Goal: Task Accomplishment & Management: Manage account settings

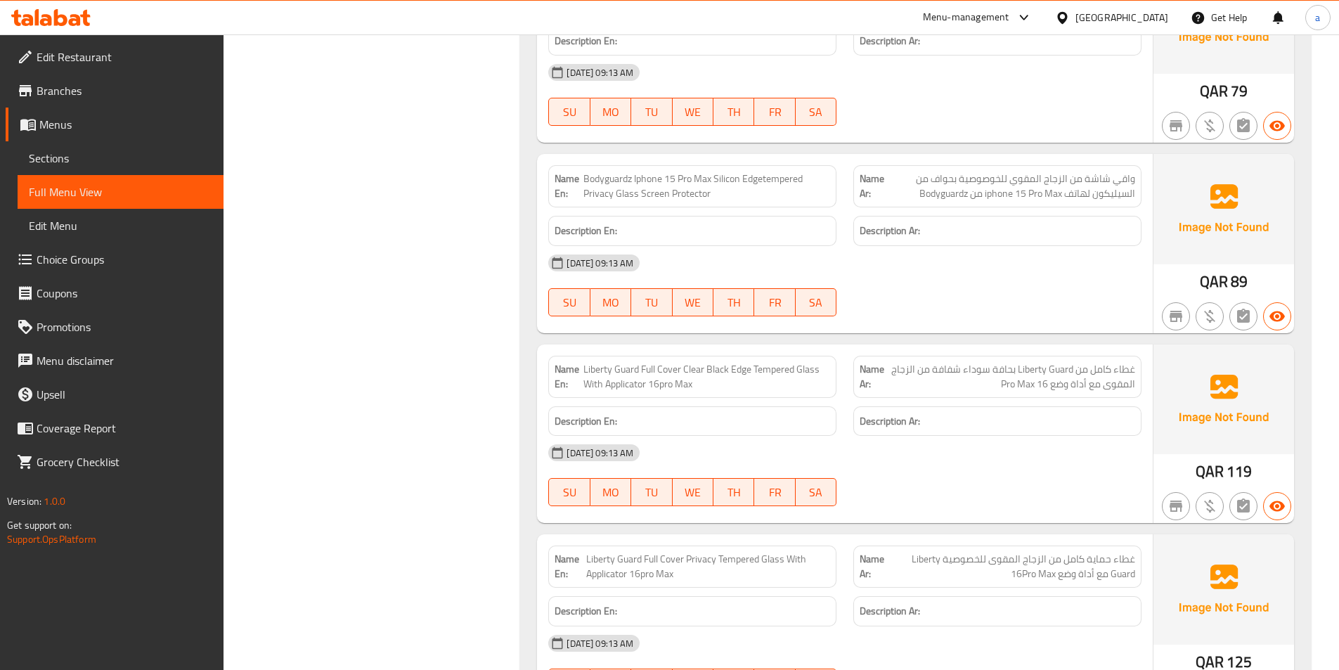
scroll to position [3789, 0]
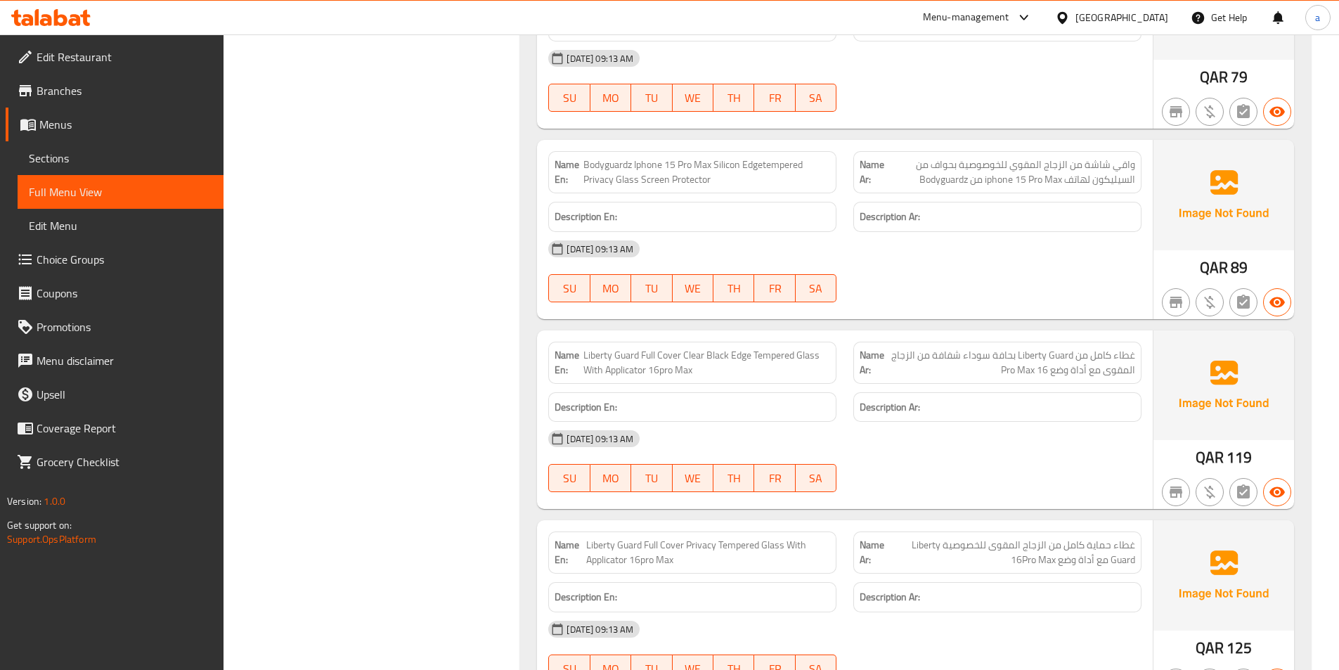
click at [951, 353] on span "غطاء كامل من Liberty Guard بحافة سوداء شفافة من الزجاج المقوى مع أداة وضع 16 Pr…" at bounding box center [1010, 363] width 250 height 30
click at [715, 355] on span "Liberty Guard Full Cover Clear Black Edge Tempered Glass With Applicator 16pro …" at bounding box center [706, 363] width 247 height 30
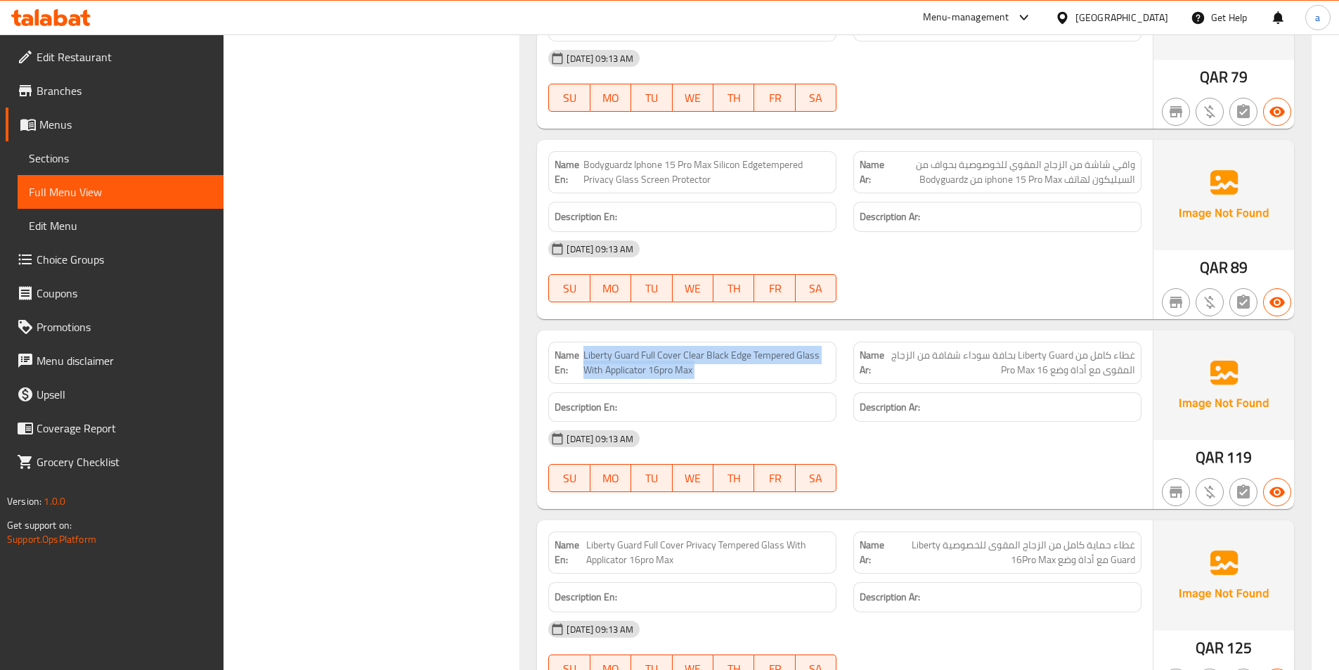
click at [715, 355] on span "Liberty Guard Full Cover Clear Black Edge Tempered Glass With Applicator 16pro …" at bounding box center [706, 363] width 247 height 30
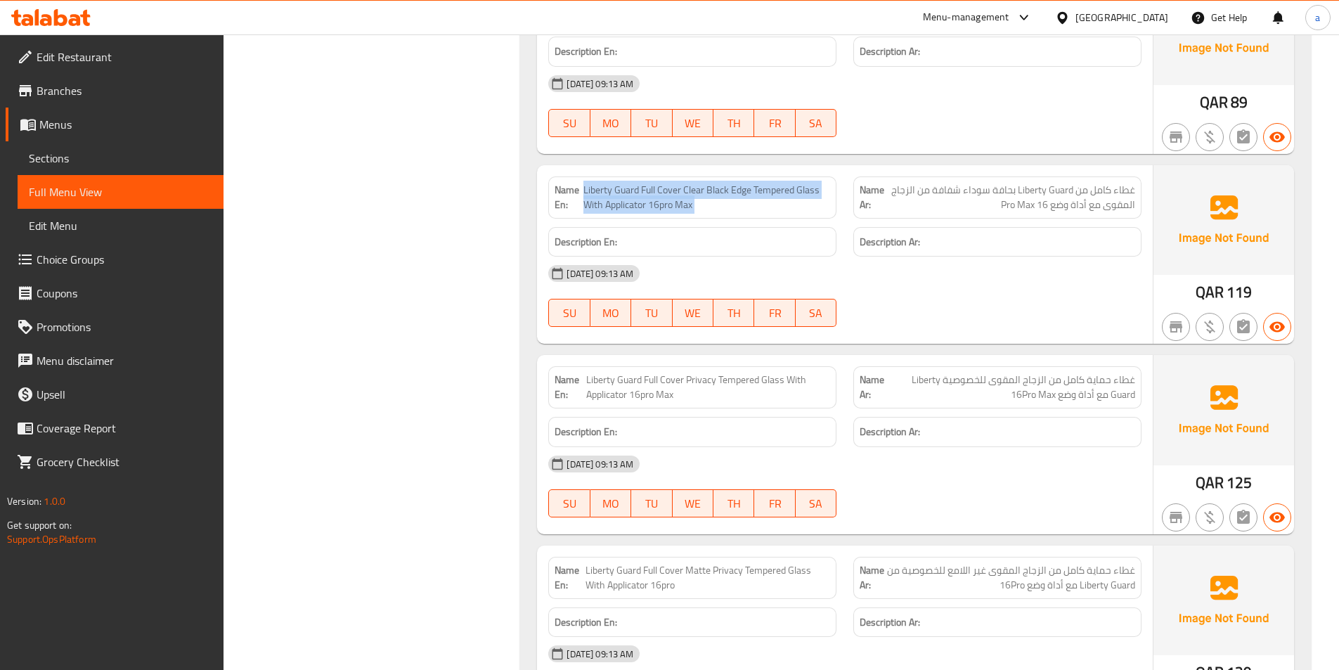
scroll to position [3977, 0]
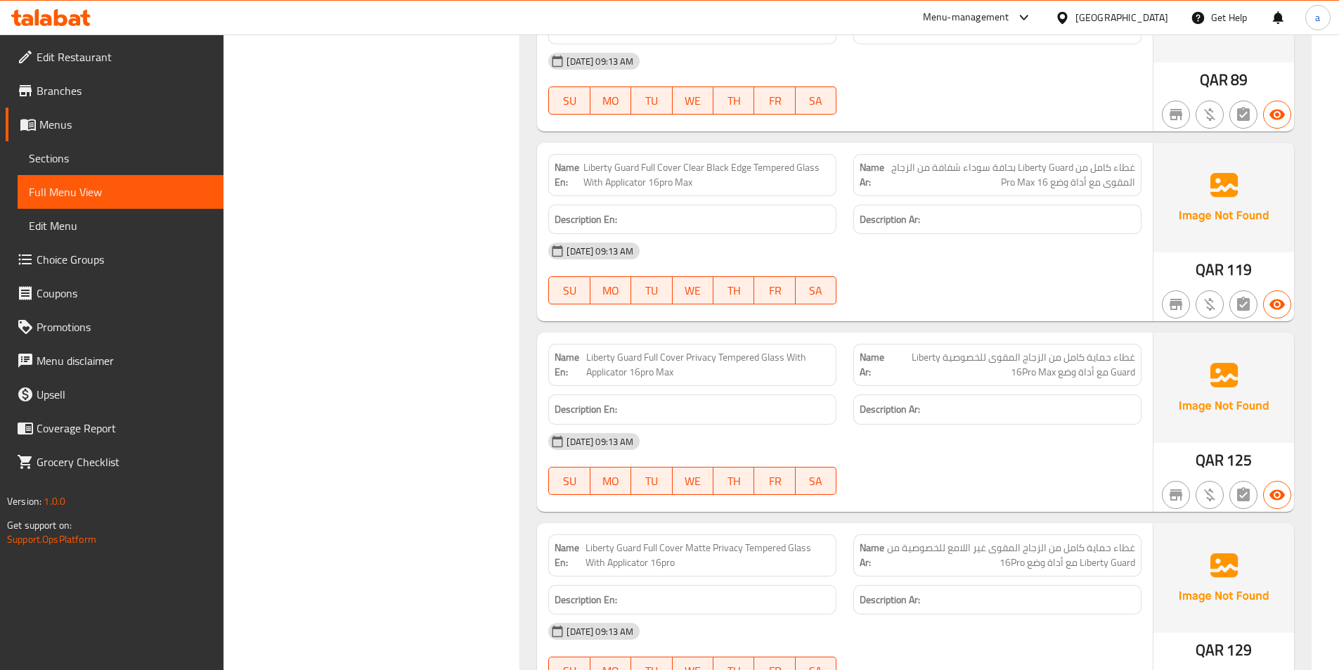
click at [1043, 189] on span "غطاء كامل من Liberty Guard بحافة سوداء شفافة من الزجاج المقوى مع أداة وضع 16 Pr…" at bounding box center [1010, 175] width 250 height 30
click at [1001, 193] on div "Name Ar: غطاء كامل من Liberty Guard بحافة سوداء شفافة من الزجاج المقوى مع أداة …" at bounding box center [997, 175] width 288 height 42
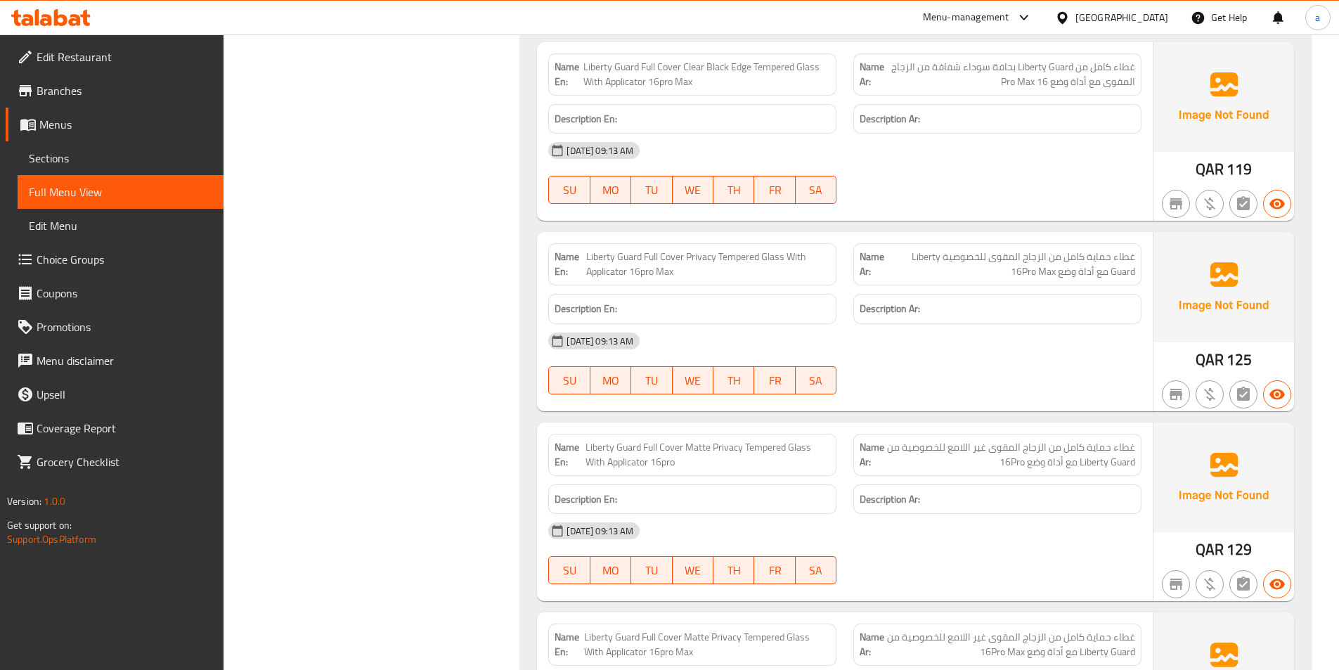
scroll to position [4117, 0]
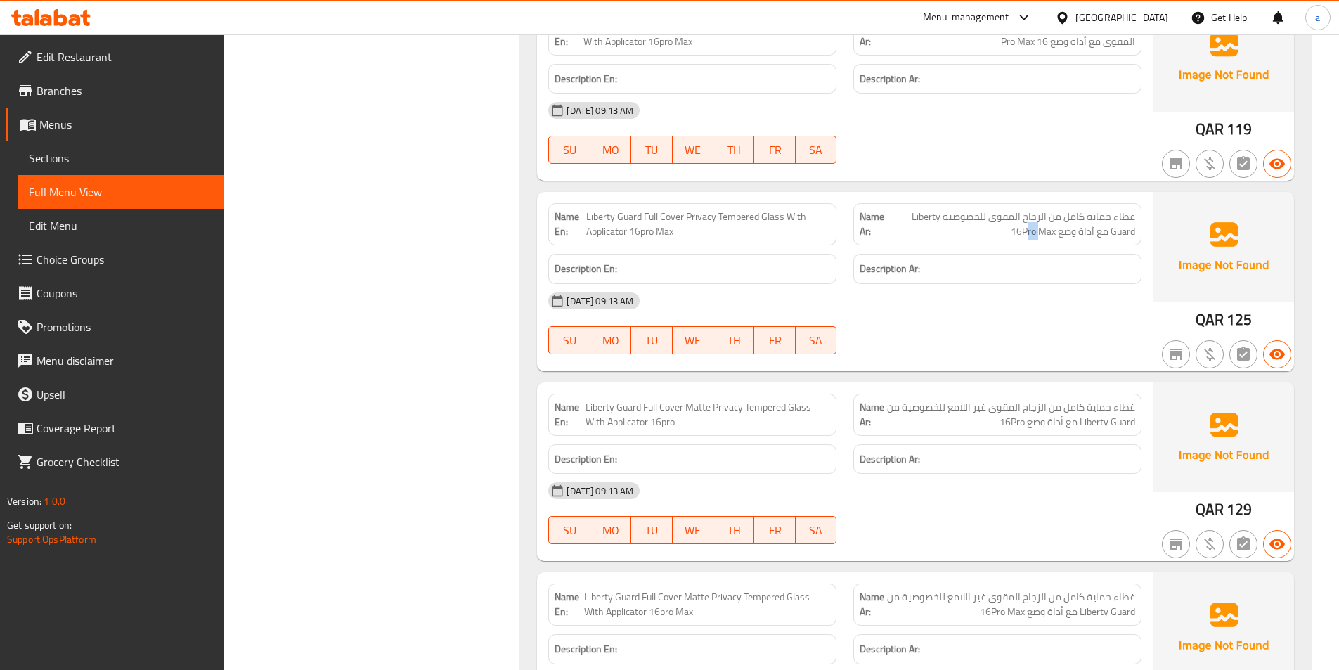
drag, startPoint x: 1052, startPoint y: 232, endPoint x: 1064, endPoint y: 237, distance: 13.6
click at [1064, 237] on span "غطاء حماية كامل من الزجاج المقوى للخصوصية Liberty Guard مع أداة وضع 16Pro Max" at bounding box center [1011, 224] width 248 height 30
click at [1044, 239] on span "غطاء حماية كامل من الزجاج المقوى للخصوصية Liberty Guard مع أداة وضع 16Pro Max" at bounding box center [1011, 224] width 248 height 30
drag, startPoint x: 1070, startPoint y: 238, endPoint x: 1077, endPoint y: 242, distance: 7.9
click at [1077, 242] on div "Name Ar: غطاء حماية كامل من الزجاج المقوى للخصوصية Liberty Guard مع أداة وضع 16…" at bounding box center [997, 224] width 288 height 42
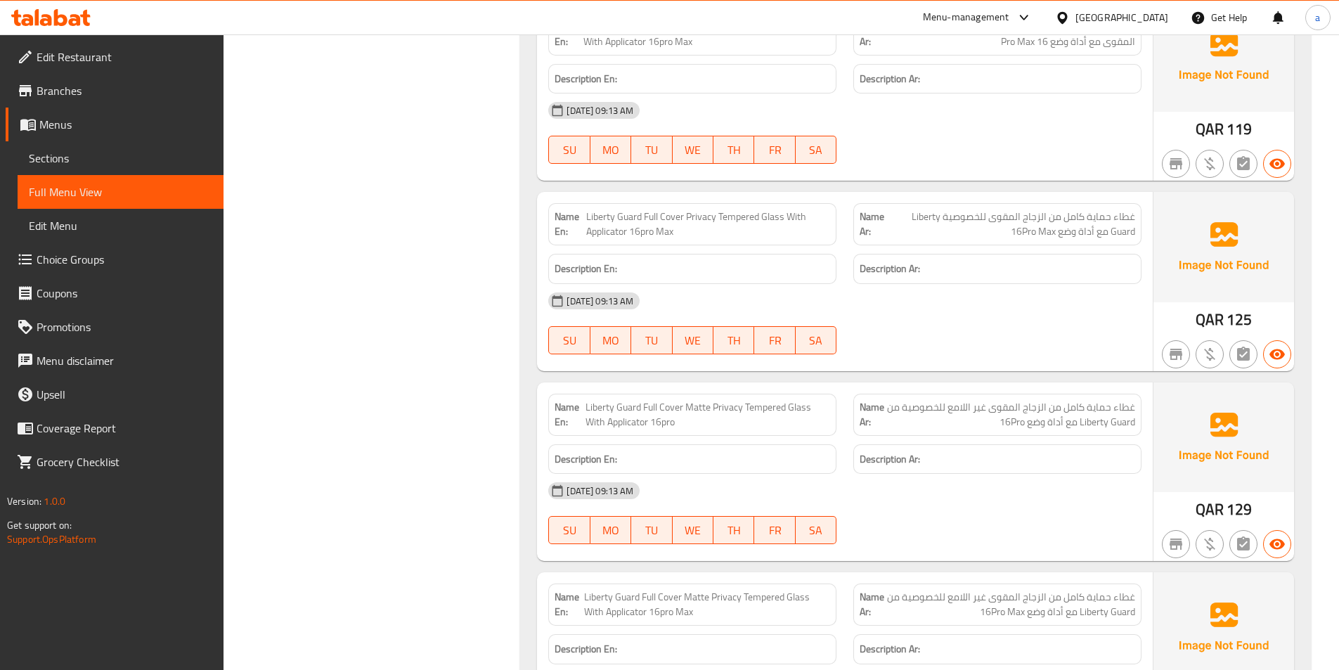
click at [1062, 428] on span "غطاء حماية كامل من الزجاج المقوى غير اللامع للخصوصية من Liberty Guard مع أداة و…" at bounding box center [1009, 415] width 251 height 30
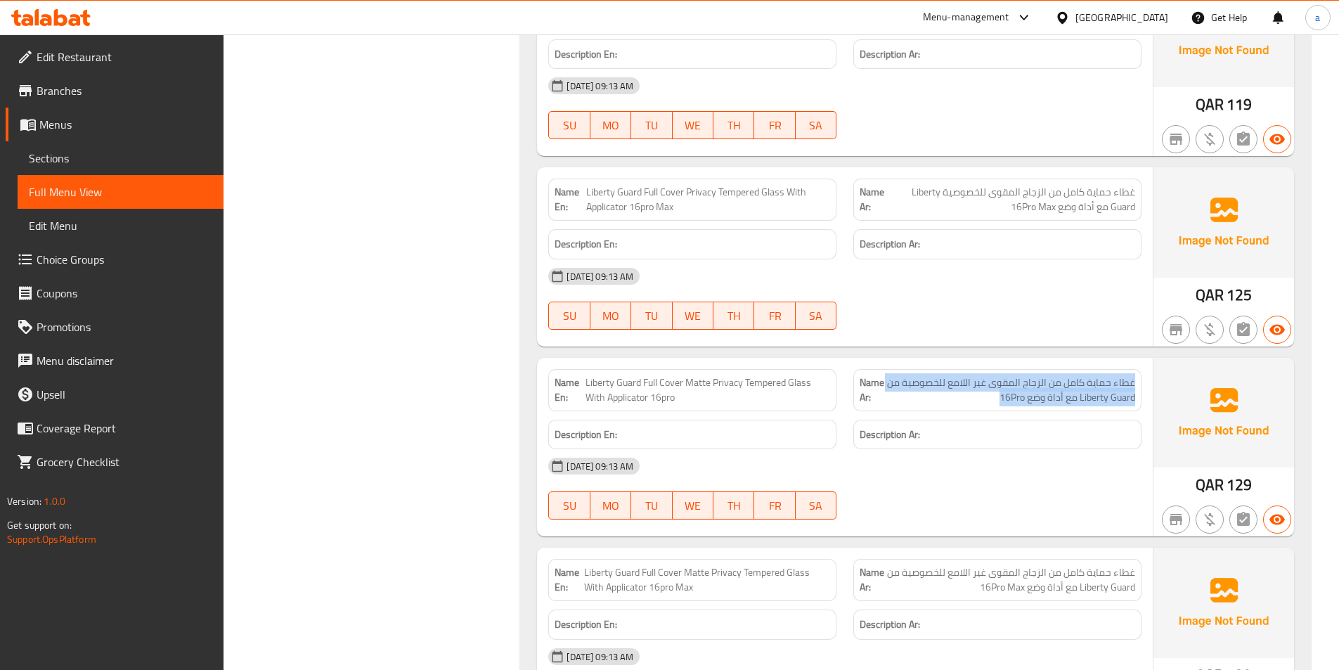
scroll to position [4165, 0]
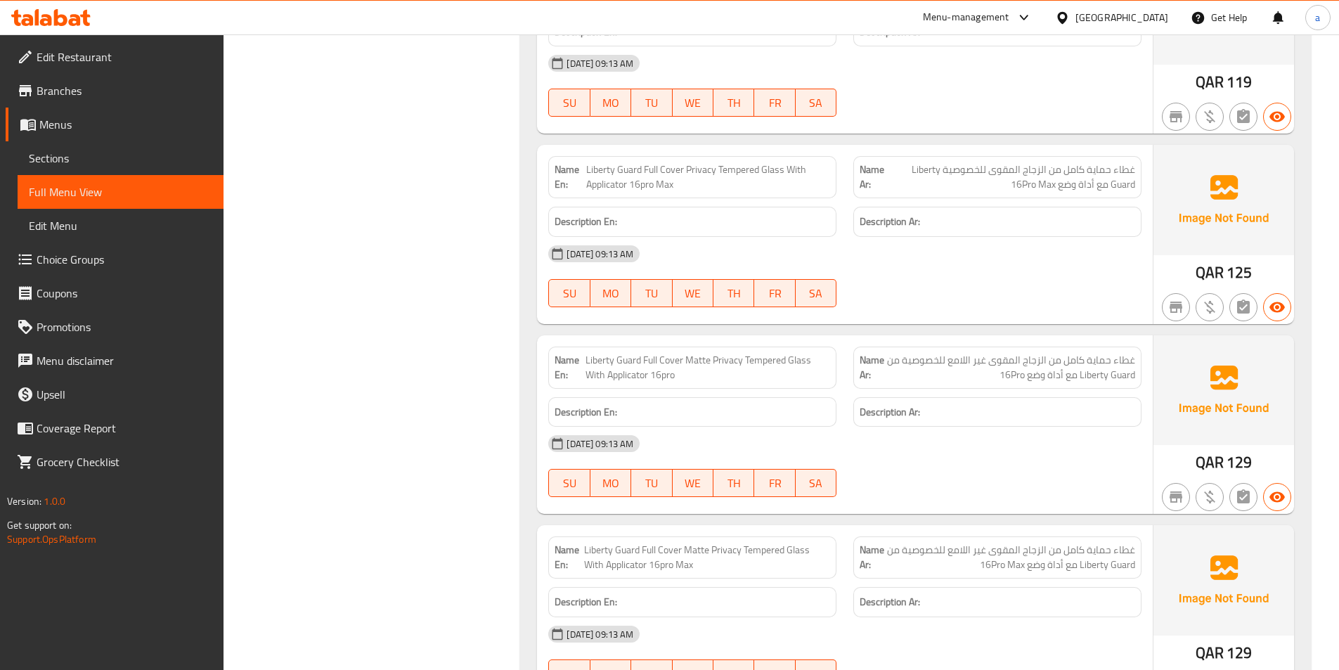
click at [629, 356] on span "Liberty Guard Full Cover Matte Privacy Tempered Glass With Applicator 16pro" at bounding box center [707, 368] width 245 height 30
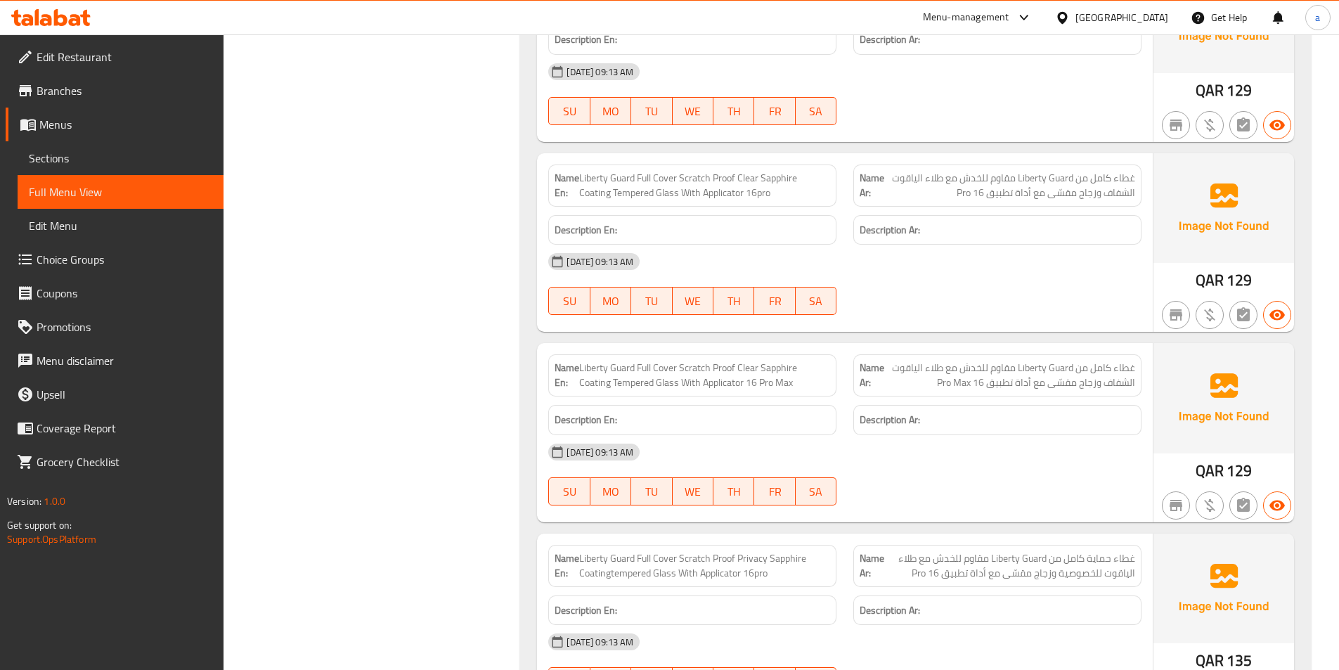
scroll to position [4773, 0]
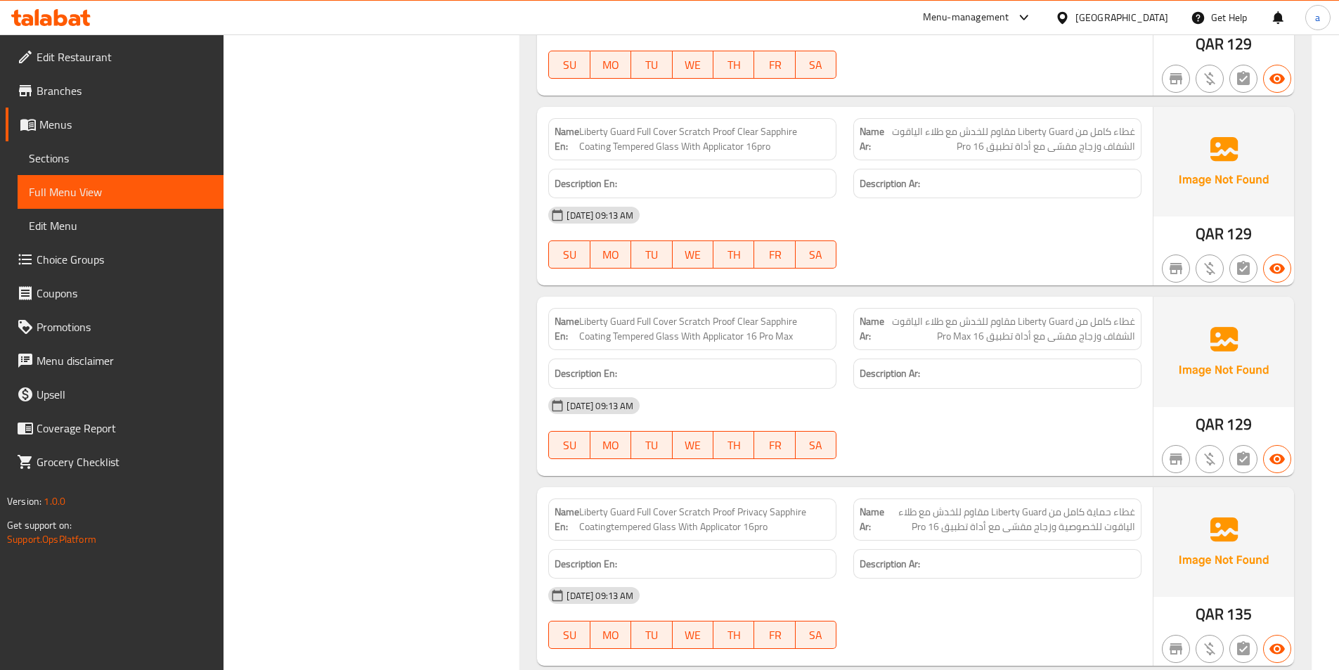
click at [1008, 337] on span "غطاء كامل من Liberty Guard مقاوم للخدش مع طلاء الياقوت الشفاف وزجاج مقسّى مع أد…" at bounding box center [1009, 329] width 251 height 30
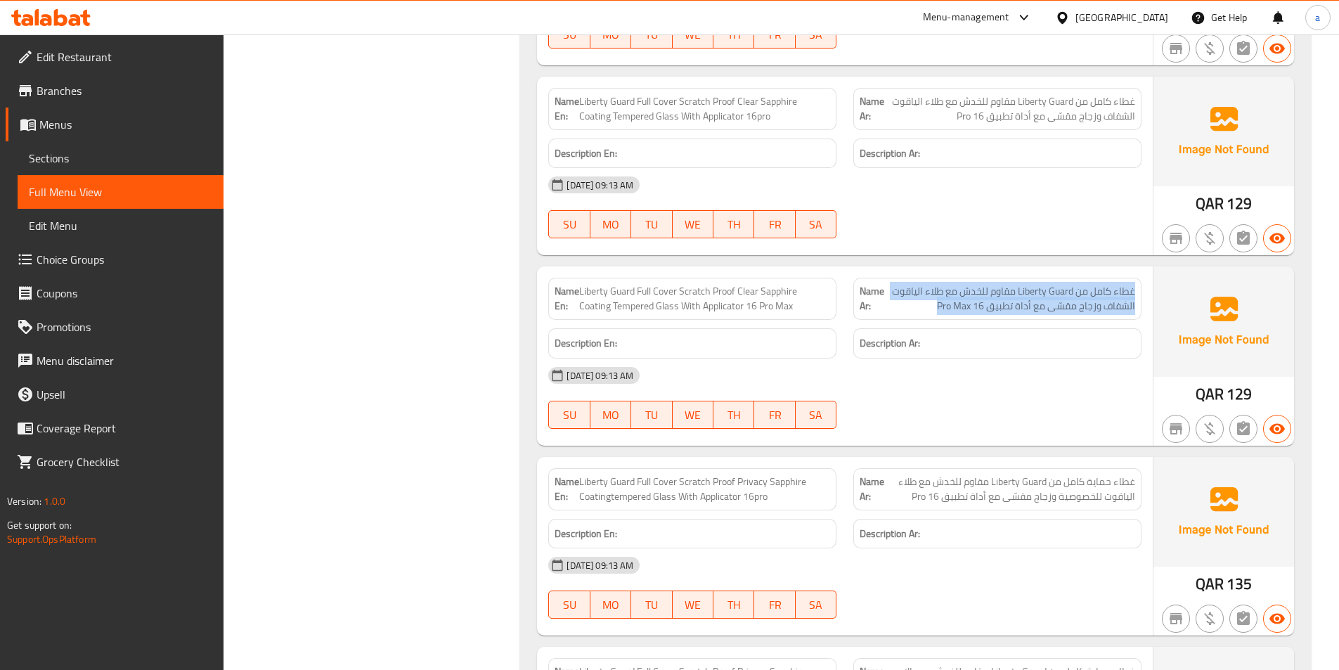
scroll to position [4820, 0]
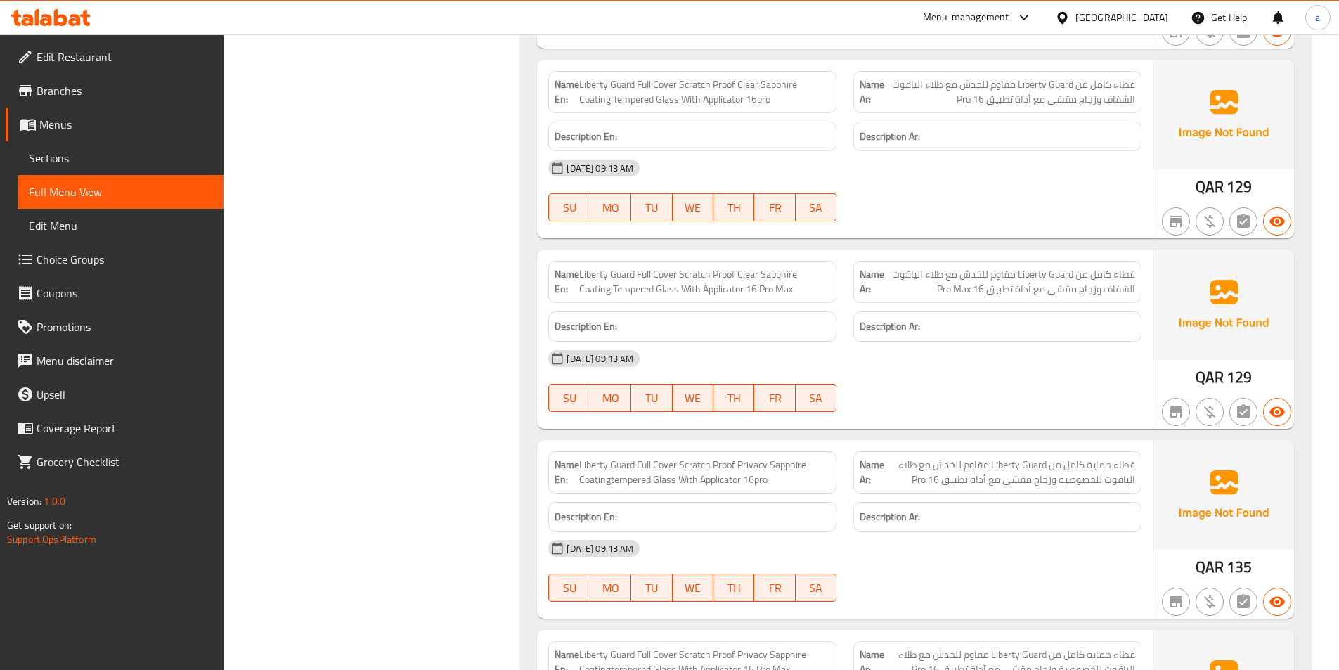
click at [996, 337] on div "Description Ar:" at bounding box center [997, 326] width 288 height 30
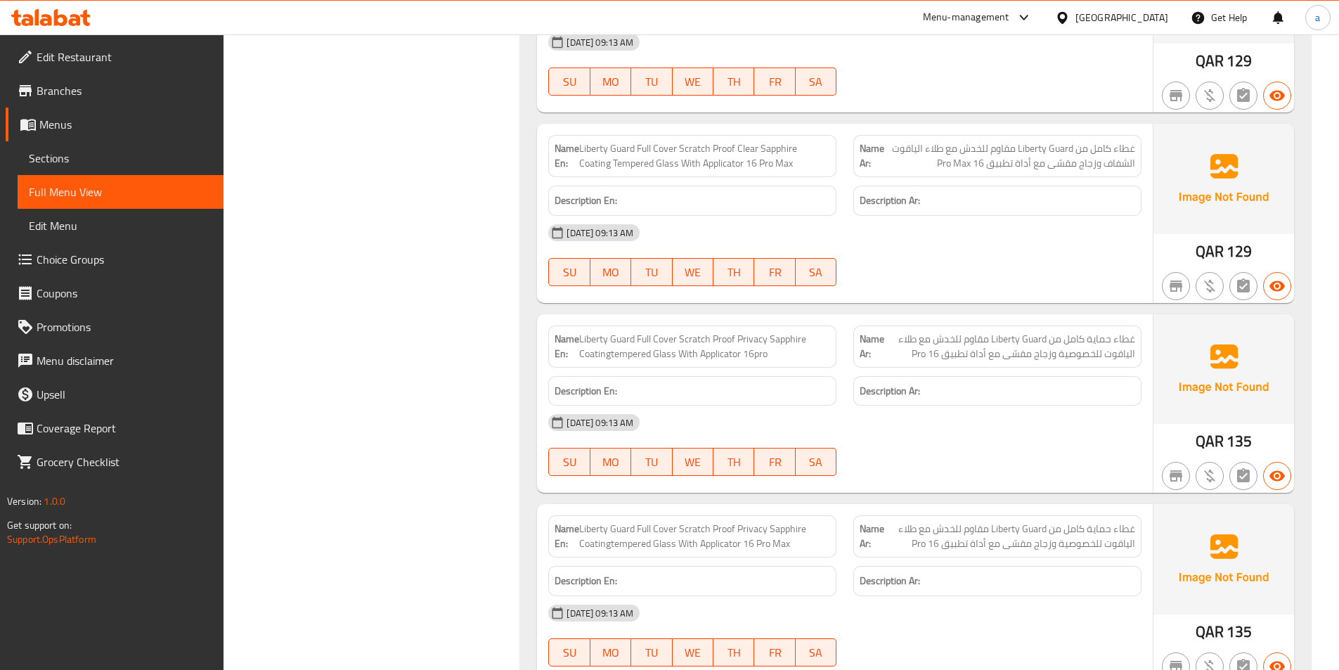
scroll to position [5008, 0]
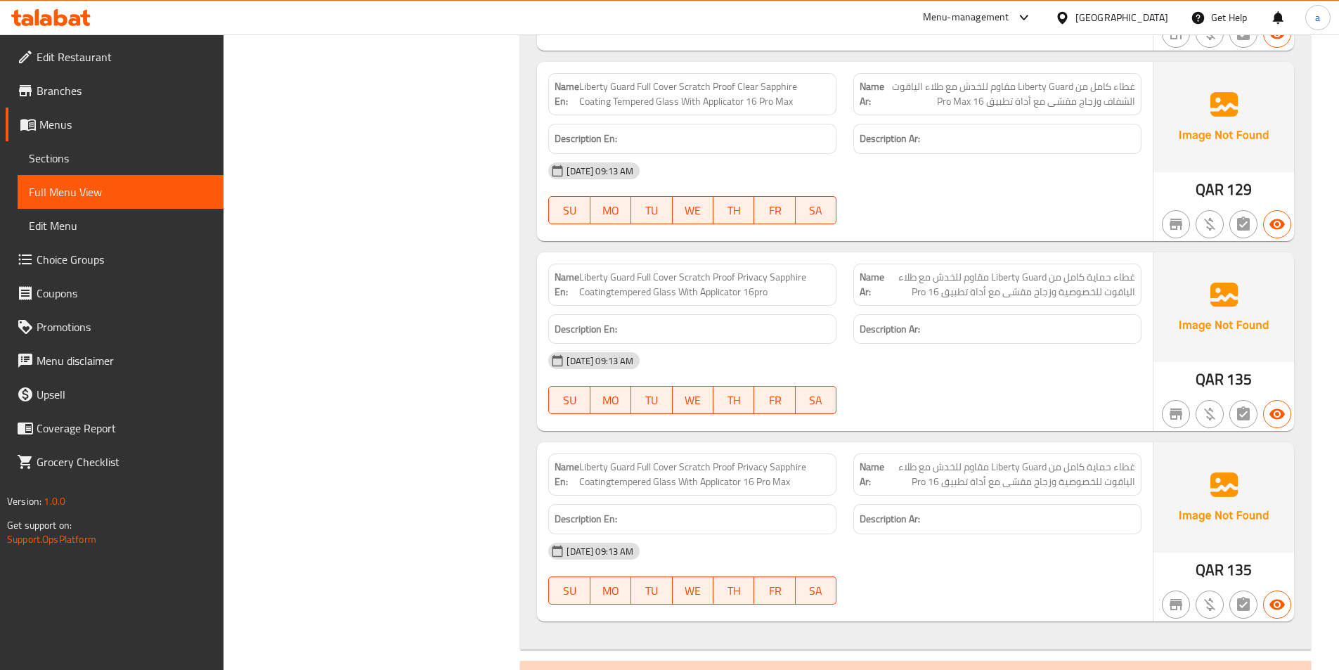
click at [1031, 293] on span "غطاء حماية كامل من Liberty Guard مقاوم للخدش مع طلاء الياقوت للخصوصية وزجاج مقس…" at bounding box center [1009, 285] width 251 height 30
click at [747, 296] on span "Liberty Guard Full Cover Scratch Proof Privacy Sapphire Coatingtempered Glass W…" at bounding box center [704, 285] width 251 height 30
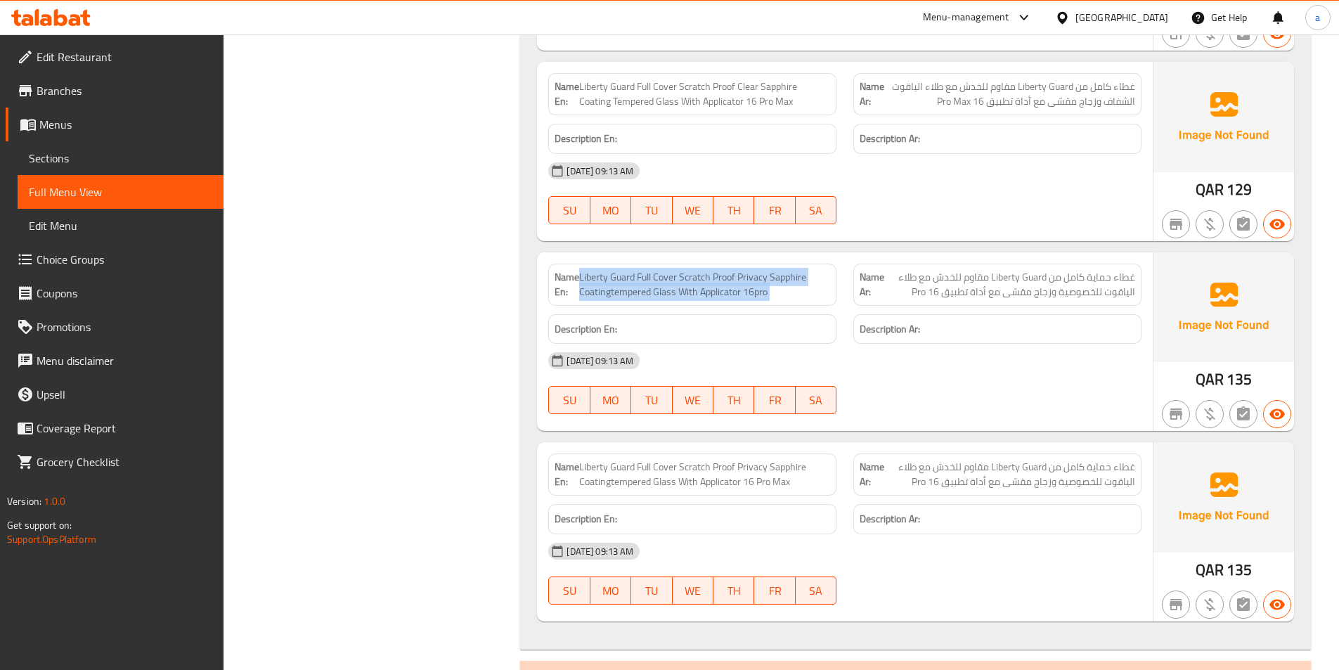
click at [747, 296] on span "Liberty Guard Full Cover Scratch Proof Privacy Sapphire Coatingtempered Glass W…" at bounding box center [704, 285] width 251 height 30
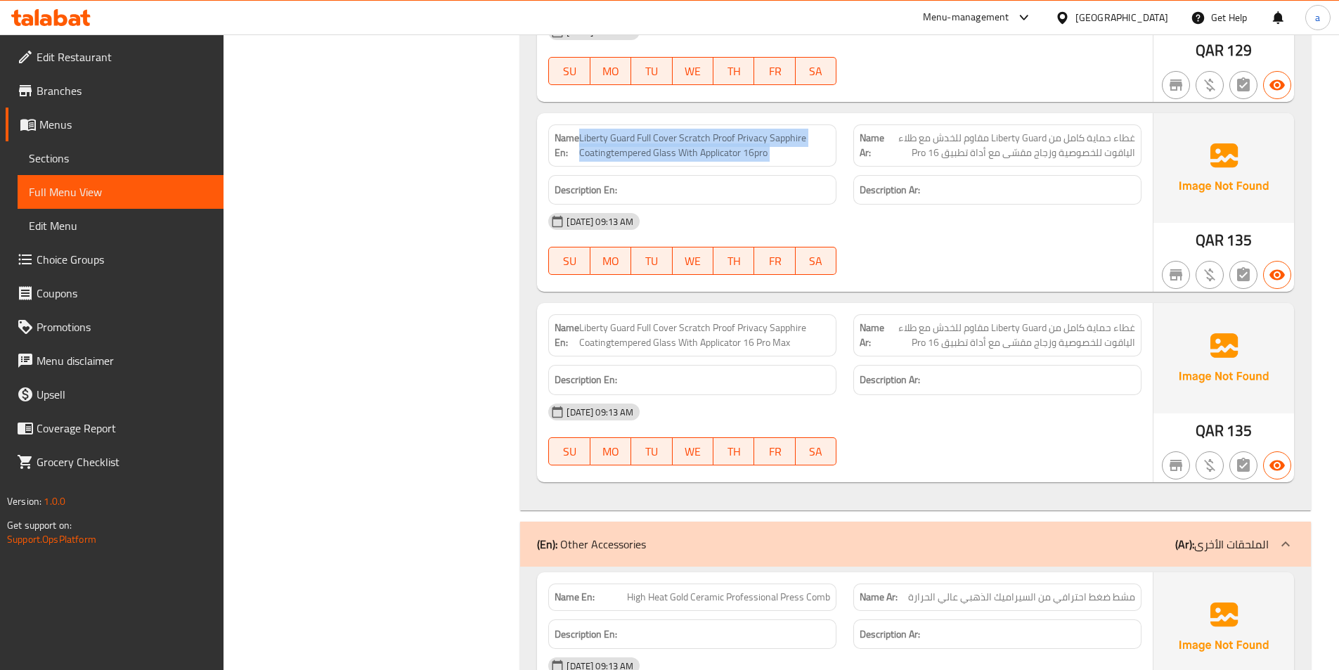
scroll to position [5148, 0]
click at [976, 341] on span "غطاء حماية كامل من Liberty Guard مقاوم للخدش مع طلاء الياقوت للخصوصية وزجاج مقس…" at bounding box center [1009, 334] width 251 height 30
click at [896, 336] on span "غطاء حماية كامل من Liberty Guard مقاوم للخدش مع طلاء الياقوت للخصوصية وزجاج مقس…" at bounding box center [1009, 334] width 251 height 30
click at [787, 346] on span "Liberty Guard Full Cover Scratch Proof Privacy Sapphire Coatingtempered Glass W…" at bounding box center [704, 334] width 251 height 30
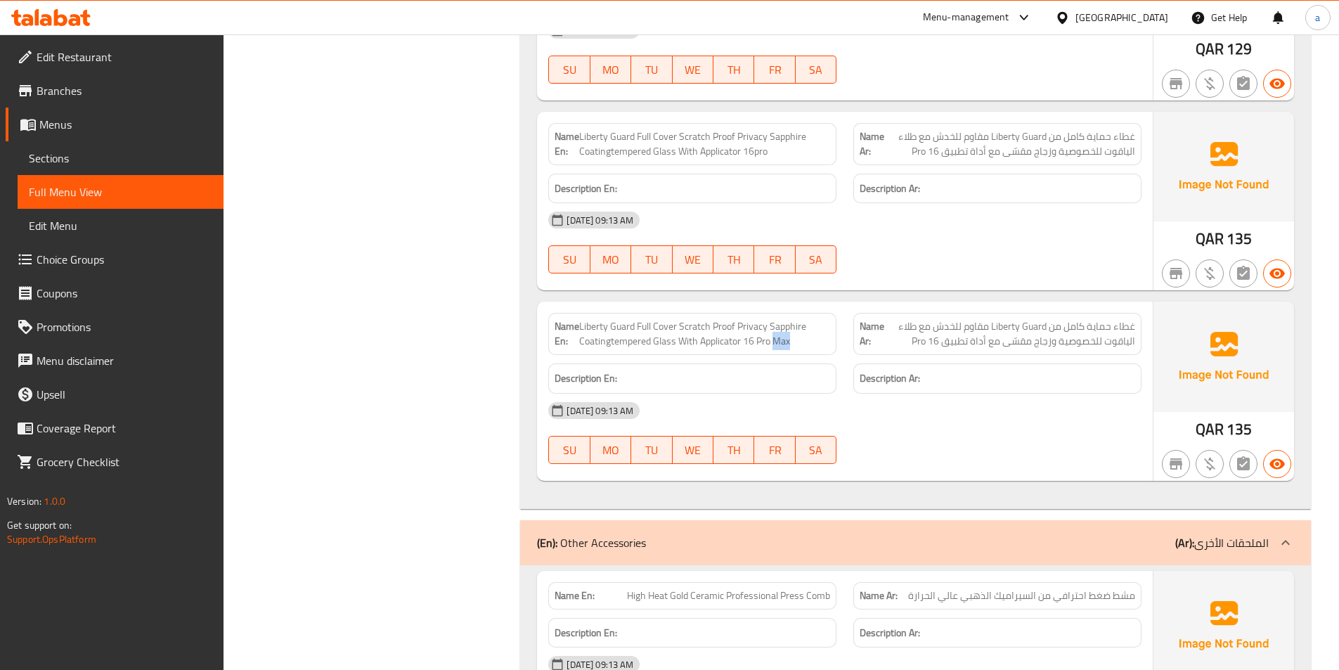
click at [787, 346] on span "Liberty Guard Full Cover Scratch Proof Privacy Sapphire Coatingtempered Glass W…" at bounding box center [704, 334] width 251 height 30
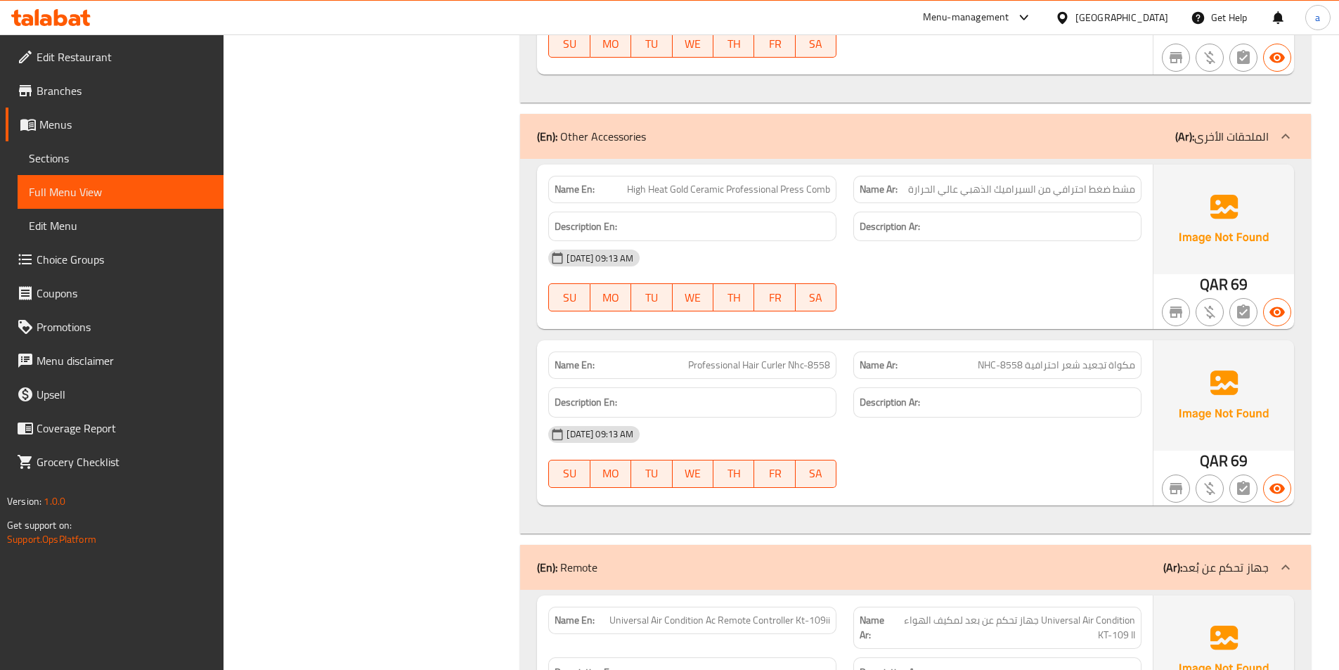
scroll to position [5570, 0]
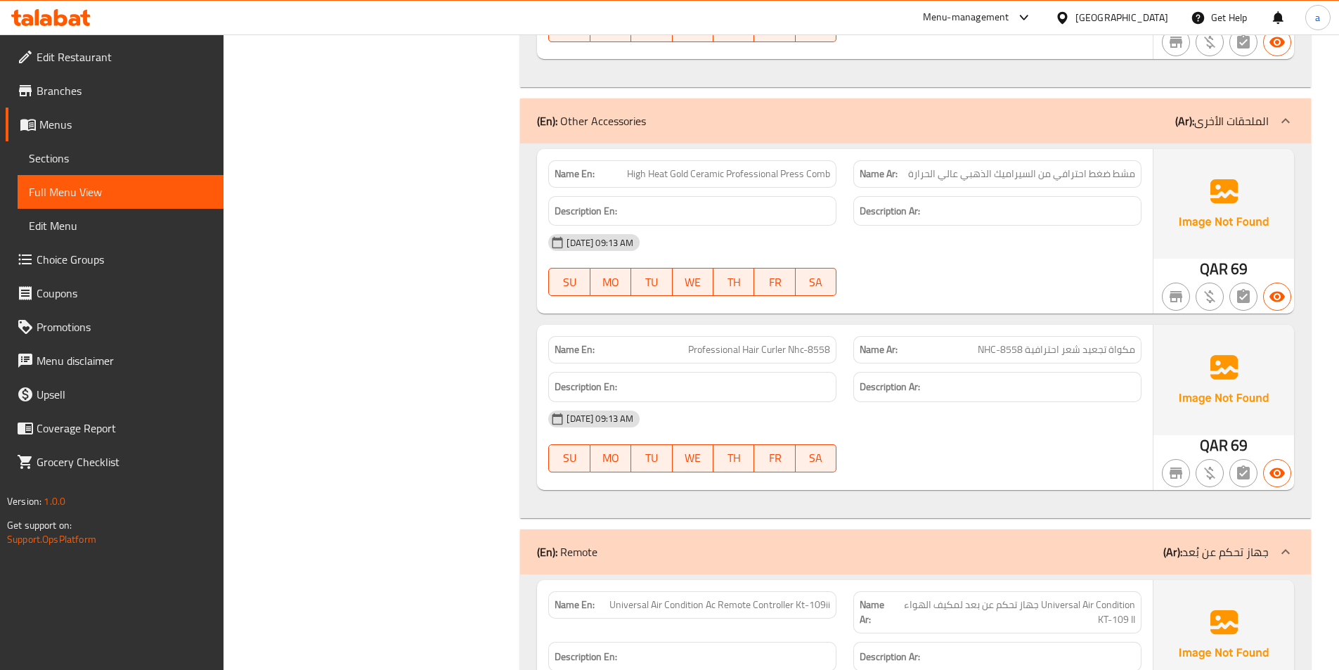
click at [628, 172] on span "High Heat Gold Ceramic Professional Press Comb" at bounding box center [728, 174] width 203 height 15
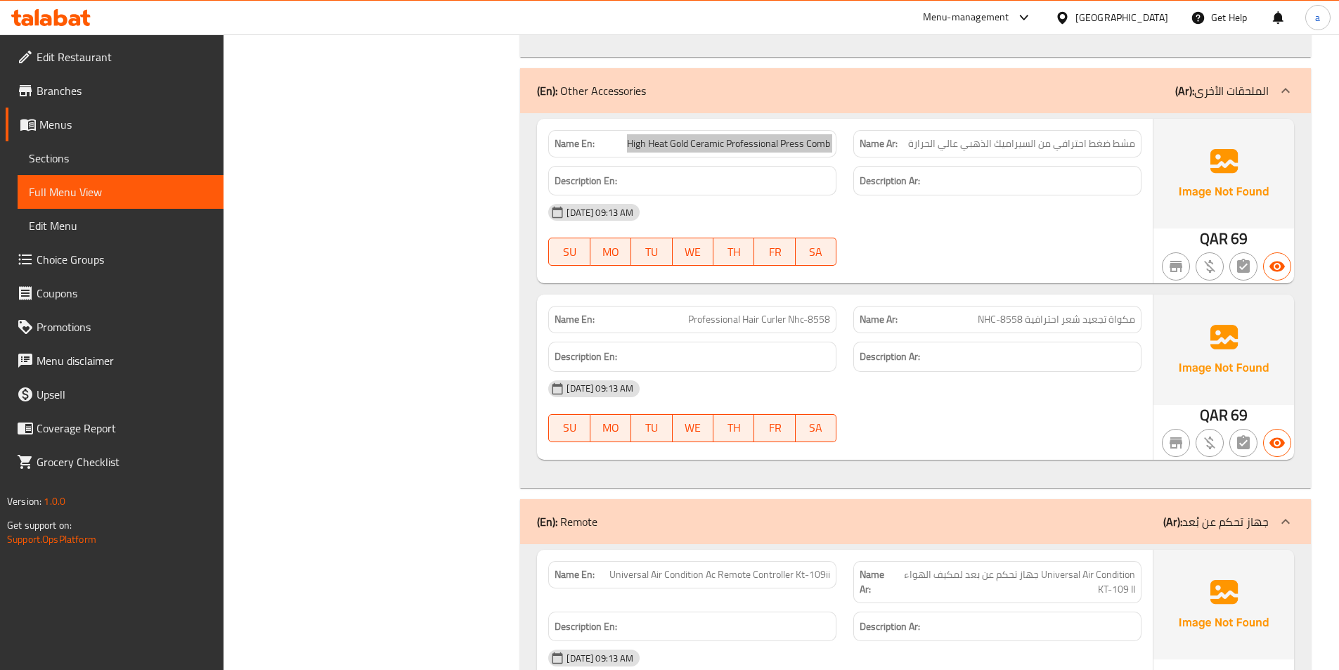
scroll to position [5616, 0]
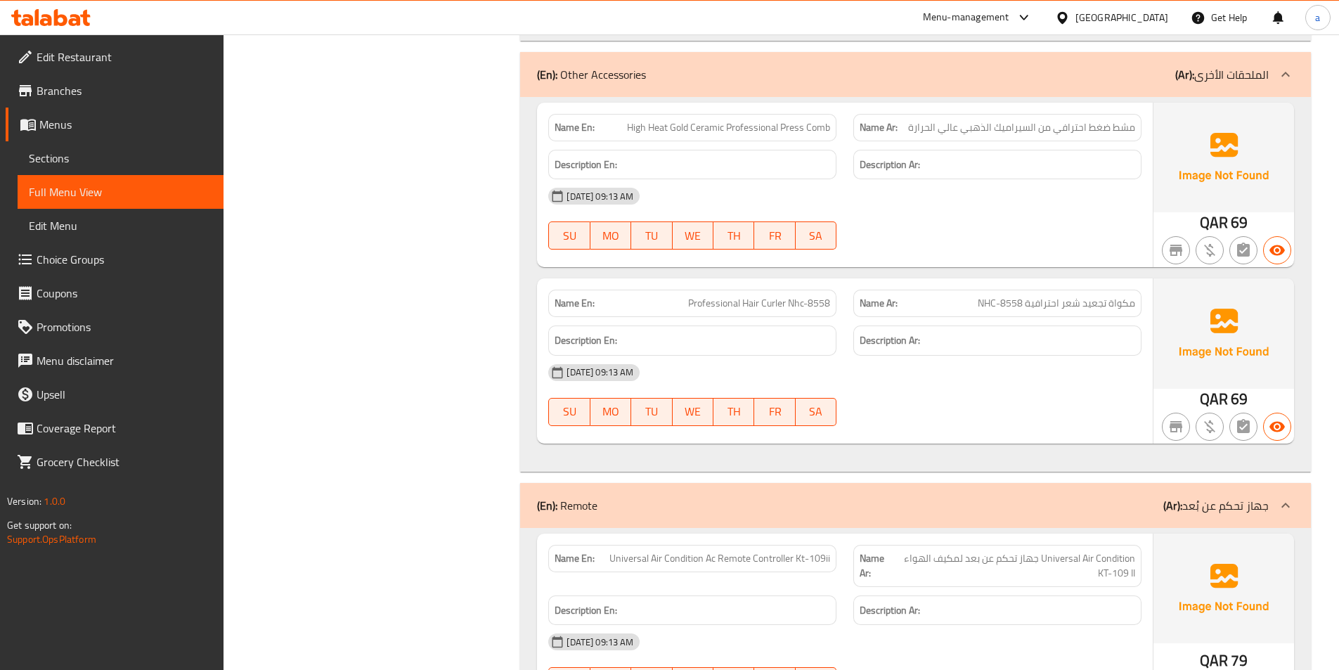
click at [1102, 287] on div "Name Ar: مكواة تجعيد شعر احترافية NHC-8558" at bounding box center [997, 303] width 305 height 44
click at [1094, 299] on span "مكواة تجعيد شعر احترافية NHC-8558" at bounding box center [1055, 303] width 157 height 15
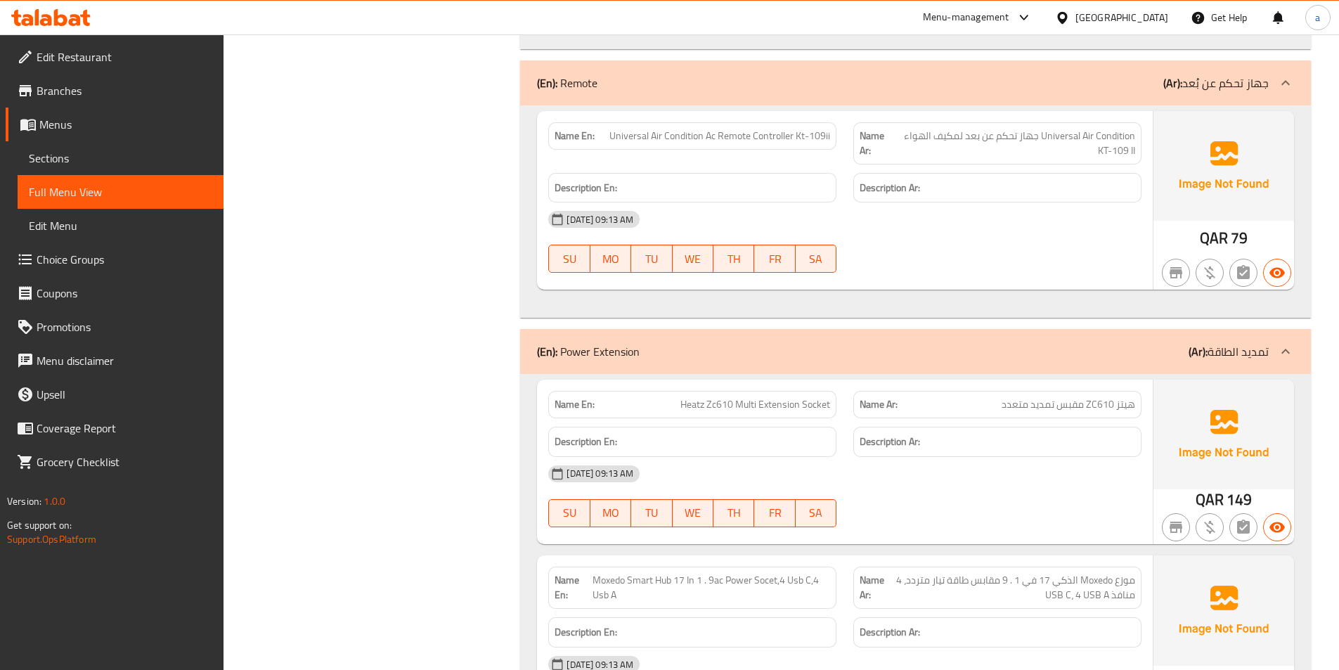
scroll to position [6038, 0]
click at [1168, 81] on b "(Ar):" at bounding box center [1172, 83] width 19 height 21
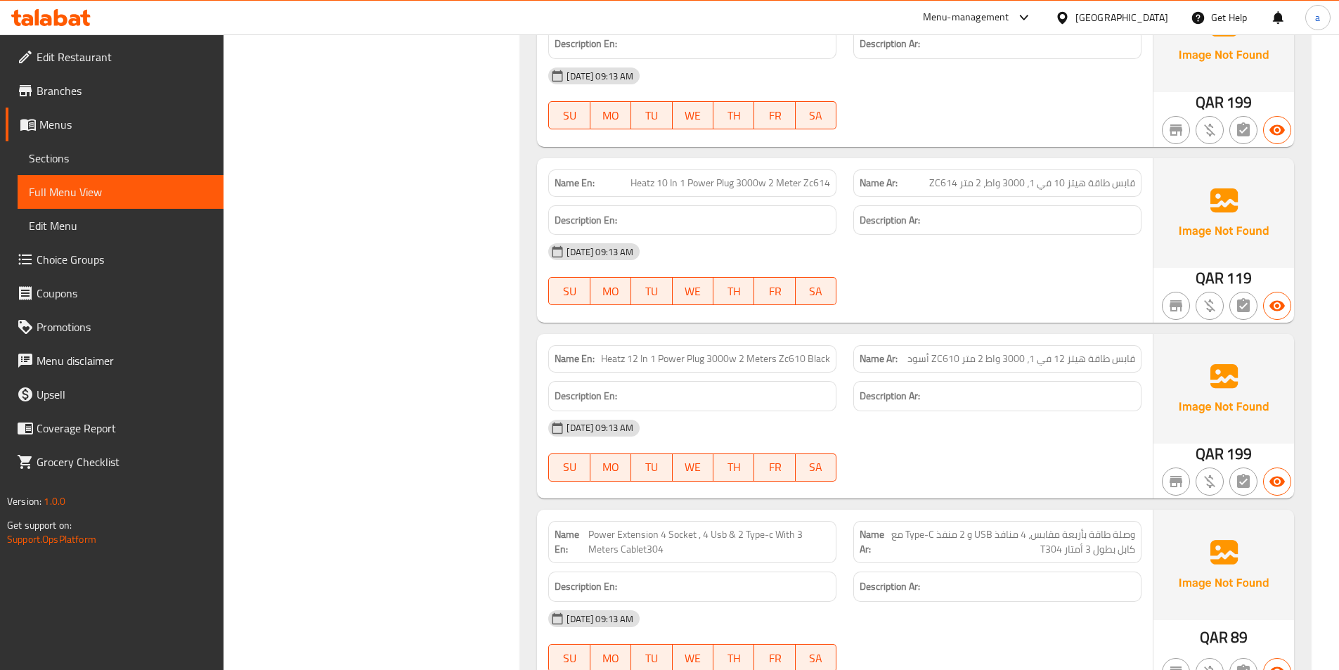
scroll to position [6975, 0]
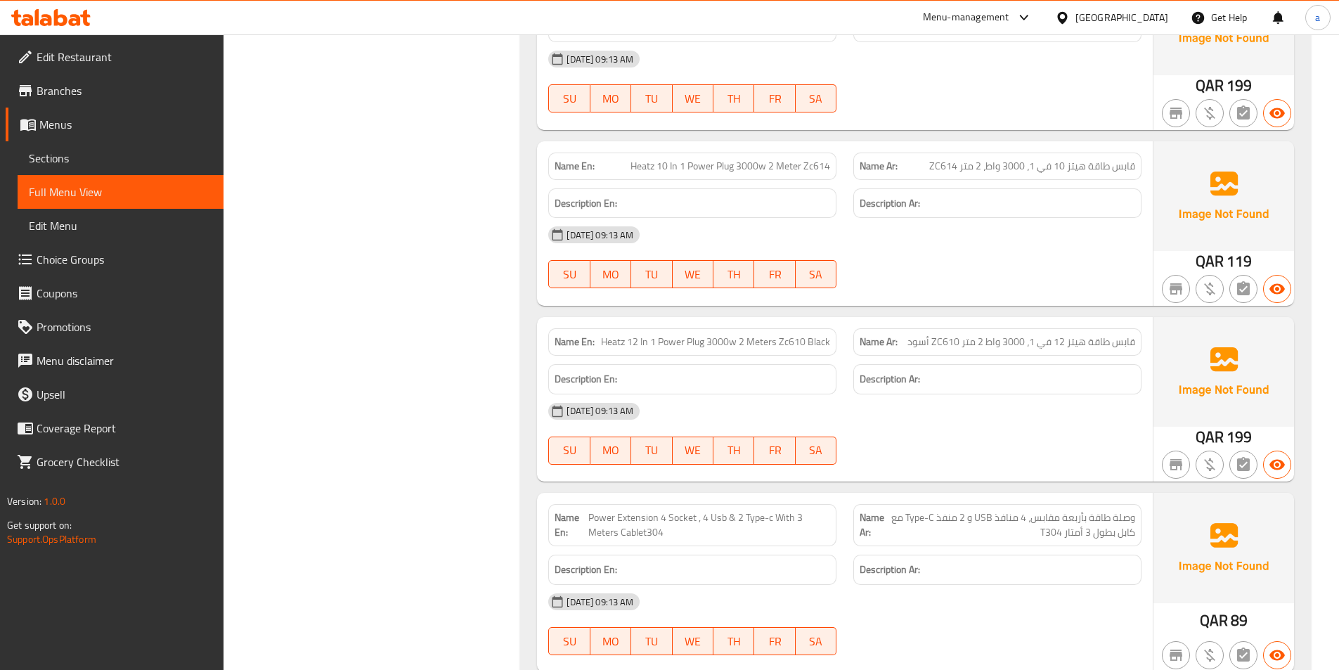
click at [1031, 344] on span "قابس طاقة هيتز 12 في 1، 3000 واط 2 متر ZC610 أسود" at bounding box center [1021, 341] width 228 height 15
click at [1106, 354] on div "Name Ar: قابس طاقة هيتز 12 في 1، 3000 واط 2 متر ZC610 أسود" at bounding box center [997, 341] width 288 height 27
click at [1116, 349] on span "قابس طاقة هيتز 12 في 1، 3000 واط 2 متر ZC610 أسود" at bounding box center [1021, 341] width 228 height 15
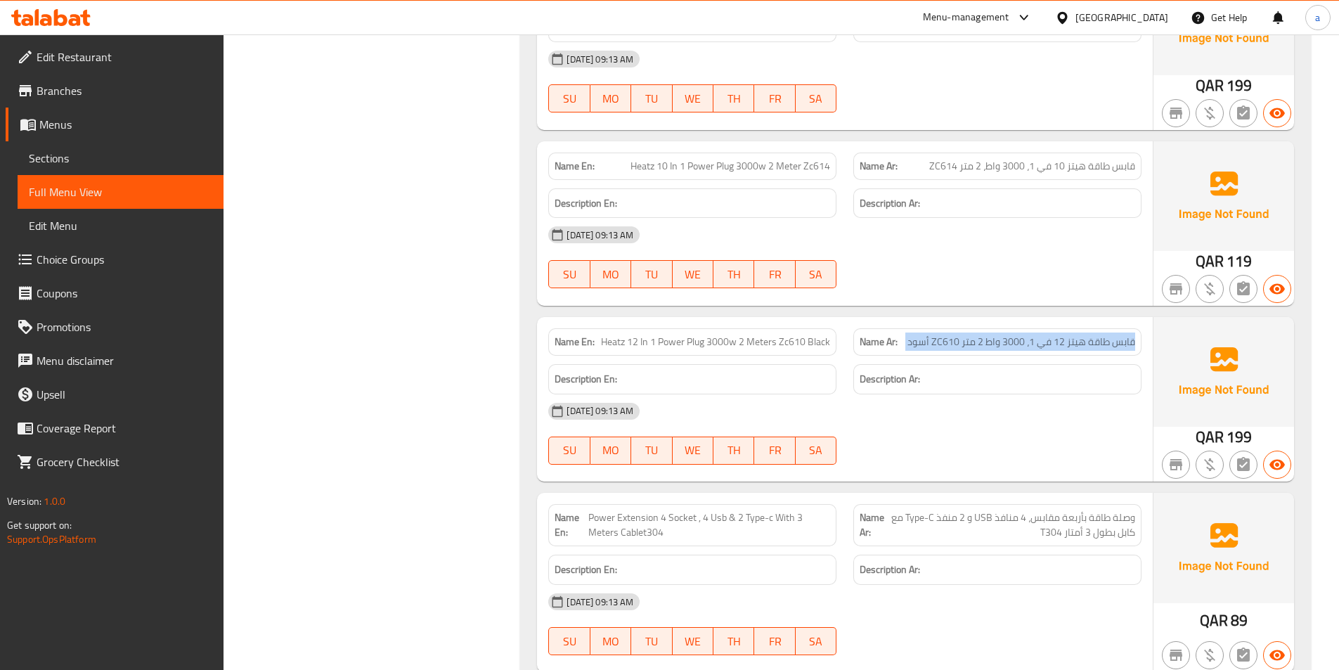
click at [1116, 349] on span "قابس طاقة هيتز 12 في 1، 3000 واط 2 متر ZC610 أسود" at bounding box center [1021, 341] width 228 height 15
copy span "قابس طاقة هيتز 12 في 1، 3000 واط 2 متر ZC610 أسود"
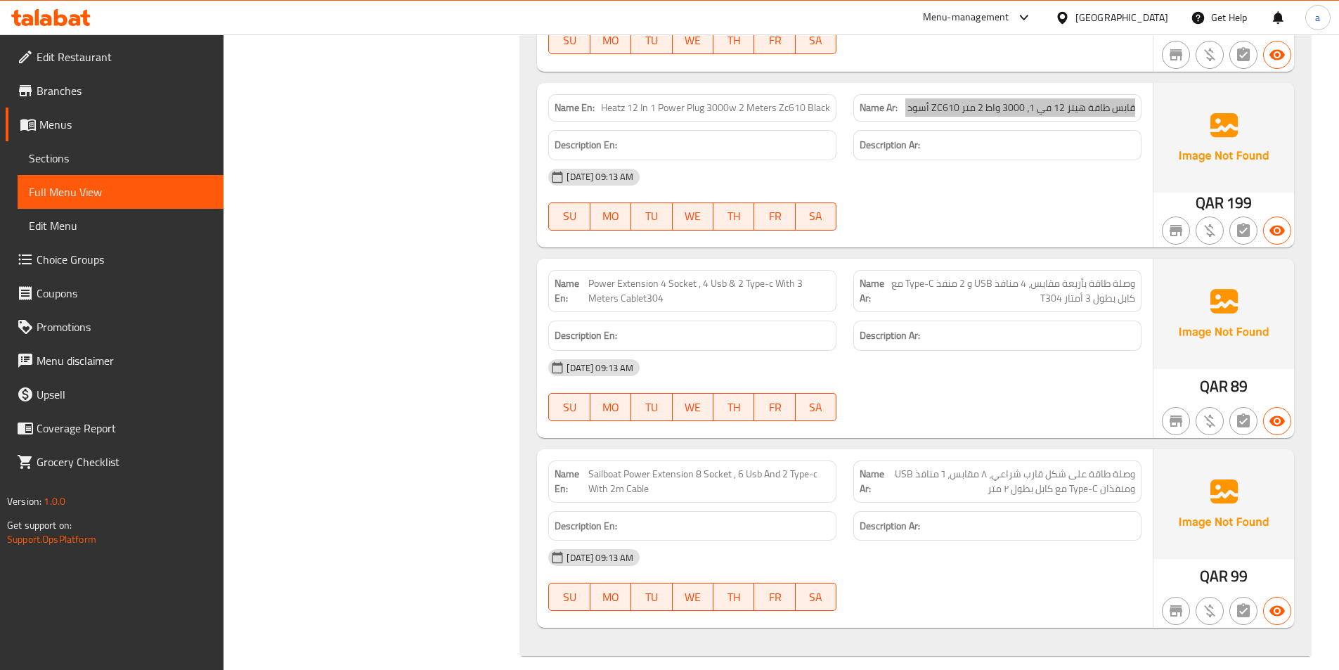
scroll to position [7223, 0]
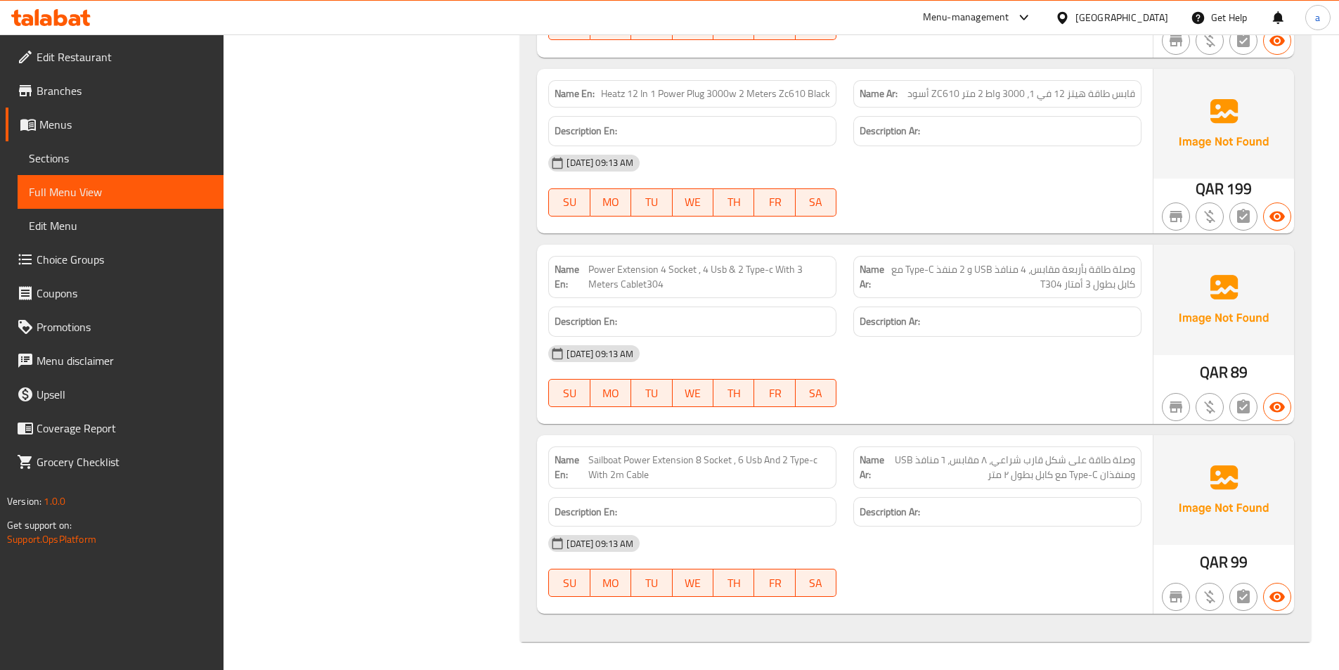
click at [731, 282] on span "Power Extension 4 Socket , 4 Usb & 2 Type-c With 3 Meters Cablet304" at bounding box center [709, 277] width 242 height 30
click at [892, 275] on span "وصلة طاقة بأربعة مقابس، 4 منافذ USB و 2 منفذ Type-C مع كابل بطول 3 أمتار T304" at bounding box center [1011, 277] width 248 height 30
click at [901, 465] on span "وصلة طاقة على شكل قارب شراعي، ٨ مقابس، ٦ منافذ USB ومنفذان Type-C مع كابل بطول …" at bounding box center [1009, 468] width 251 height 30
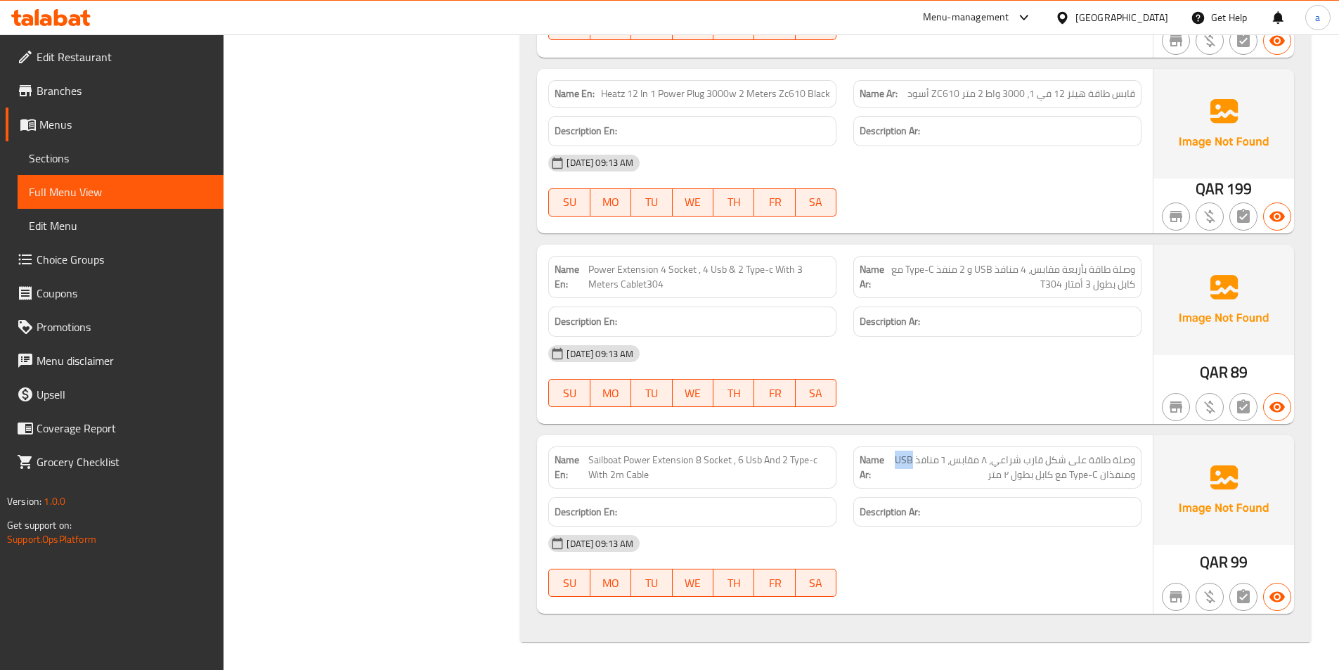
click at [901, 465] on span "وصلة طاقة على شكل قارب شراعي، ٨ مقابس، ٦ منافذ USB ومنفذان Type-C مع كابل بطول …" at bounding box center [1009, 468] width 251 height 30
click at [588, 435] on div "Name En: Sailboat Power Extension 8 Socket , 6 Usb And 2 Type-c With 2m Cable N…" at bounding box center [845, 524] width 616 height 179
click at [618, 450] on div "Name En: Sailboat Power Extension 8 Socket , 6 Usb And 2 Type-c With 2m Cable" at bounding box center [692, 467] width 288 height 42
click at [731, 269] on span "Power Extension 4 Socket , 4 Usb & 2 Type-c With 3 Meters Cablet304" at bounding box center [709, 277] width 242 height 30
click at [730, 270] on span "Power Extension 4 Socket , 4 Usb & 2 Type-c With 3 Meters Cablet304" at bounding box center [709, 277] width 242 height 30
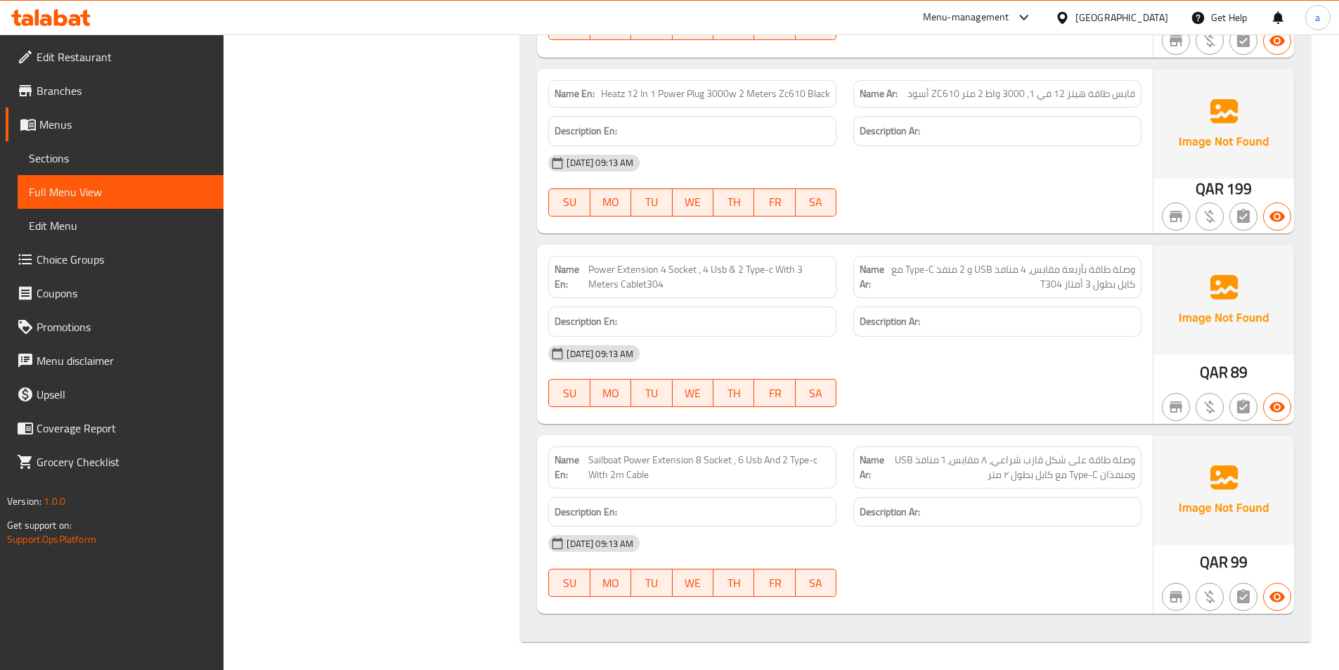
click at [731, 251] on div "Name En: Power Extension 4 Socket , 4 Usb & 2 Type-c With 3 Meters Cablet304" at bounding box center [692, 276] width 305 height 59
click at [731, 262] on span "Power Extension 4 Socket , 4 Usb & 2 Type-c With 3 Meters Cablet304" at bounding box center [709, 277] width 242 height 30
click at [731, 263] on span "Power Extension 4 Socket , 4 Usb & 2 Type-c With 3 Meters Cablet304" at bounding box center [709, 277] width 242 height 30
click at [731, 271] on span "Power Extension 4 Socket , 4 Usb & 2 Type-c With 3 Meters Cablet304" at bounding box center [709, 277] width 242 height 30
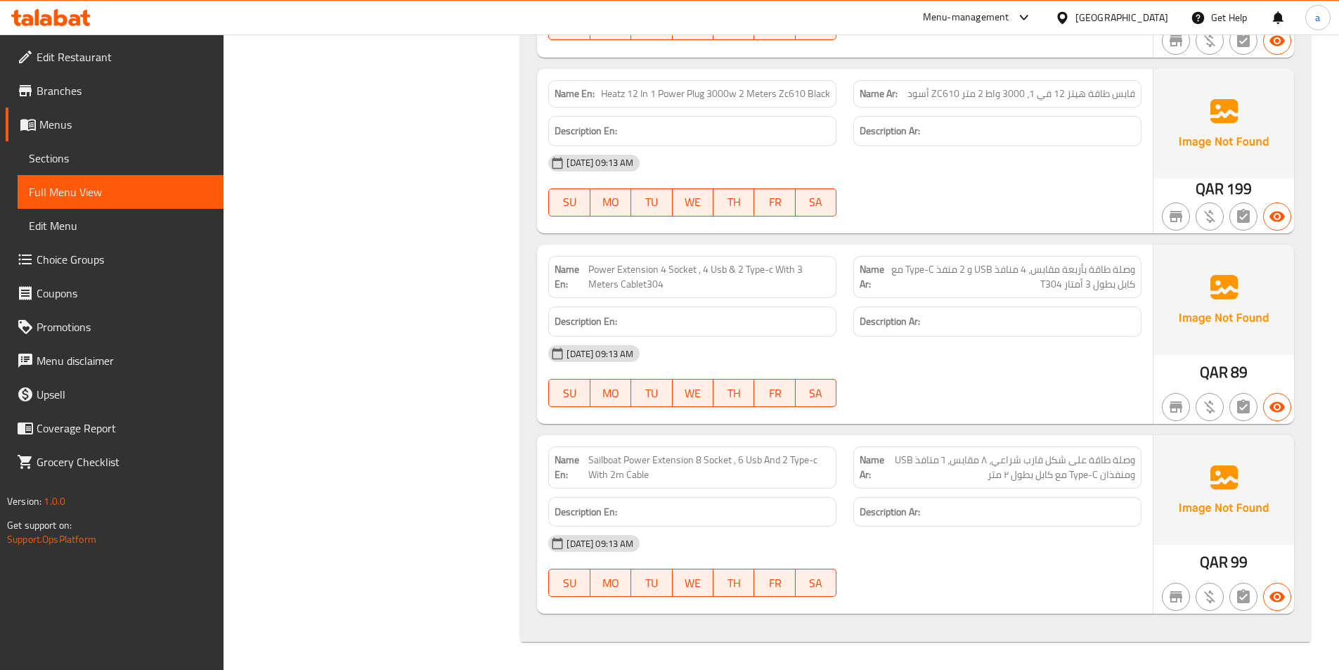
click at [727, 273] on span "Power Extension 4 Socket , 4 Usb & 2 Type-c With 3 Meters Cablet304" at bounding box center [709, 277] width 242 height 30
copy span "&"
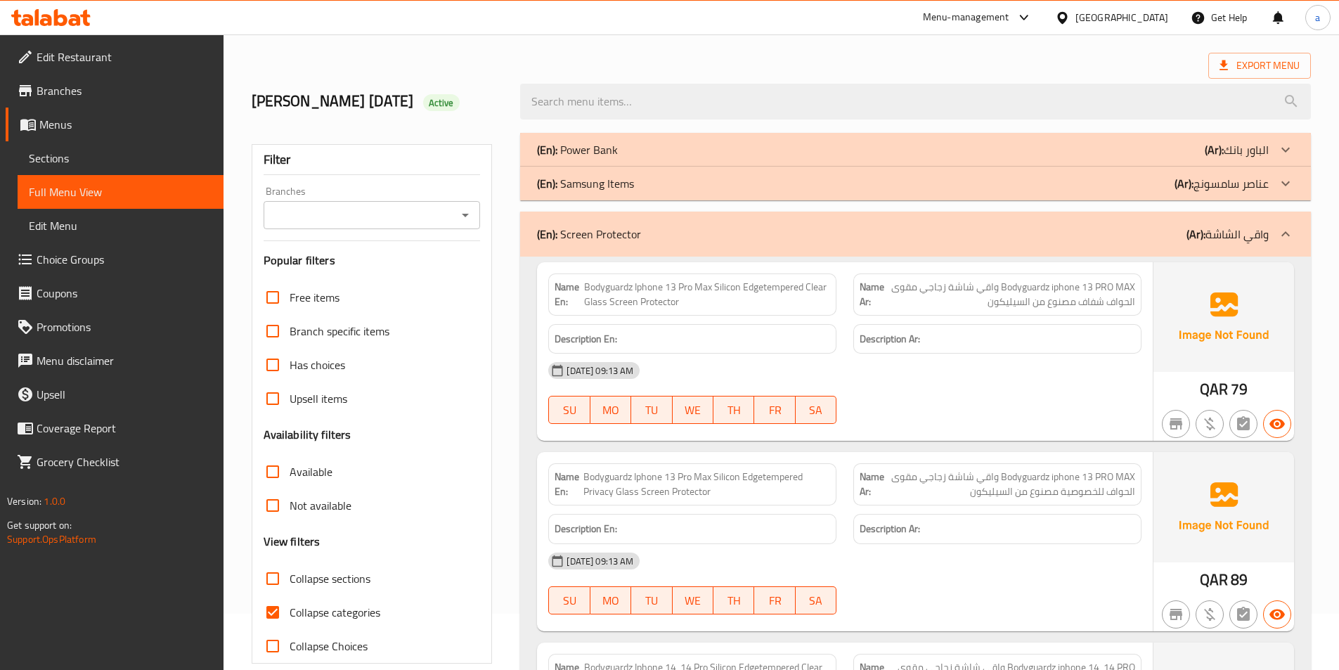
scroll to position [0, 0]
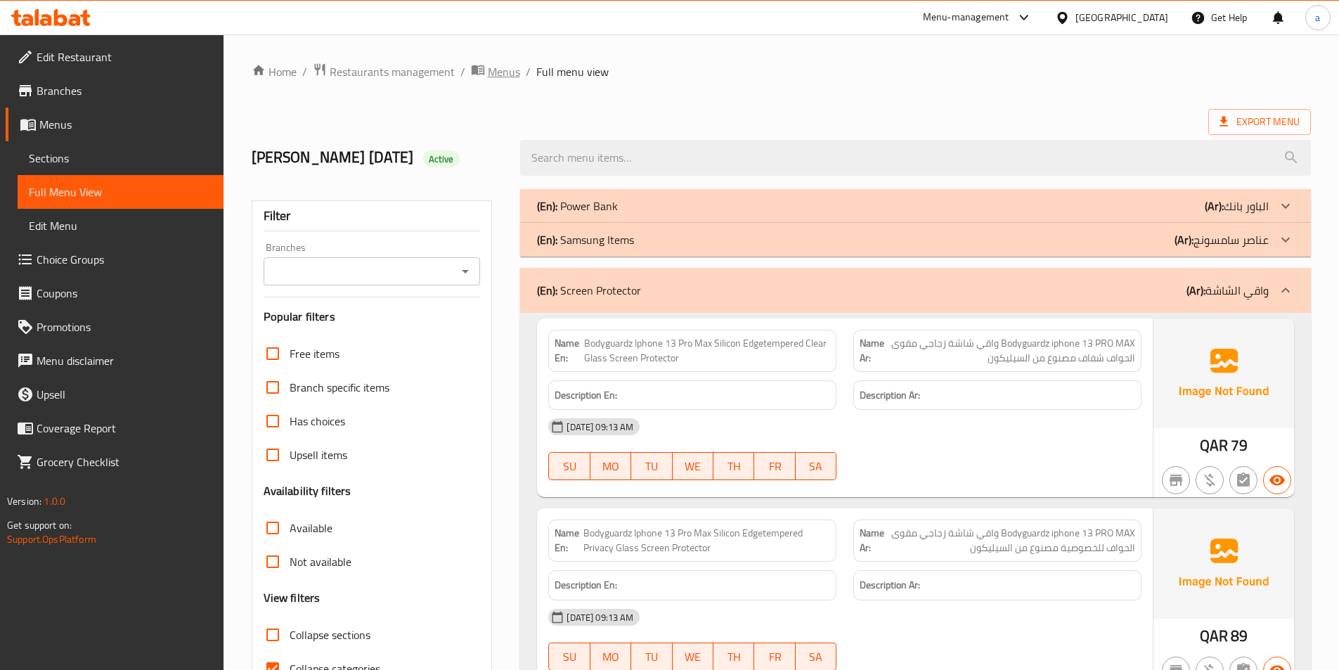
click at [500, 77] on span "Menus" at bounding box center [504, 71] width 32 height 17
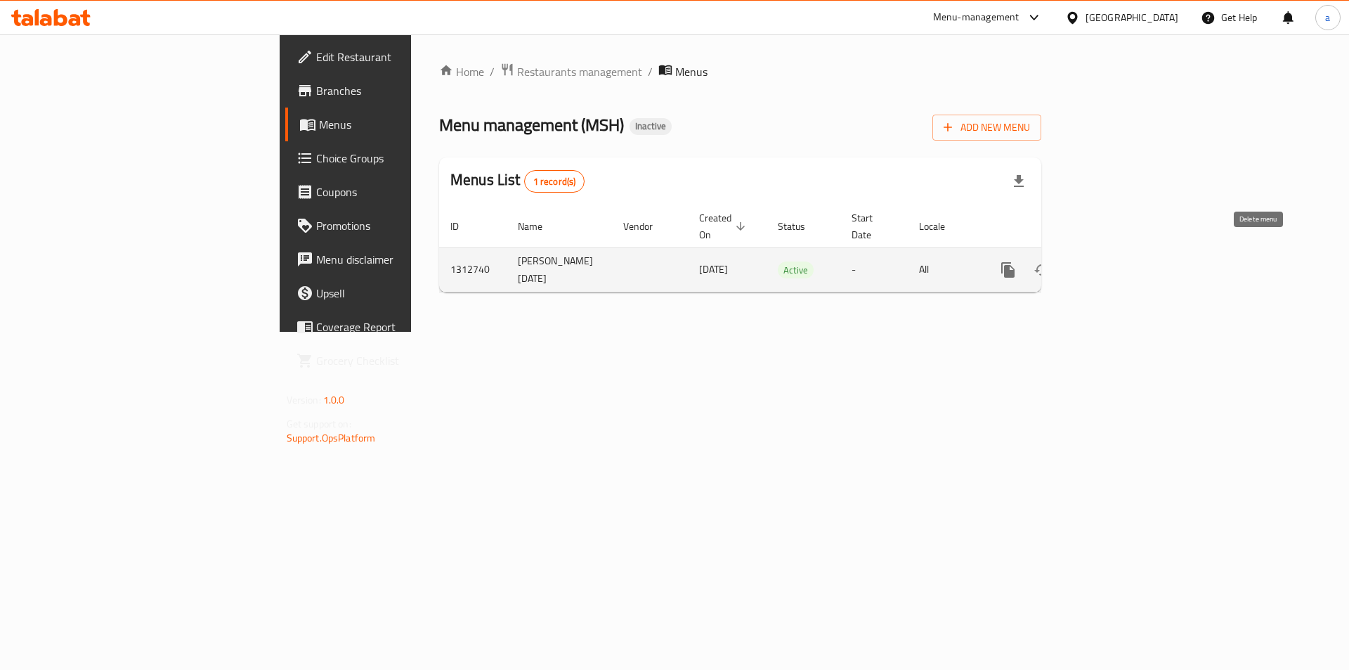
click at [1084, 261] on icon "enhanced table" at bounding box center [1075, 269] width 17 height 17
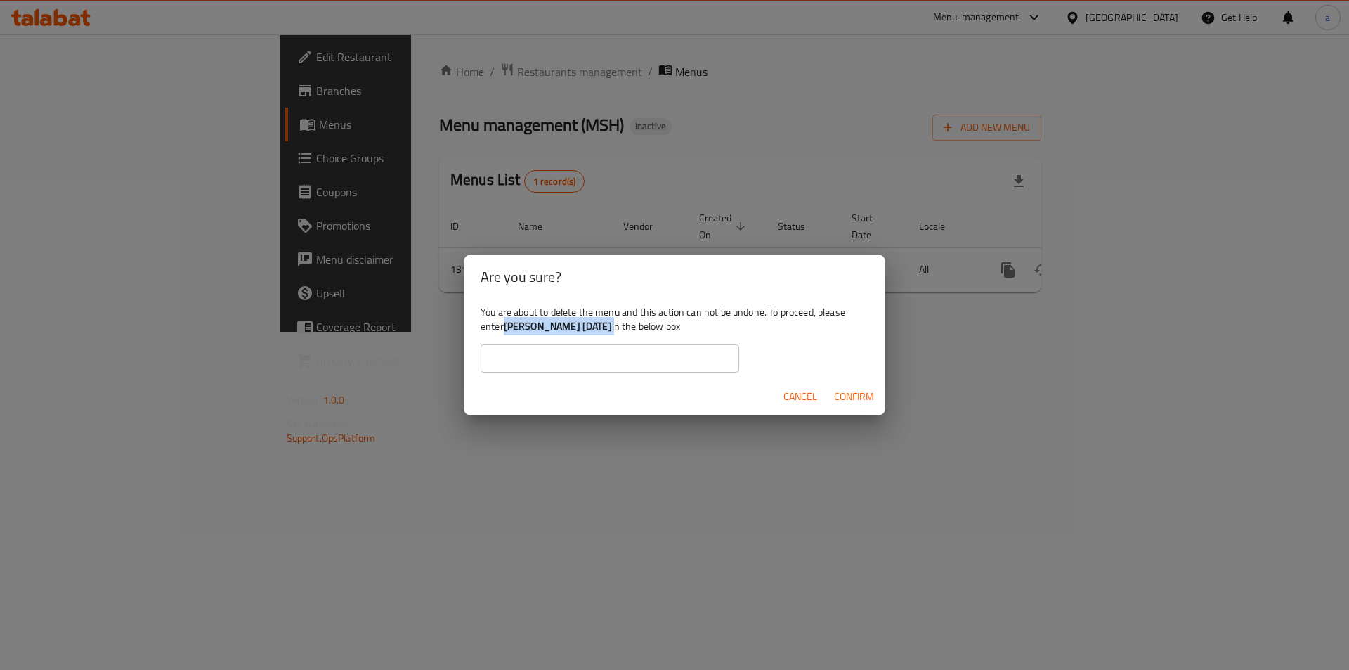
drag, startPoint x: 507, startPoint y: 330, endPoint x: 603, endPoint y: 329, distance: 96.3
click at [603, 329] on div "You are about to delete the menu and this action can not be undone. To proceed,…" at bounding box center [675, 338] width 422 height 79
copy div "[PERSON_NAME] [DATE]"
click at [601, 368] on input "text" at bounding box center [610, 358] width 259 height 28
paste input "[PERSON_NAME] [DATE]"
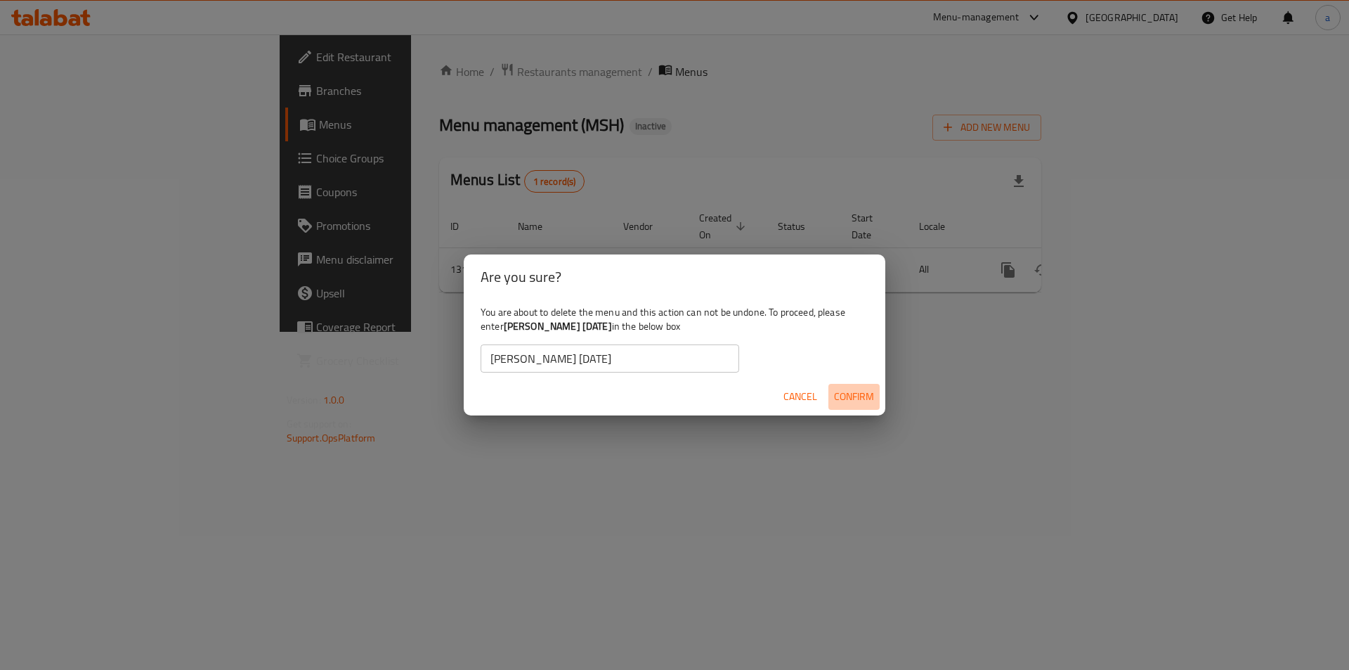
click at [845, 404] on span "Confirm" at bounding box center [854, 397] width 40 height 18
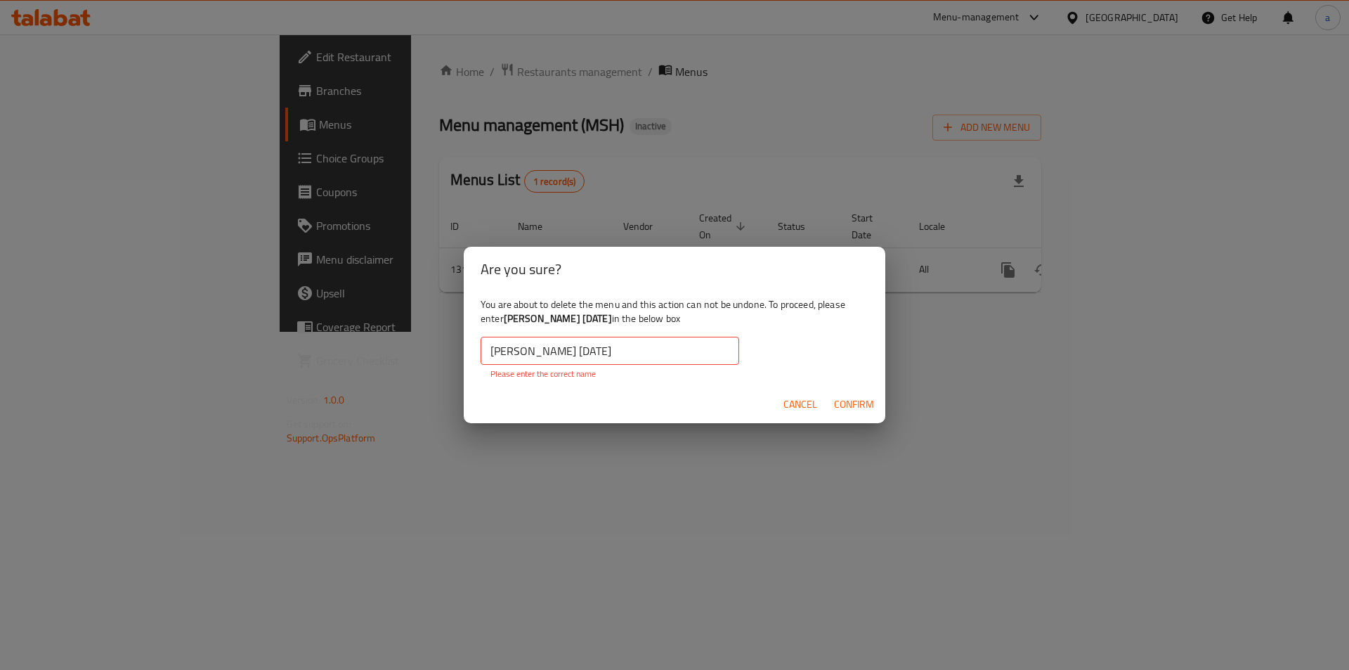
click at [601, 349] on input "[PERSON_NAME] [DATE]" at bounding box center [610, 351] width 259 height 28
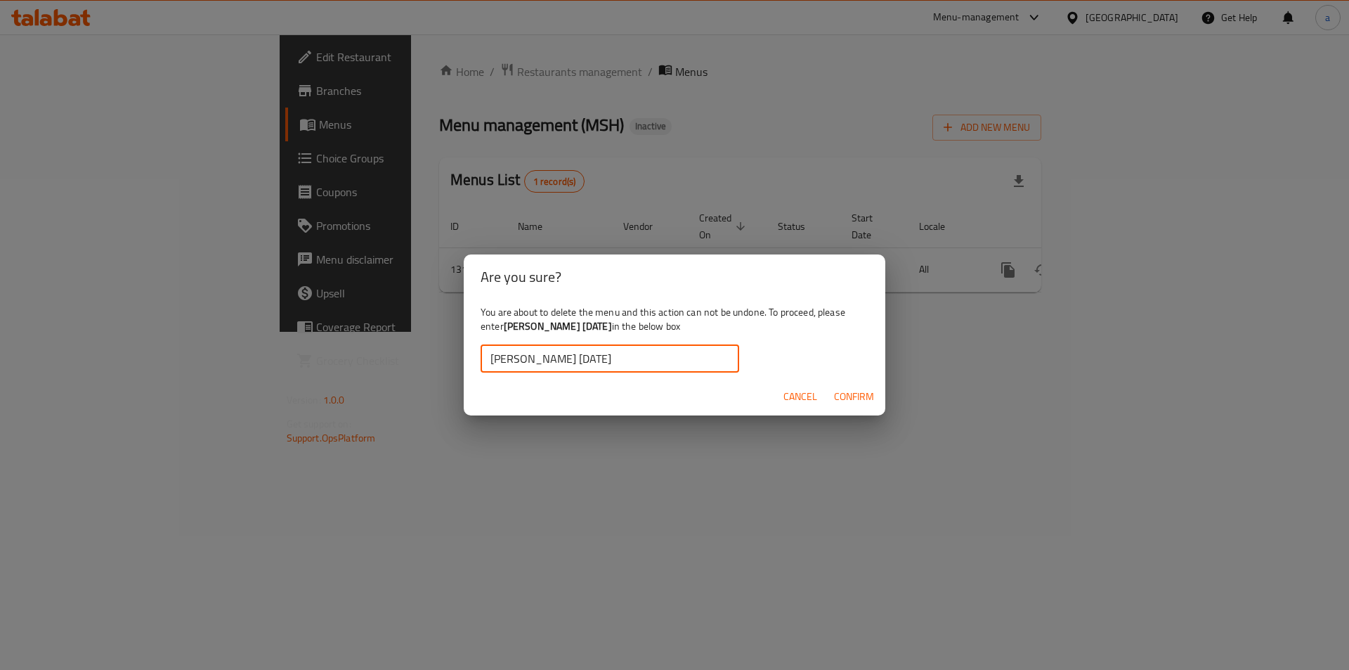
type input "[PERSON_NAME] [DATE]"
click at [852, 383] on div "Cancel Confirm" at bounding box center [675, 396] width 422 height 37
click at [855, 404] on span "Confirm" at bounding box center [854, 397] width 40 height 18
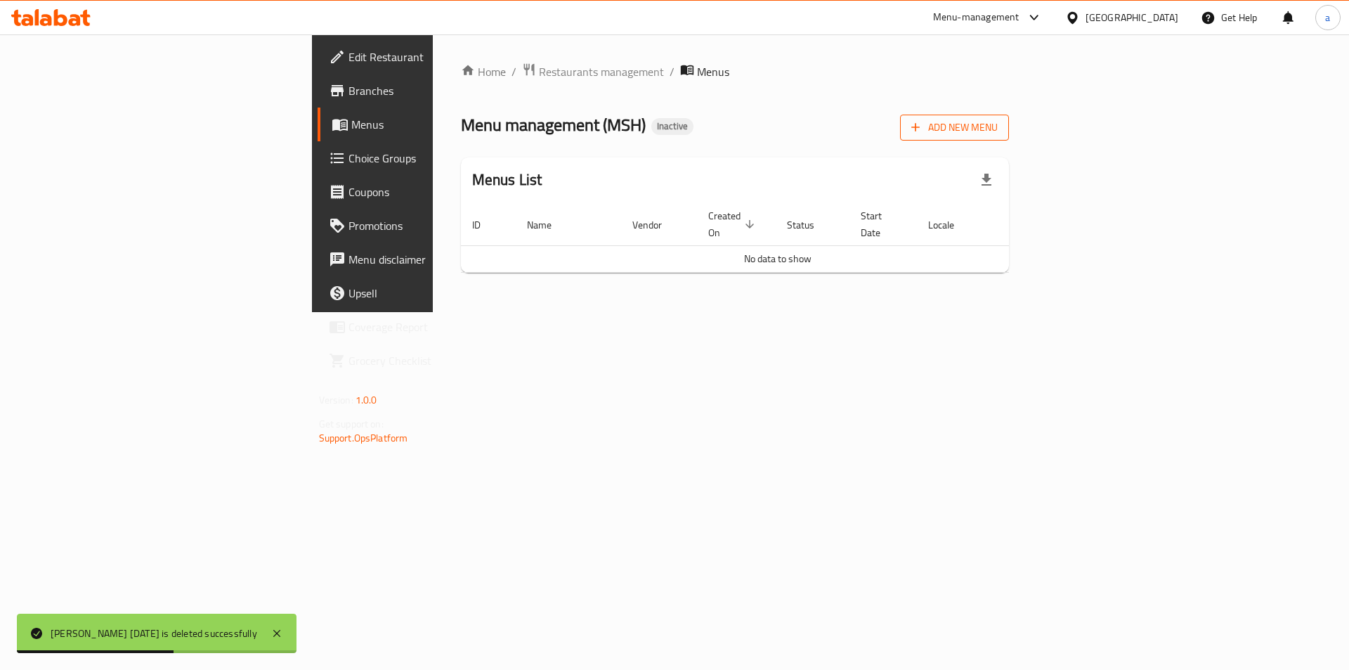
click at [998, 122] on span "Add New Menu" at bounding box center [954, 128] width 86 height 18
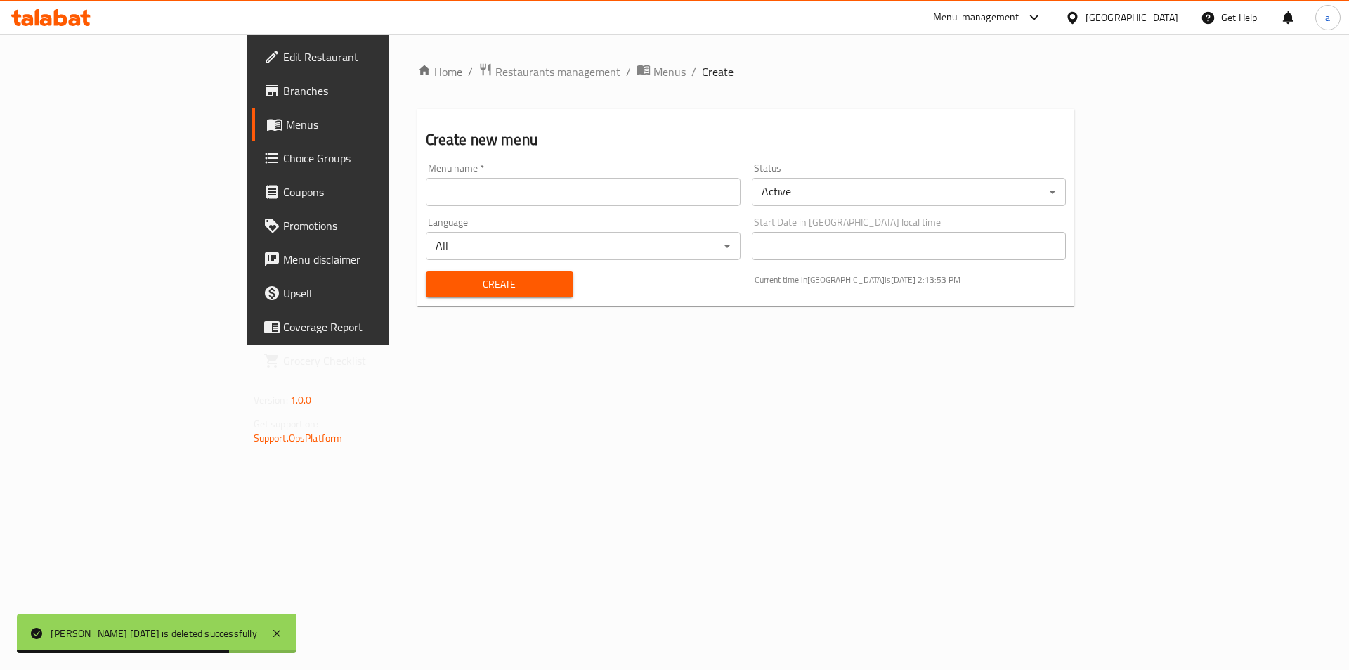
click at [426, 171] on div "Menu name   * Menu name *" at bounding box center [583, 184] width 315 height 43
click at [426, 195] on input "text" at bounding box center [583, 192] width 315 height 28
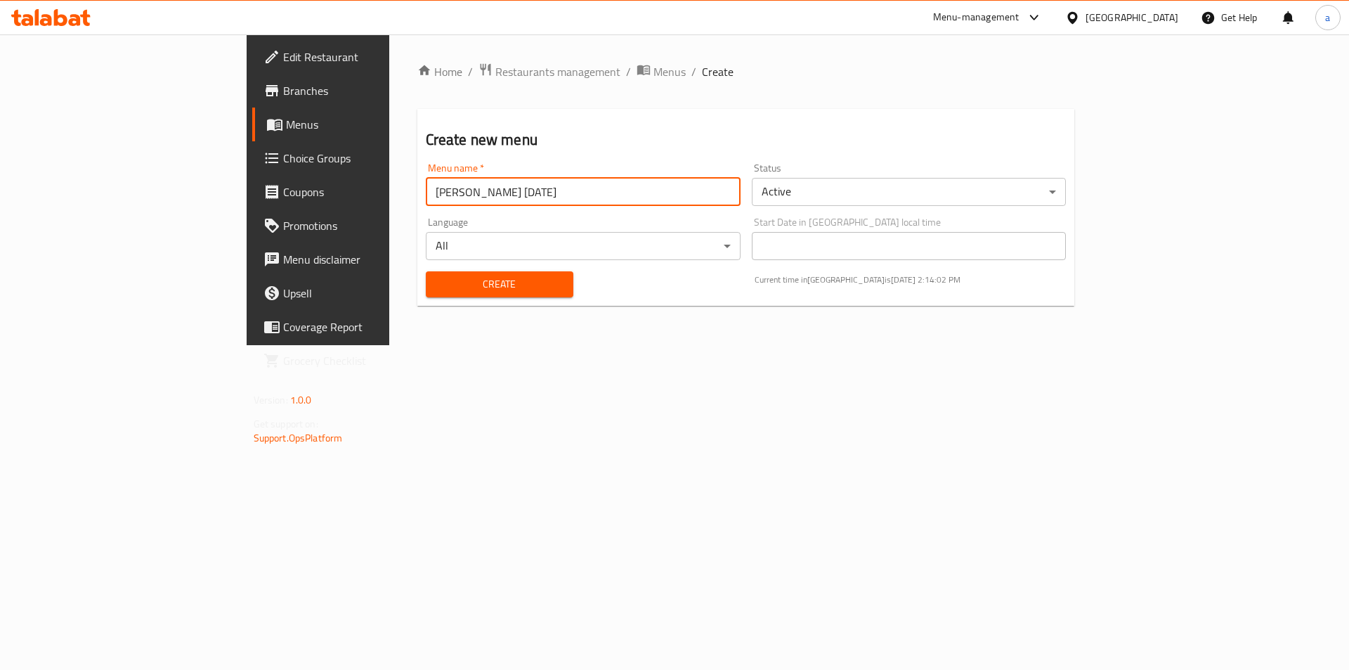
type input "[PERSON_NAME] [DATE]"
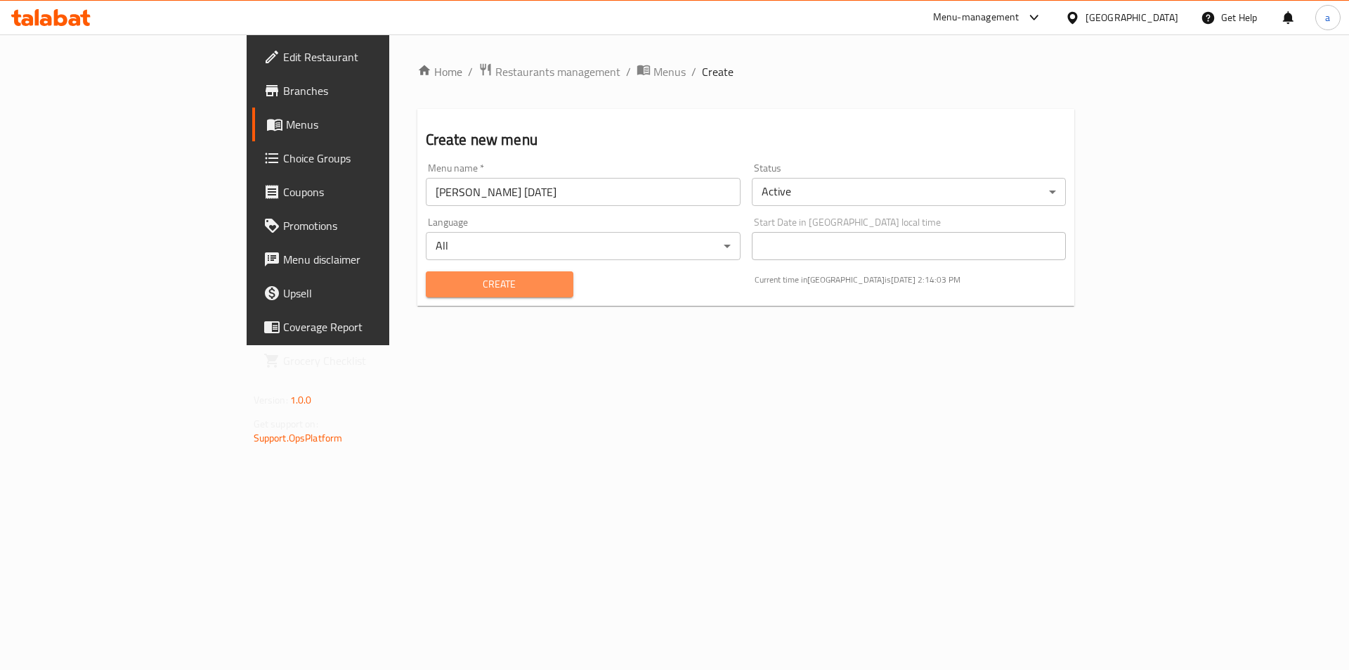
click at [437, 282] on span "Create" at bounding box center [499, 284] width 125 height 18
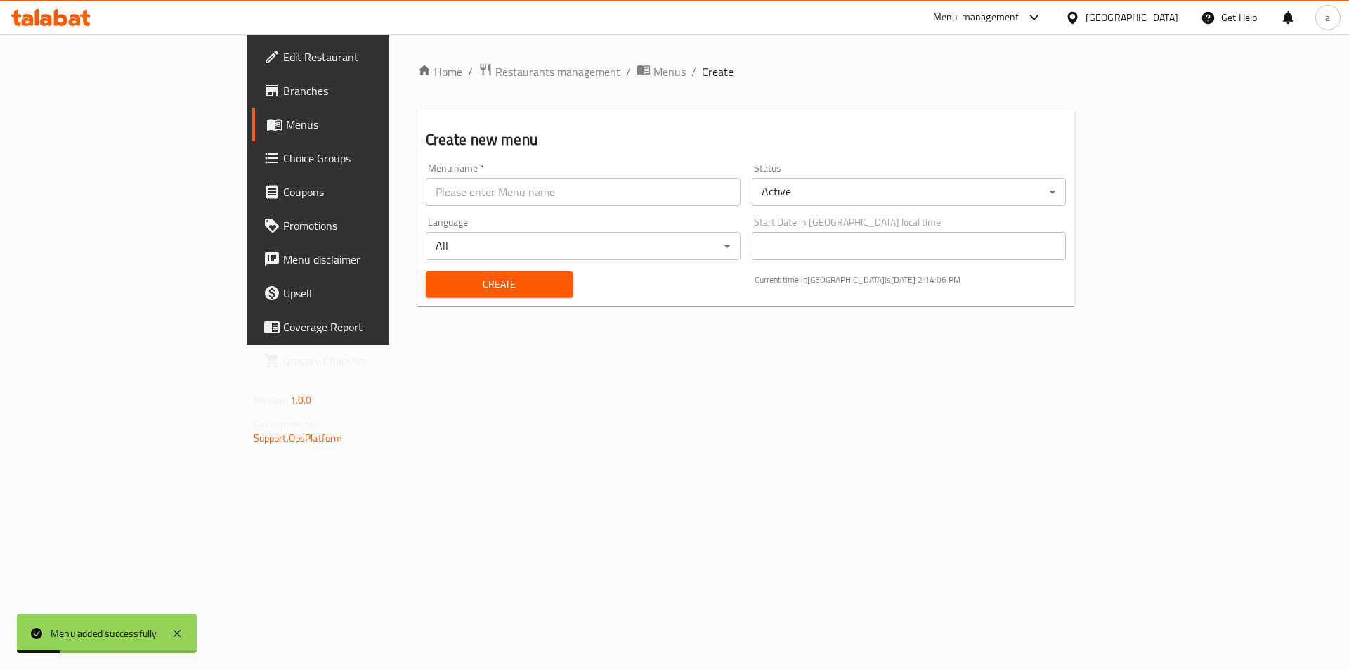
drag, startPoint x: 524, startPoint y: 72, endPoint x: 532, endPoint y: 71, distance: 7.9
click at [529, 72] on ol "Home / Restaurants management / Menus / Create" at bounding box center [746, 72] width 658 height 18
click at [534, 71] on ol "Home / Restaurants management / Menus / Create" at bounding box center [746, 72] width 658 height 18
click at [653, 71] on span "Menus" at bounding box center [669, 71] width 32 height 17
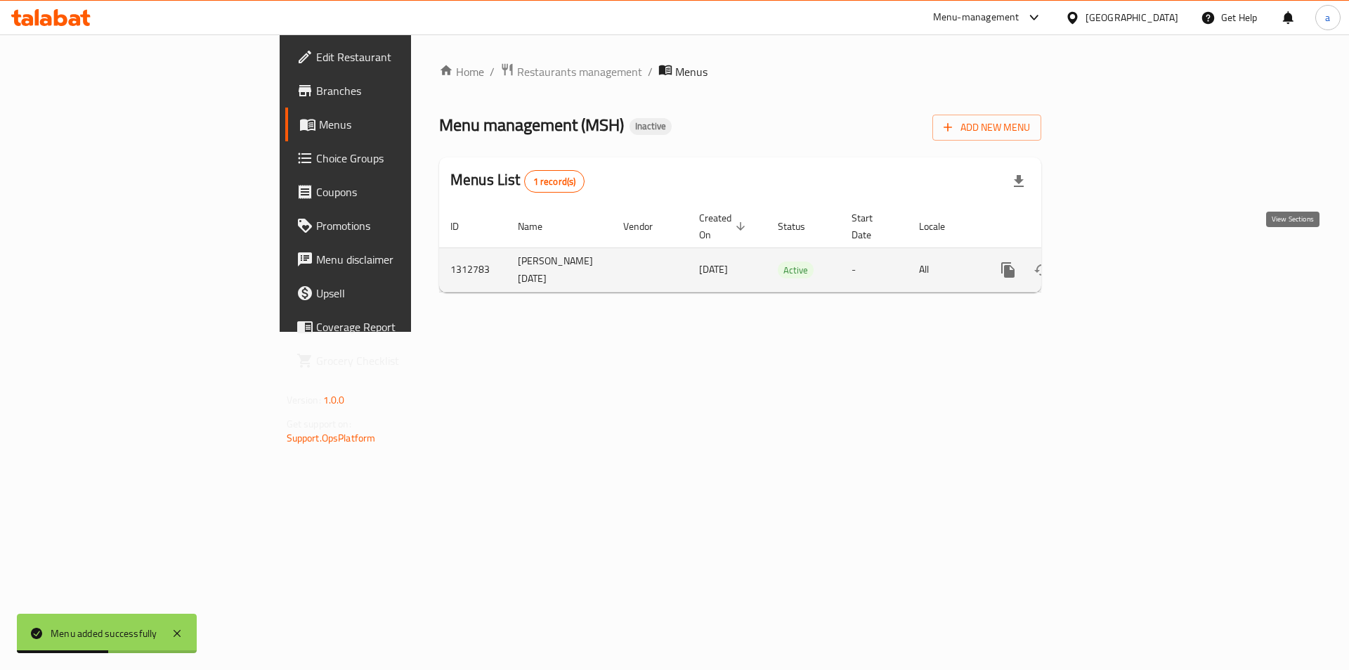
click at [1118, 261] on icon "enhanced table" at bounding box center [1109, 269] width 17 height 17
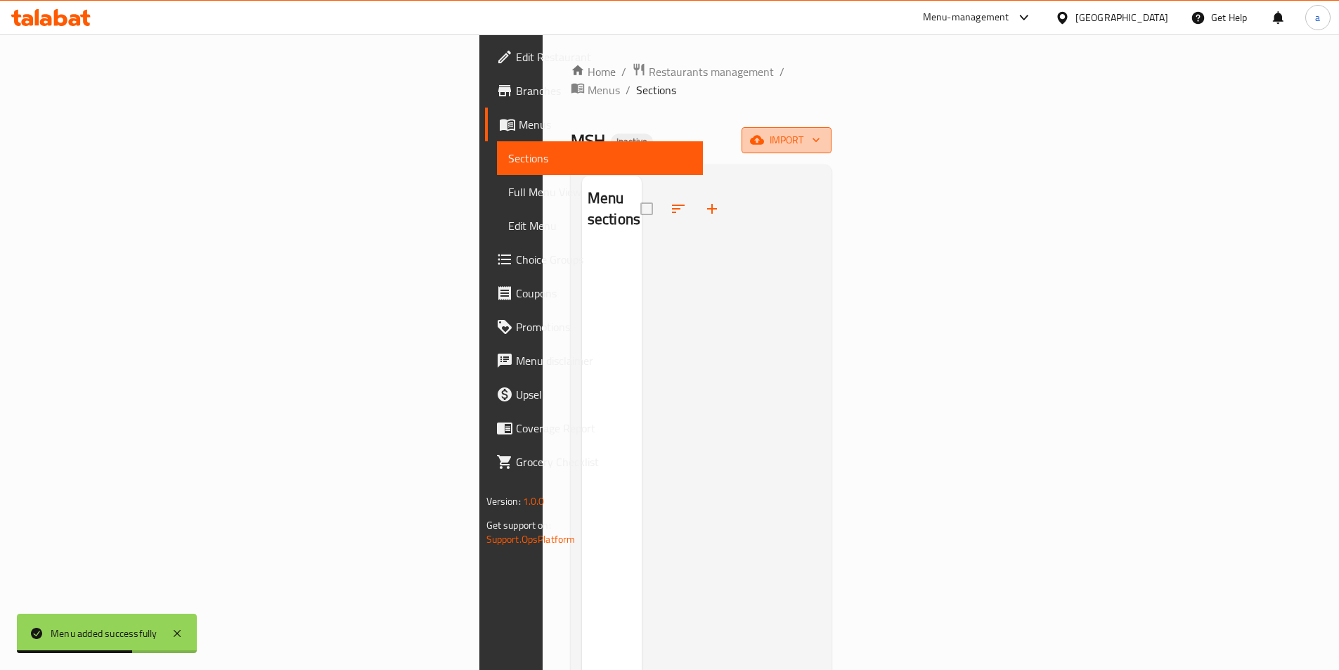
click at [820, 131] on span "import" at bounding box center [786, 140] width 67 height 18
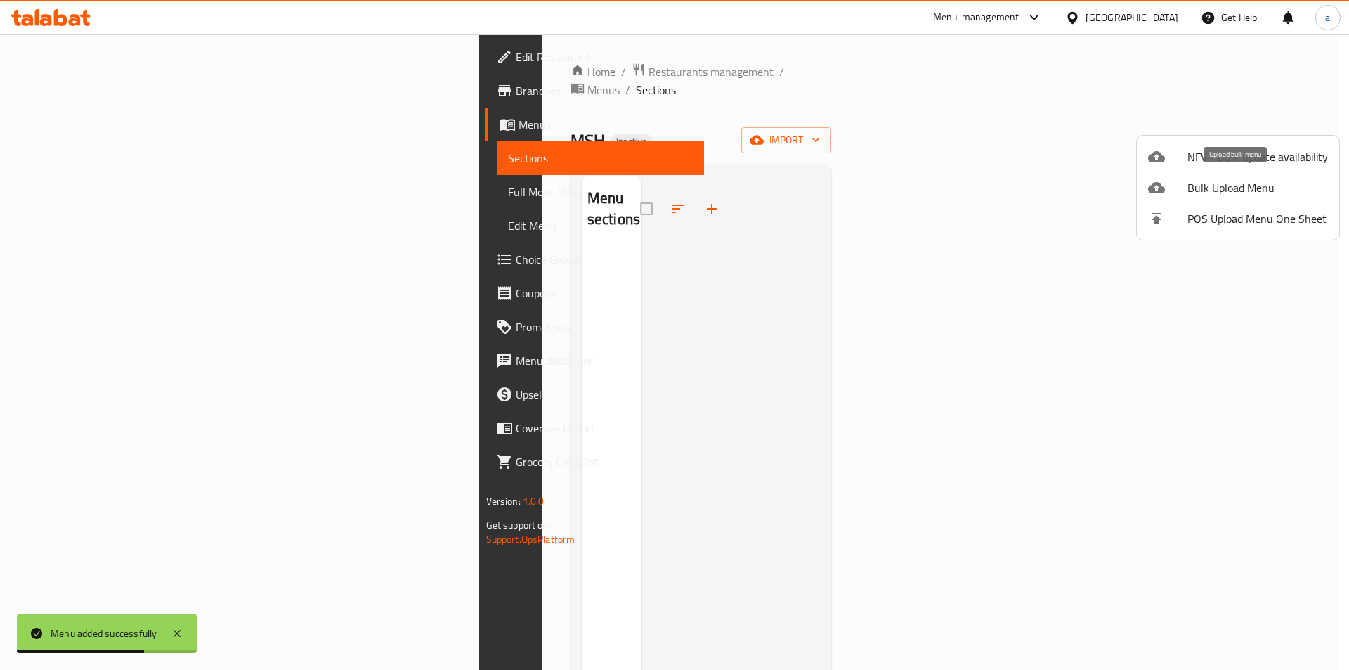
click at [1228, 190] on span "Bulk Upload Menu" at bounding box center [1257, 187] width 141 height 17
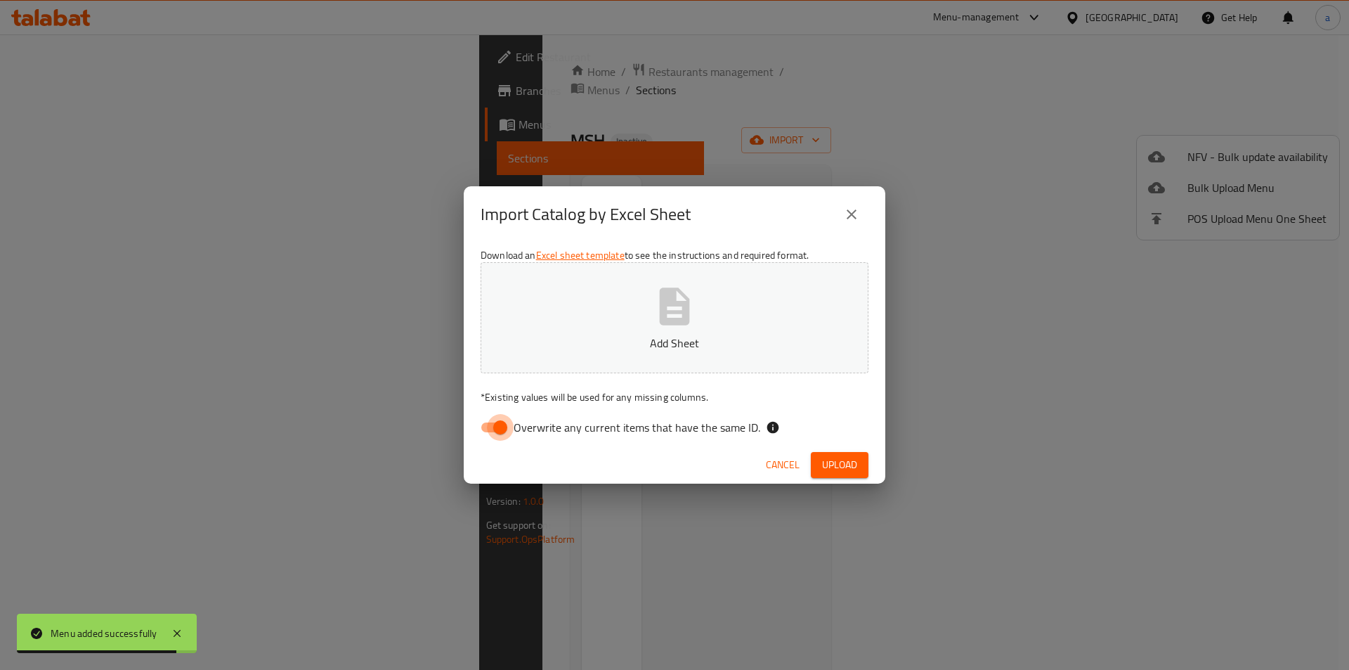
click at [494, 427] on input "Overwrite any current items that have the same ID." at bounding box center [500, 427] width 80 height 27
checkbox input "false"
click at [614, 313] on button "Add Sheet" at bounding box center [675, 317] width 388 height 111
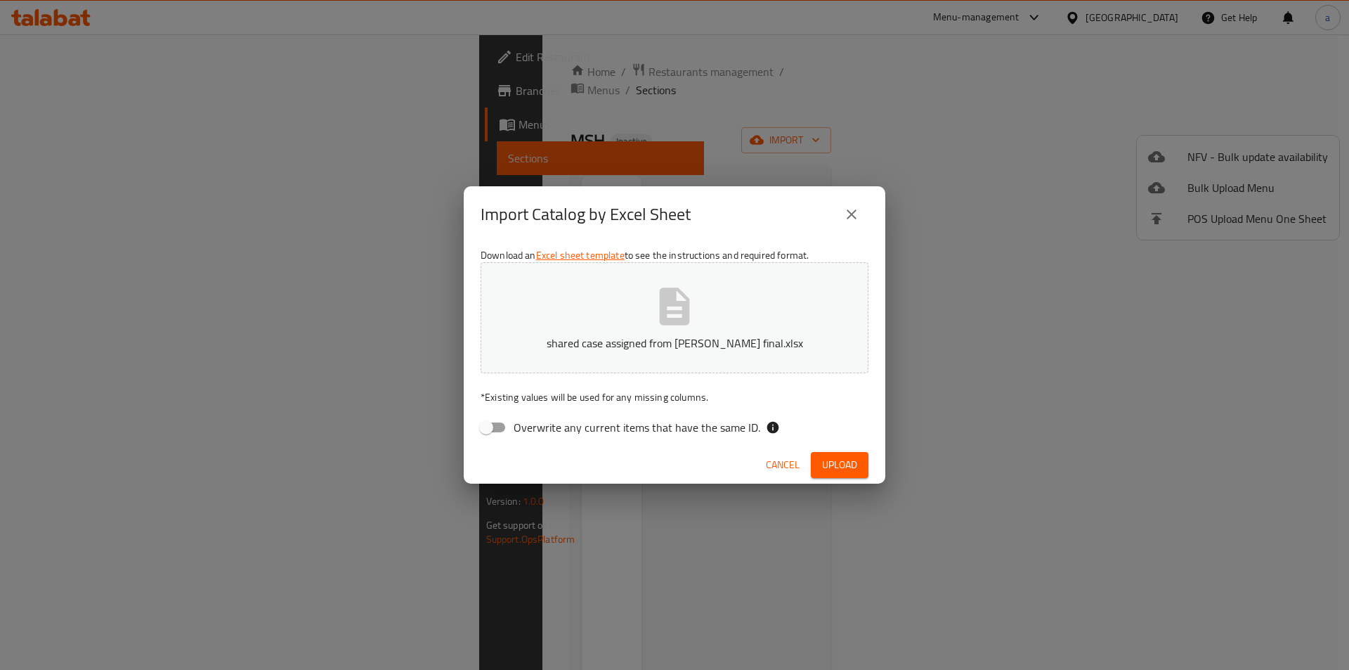
click at [840, 454] on button "Upload" at bounding box center [840, 465] width 58 height 26
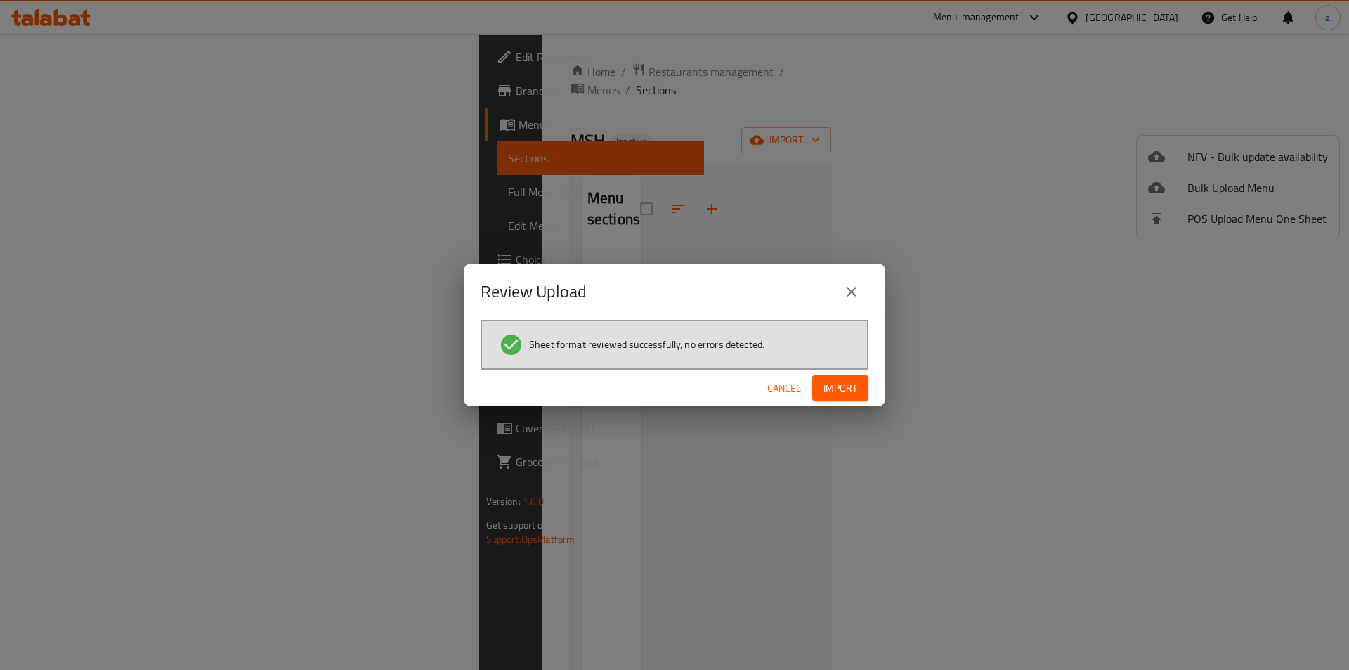
click at [851, 372] on div "Cancel Import" at bounding box center [675, 388] width 422 height 37
click at [842, 385] on span "Import" at bounding box center [840, 388] width 34 height 18
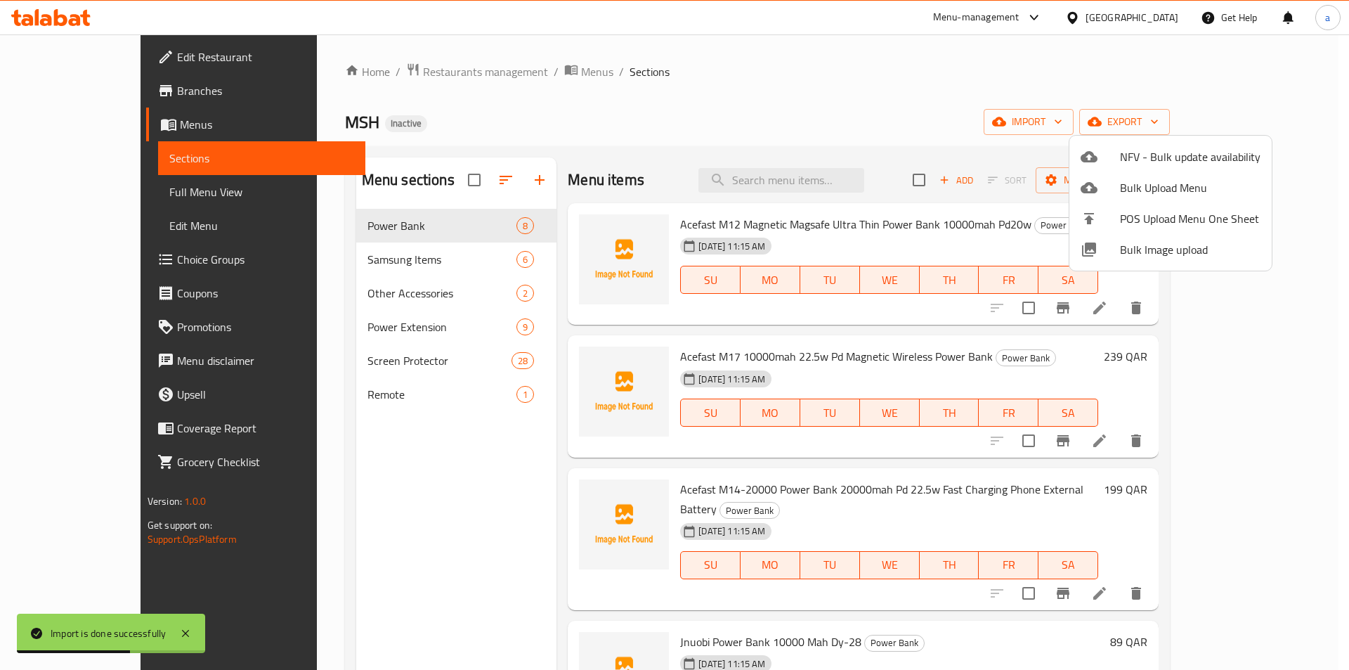
click at [91, 195] on div at bounding box center [674, 335] width 1349 height 670
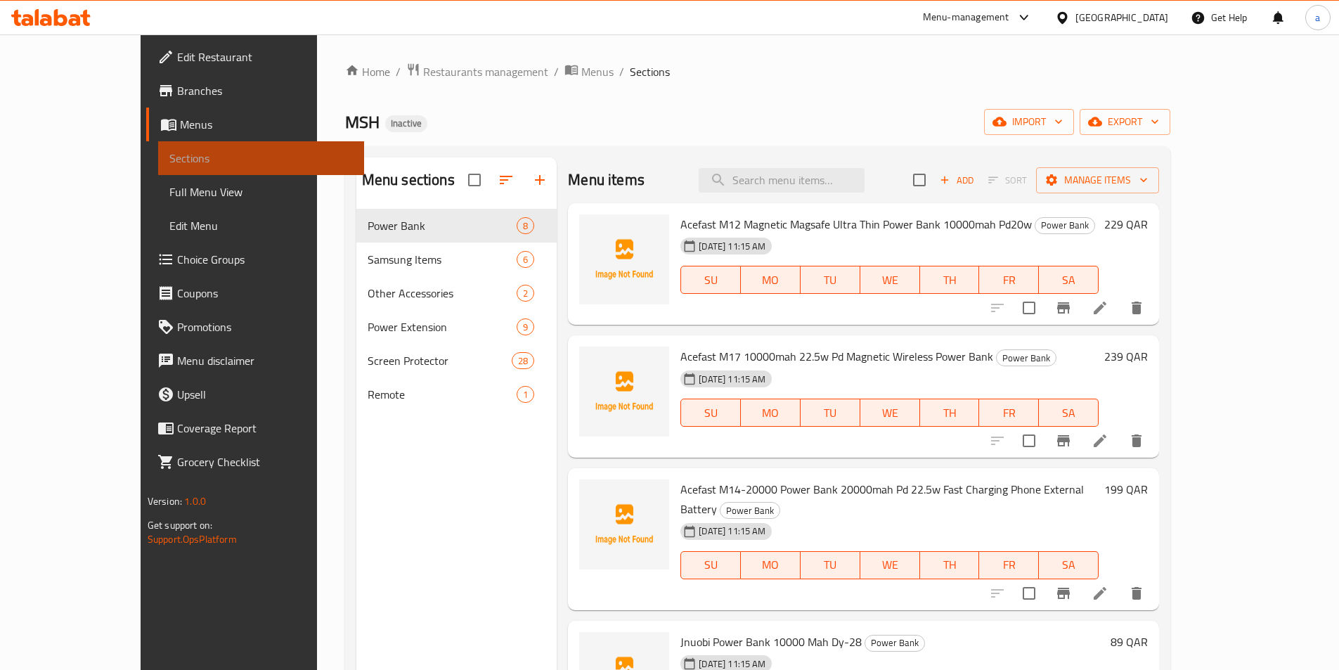
click at [169, 157] on span "Sections" at bounding box center [260, 158] width 183 height 17
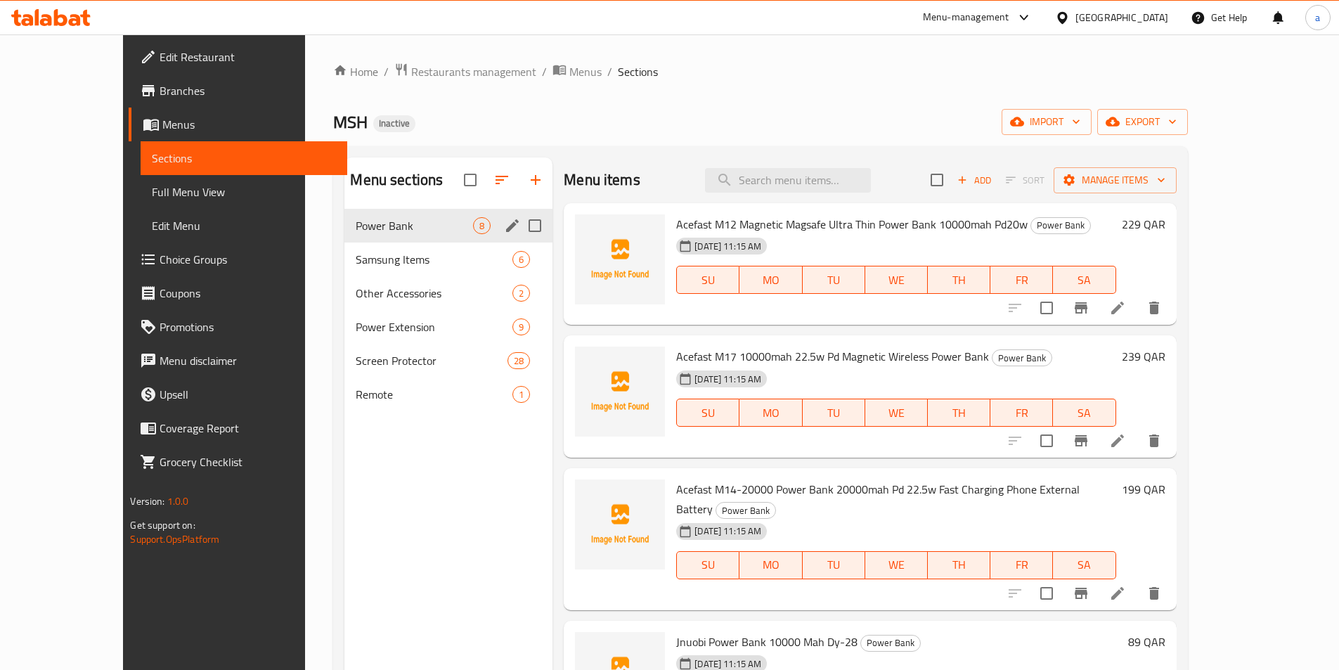
click at [417, 242] on div "Samsung Items 6" at bounding box center [448, 259] width 208 height 34
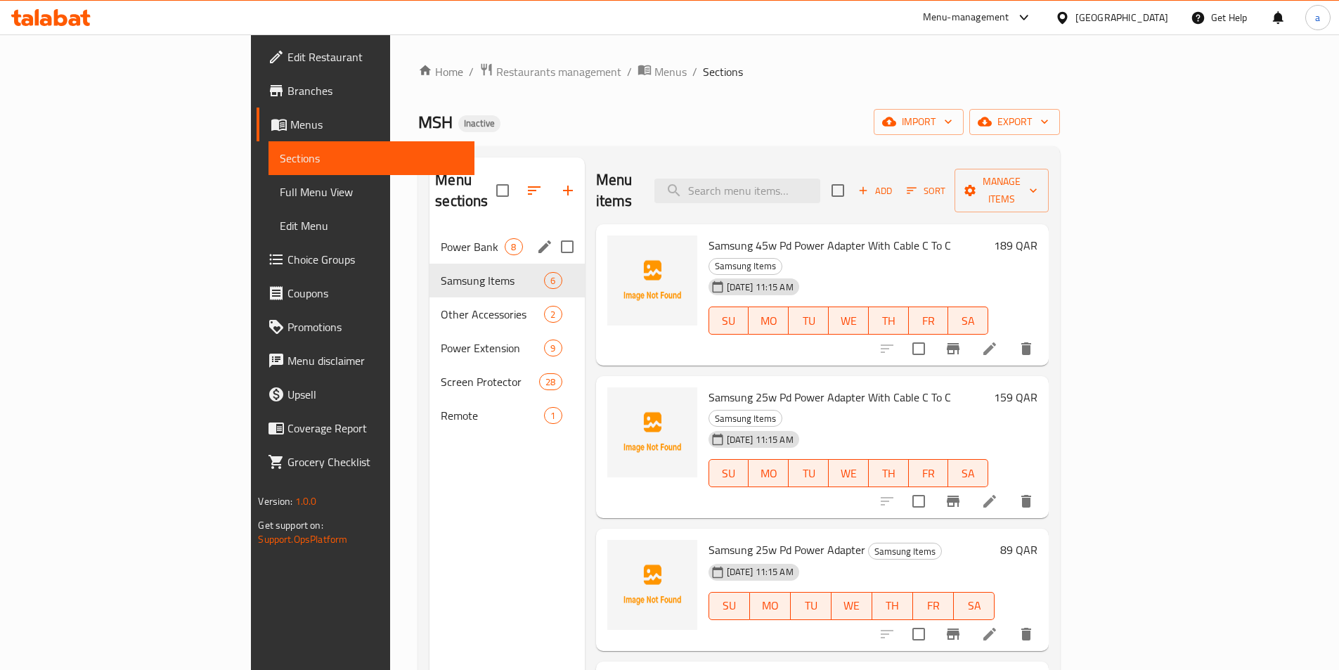
click at [429, 235] on div "Power Bank 8" at bounding box center [506, 247] width 155 height 34
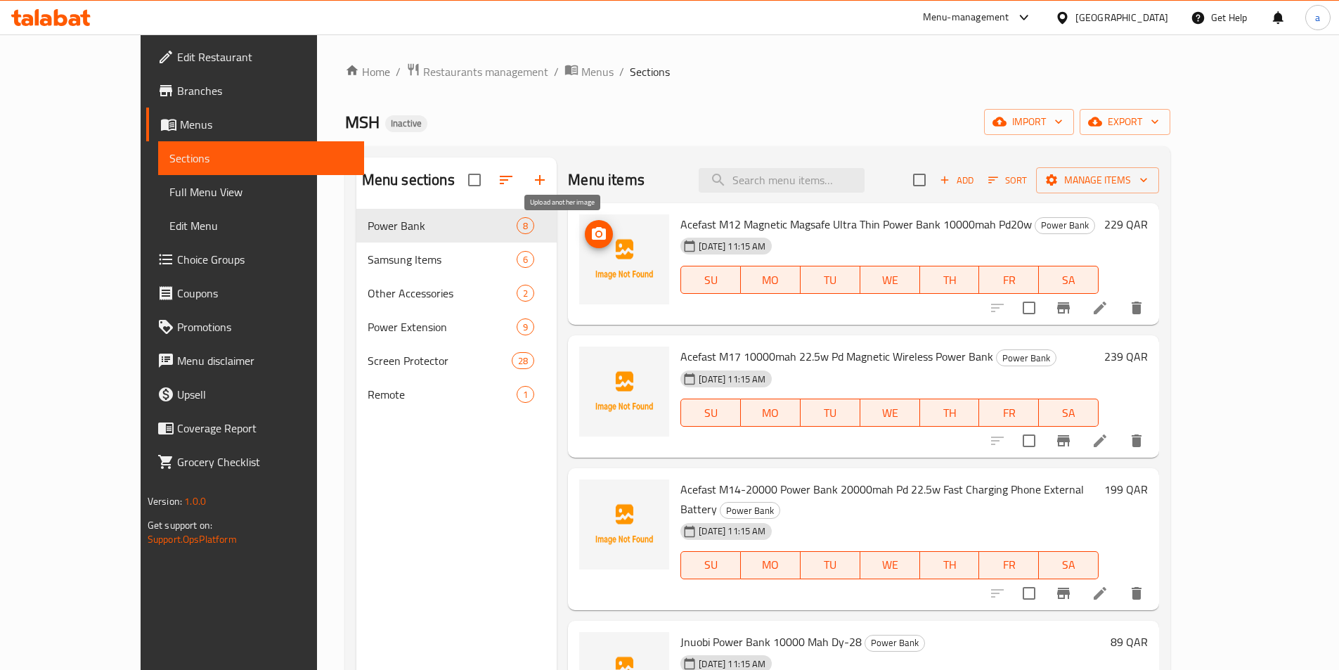
click at [585, 244] on button "upload picture" at bounding box center [599, 234] width 28 height 28
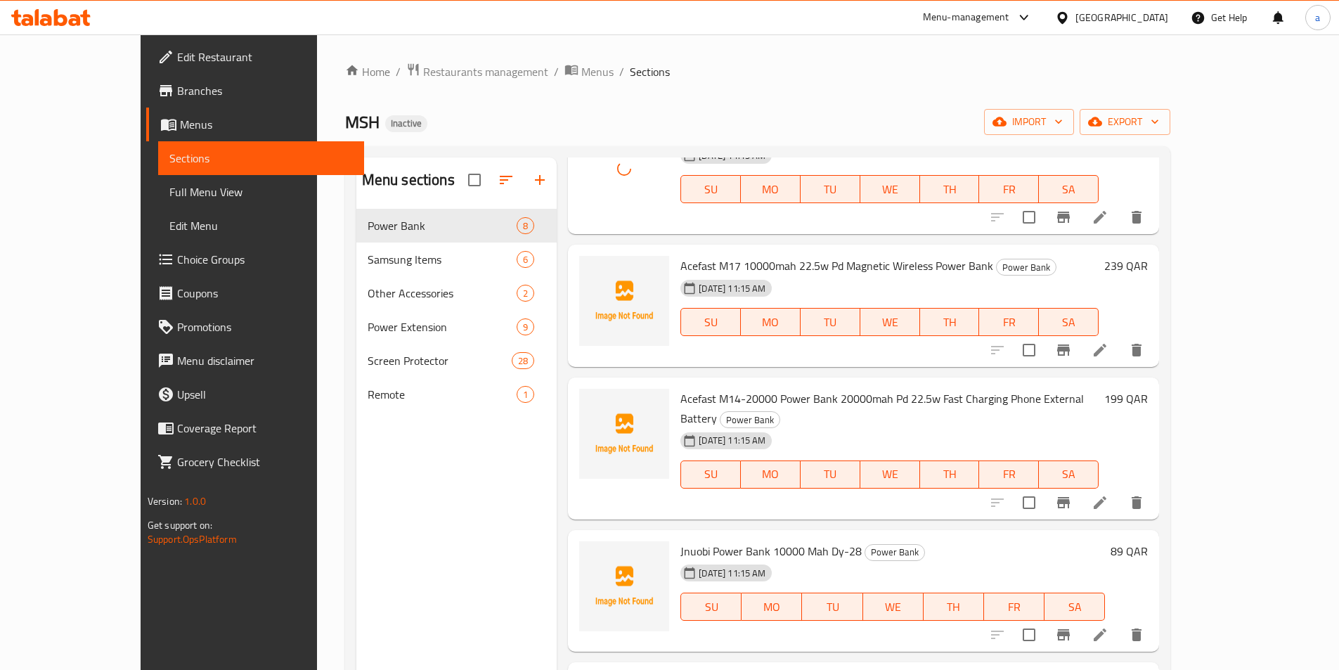
scroll to position [93, 0]
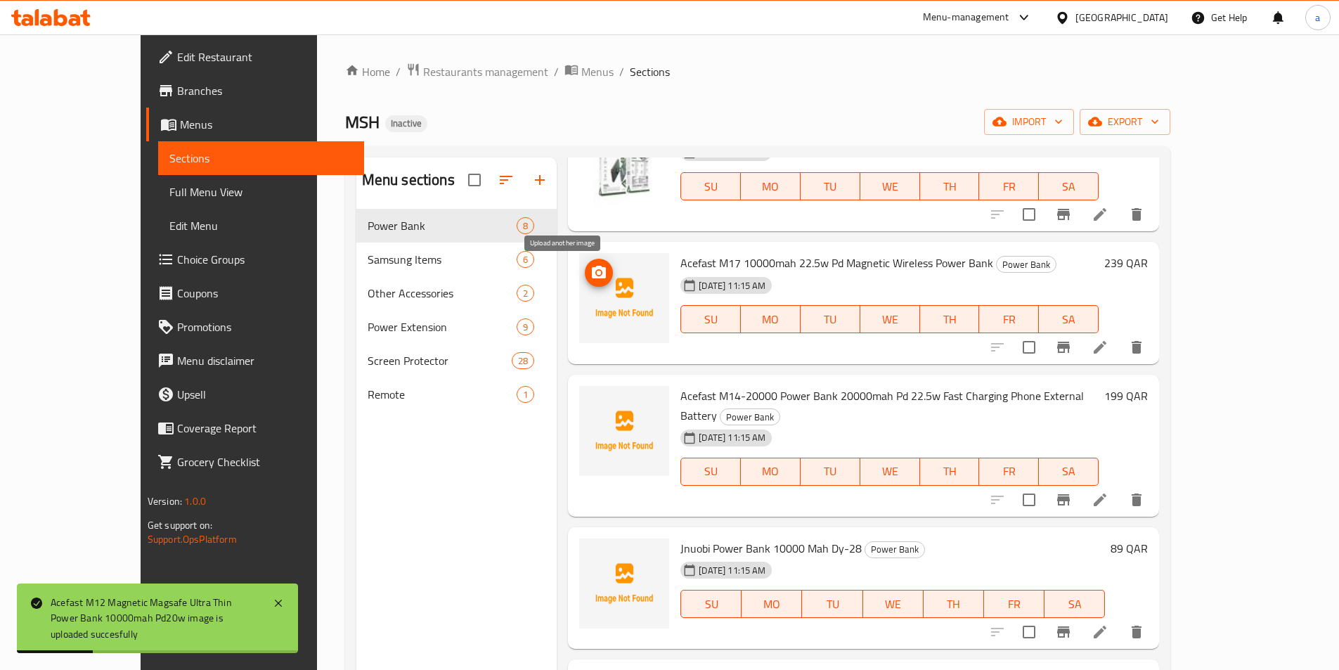
click at [590, 276] on icon "upload picture" at bounding box center [598, 272] width 17 height 17
click at [597, 273] on circle "upload picture" at bounding box center [599, 273] width 4 height 4
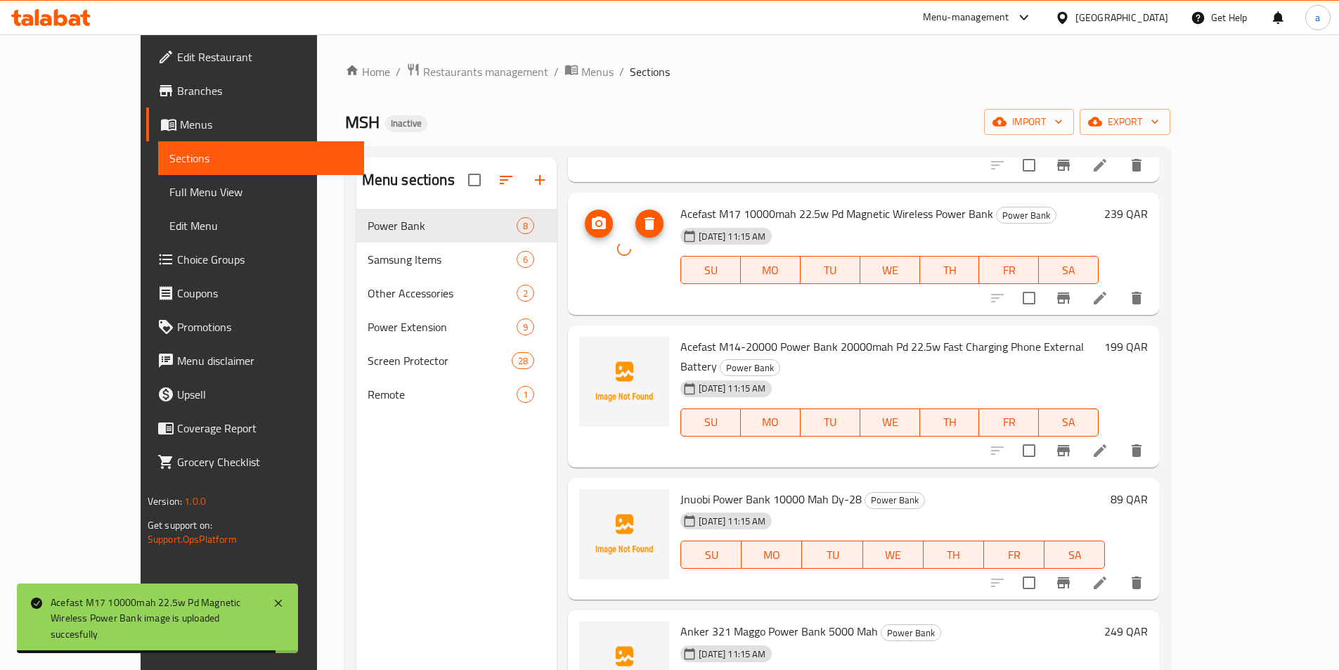
scroll to position [141, 0]
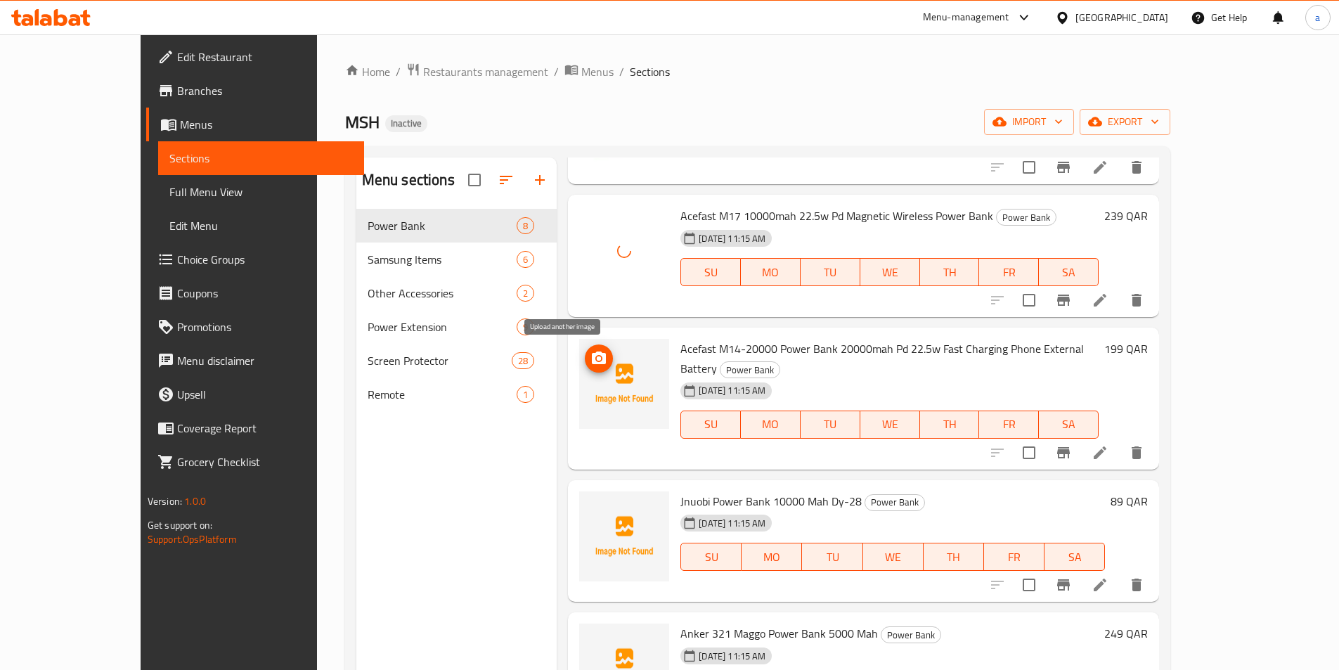
click at [585, 349] on button "upload picture" at bounding box center [599, 358] width 28 height 28
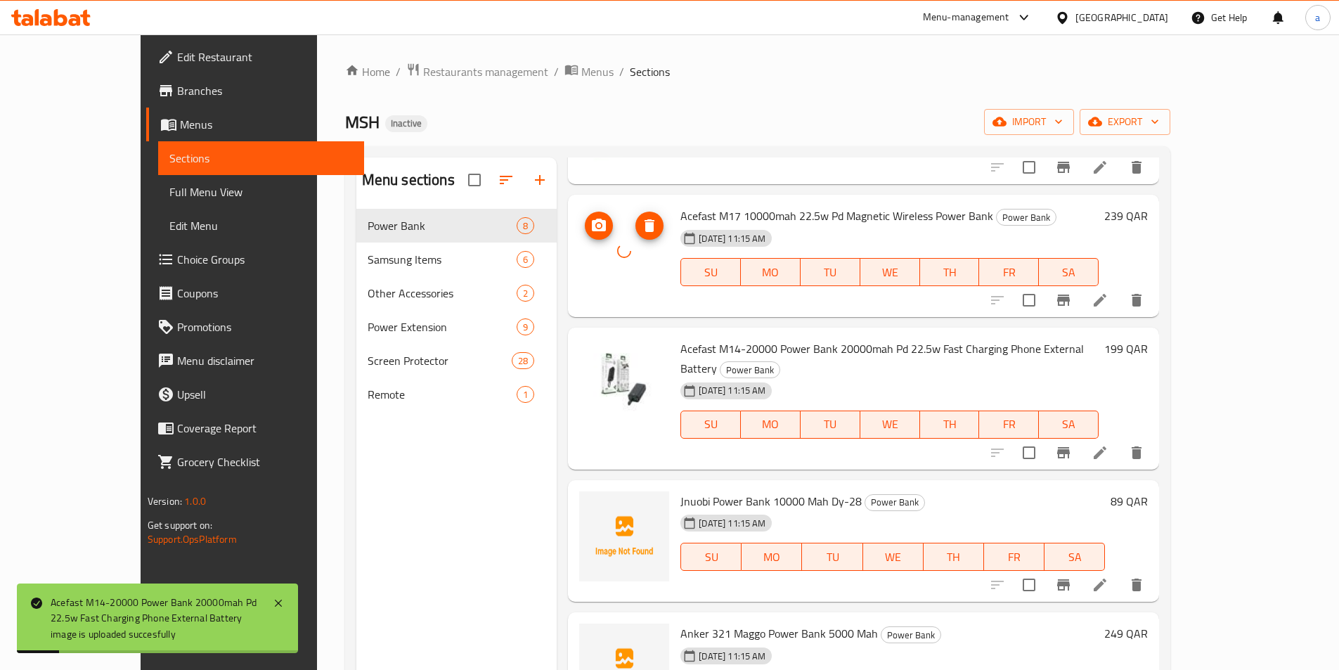
click at [592, 222] on icon "upload picture" at bounding box center [599, 225] width 14 height 13
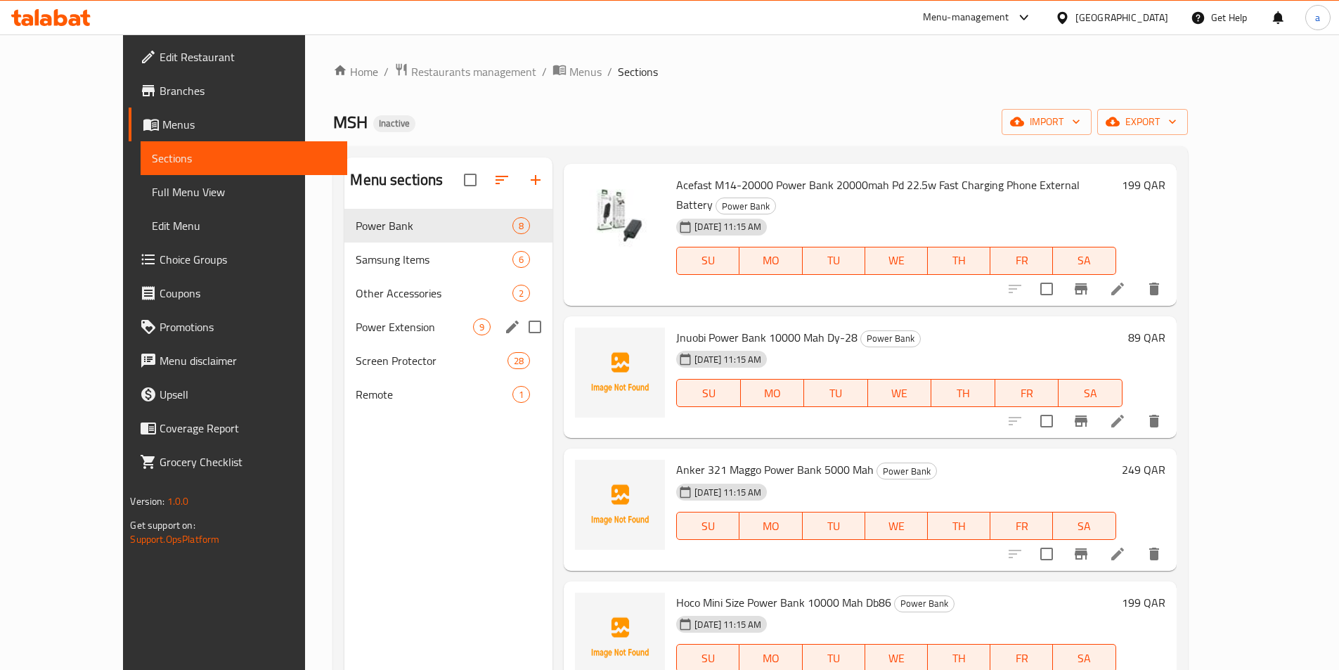
scroll to position [328, 0]
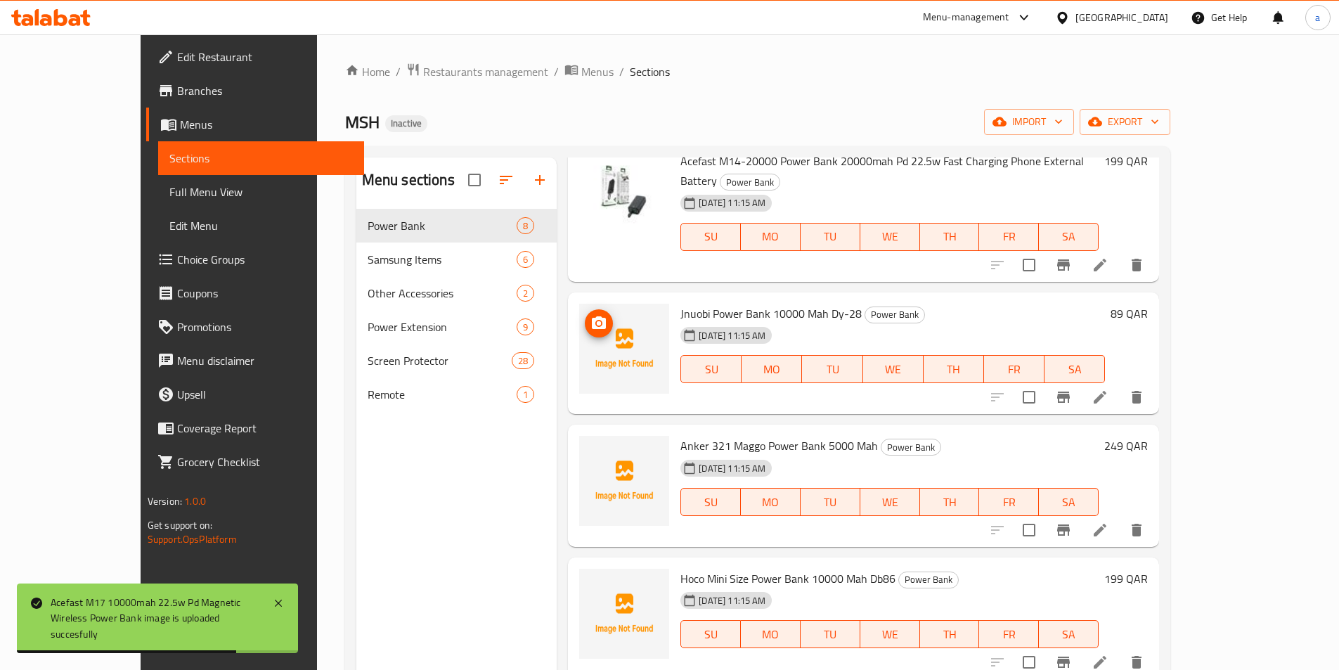
click at [585, 315] on span "upload picture" at bounding box center [599, 323] width 28 height 17
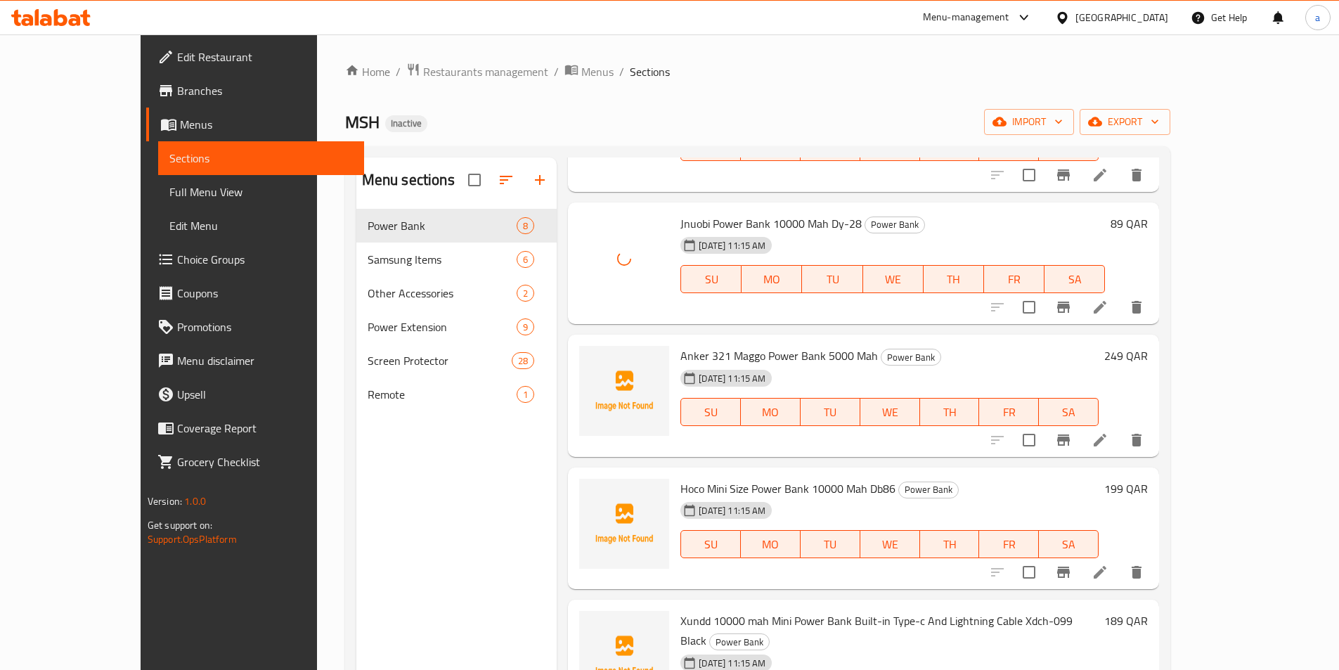
scroll to position [445, 0]
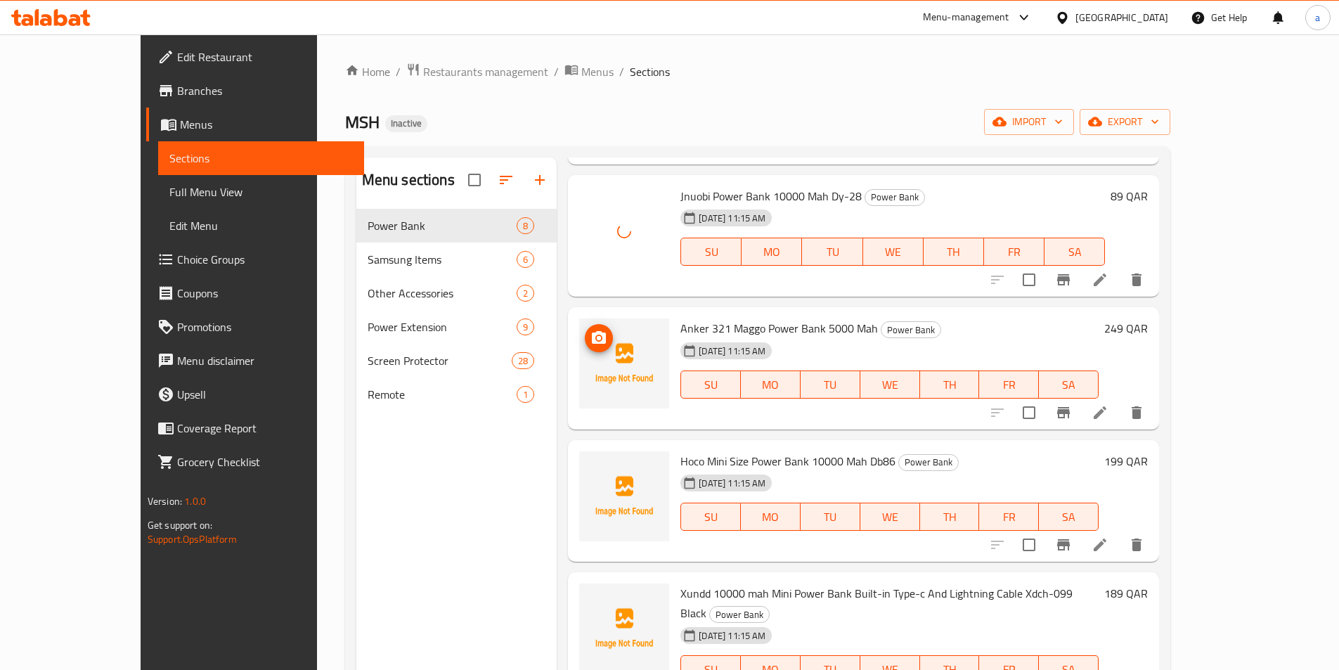
click at [579, 318] on img at bounding box center [624, 363] width 90 height 90
click at [590, 330] on icon "upload picture" at bounding box center [598, 338] width 17 height 17
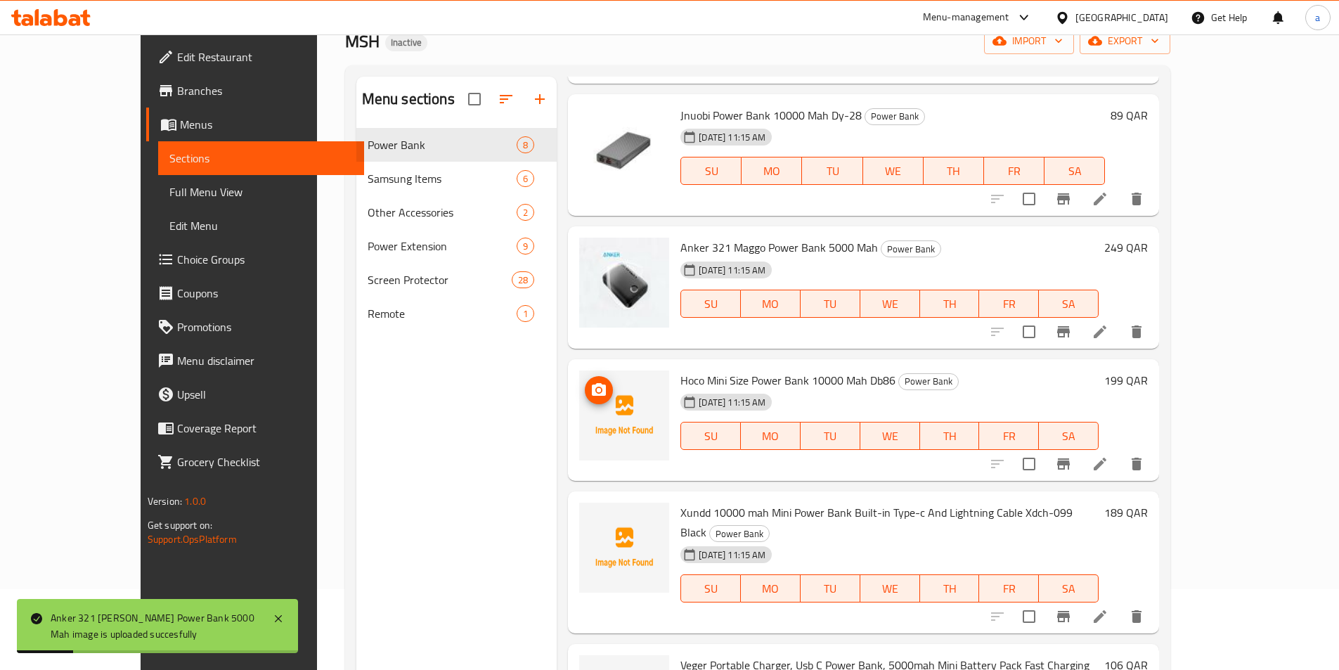
scroll to position [93, 0]
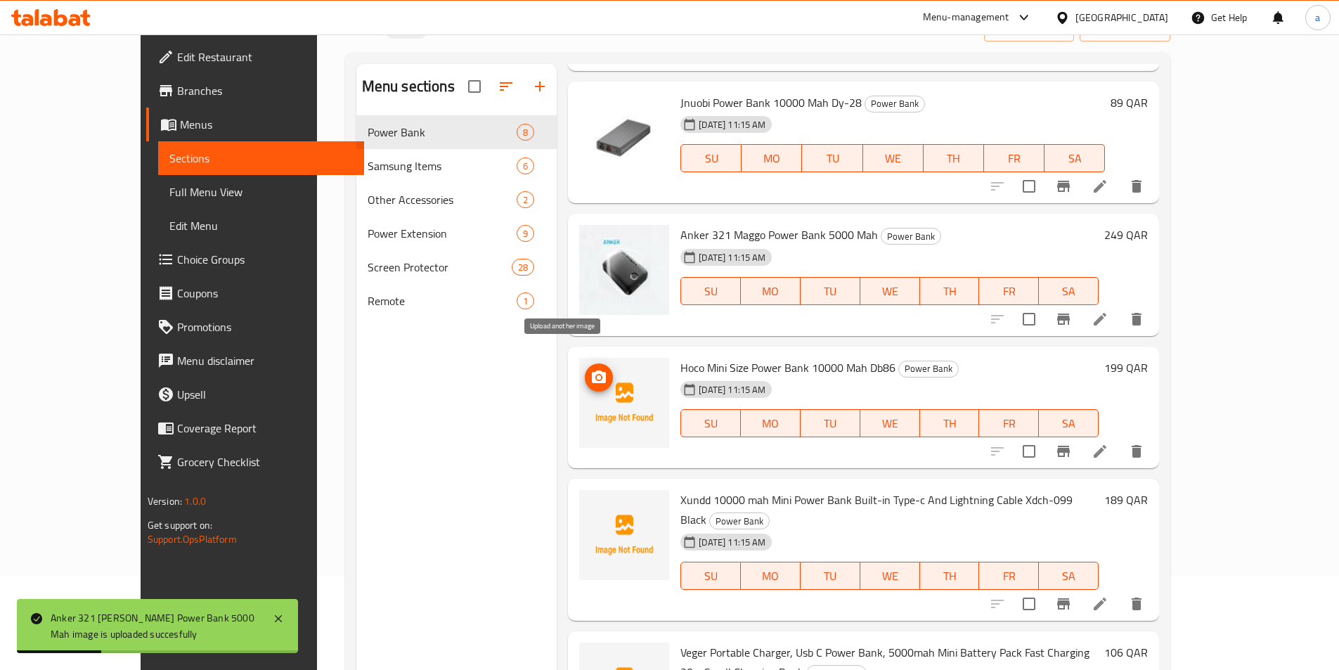
click at [592, 370] on icon "upload picture" at bounding box center [599, 376] width 14 height 13
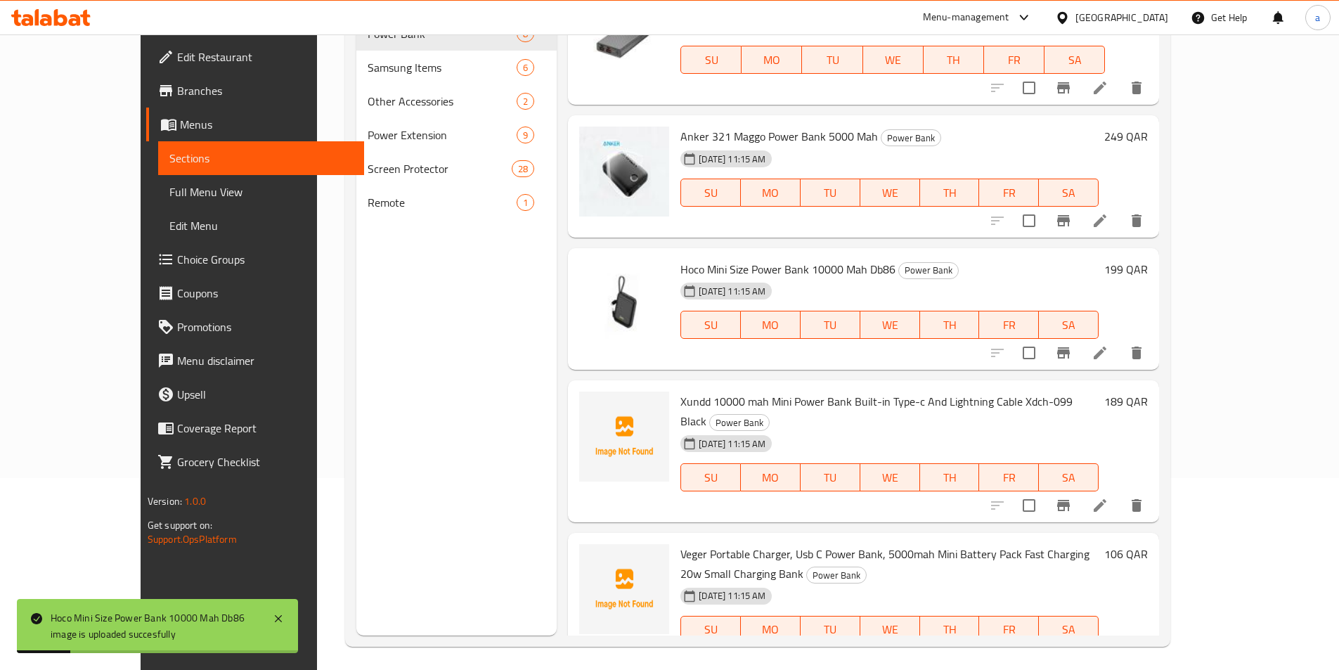
scroll to position [197, 0]
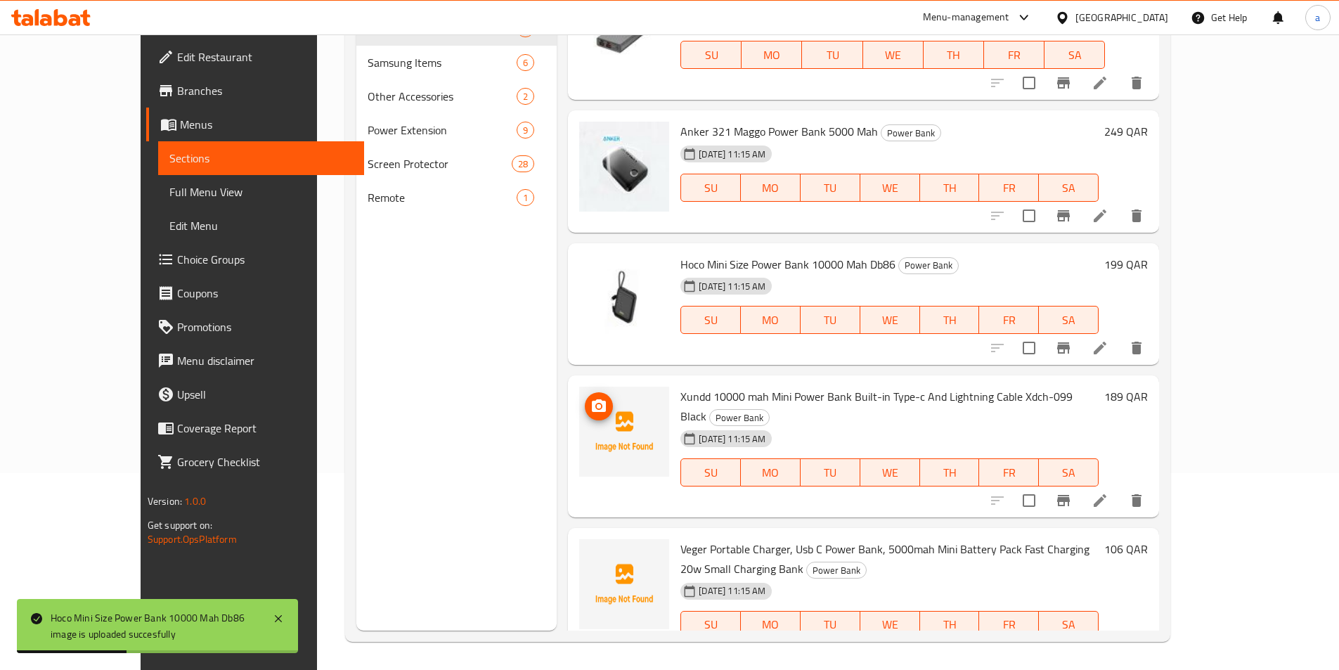
click at [592, 399] on icon "upload picture" at bounding box center [599, 405] width 14 height 13
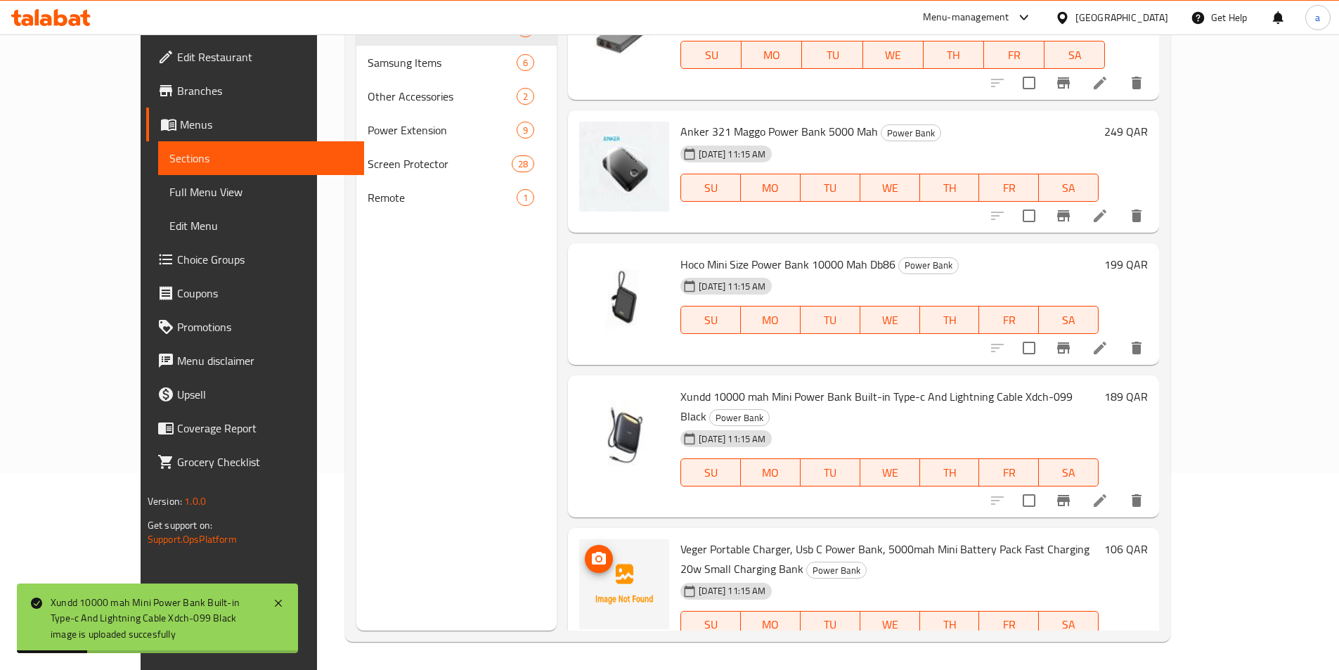
click at [579, 583] on img at bounding box center [624, 584] width 90 height 90
click at [592, 552] on icon "upload picture" at bounding box center [599, 558] width 14 height 13
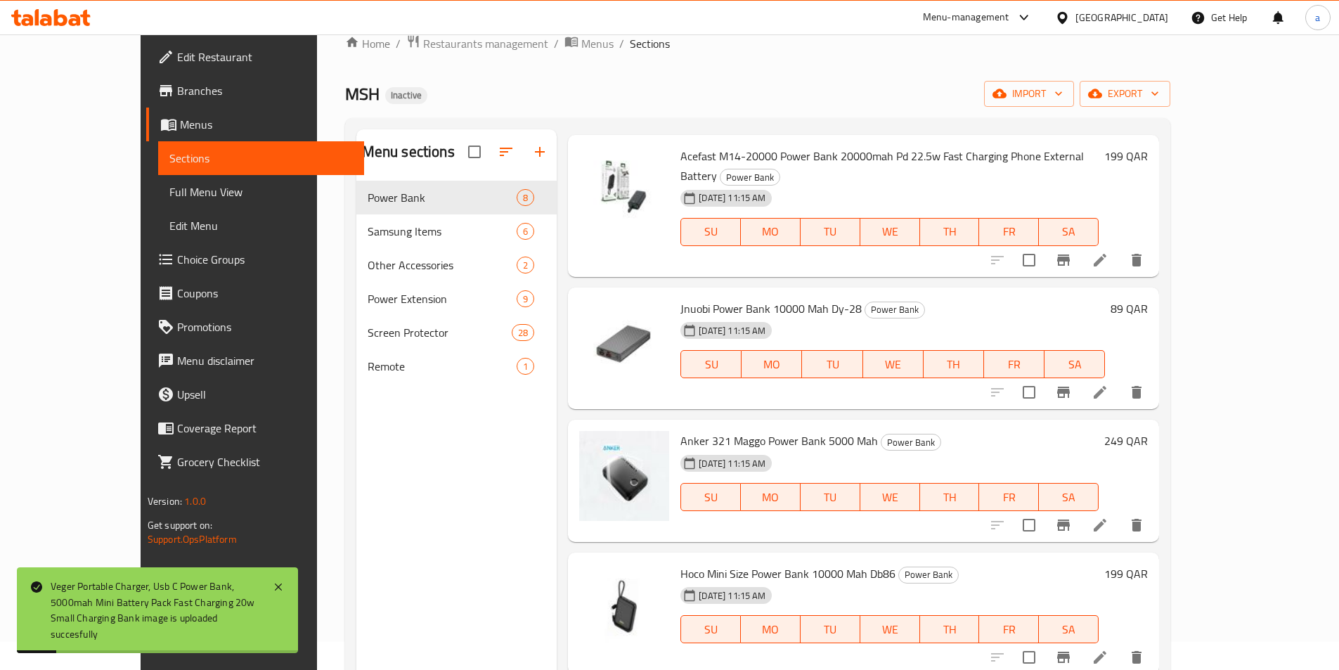
scroll to position [0, 0]
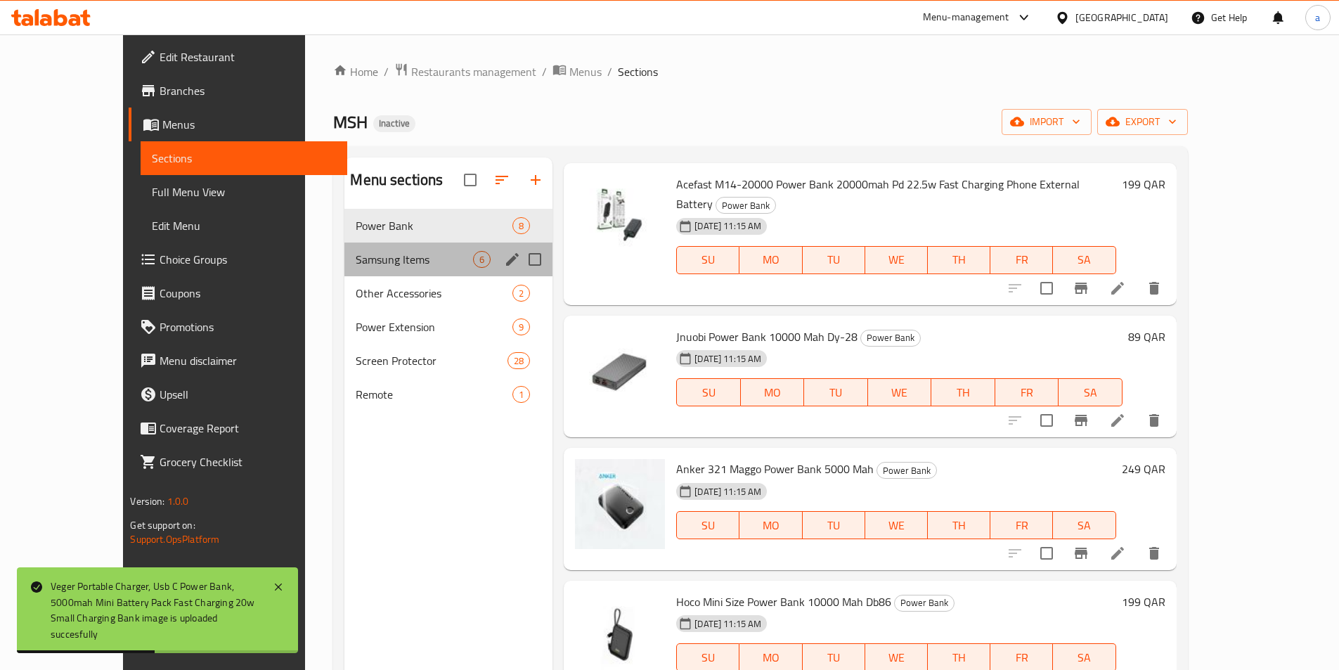
click at [344, 271] on div "Samsung Items 6" at bounding box center [448, 259] width 208 height 34
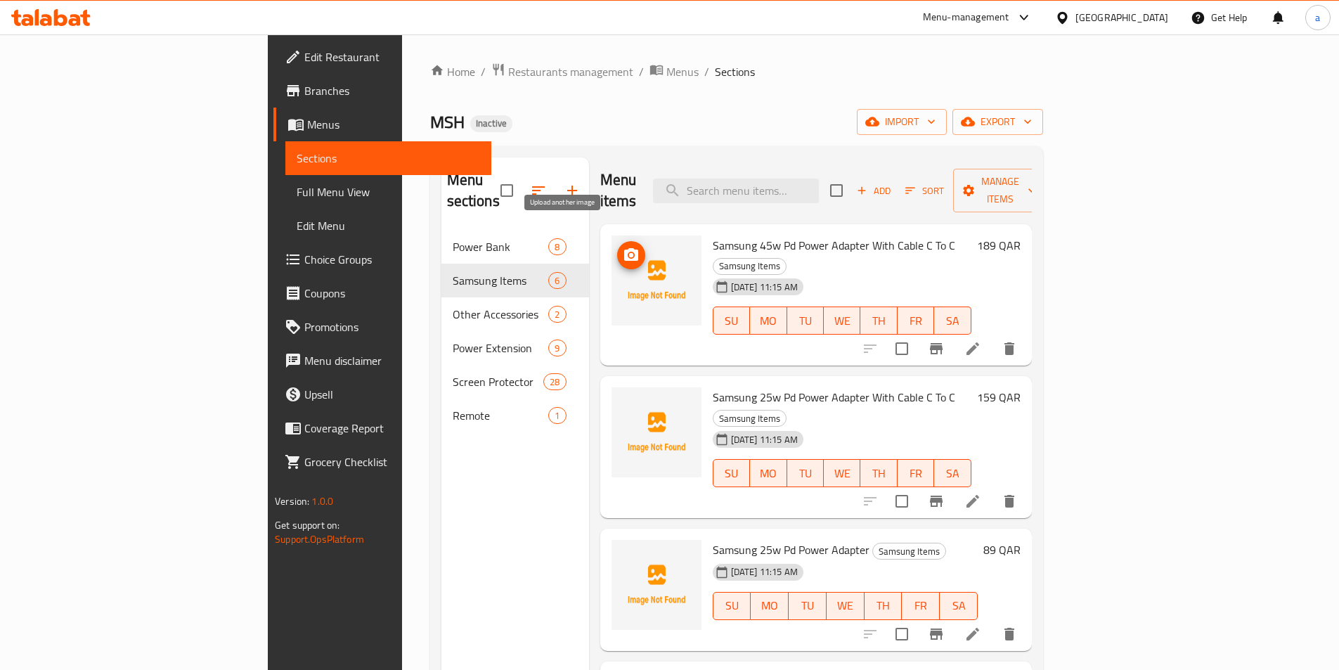
click at [624, 248] on icon "upload picture" at bounding box center [631, 254] width 14 height 13
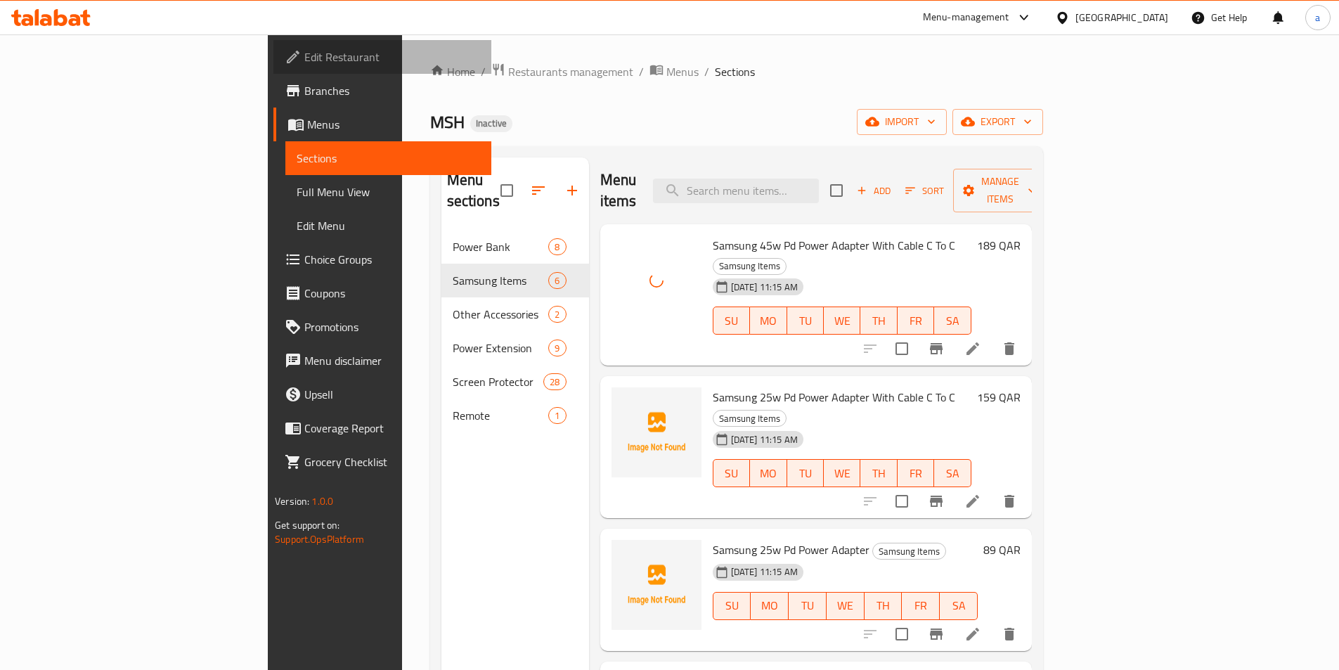
click at [273, 68] on link "Edit Restaurant" at bounding box center [382, 57] width 218 height 34
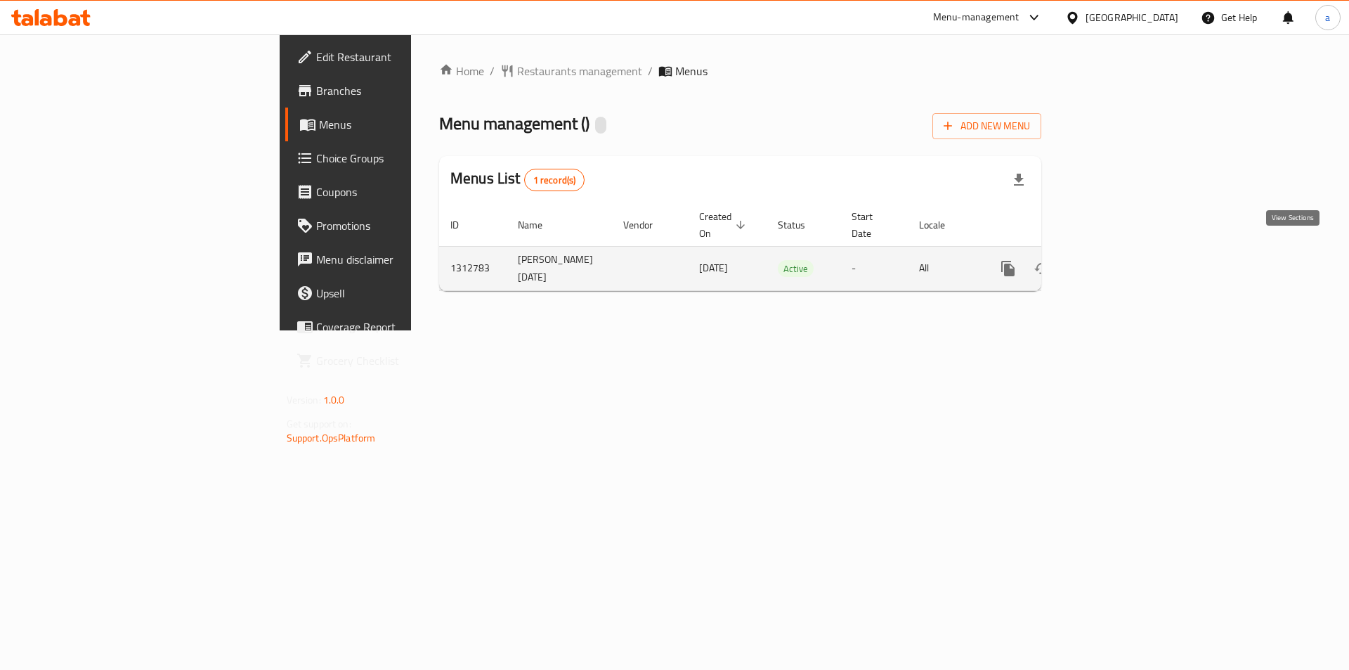
click at [1118, 260] on icon "enhanced table" at bounding box center [1109, 268] width 17 height 17
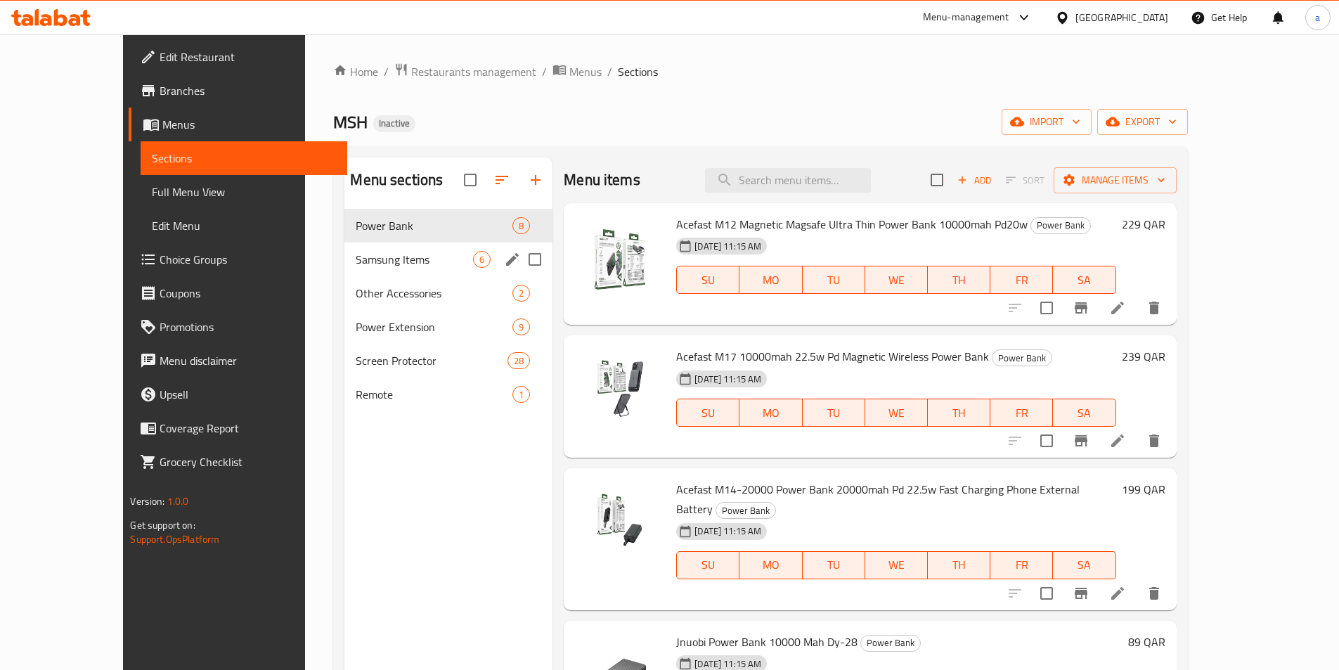
click at [378, 268] on div "Samsung Items 6" at bounding box center [448, 259] width 208 height 34
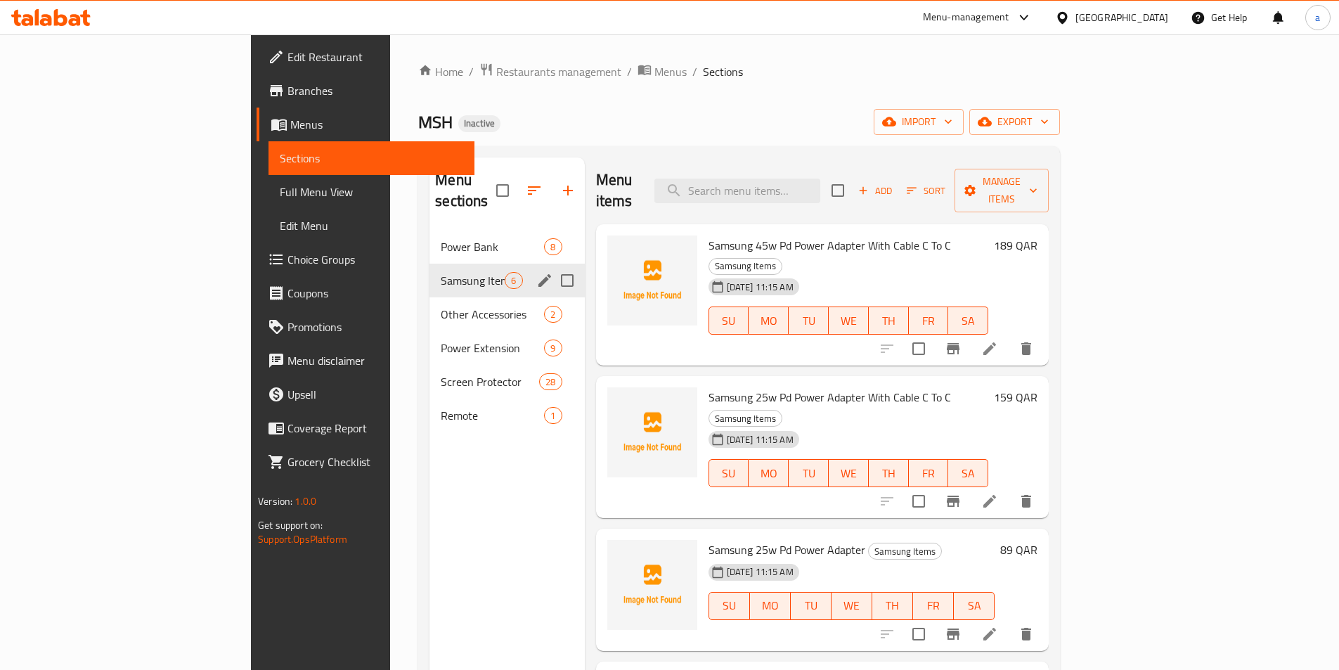
click at [429, 263] on div "Samsung Items 6" at bounding box center [506, 280] width 155 height 34
click at [441, 238] on span "Power Bank" at bounding box center [473, 246] width 64 height 17
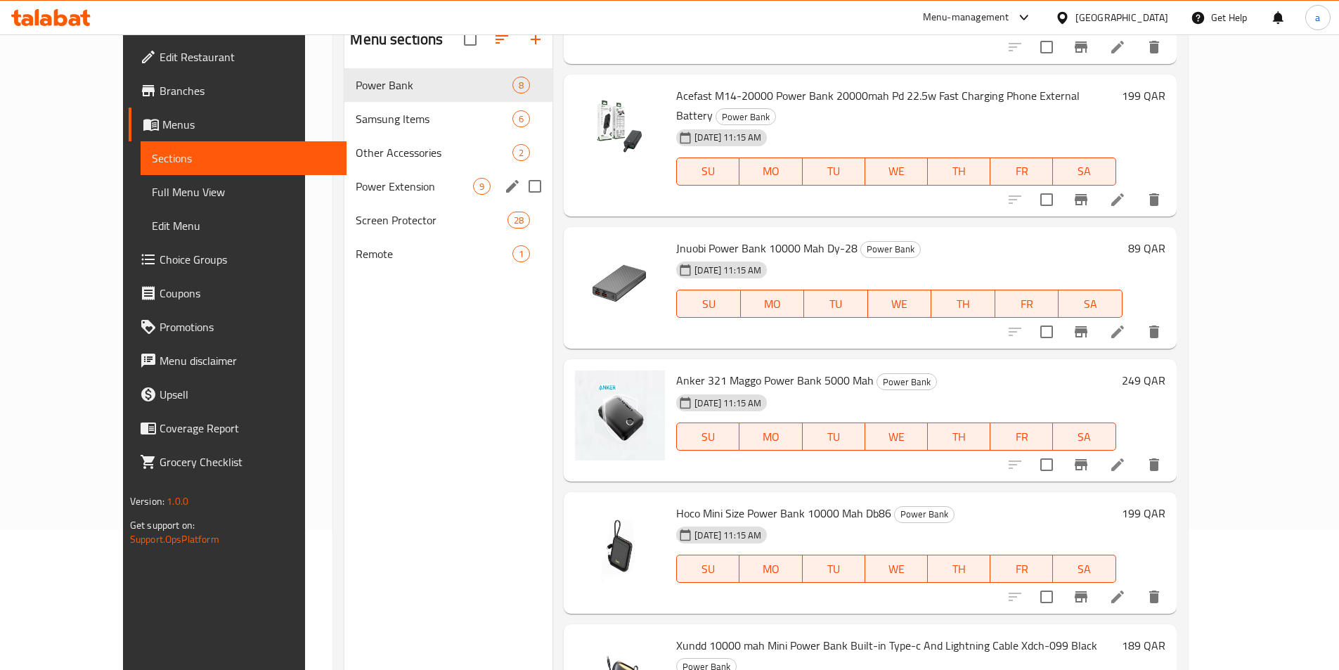
scroll to position [117, 0]
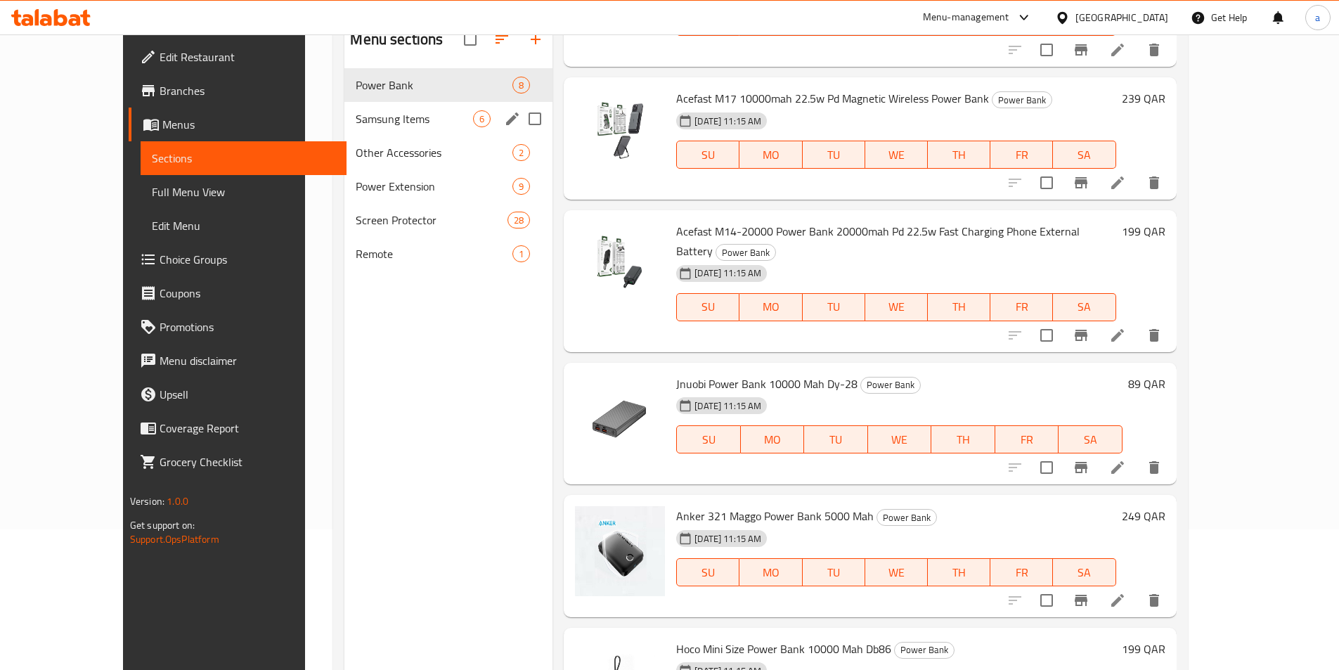
click at [428, 128] on div "Samsung Items 6" at bounding box center [448, 119] width 208 height 34
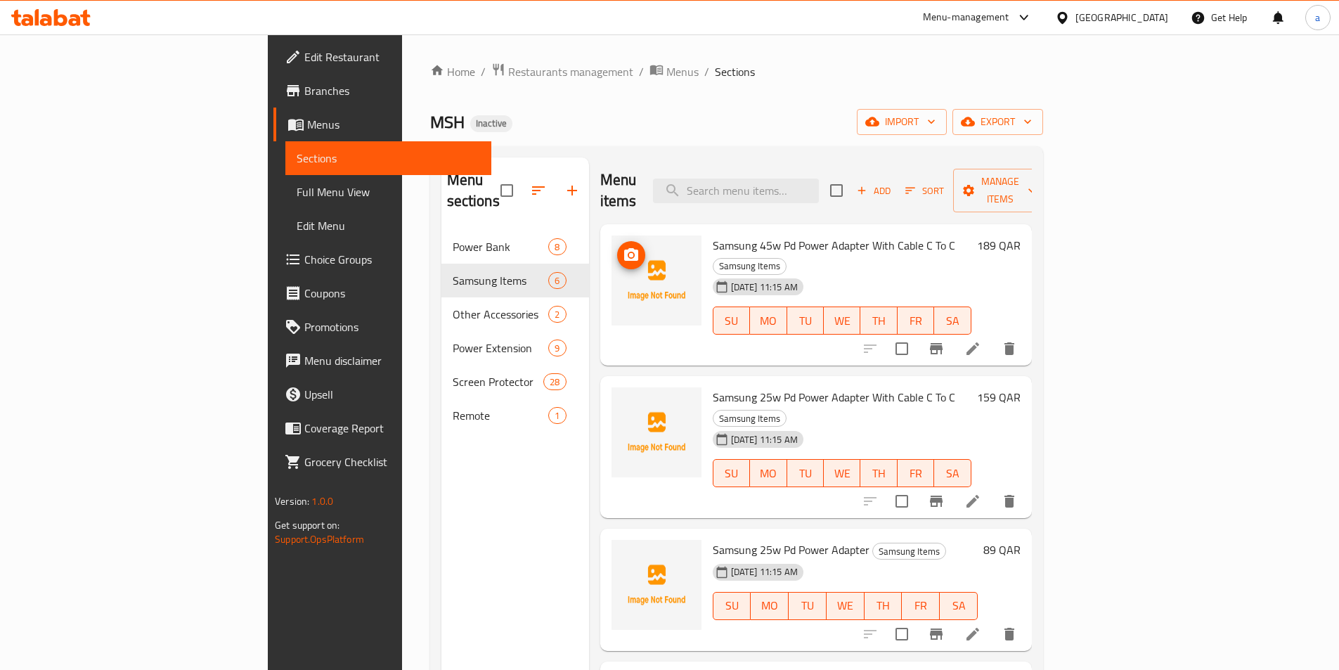
click at [624, 248] on icon "upload picture" at bounding box center [631, 254] width 14 height 13
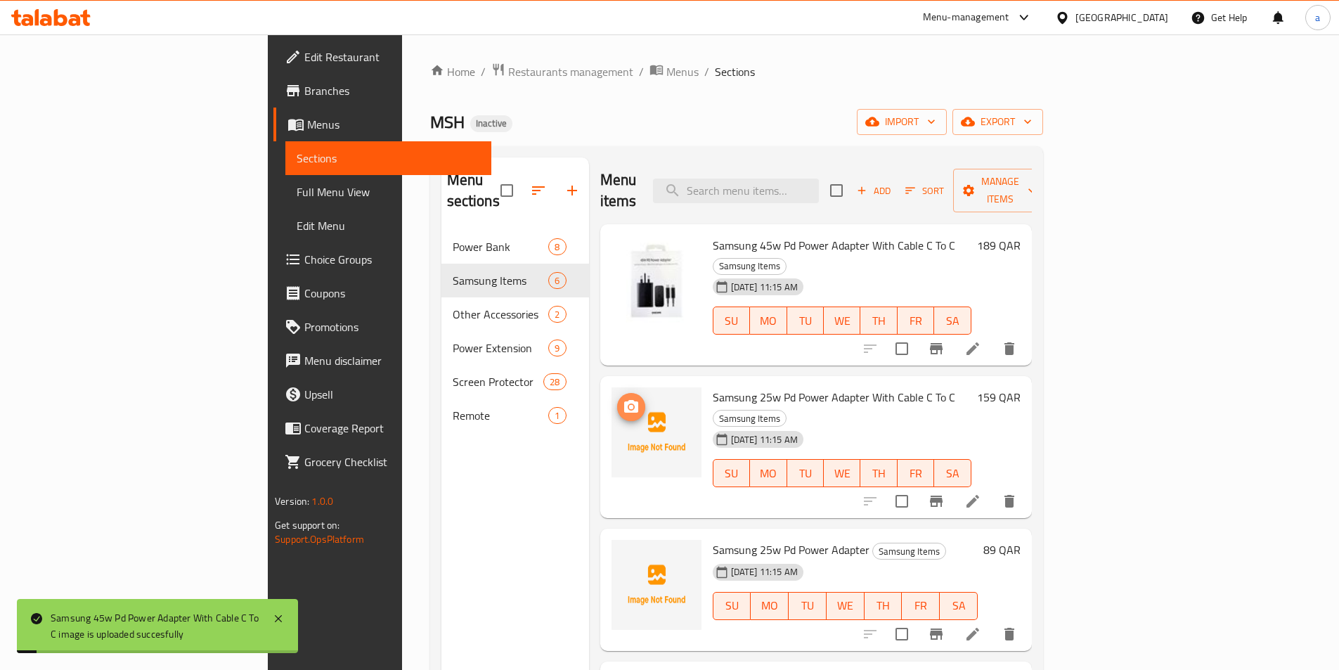
click at [617, 393] on button "upload picture" at bounding box center [631, 407] width 28 height 28
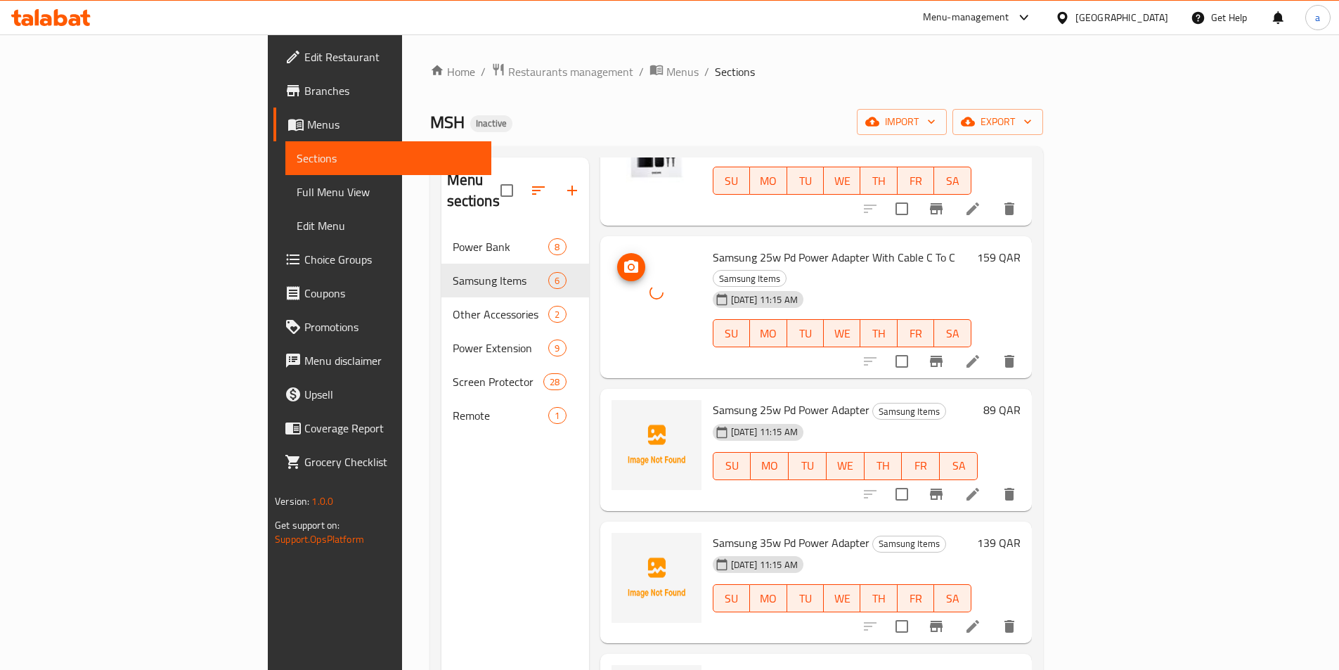
scroll to position [141, 0]
click at [623, 410] on icon "upload picture" at bounding box center [631, 418] width 17 height 17
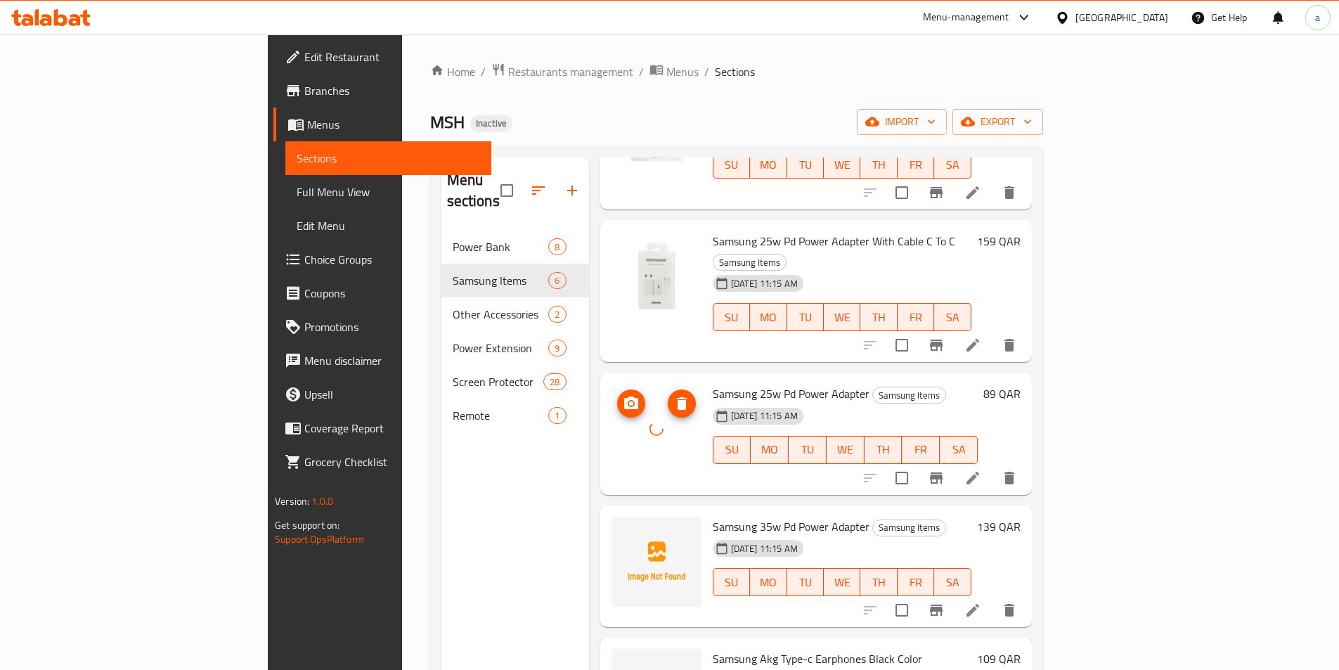
scroll to position [160, 0]
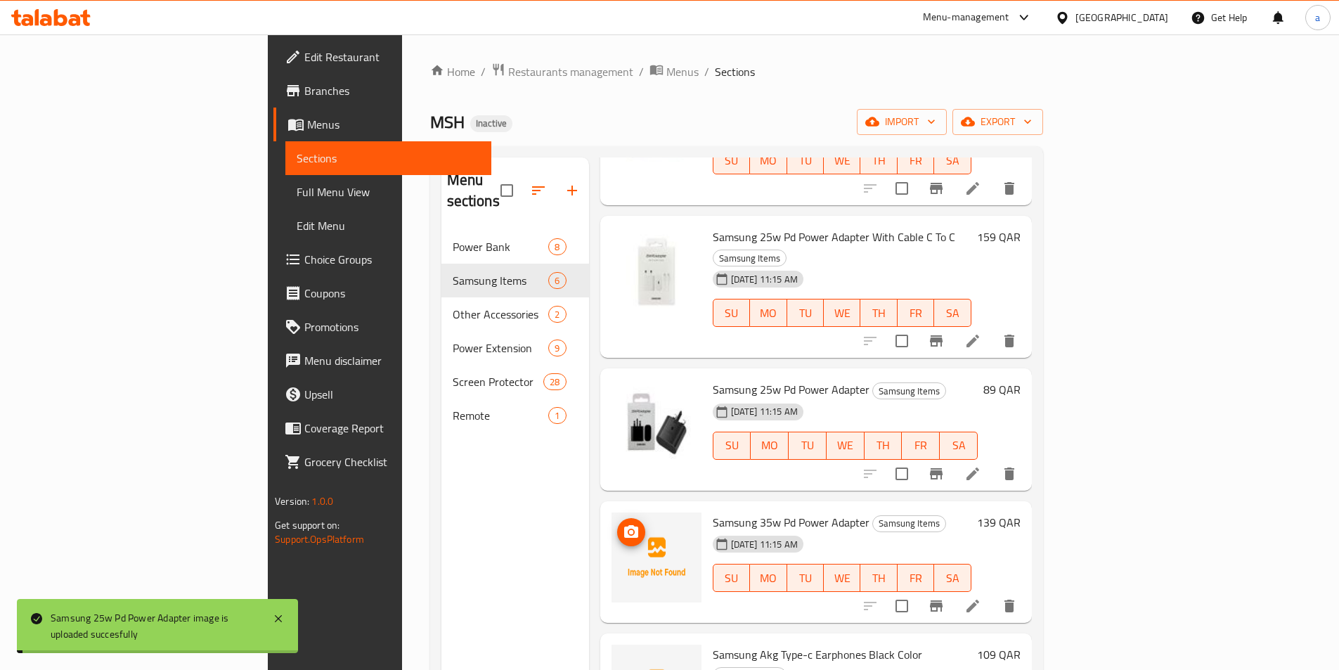
click at [617, 523] on span "upload picture" at bounding box center [631, 531] width 28 height 17
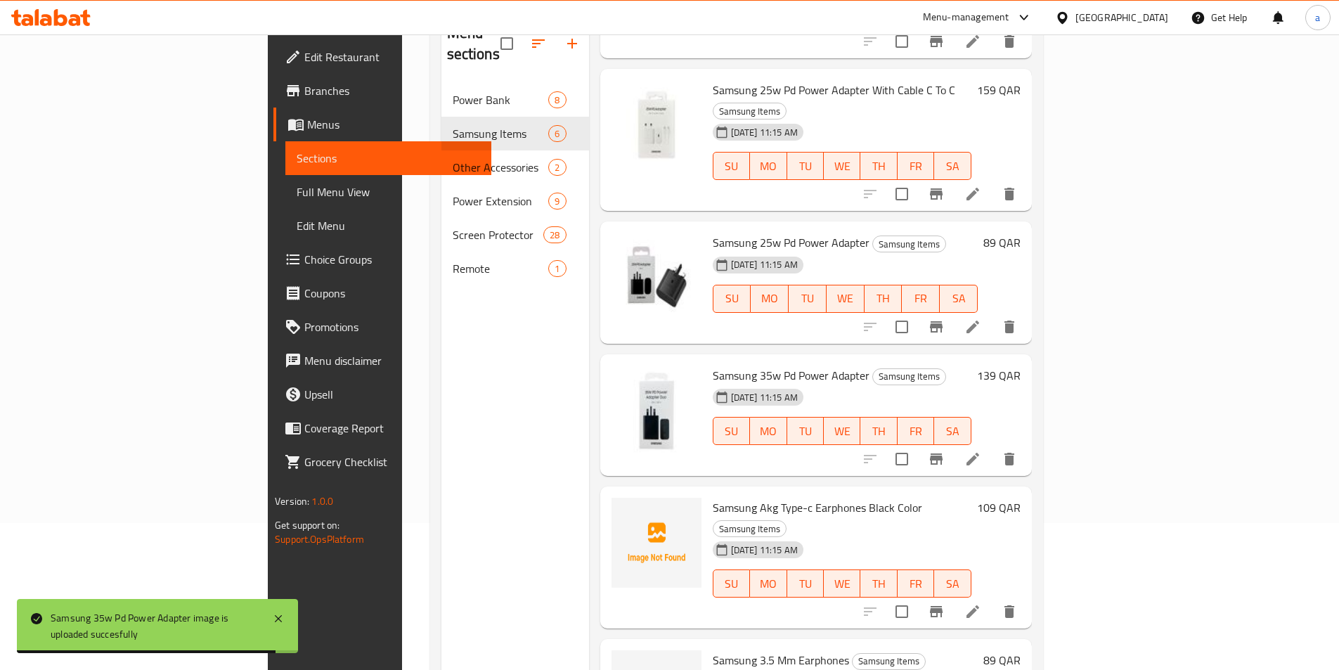
scroll to position [188, 0]
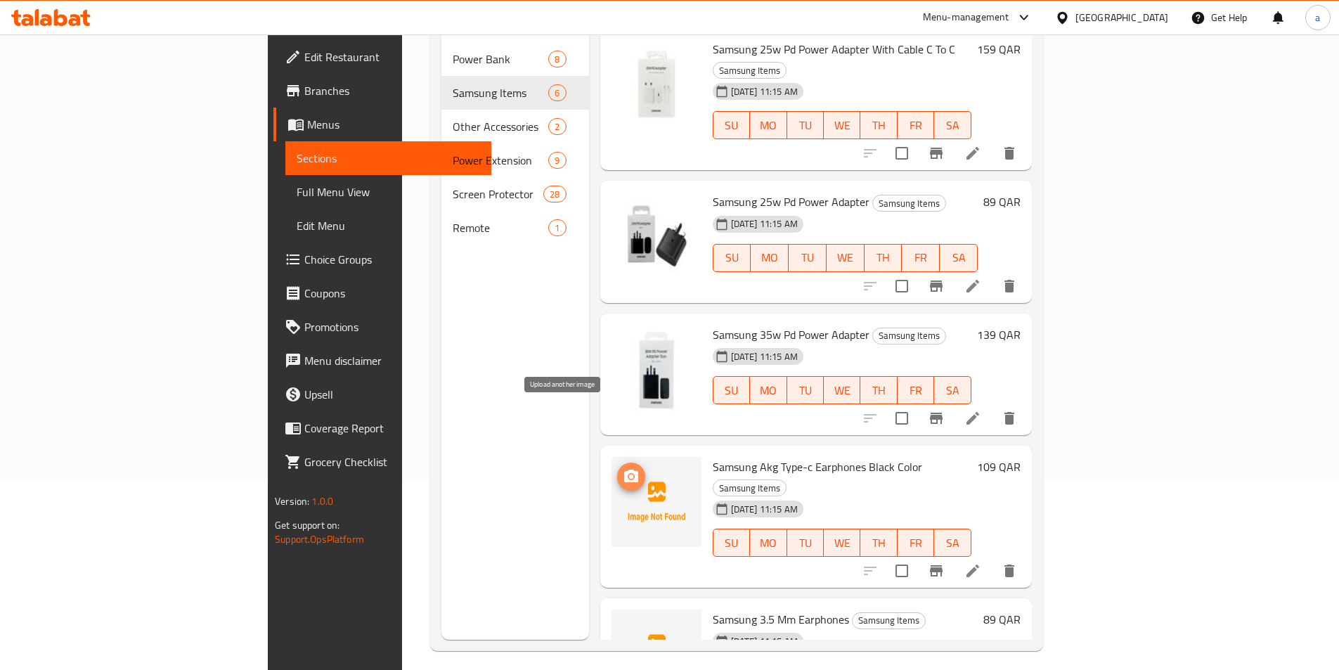
click at [624, 469] on icon "upload picture" at bounding box center [631, 475] width 14 height 13
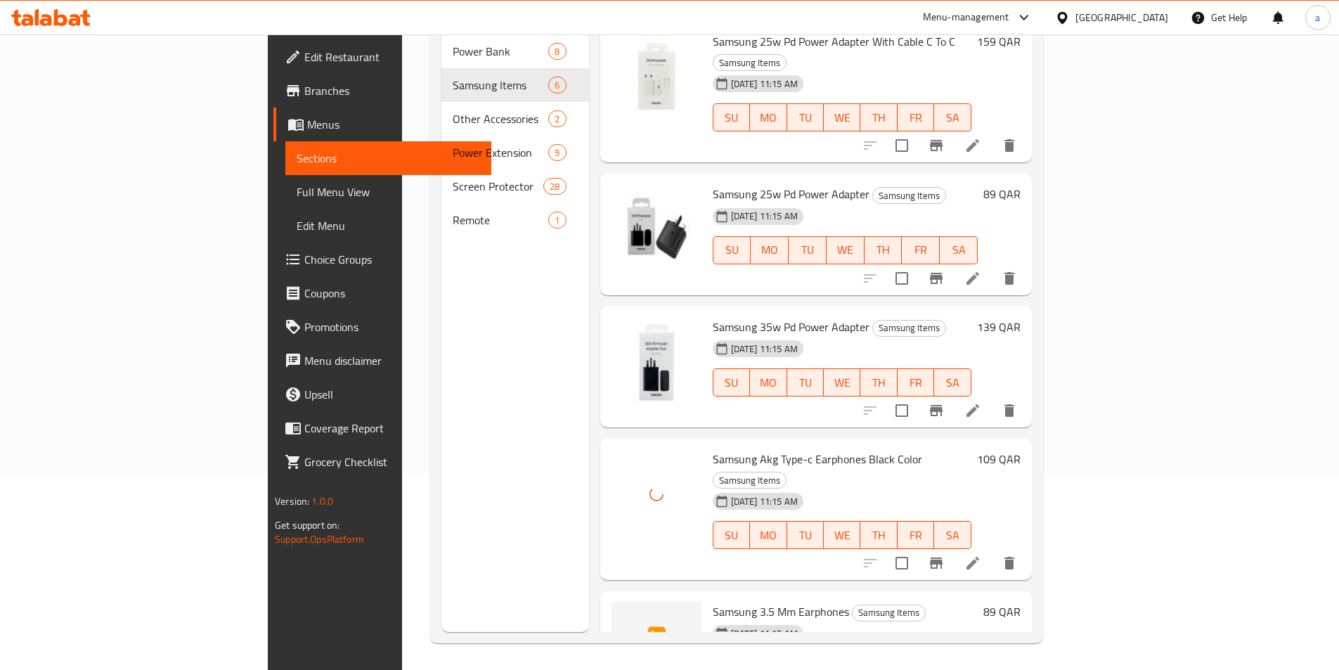
scroll to position [197, 0]
click at [617, 606] on button "upload picture" at bounding box center [631, 620] width 28 height 28
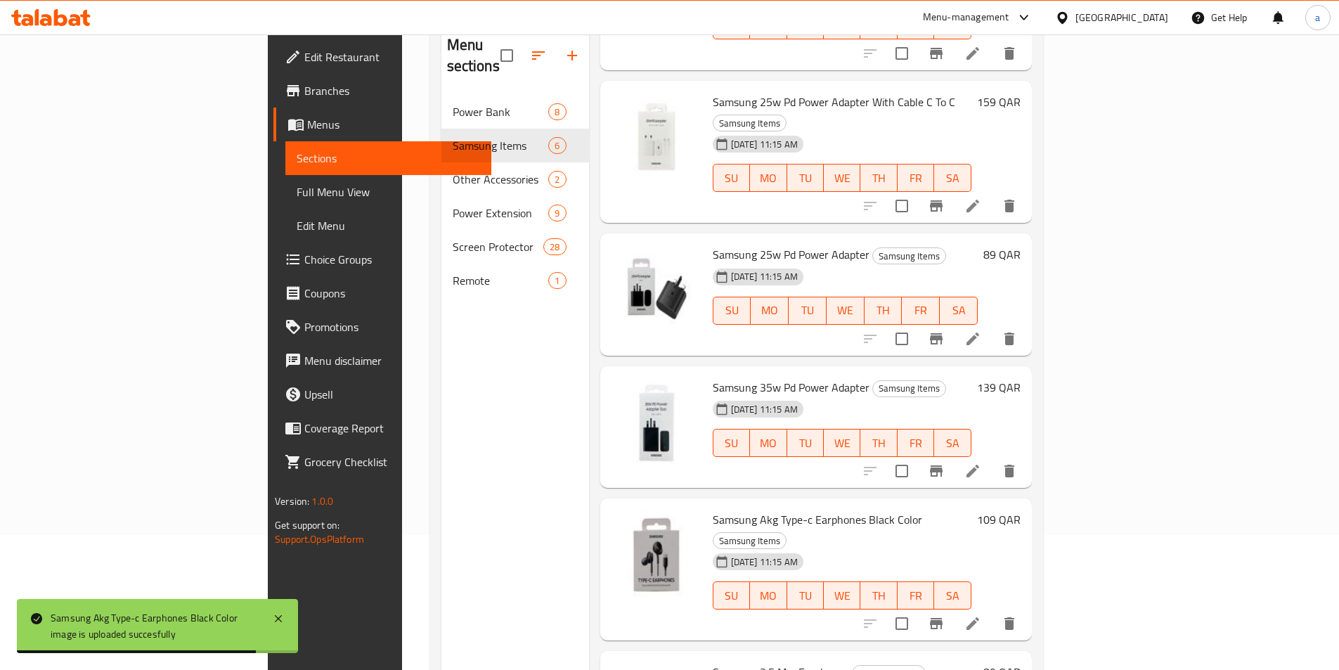
scroll to position [9, 0]
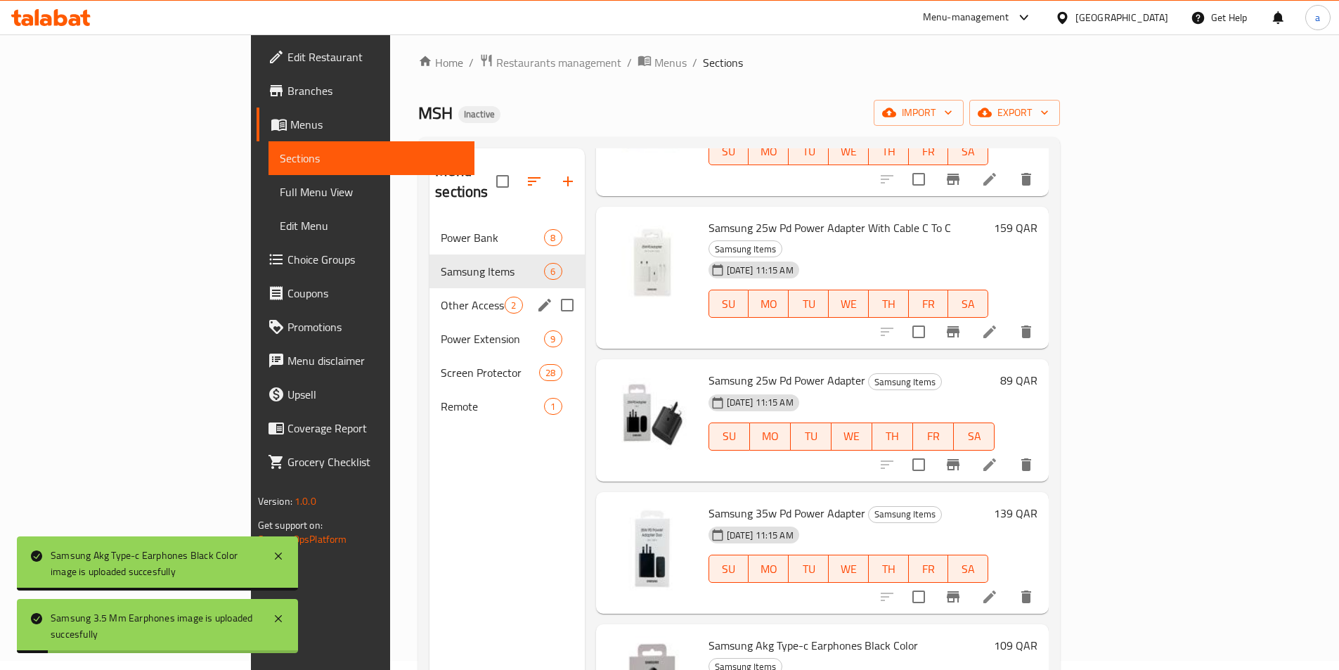
click at [441, 297] on span "Other Accessories" at bounding box center [473, 305] width 64 height 17
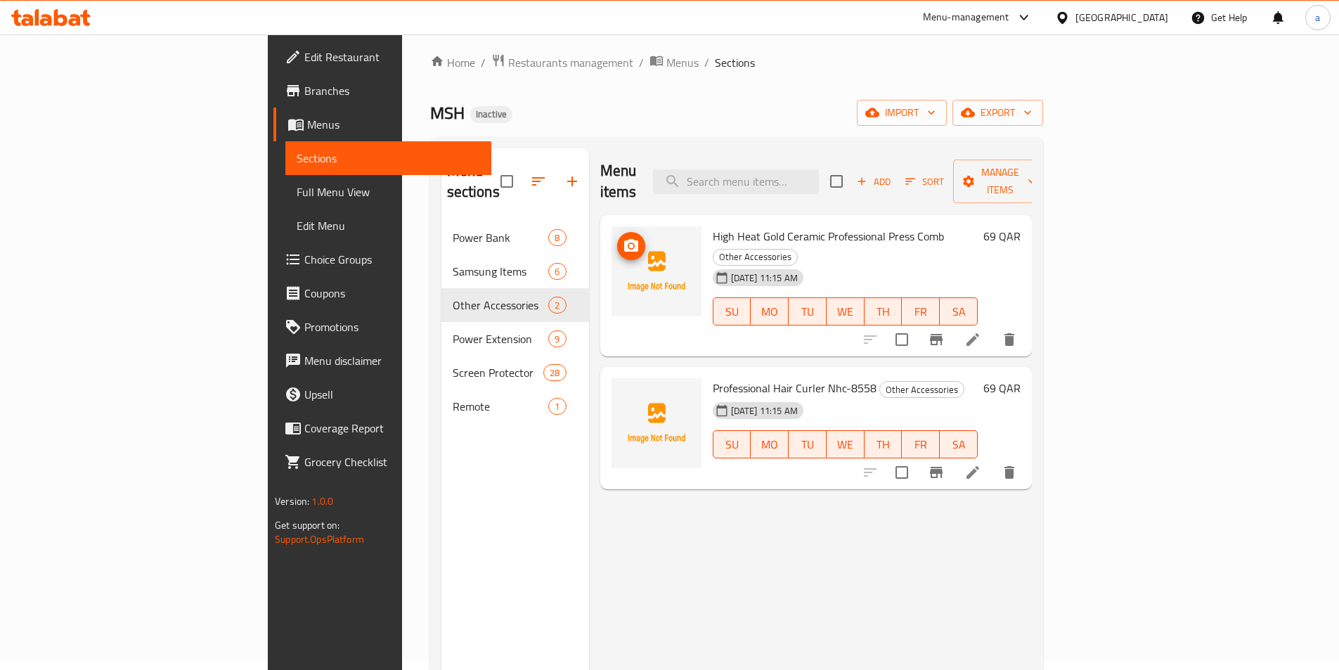
click at [623, 237] on icon "upload picture" at bounding box center [631, 245] width 17 height 17
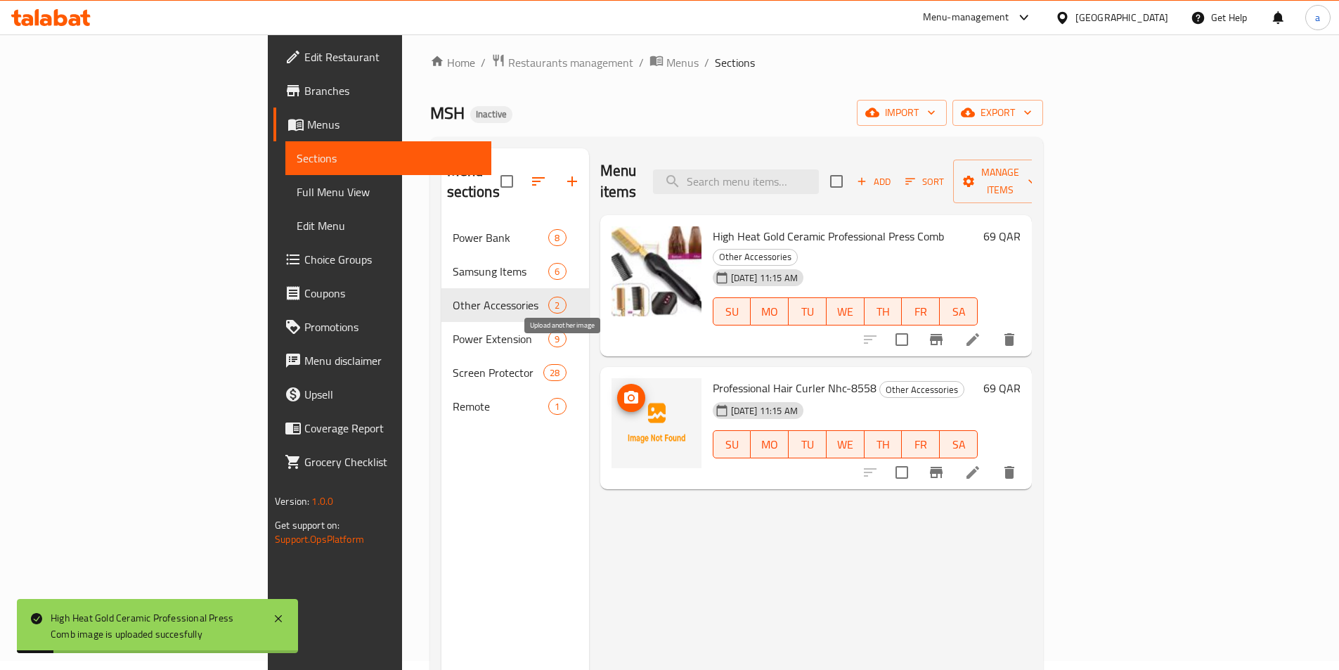
click at [624, 391] on icon "upload picture" at bounding box center [631, 397] width 14 height 13
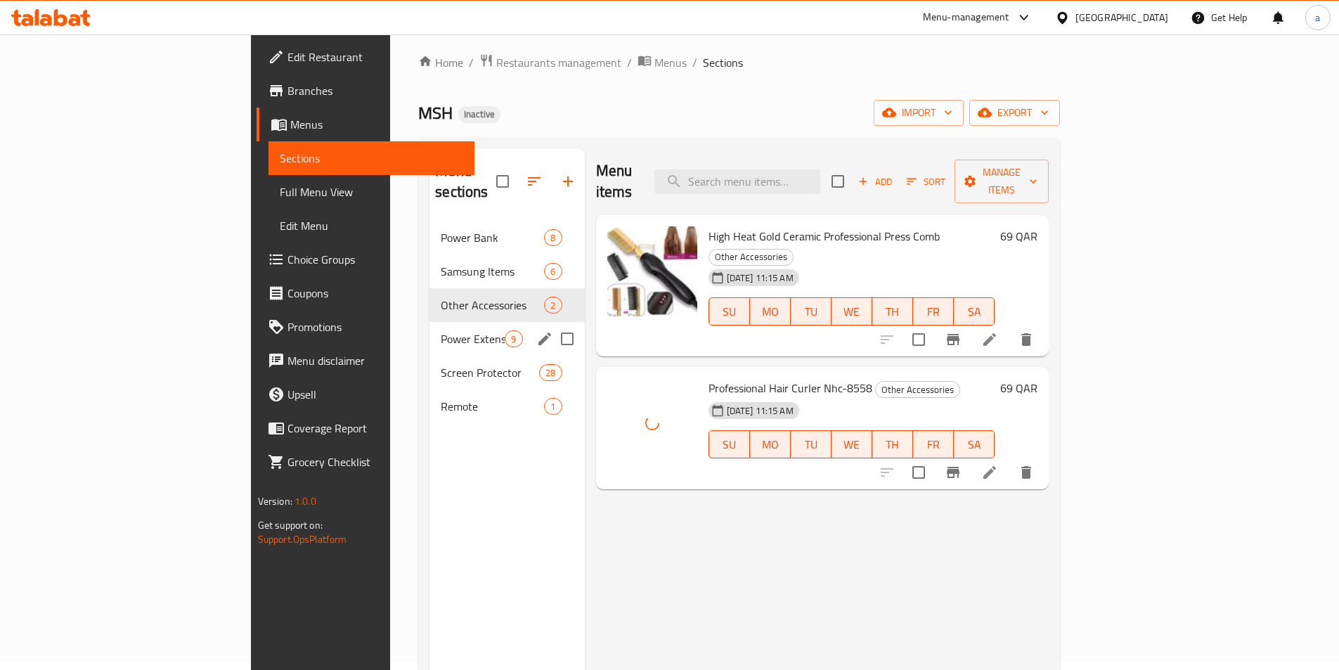
click at [429, 322] on div "Power Extension 9" at bounding box center [506, 339] width 155 height 34
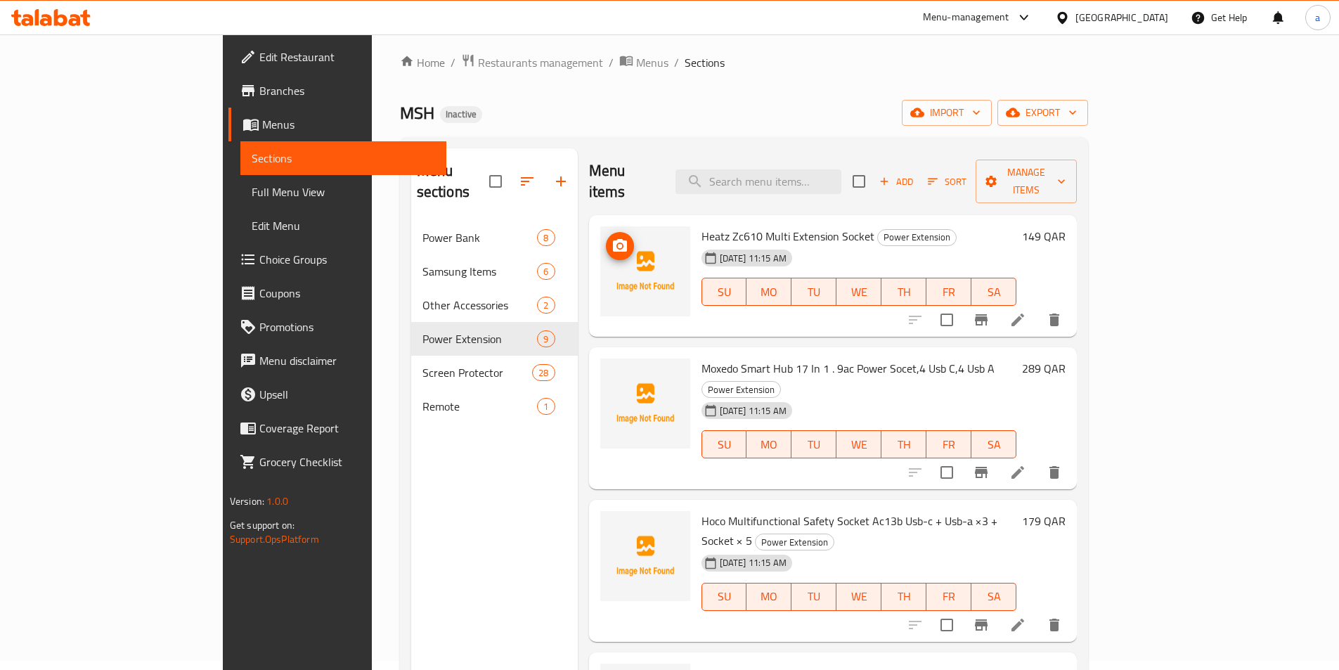
click at [613, 239] on icon "upload picture" at bounding box center [620, 245] width 14 height 13
click at [613, 371] on icon "upload picture" at bounding box center [620, 377] width 14 height 13
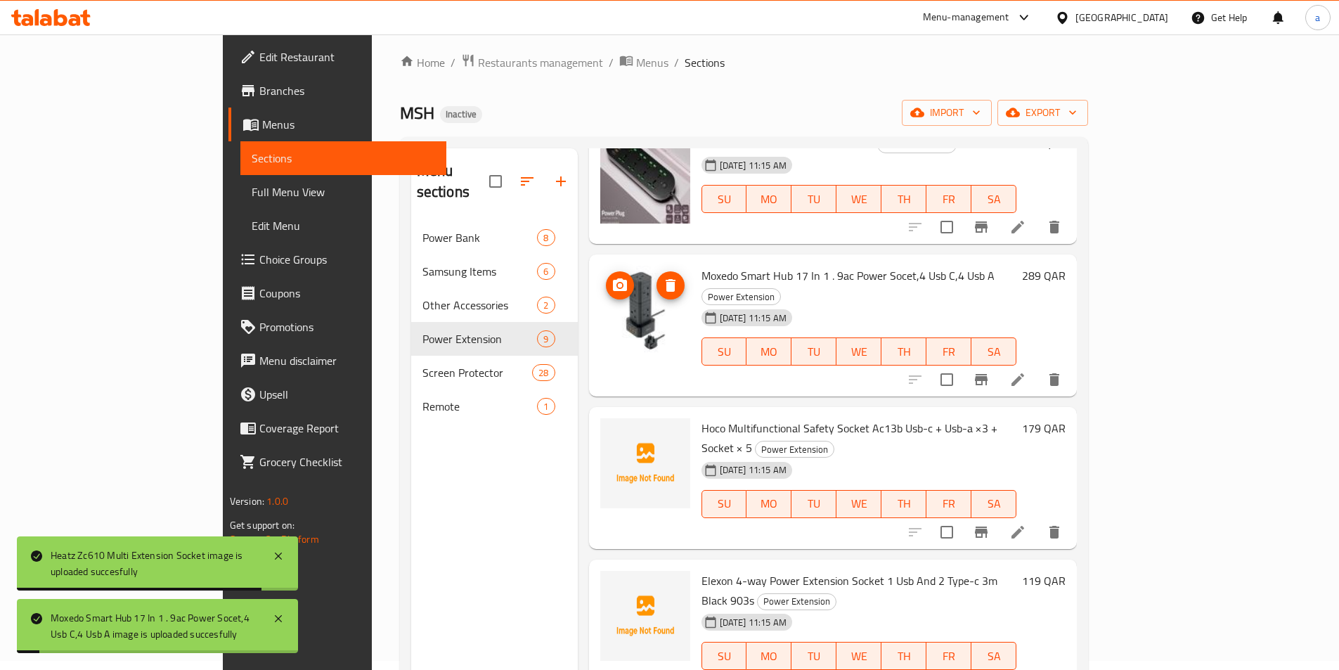
scroll to position [188, 0]
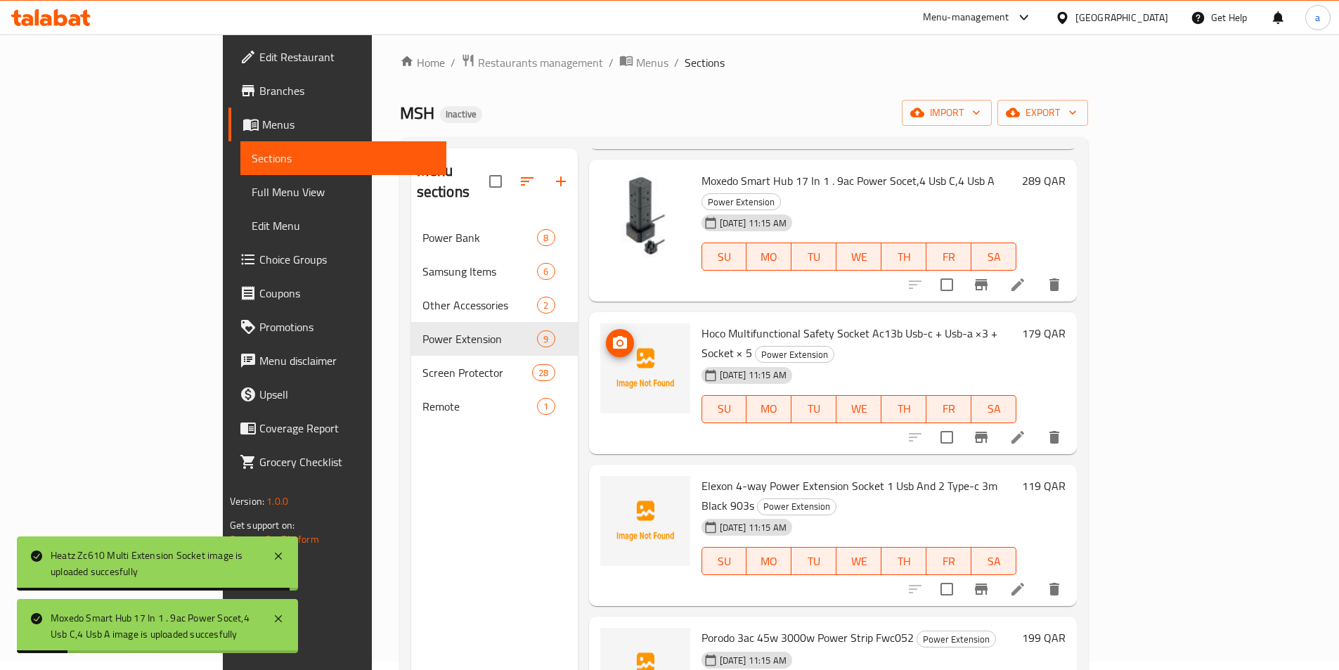
click at [617, 341] on circle "upload picture" at bounding box center [619, 343] width 4 height 4
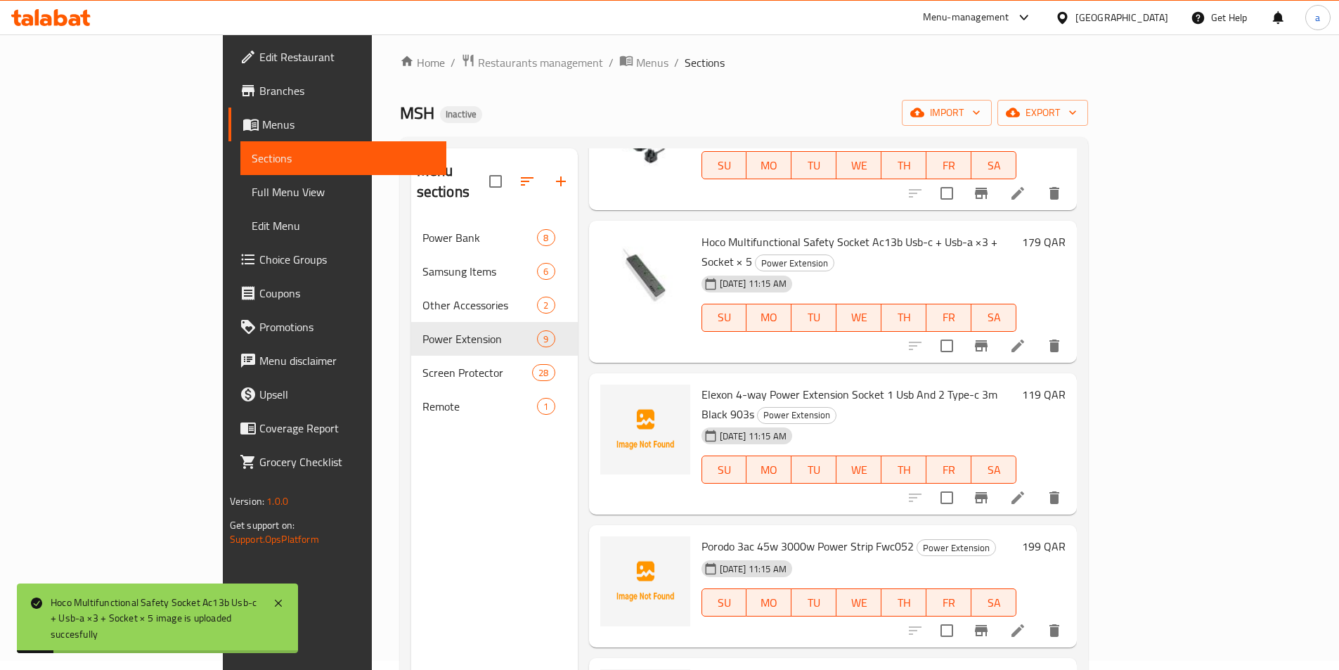
scroll to position [281, 0]
click at [600, 382] on img at bounding box center [645, 427] width 90 height 90
click at [613, 395] on icon "upload picture" at bounding box center [620, 401] width 14 height 13
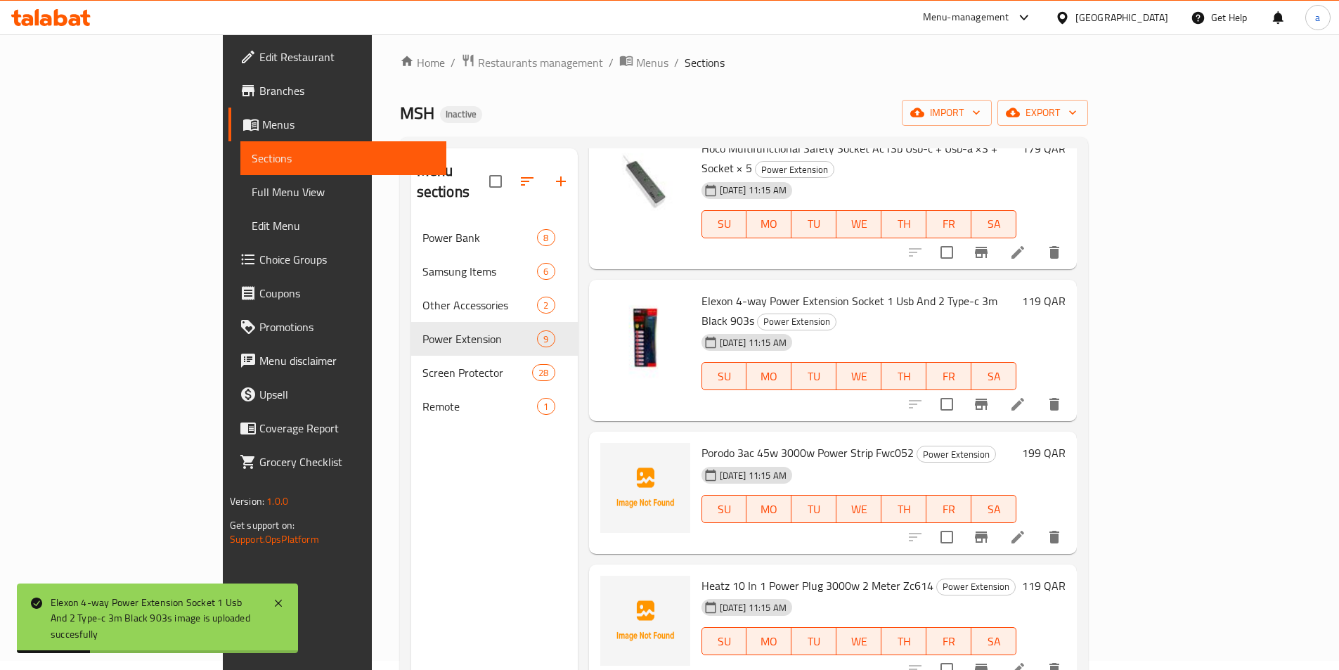
scroll to position [375, 0]
click at [600, 441] on img at bounding box center [645, 486] width 90 height 90
click at [611, 452] on icon "upload picture" at bounding box center [619, 460] width 17 height 17
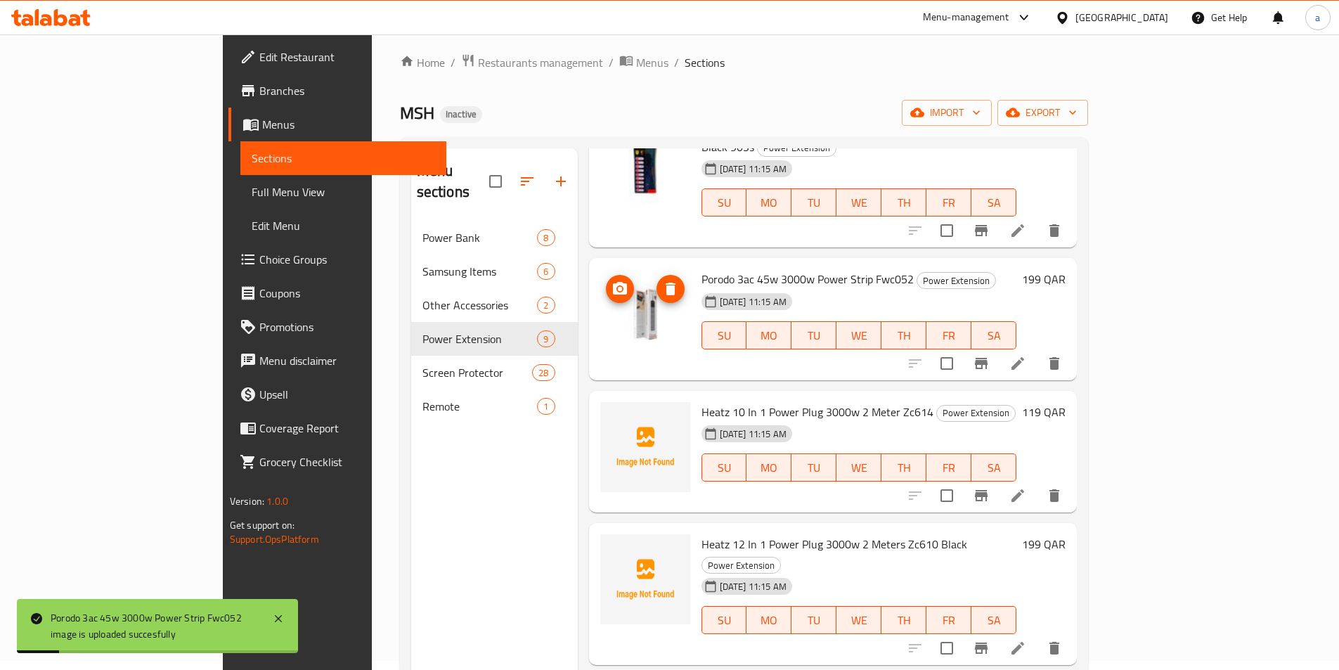
scroll to position [558, 0]
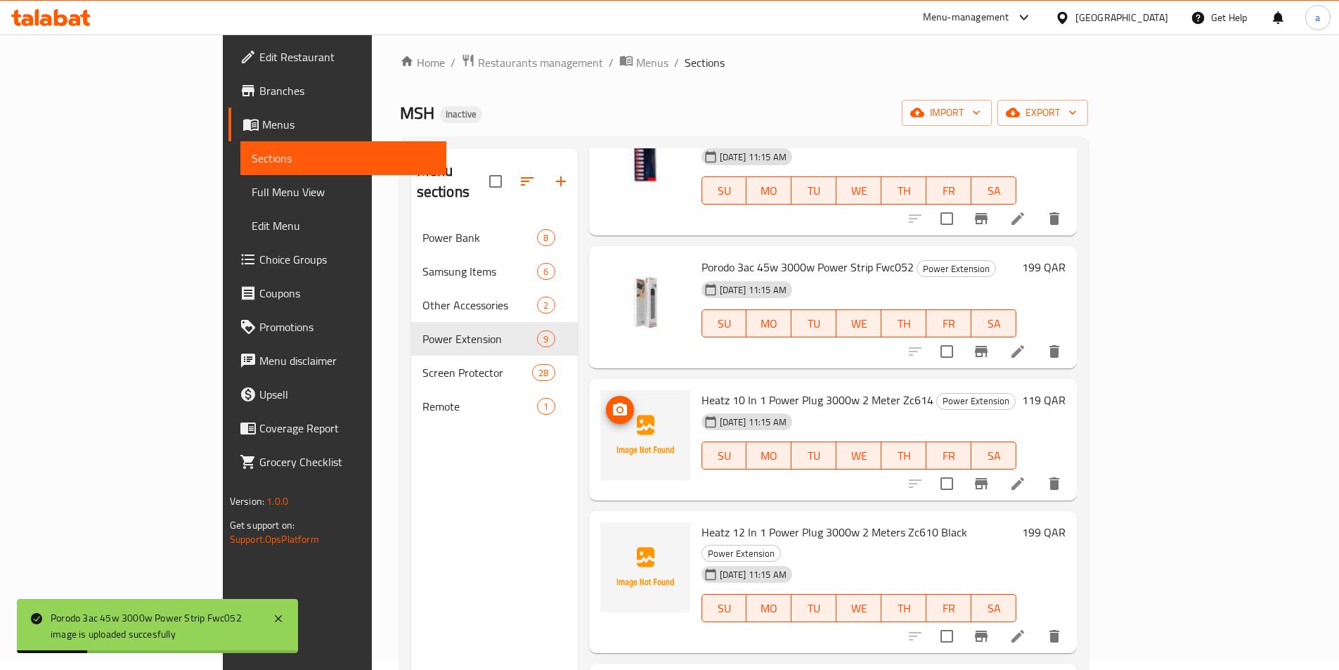
click at [606, 401] on span "upload picture" at bounding box center [620, 409] width 28 height 17
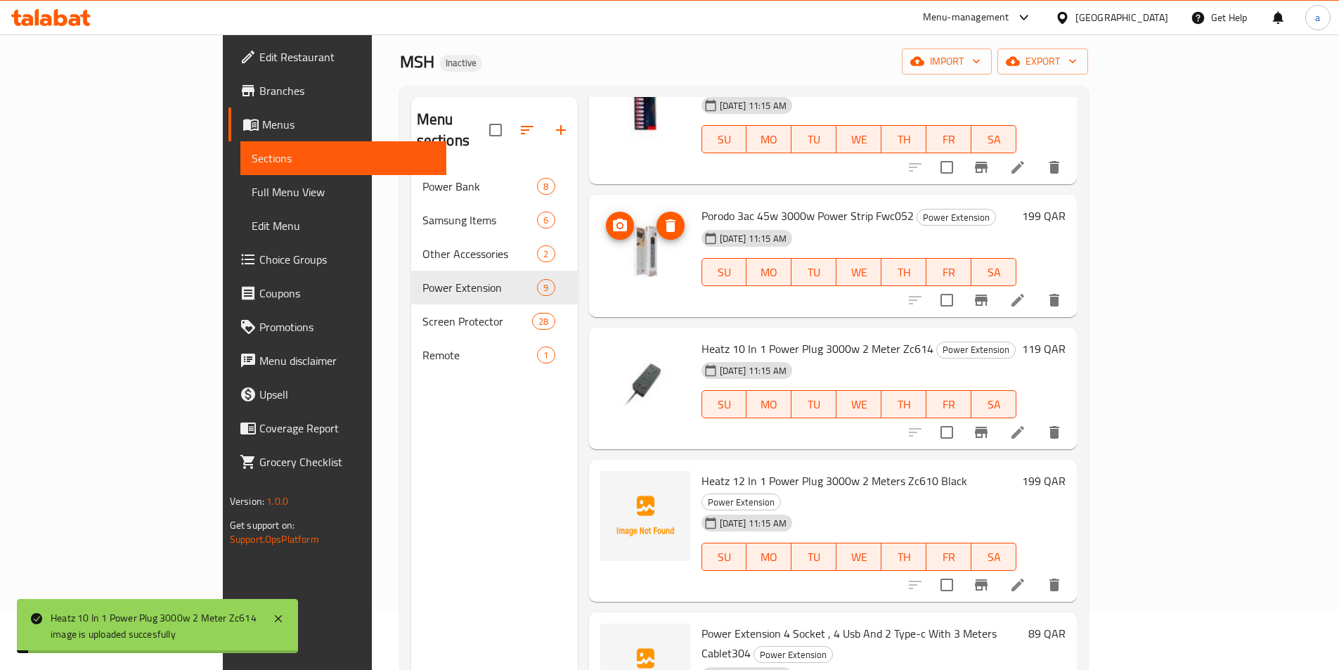
scroll to position [197, 0]
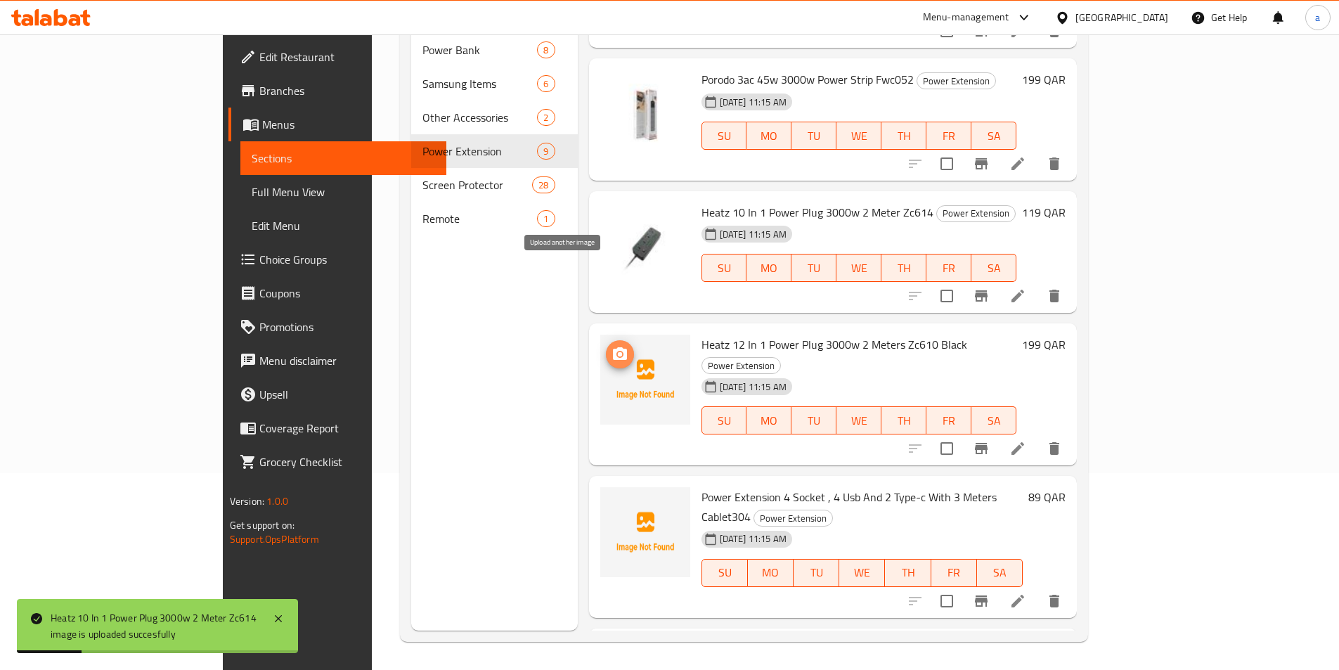
click at [606, 340] on button "upload picture" at bounding box center [620, 354] width 28 height 28
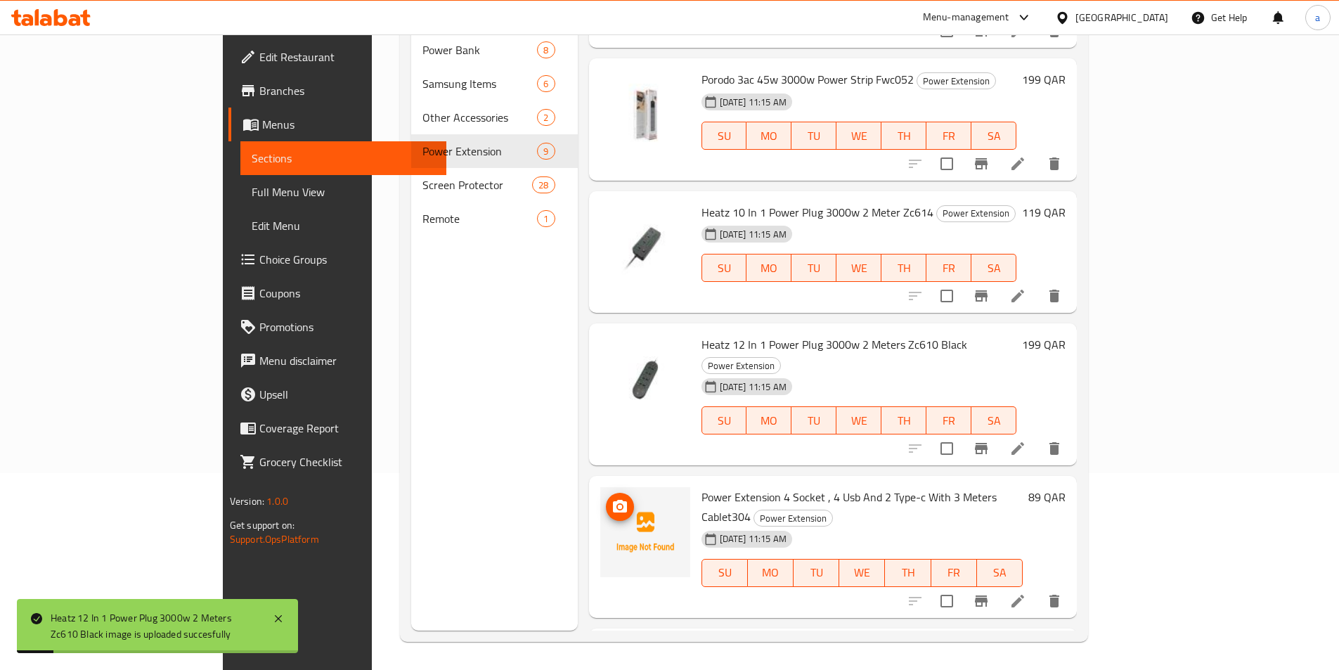
click at [616, 487] on img at bounding box center [645, 532] width 90 height 90
drag, startPoint x: 579, startPoint y: 418, endPoint x: 571, endPoint y: 415, distance: 8.9
click at [600, 487] on img at bounding box center [645, 532] width 90 height 90
click at [611, 498] on icon "upload picture" at bounding box center [619, 506] width 17 height 17
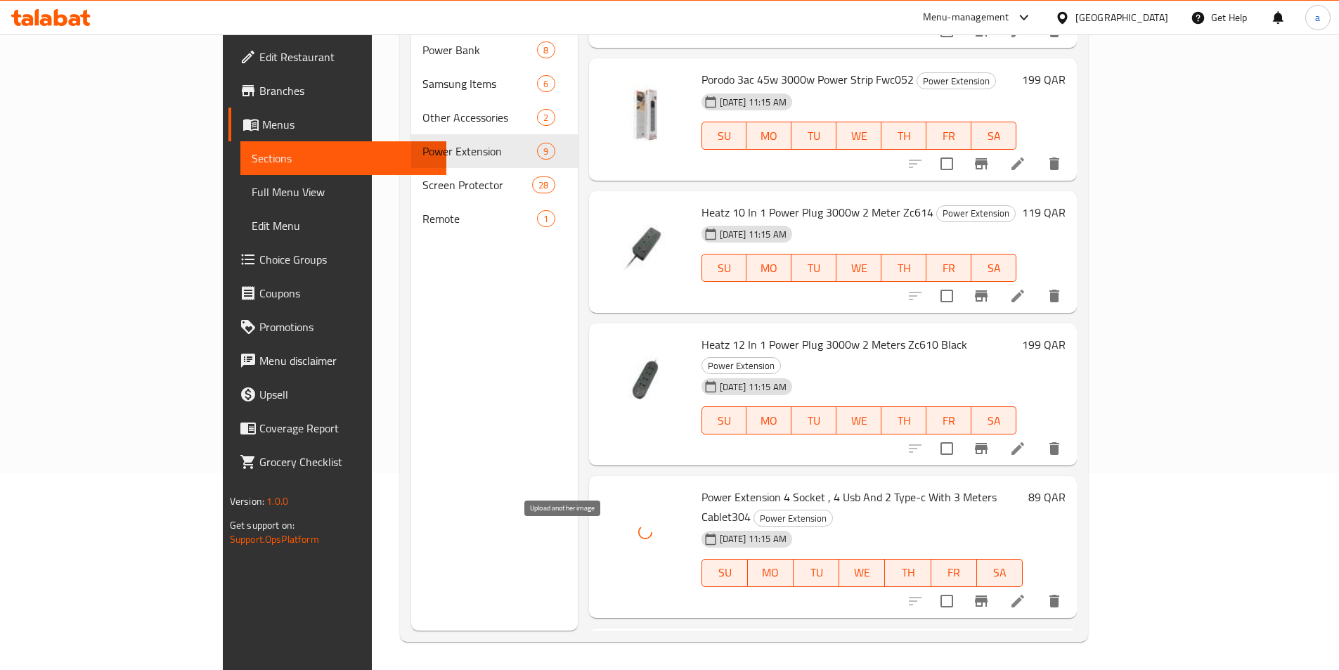
click at [611, 651] on icon "upload picture" at bounding box center [619, 659] width 17 height 17
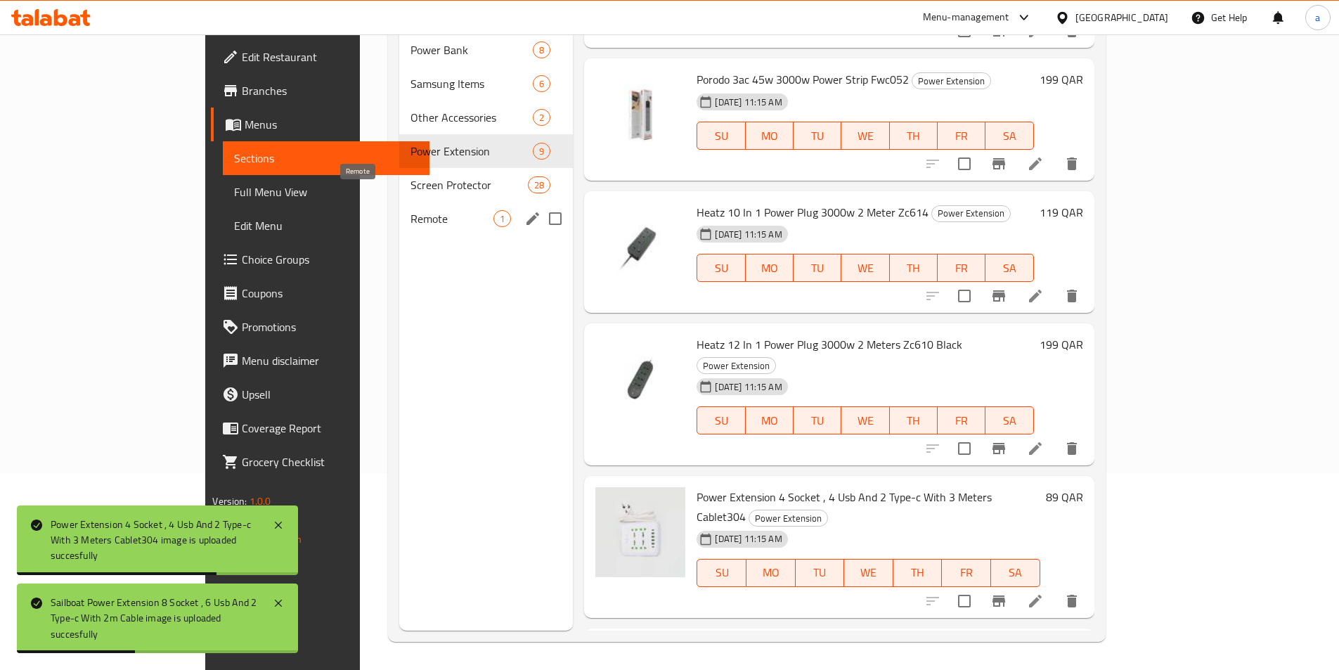
drag, startPoint x: 319, startPoint y: 189, endPoint x: 310, endPoint y: 190, distance: 9.2
click at [410, 210] on span "Remote" at bounding box center [451, 218] width 83 height 17
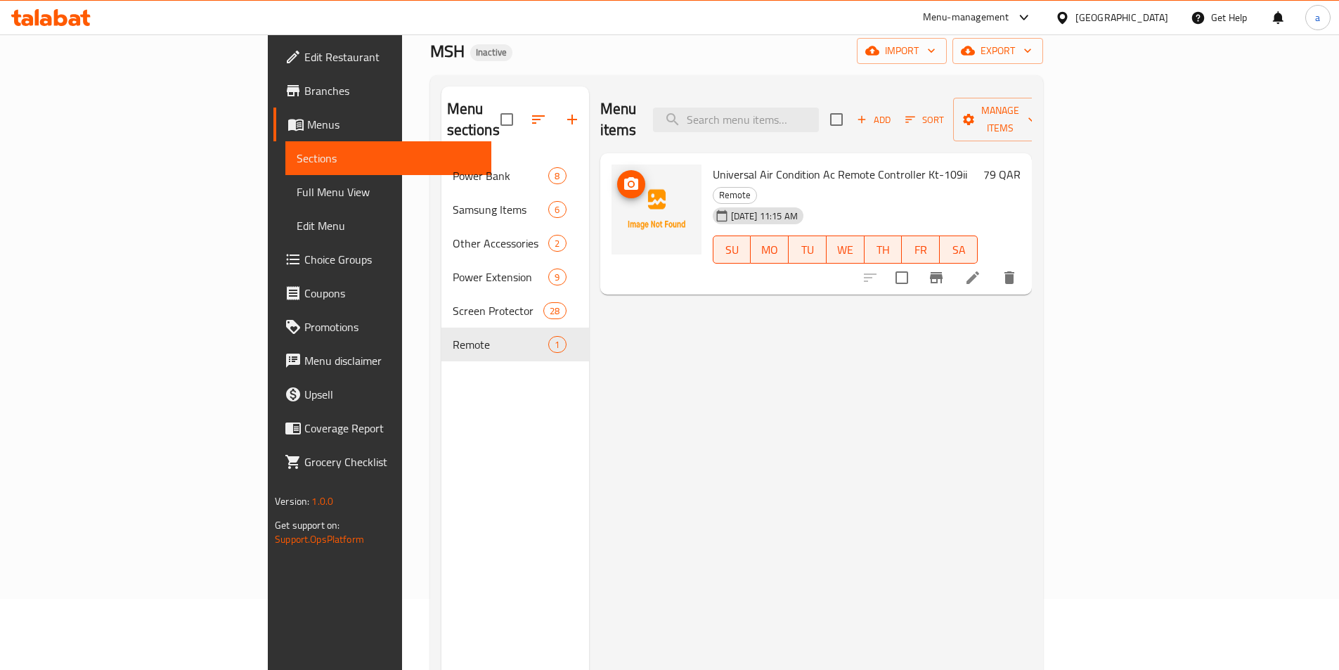
scroll to position [56, 0]
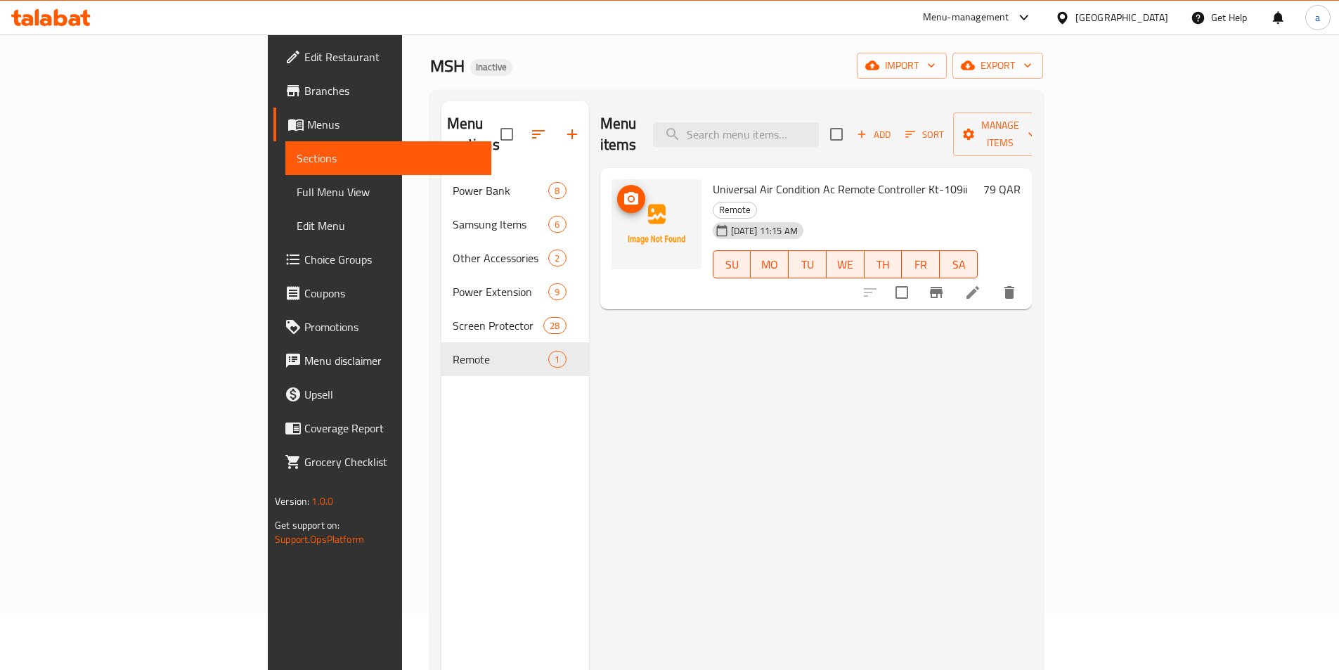
click at [617, 185] on button "upload picture" at bounding box center [631, 199] width 28 height 28
click at [731, 325] on div "Menu items Add Sort Manage items Universal Air Condition Ac Remote Controller K…" at bounding box center [810, 436] width 443 height 670
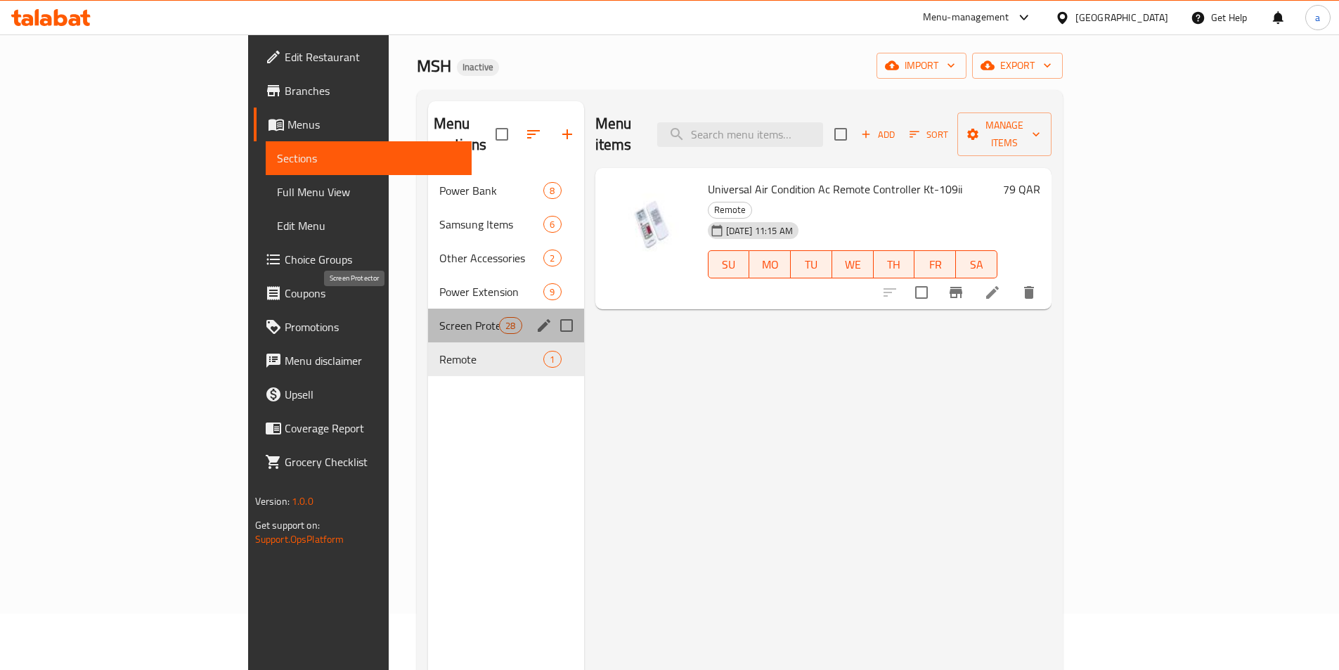
click at [439, 317] on span "Screen Protector" at bounding box center [469, 325] width 60 height 17
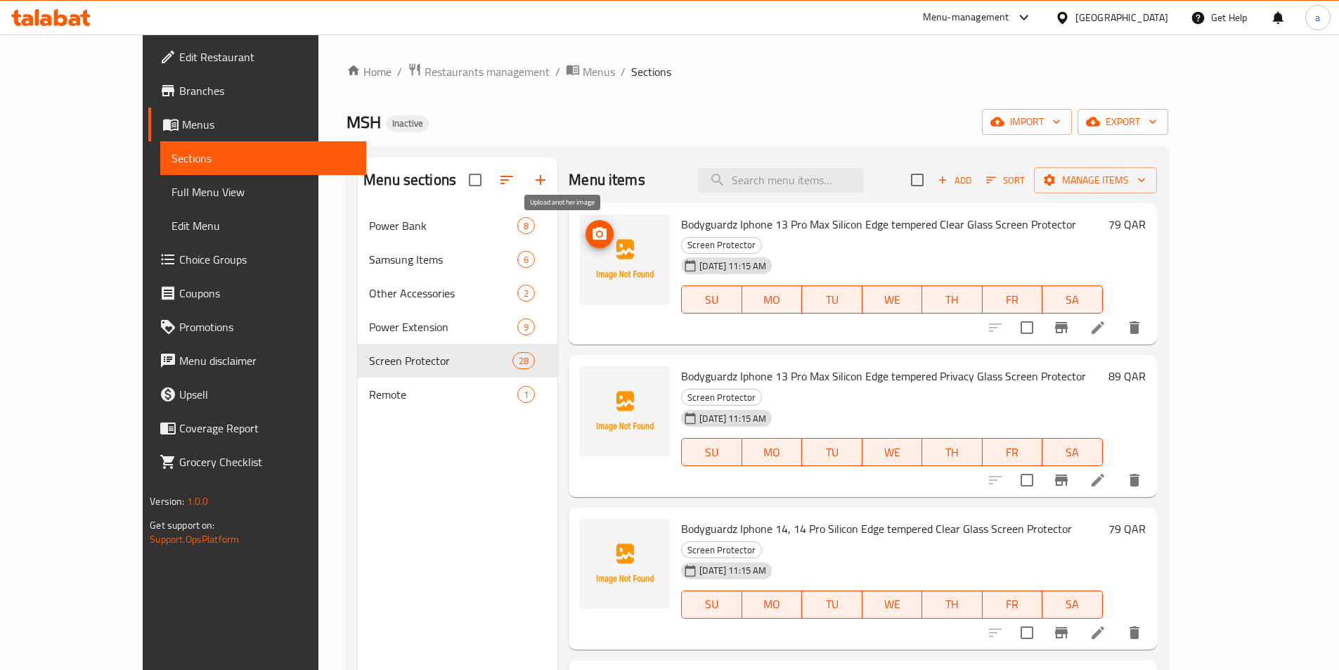
click at [585, 226] on span "upload picture" at bounding box center [599, 234] width 28 height 17
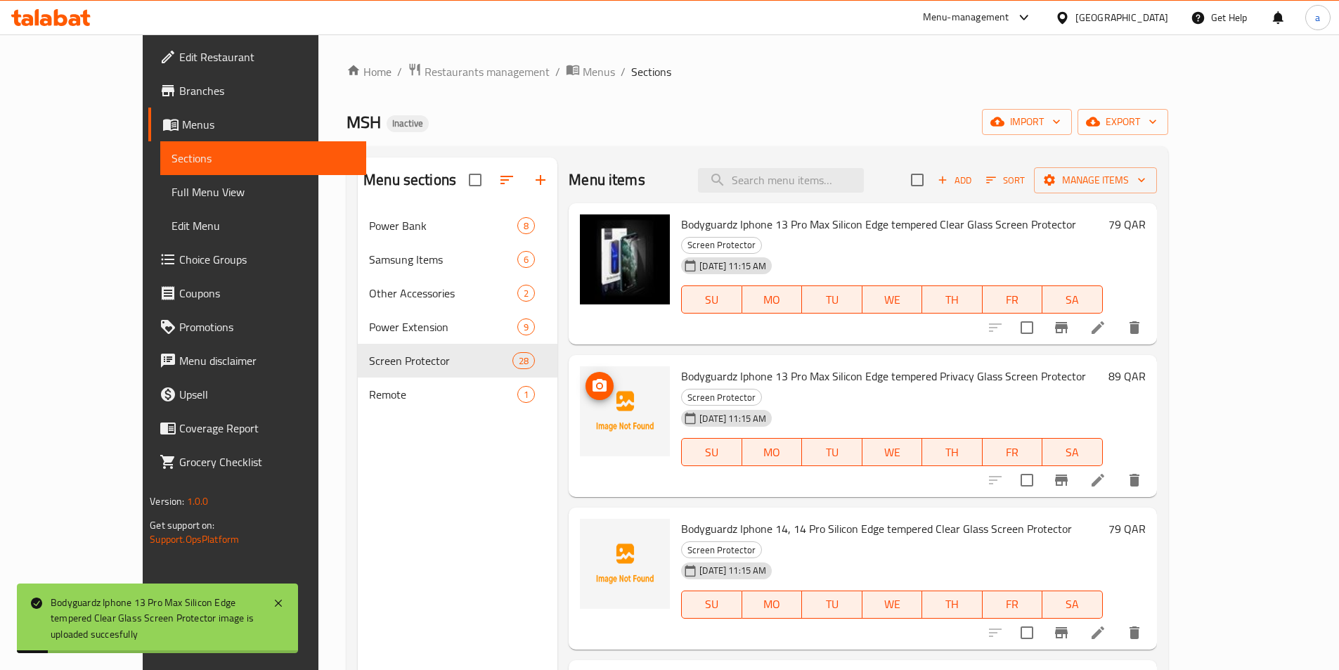
click at [585, 372] on button "upload picture" at bounding box center [599, 386] width 28 height 28
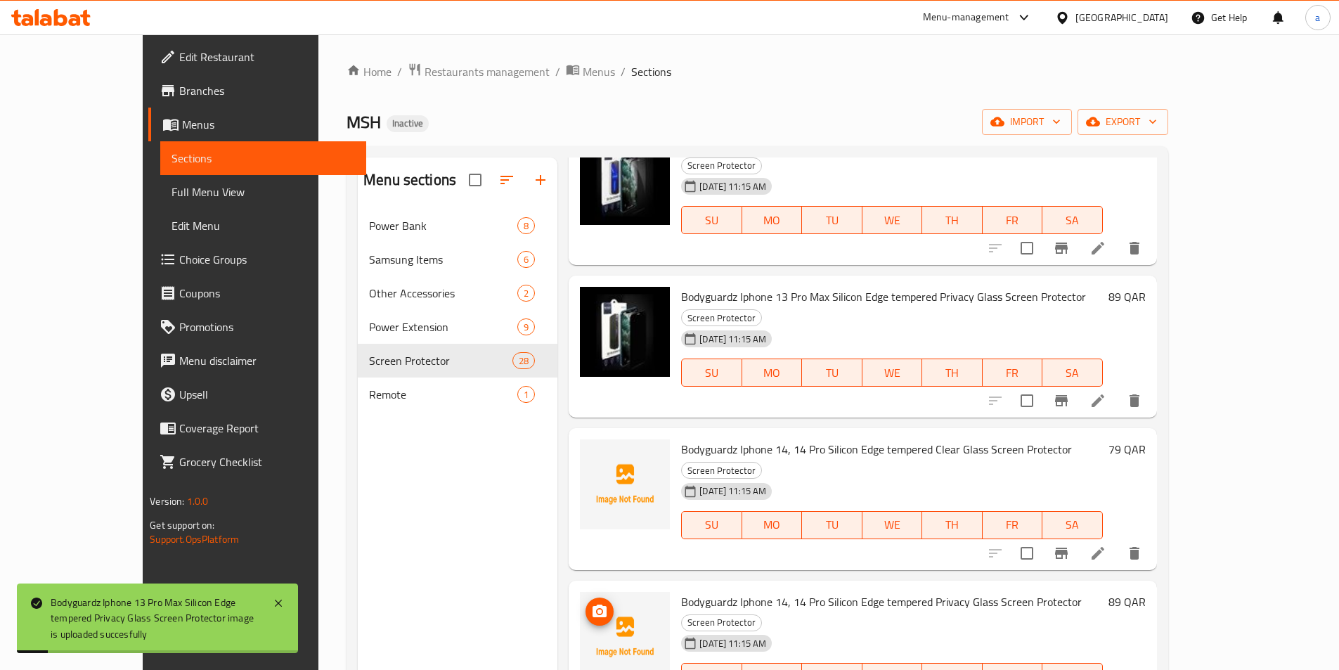
scroll to position [188, 0]
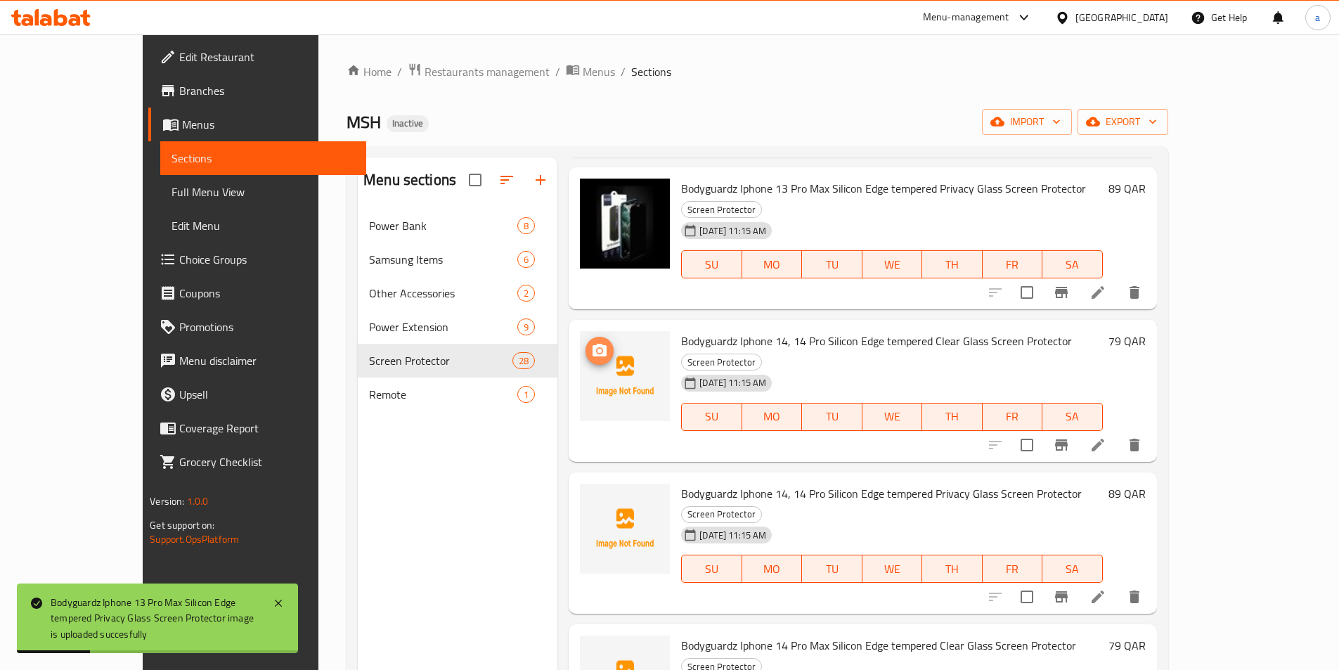
click at [597, 349] on circle "upload picture" at bounding box center [599, 351] width 4 height 4
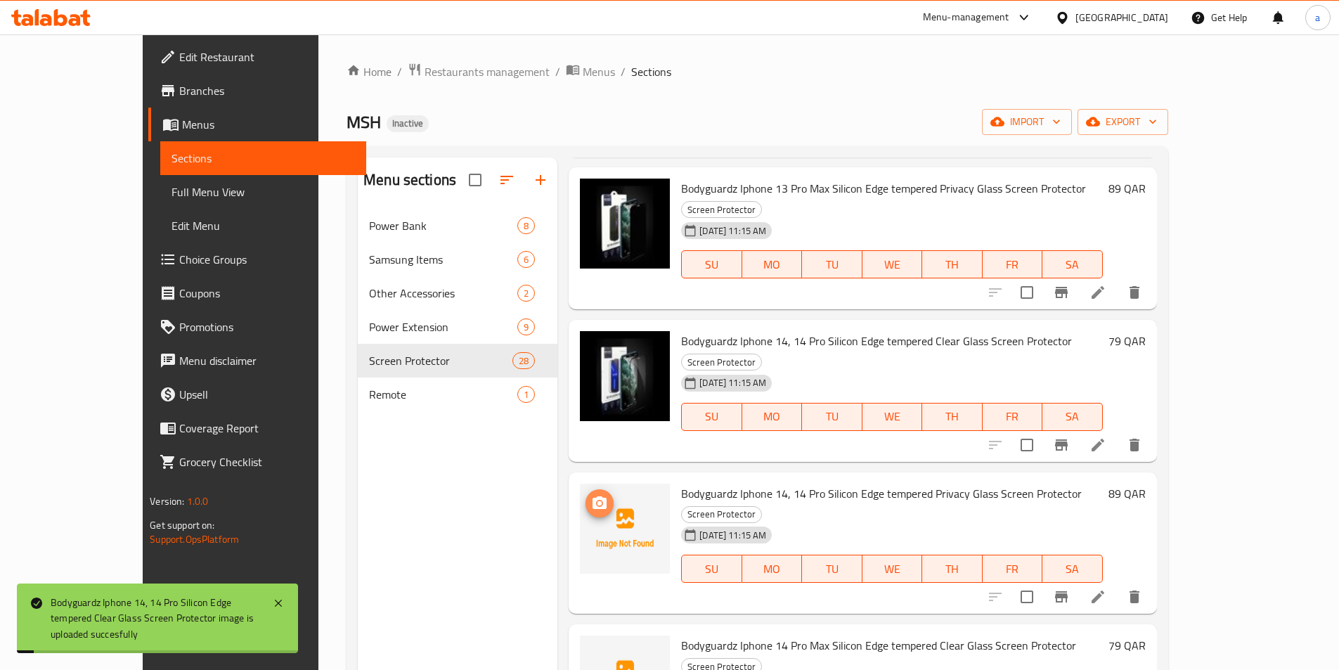
click at [597, 500] on circle "upload picture" at bounding box center [599, 502] width 4 height 4
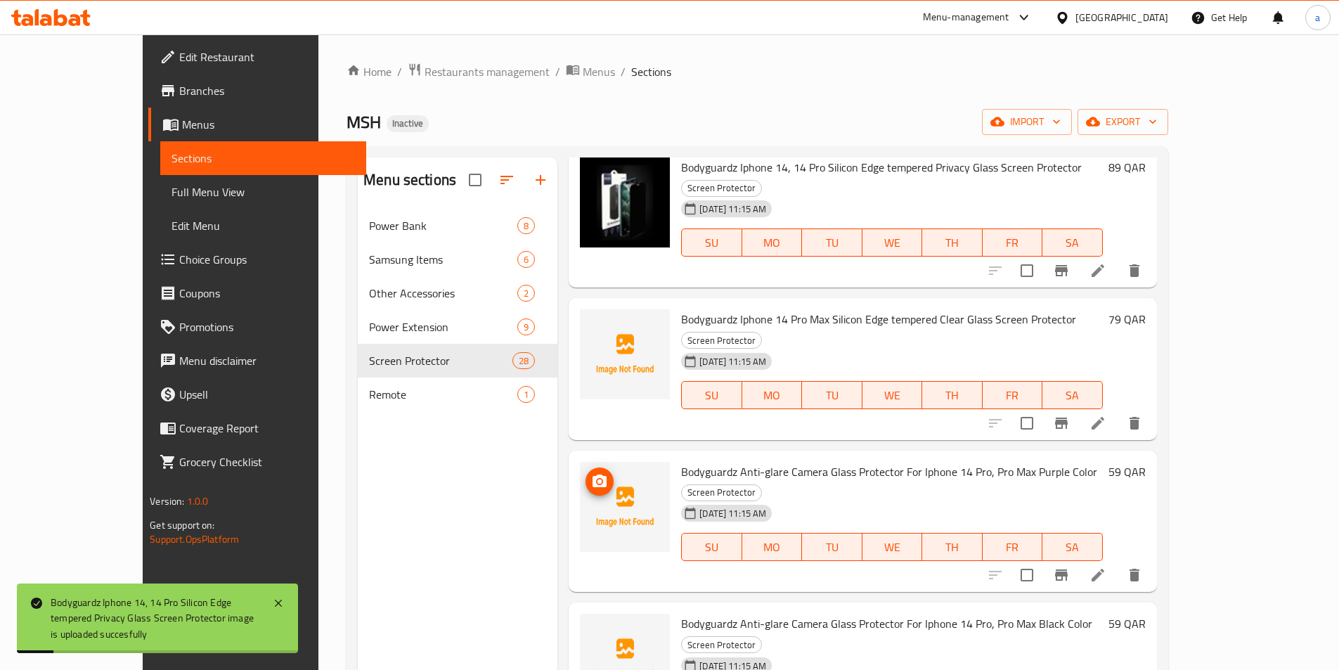
scroll to position [515, 0]
click at [599, 308] on img at bounding box center [625, 353] width 90 height 90
click at [580, 308] on img at bounding box center [625, 353] width 90 height 90
click at [592, 320] on icon "upload picture" at bounding box center [599, 326] width 14 height 13
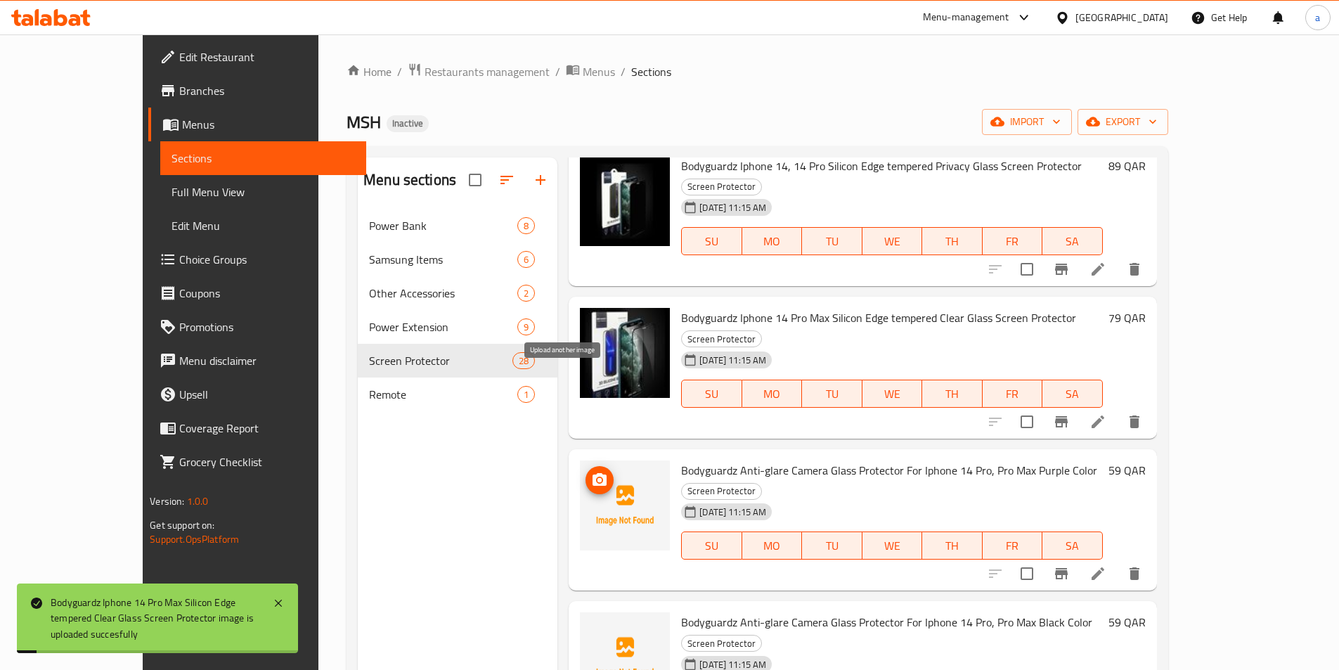
click at [592, 473] on icon "upload picture" at bounding box center [599, 479] width 14 height 13
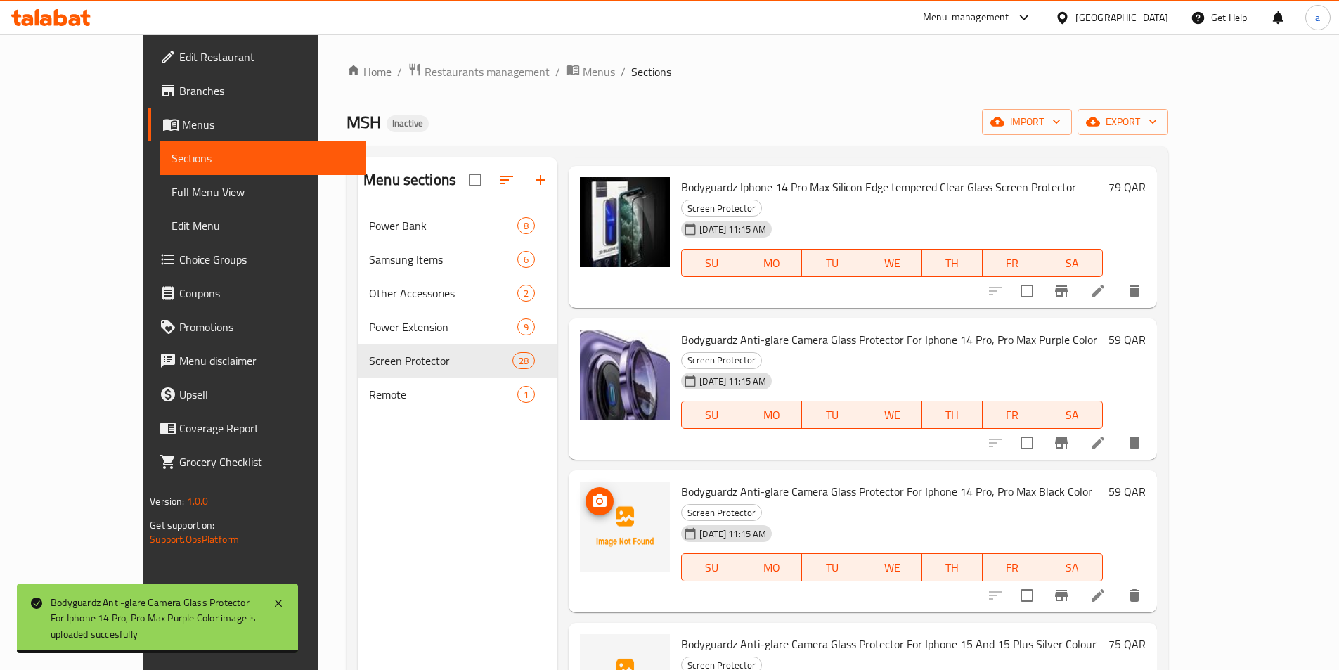
scroll to position [656, 0]
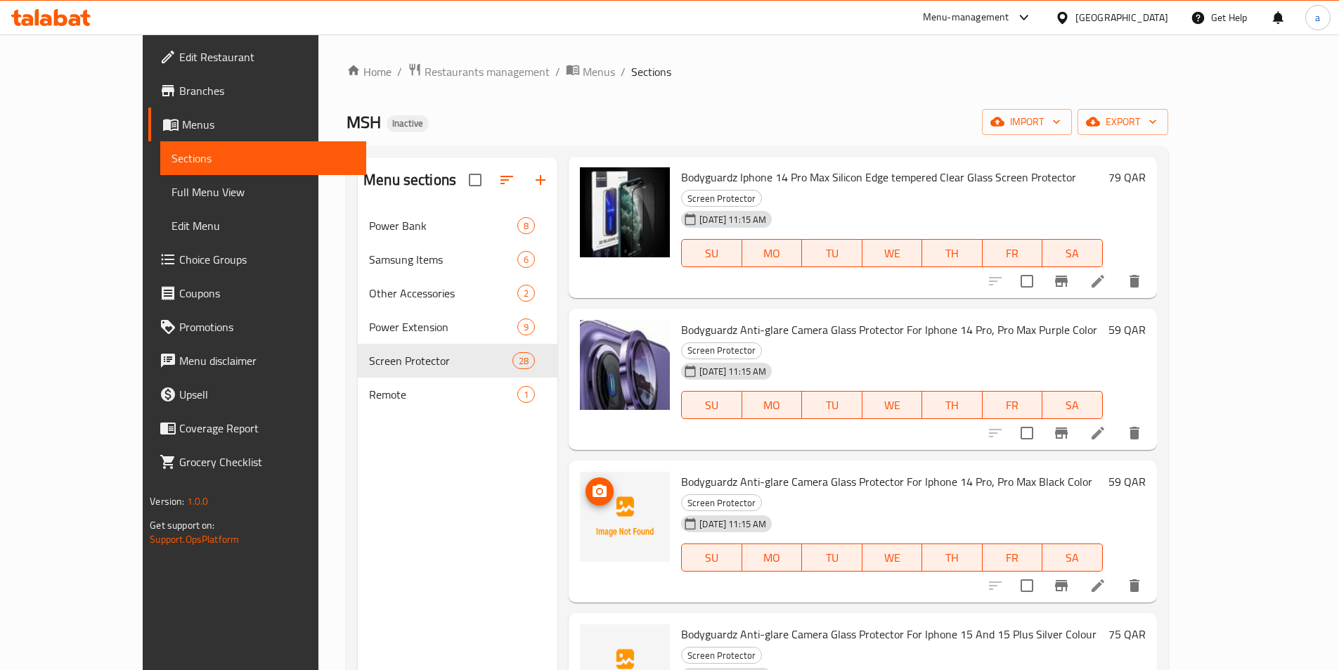
click at [585, 483] on span "upload picture" at bounding box center [599, 491] width 28 height 17
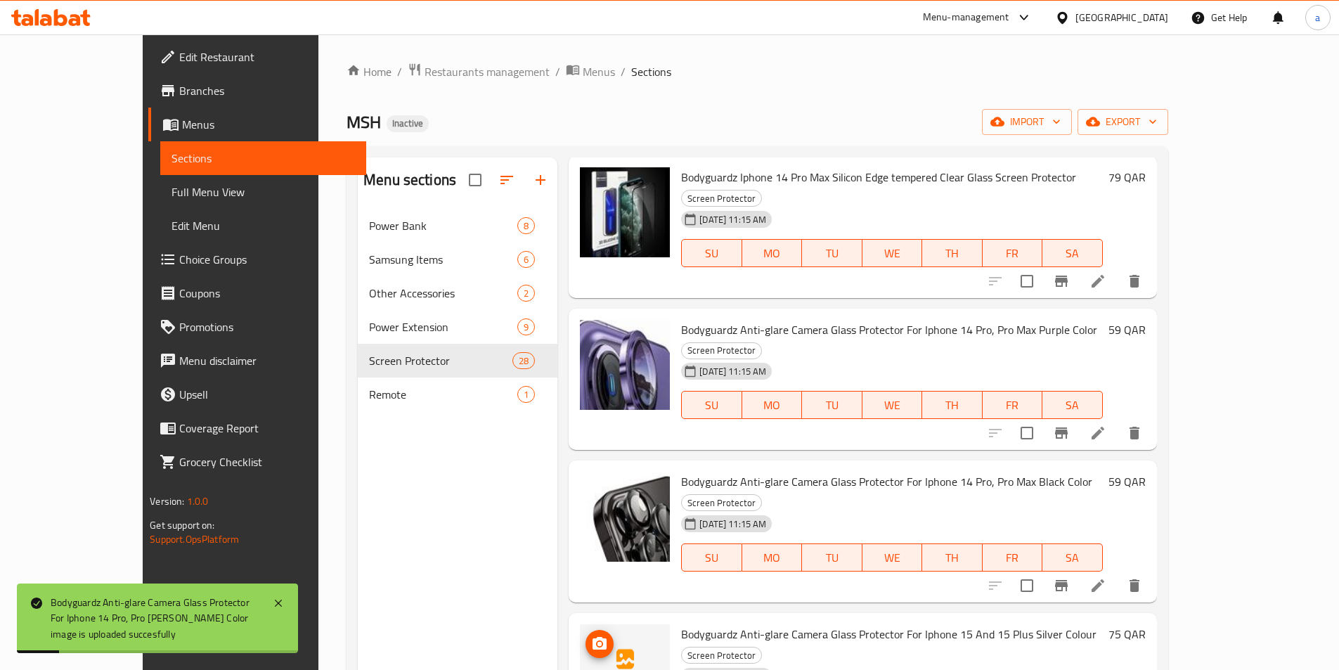
click at [580, 624] on img at bounding box center [625, 669] width 90 height 90
click at [585, 630] on button "upload picture" at bounding box center [599, 644] width 28 height 28
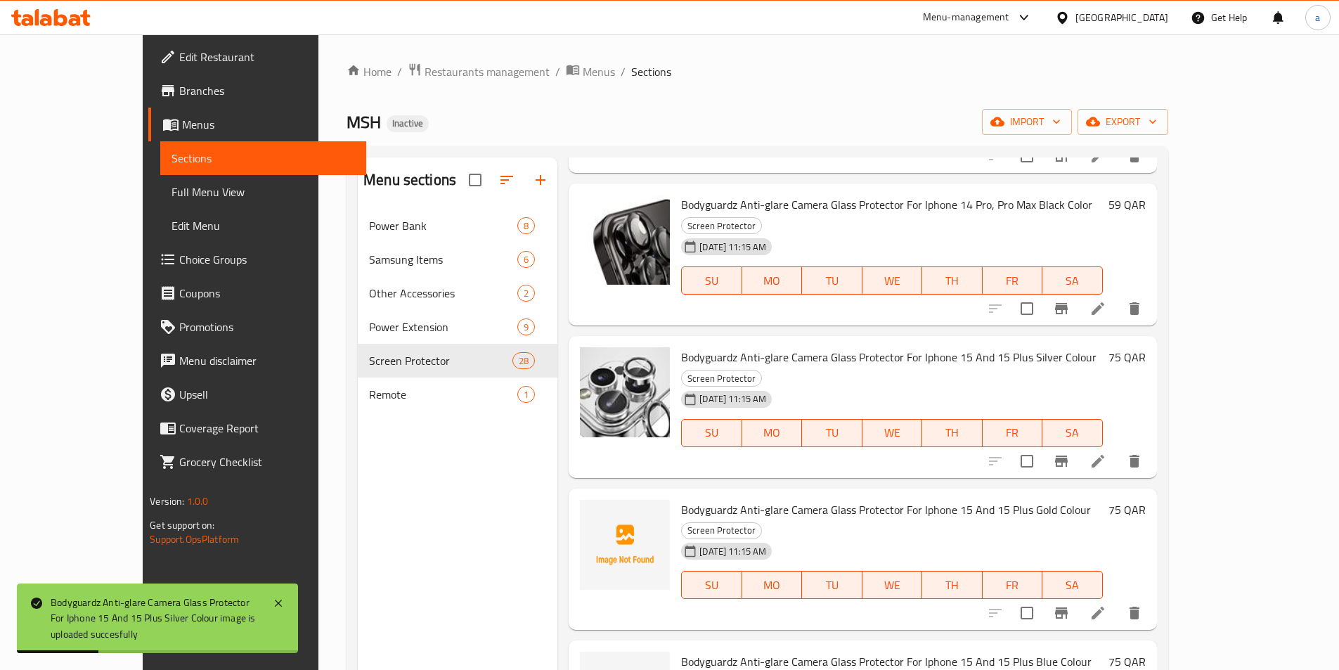
scroll to position [984, 0]
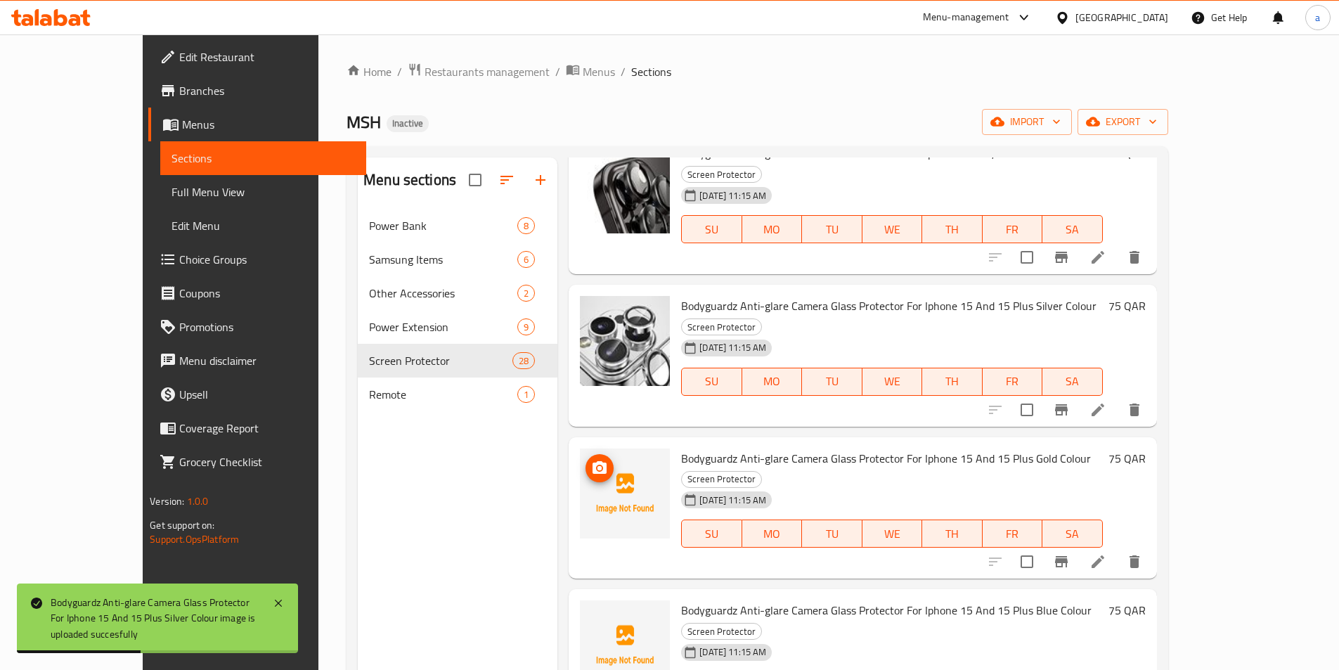
click at [591, 460] on icon "upload picture" at bounding box center [599, 468] width 17 height 17
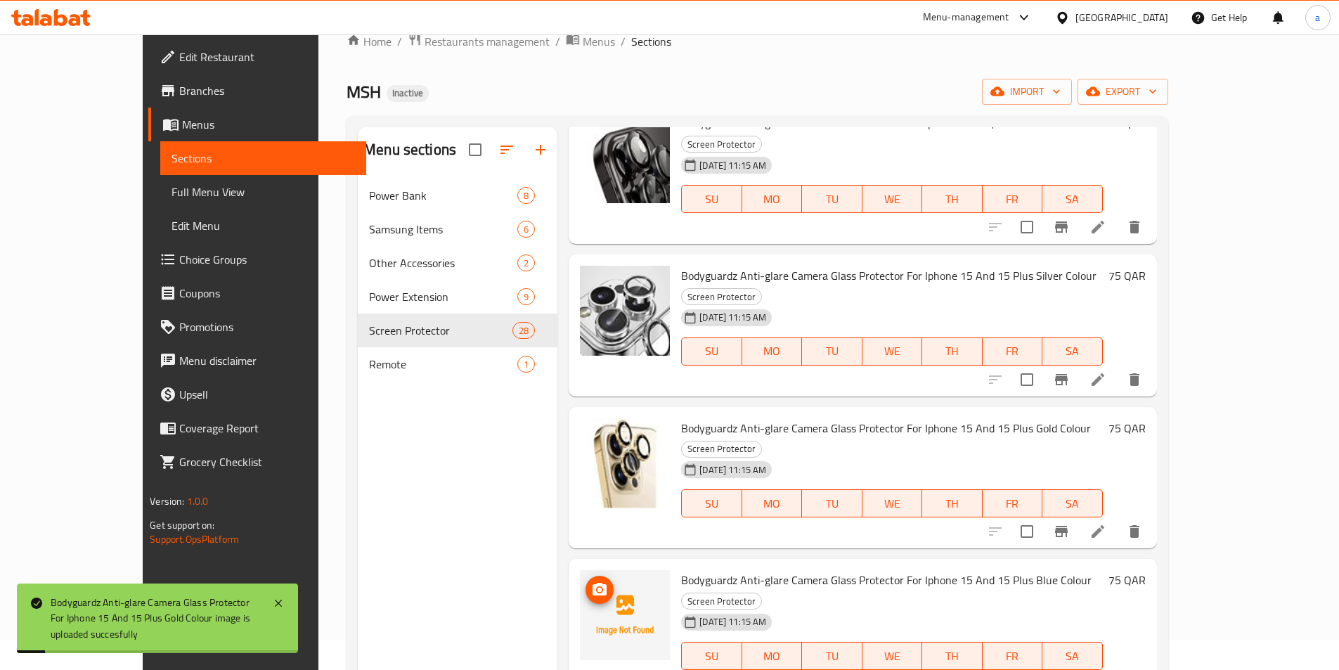
scroll to position [93, 0]
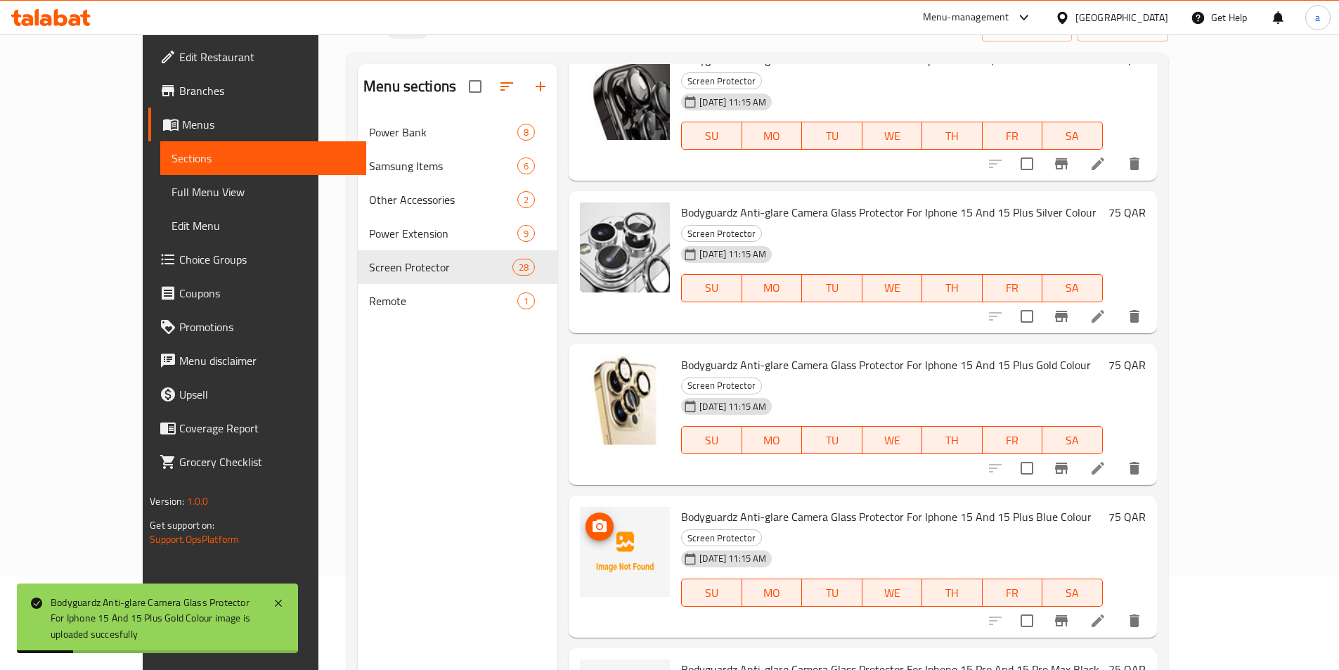
click at [585, 512] on button "upload picture" at bounding box center [599, 526] width 28 height 28
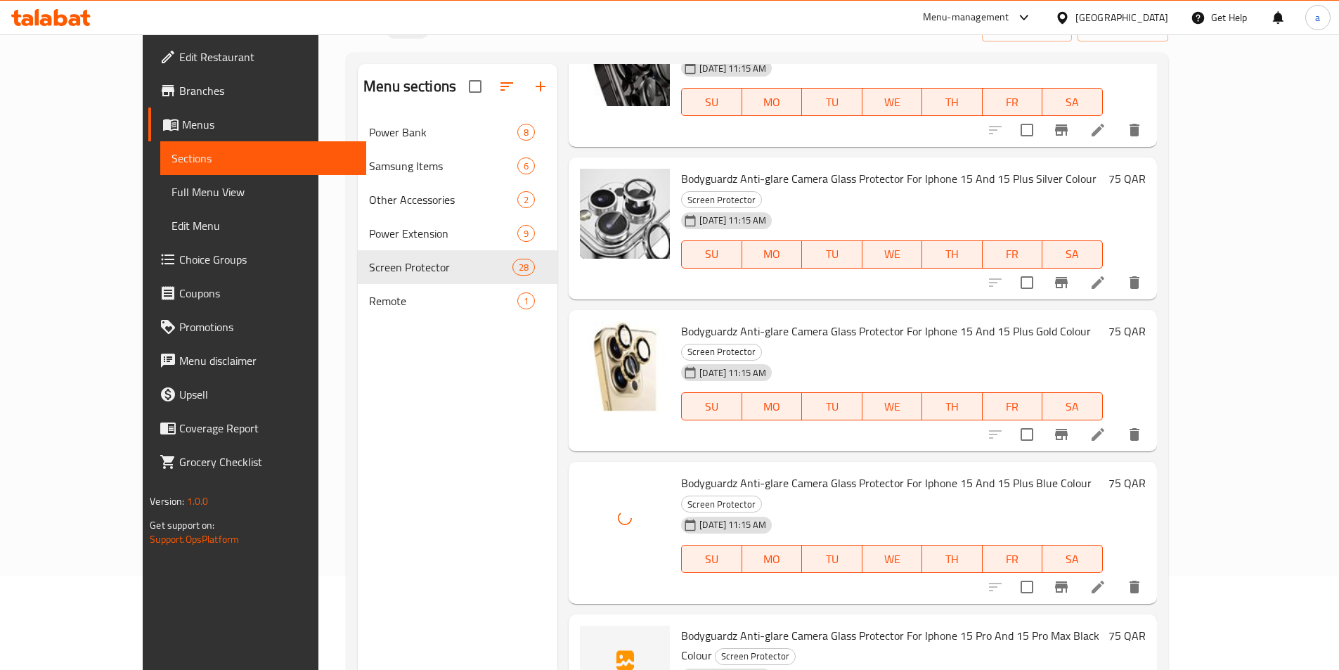
scroll to position [1124, 0]
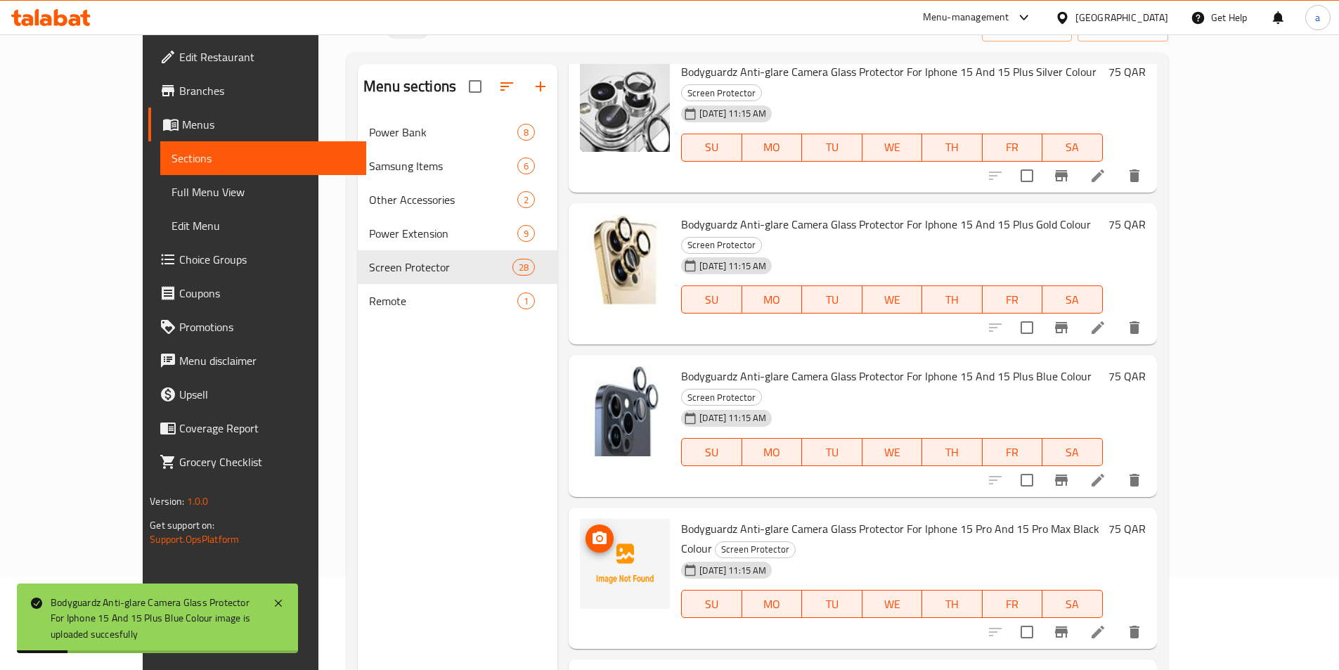
click at [585, 524] on button "upload picture" at bounding box center [599, 538] width 28 height 28
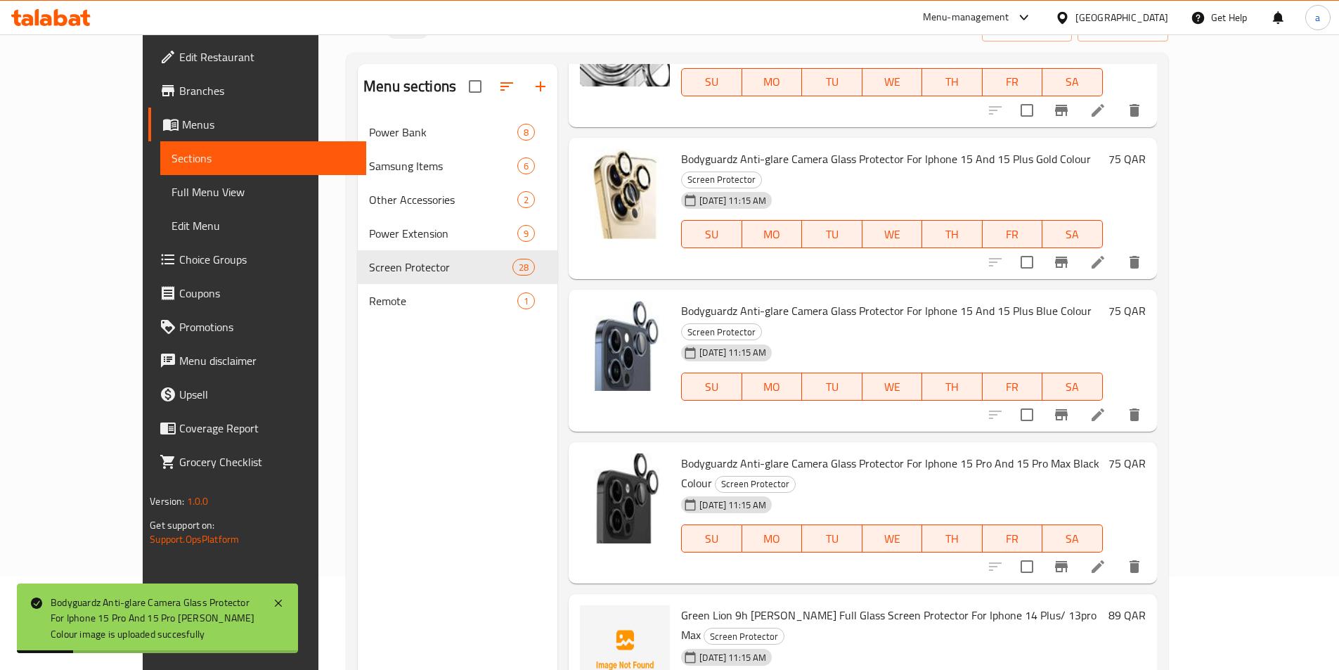
scroll to position [1312, 0]
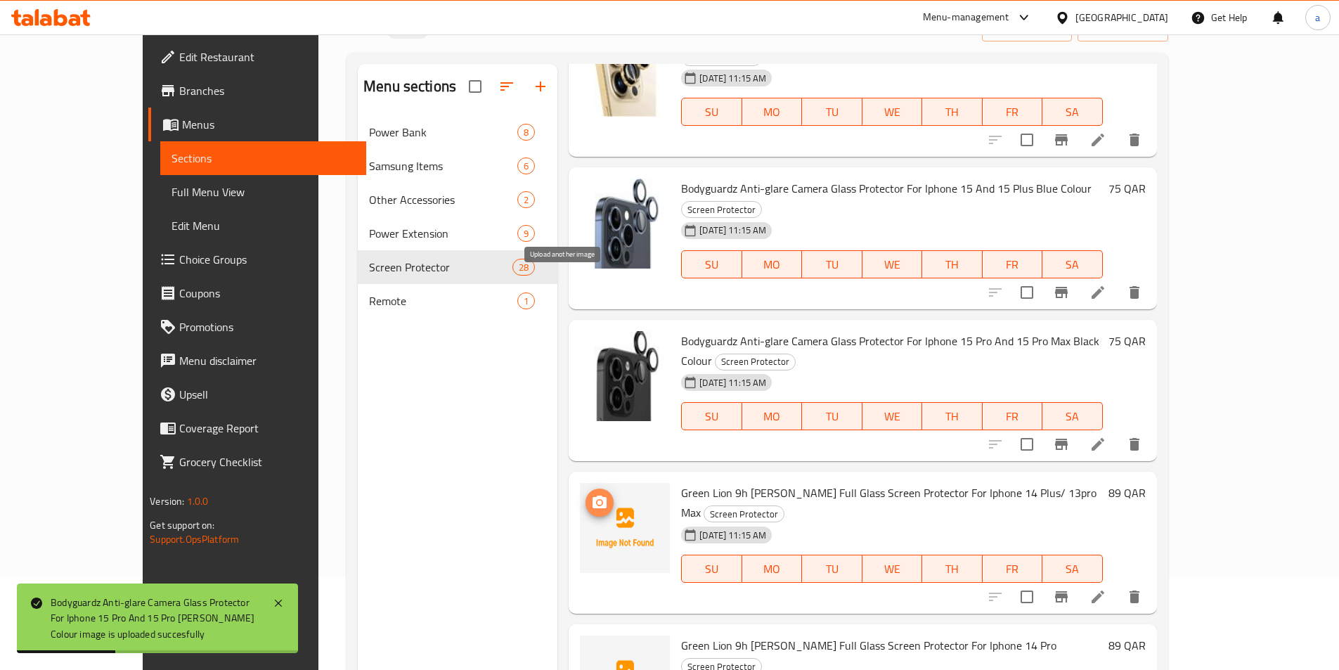
click at [585, 494] on span "upload picture" at bounding box center [599, 502] width 28 height 17
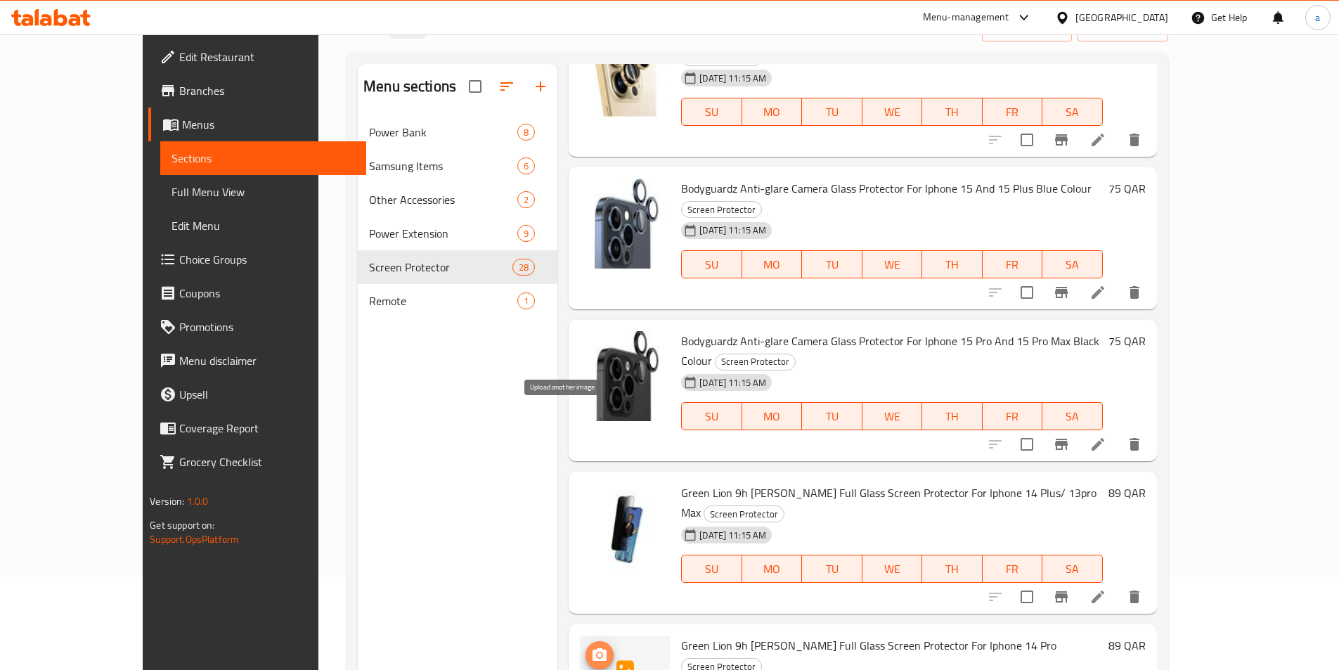
click at [591, 646] on icon "upload picture" at bounding box center [599, 654] width 17 height 17
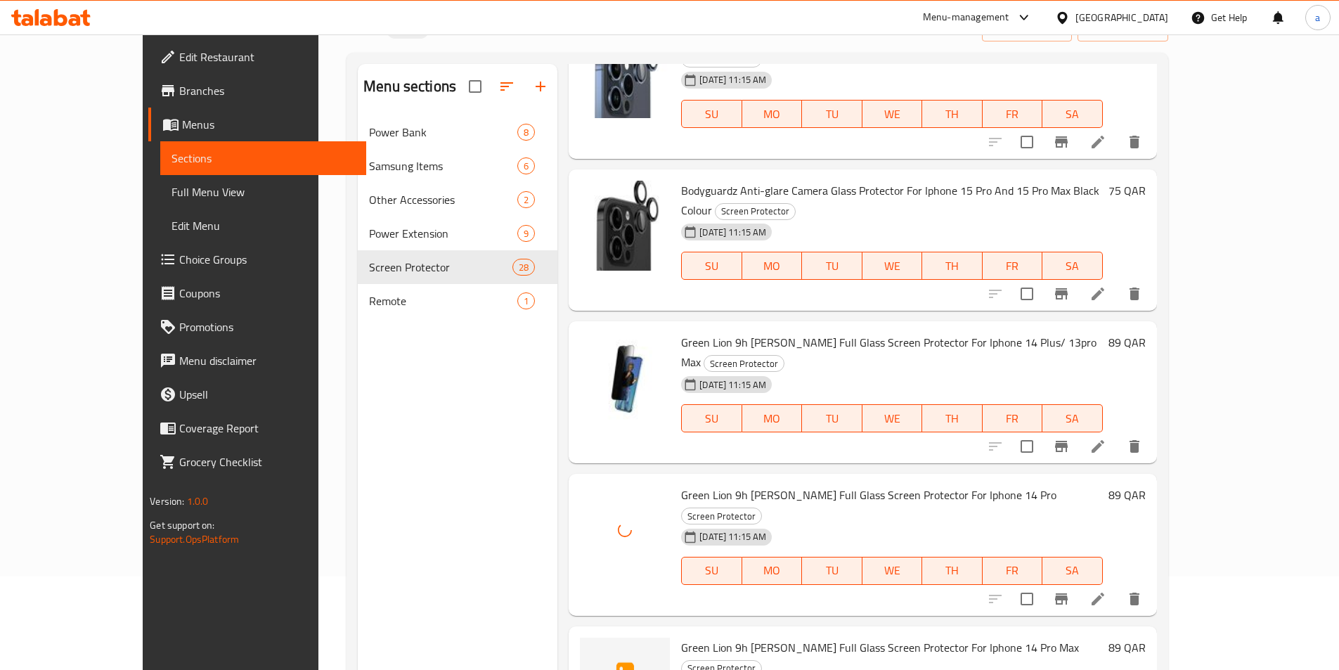
scroll to position [1499, 0]
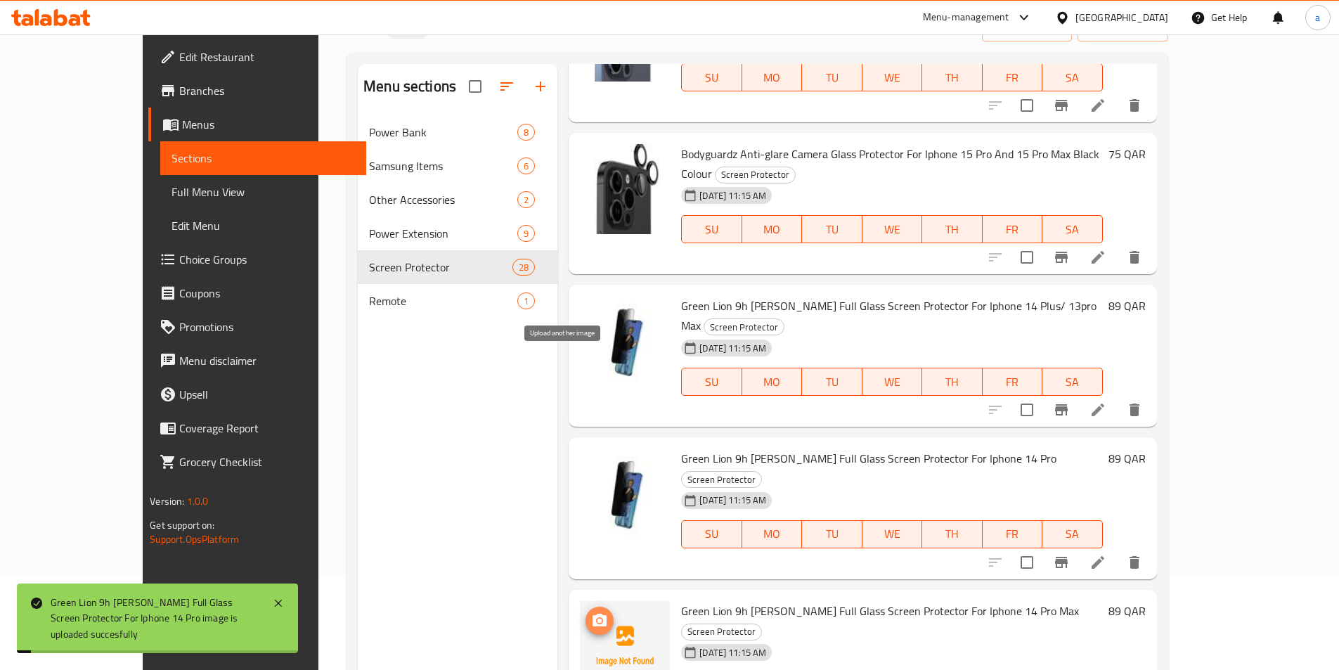
drag, startPoint x: 561, startPoint y: 373, endPoint x: 564, endPoint y: 361, distance: 12.5
click at [591, 612] on icon "upload picture" at bounding box center [599, 620] width 17 height 17
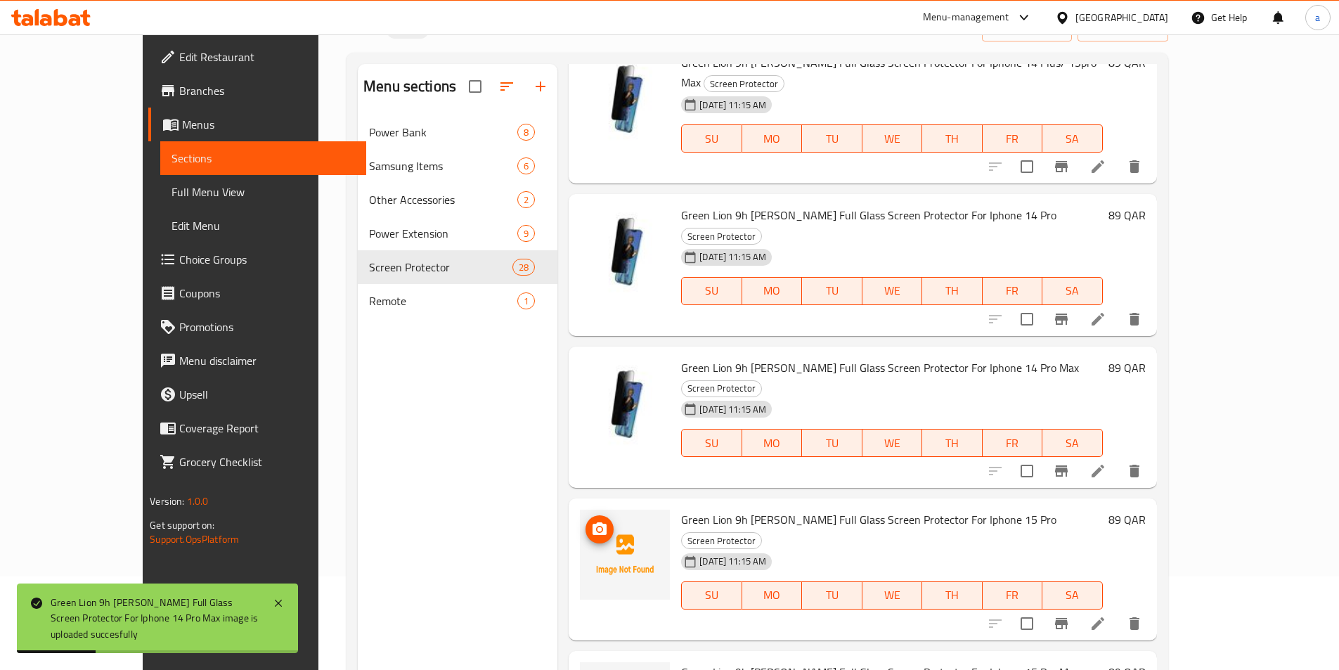
scroll to position [1827, 0]
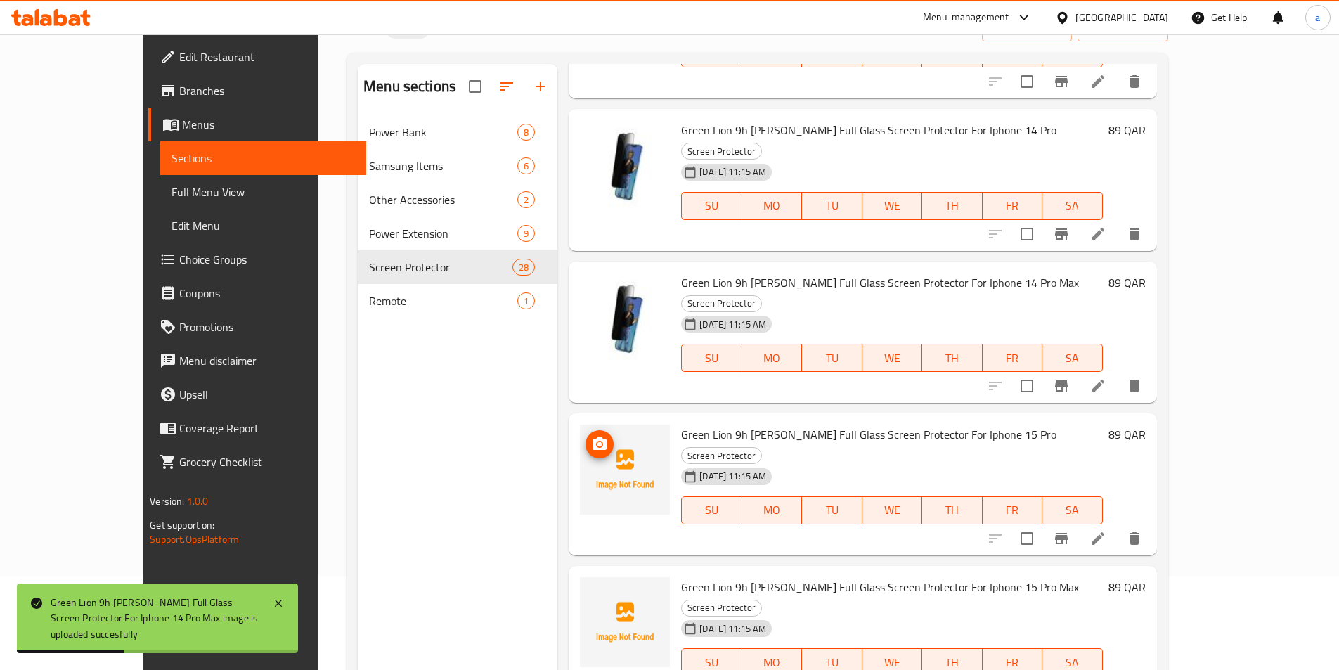
click at [585, 436] on span "upload picture" at bounding box center [599, 444] width 28 height 17
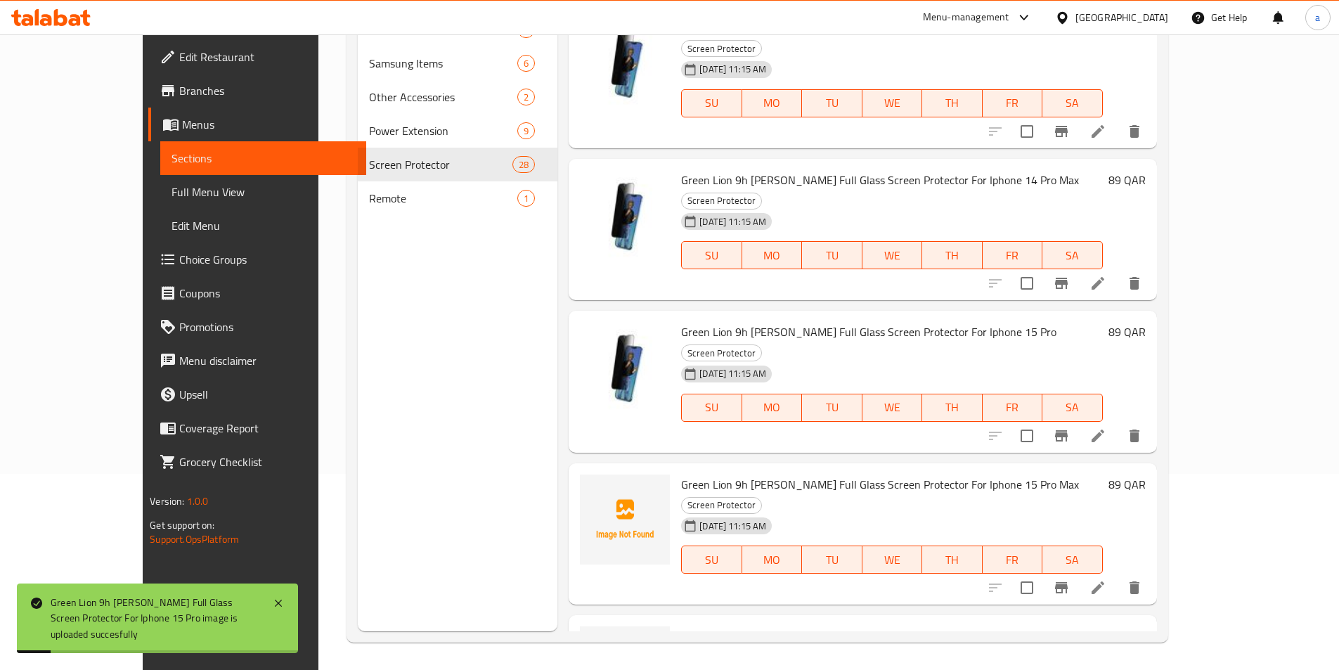
scroll to position [197, 0]
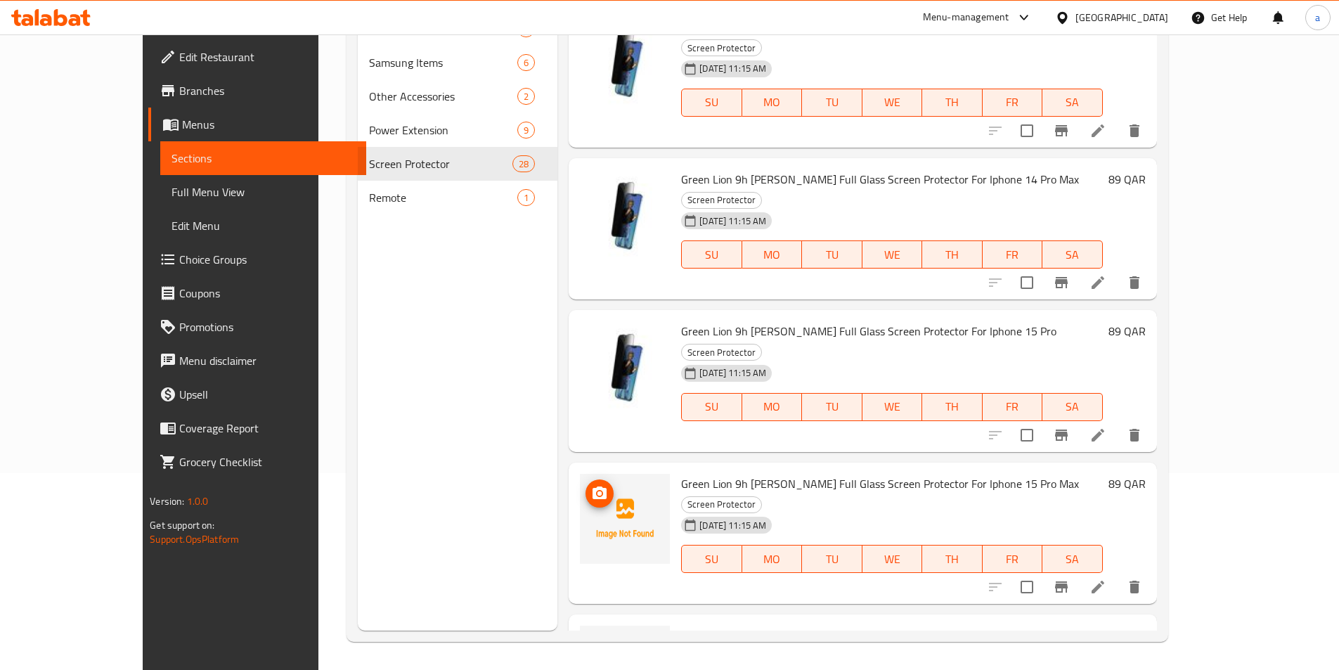
click at [591, 485] on icon "upload picture" at bounding box center [599, 493] width 17 height 17
click at [592, 638] on icon "upload picture" at bounding box center [599, 644] width 14 height 13
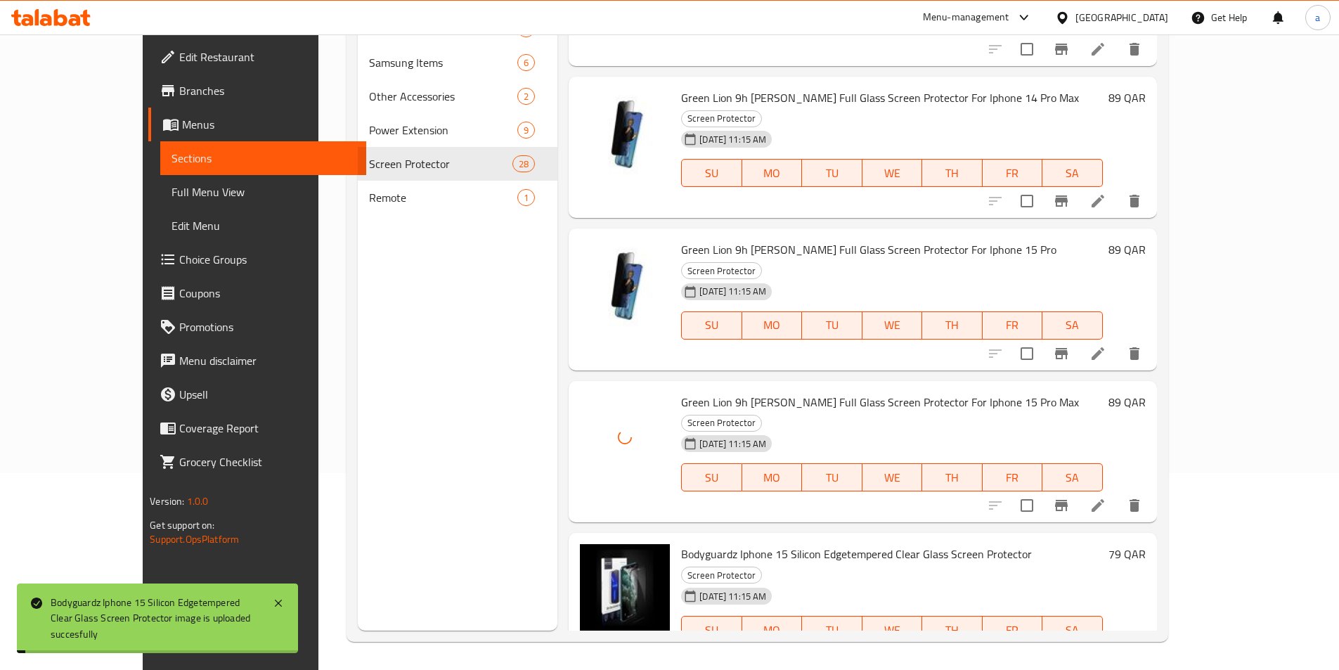
scroll to position [2014, 0]
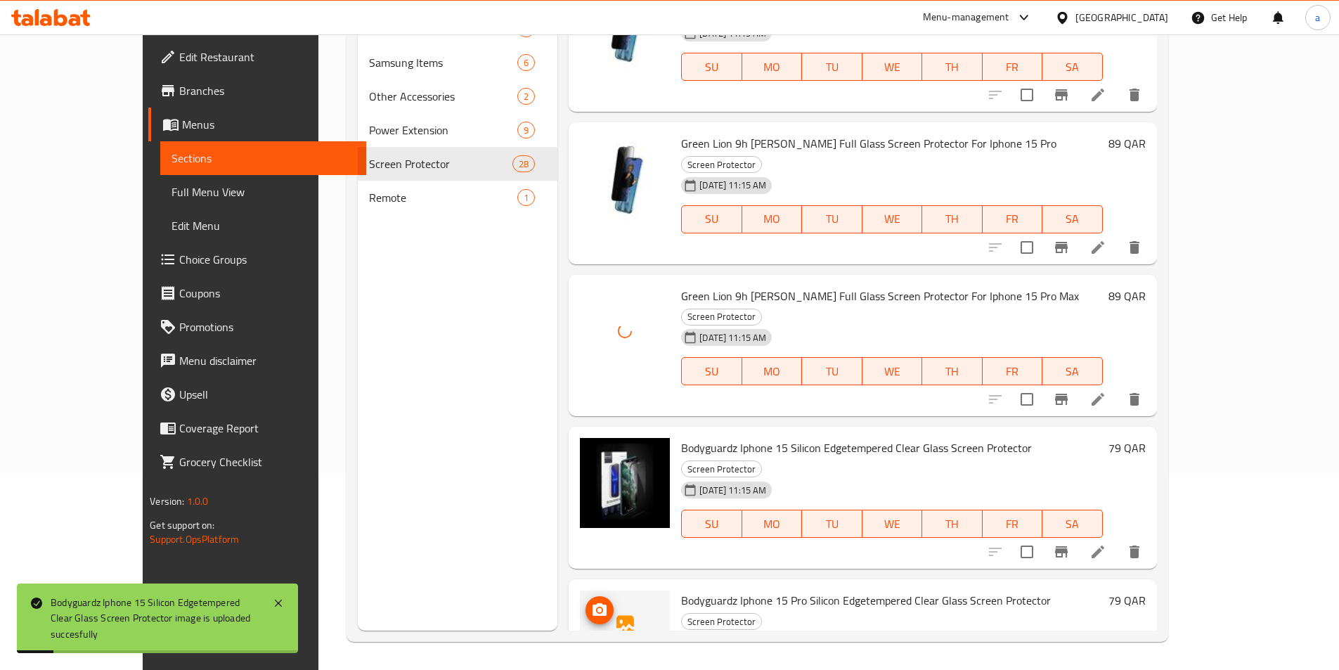
click at [592, 603] on icon "upload picture" at bounding box center [599, 609] width 14 height 13
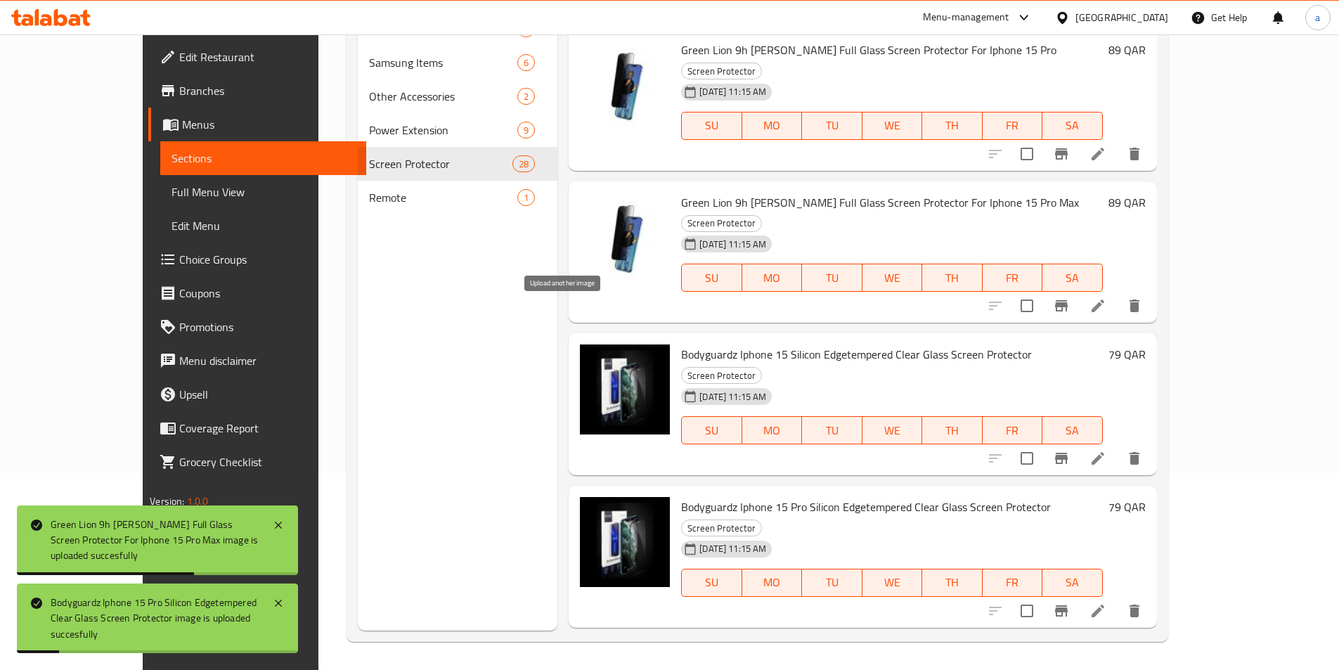
click at [585, 655] on button "upload picture" at bounding box center [599, 669] width 28 height 28
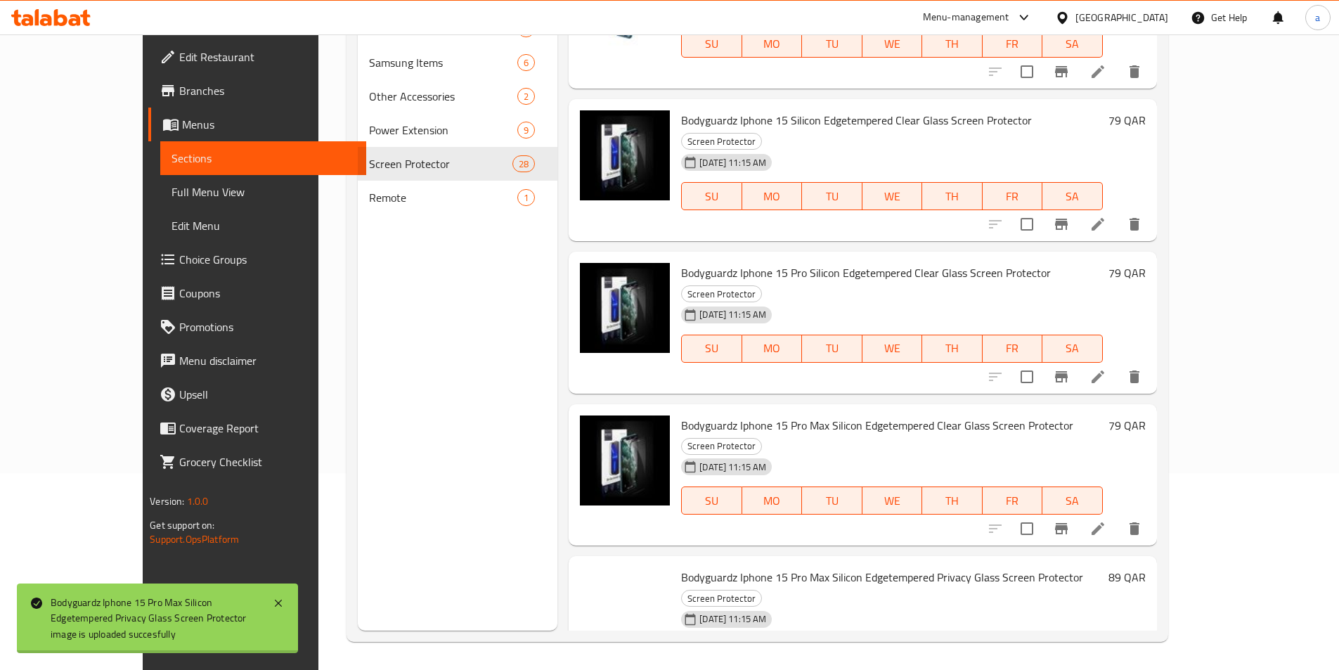
scroll to position [2482, 0]
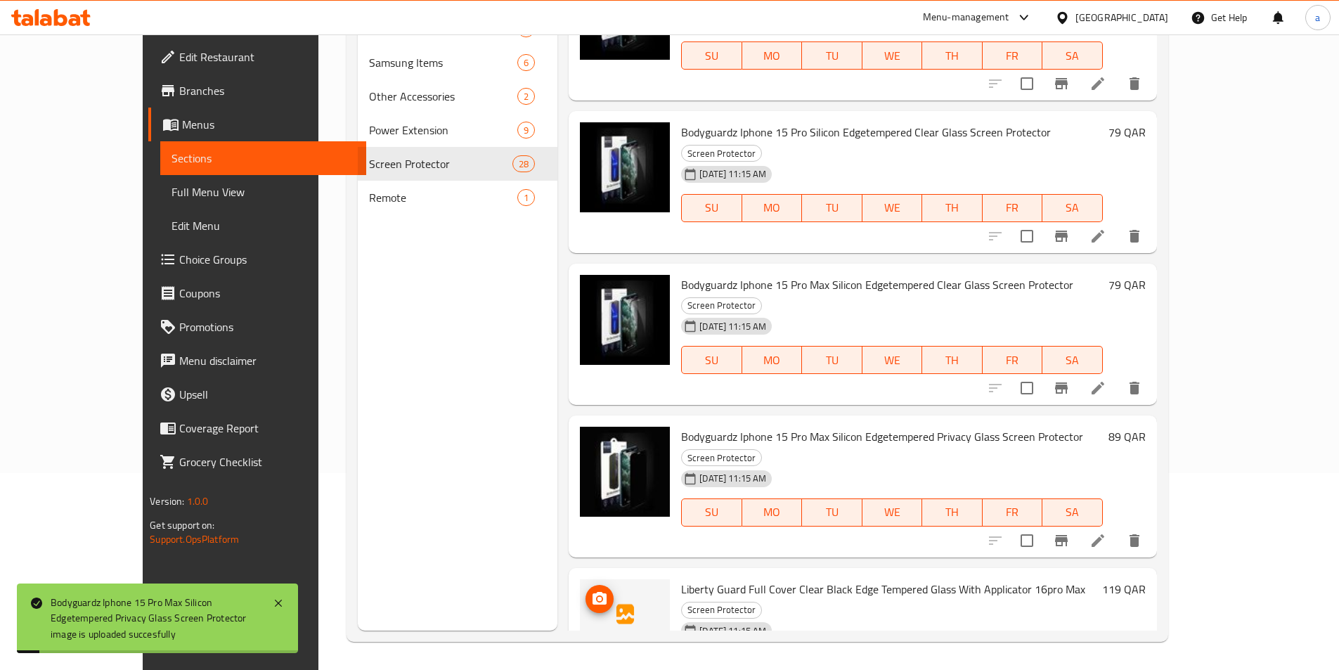
click at [585, 585] on button "upload picture" at bounding box center [599, 599] width 28 height 28
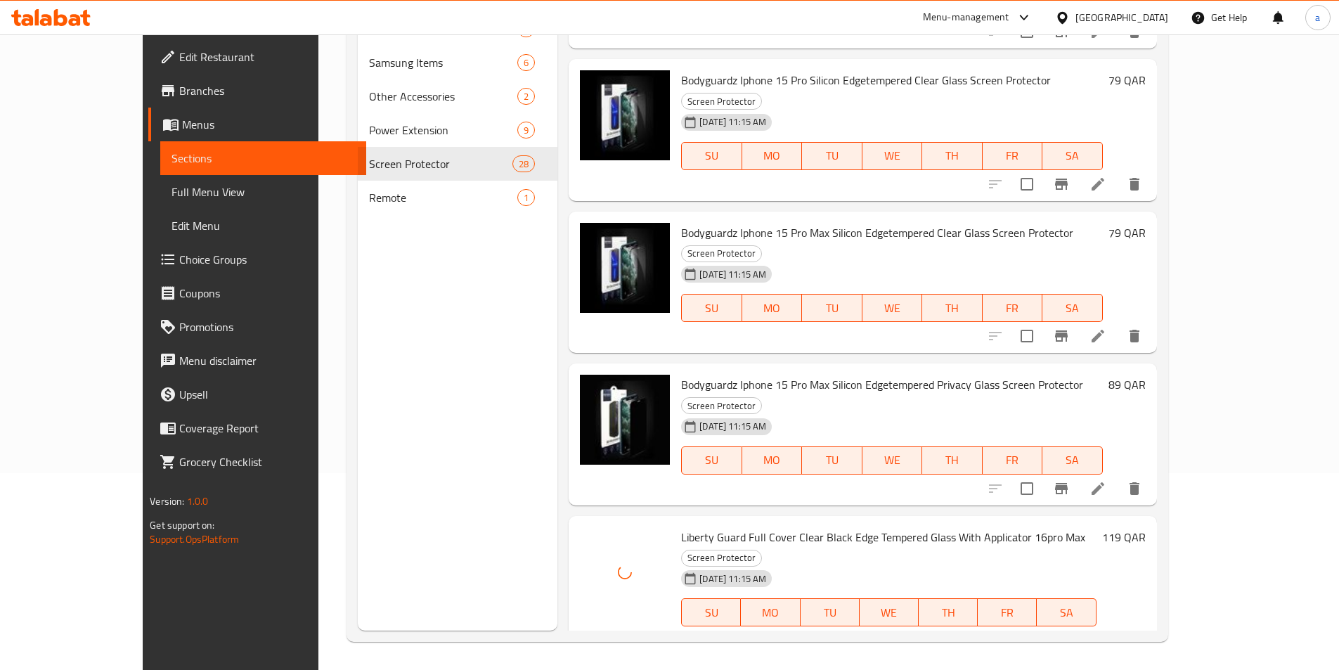
scroll to position [2577, 0]
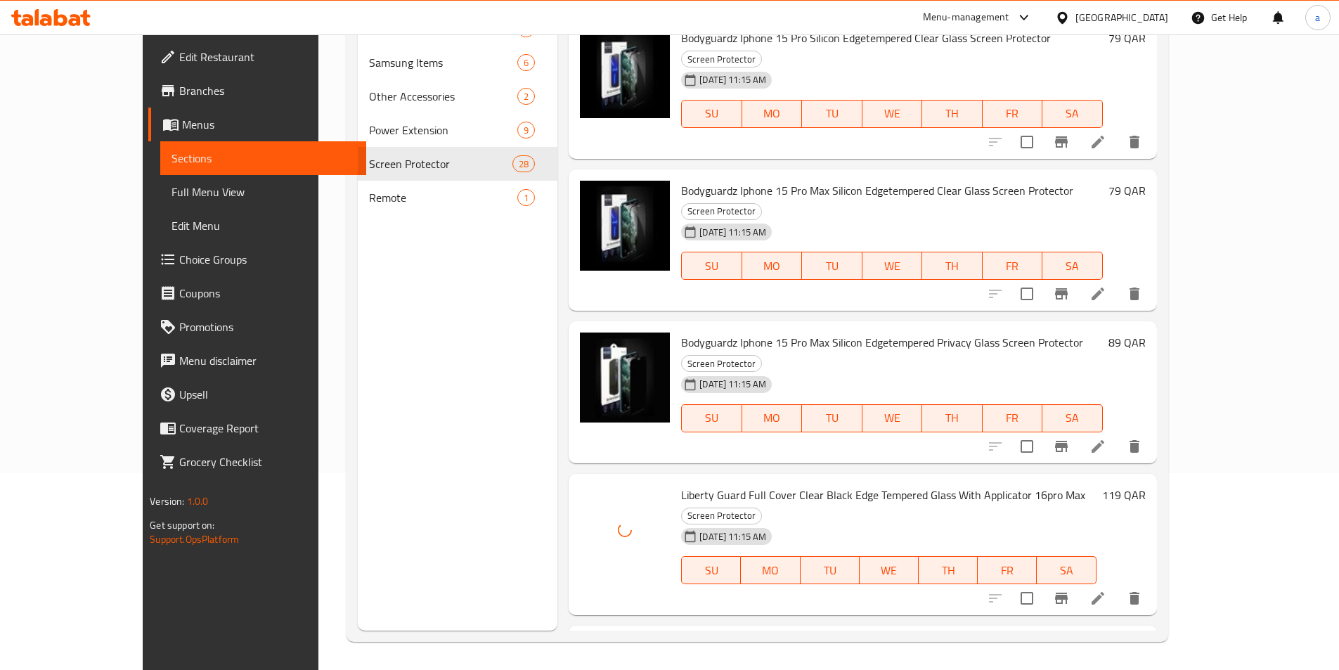
click at [585, 642] on button "upload picture" at bounding box center [599, 656] width 28 height 28
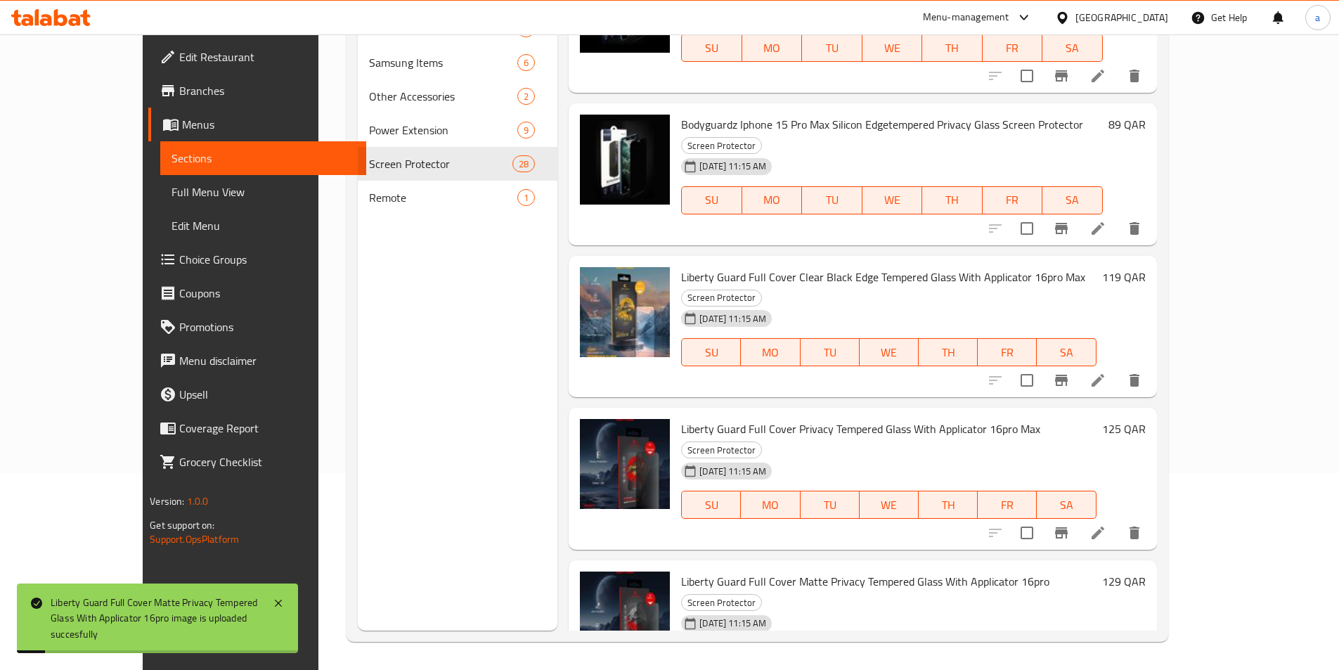
scroll to position [2951, 0]
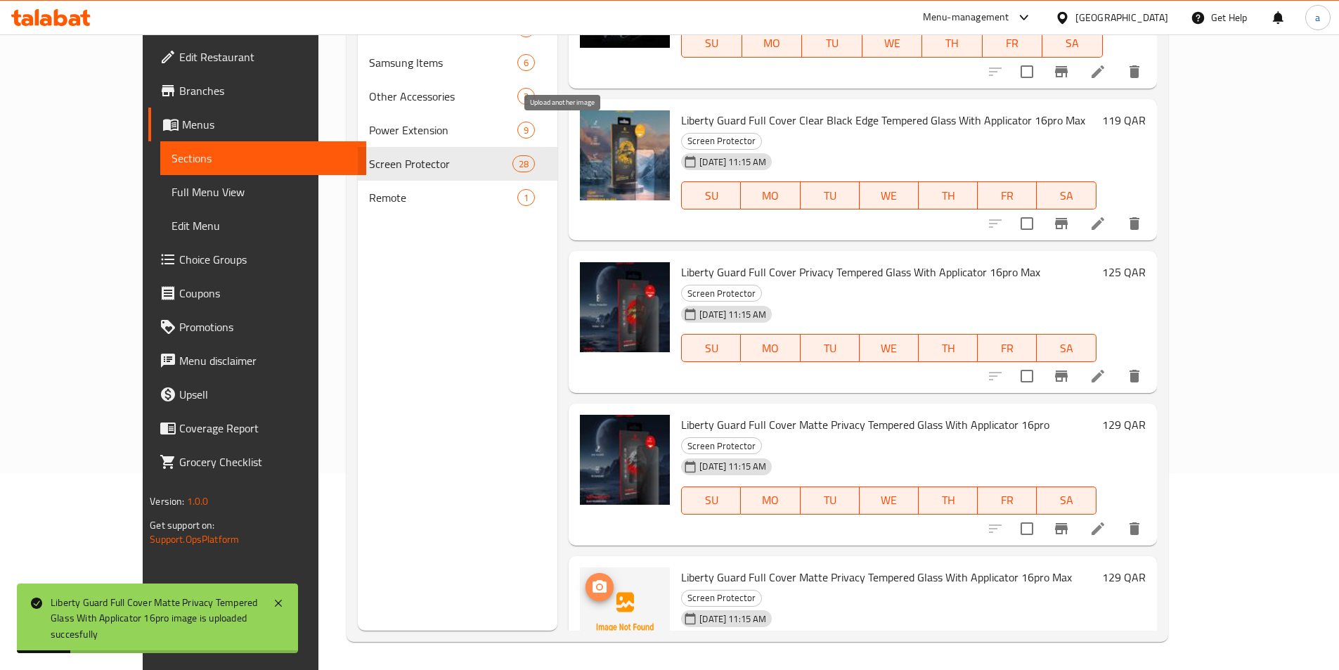
click at [585, 578] on span "upload picture" at bounding box center [599, 586] width 28 height 17
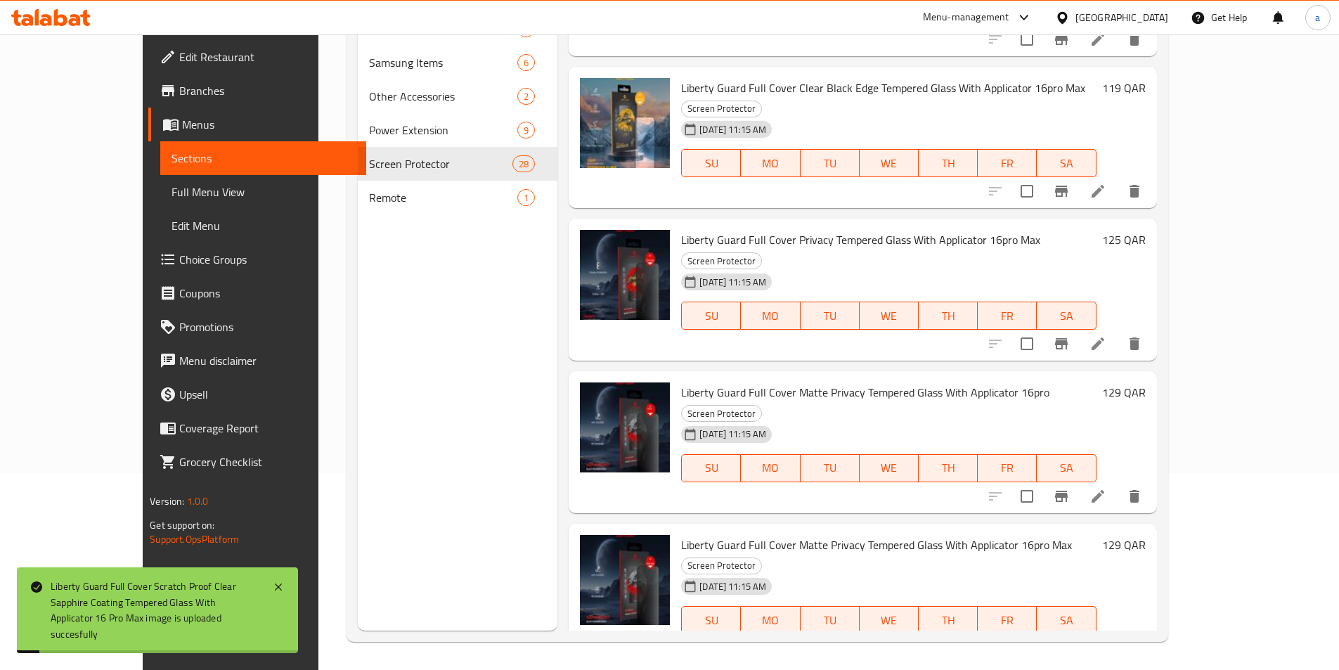
scroll to position [3075, 0]
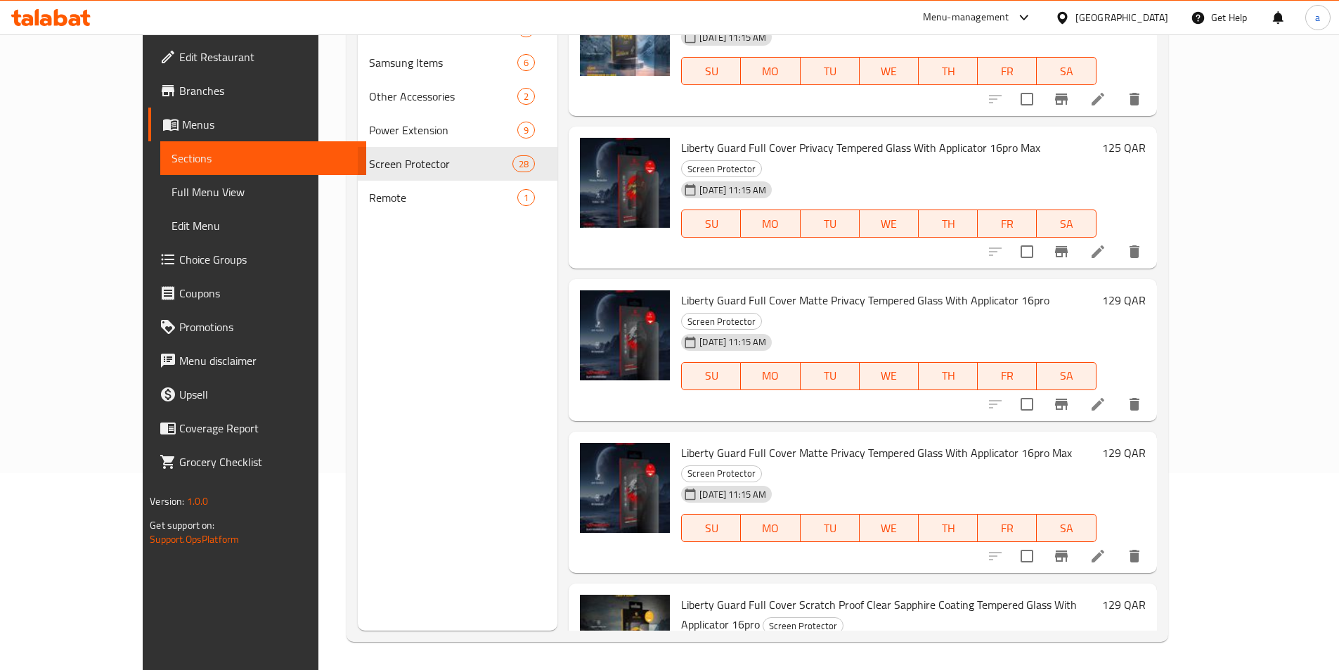
click at [171, 200] on span "Full Menu View" at bounding box center [262, 191] width 183 height 17
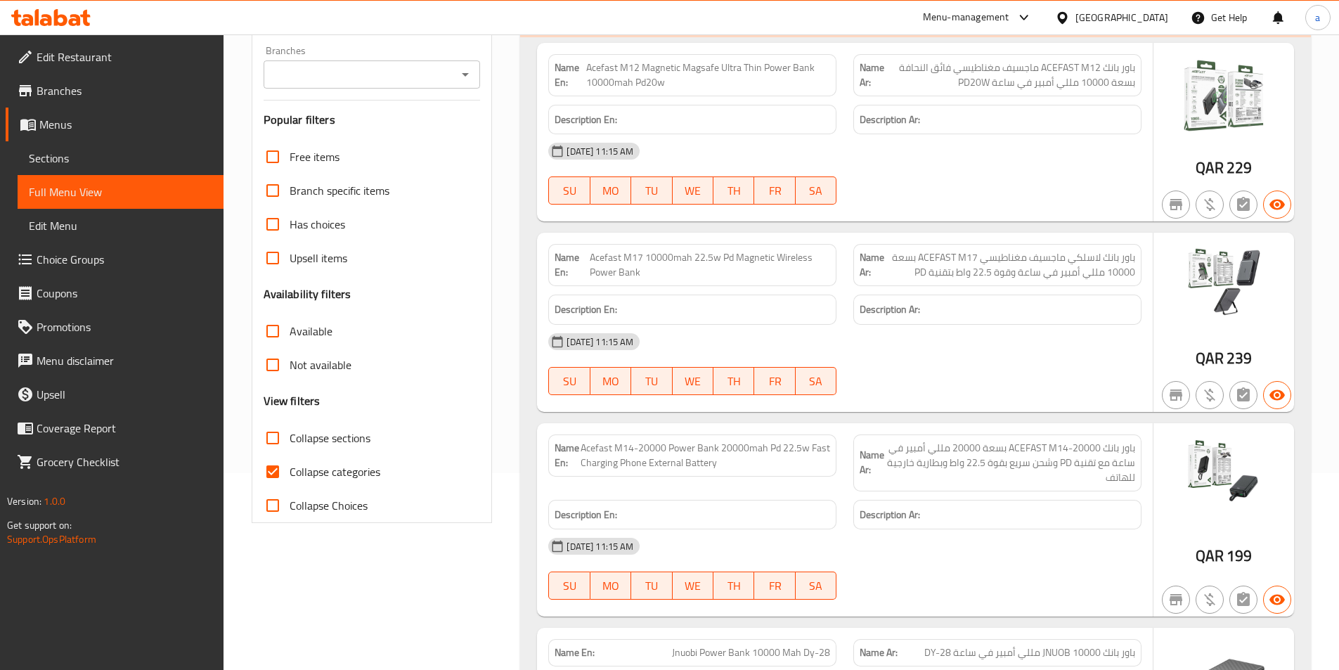
click at [309, 486] on label "Collapse categories" at bounding box center [318, 472] width 124 height 34
click at [289, 486] on input "Collapse categories" at bounding box center [273, 472] width 34 height 34
checkbox input "false"
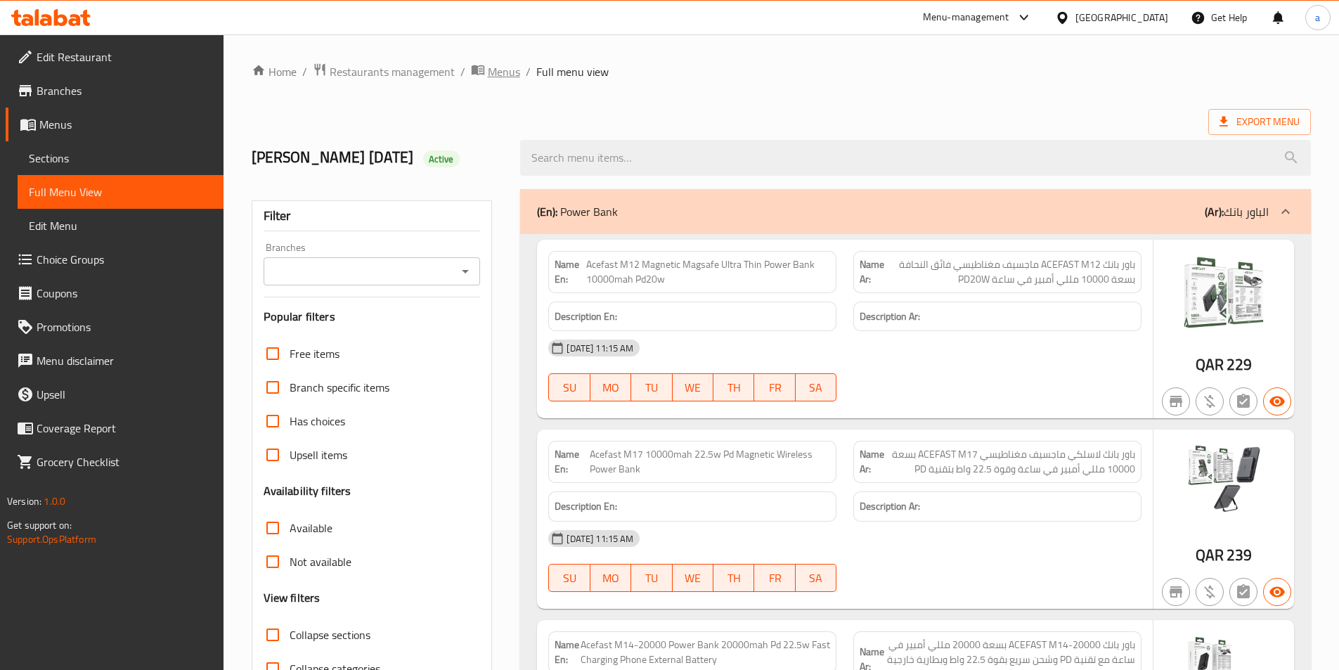
click at [473, 73] on icon "breadcrumb" at bounding box center [477, 70] width 13 height 10
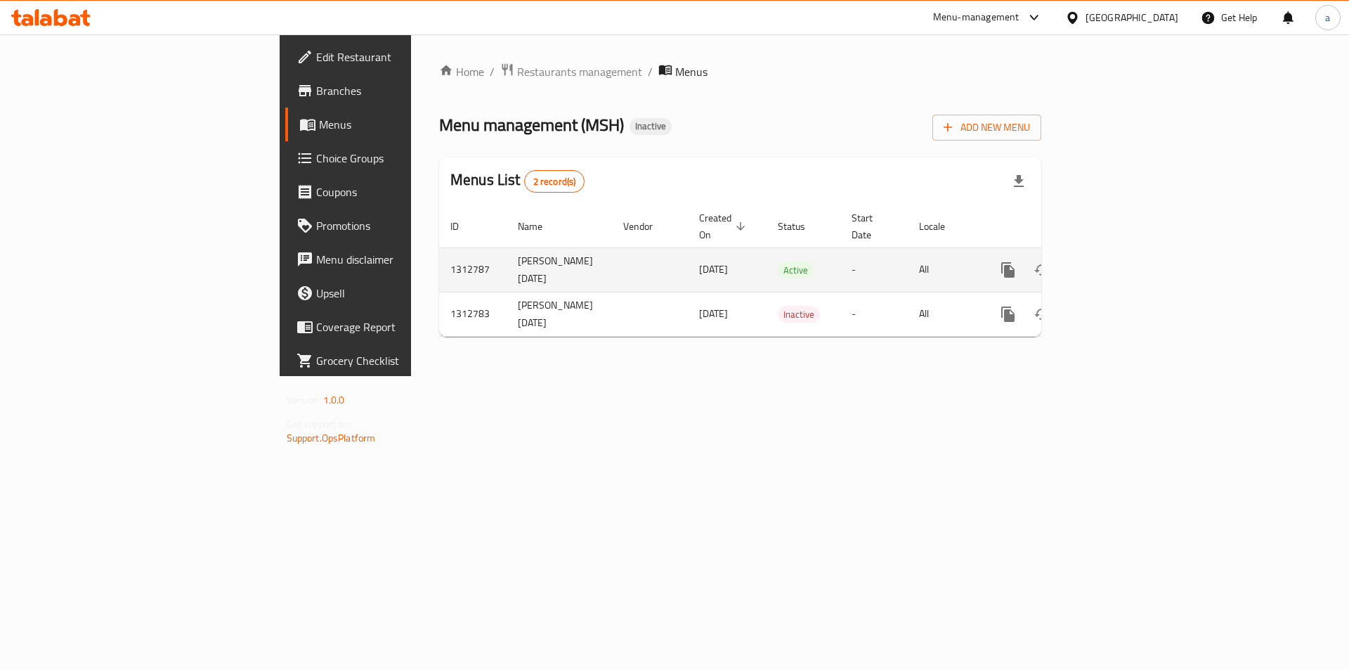
click at [507, 247] on td "ahmed Arafa 18/9/2025" at bounding box center [559, 269] width 105 height 44
click at [612, 247] on td "enhanced table" at bounding box center [650, 269] width 76 height 44
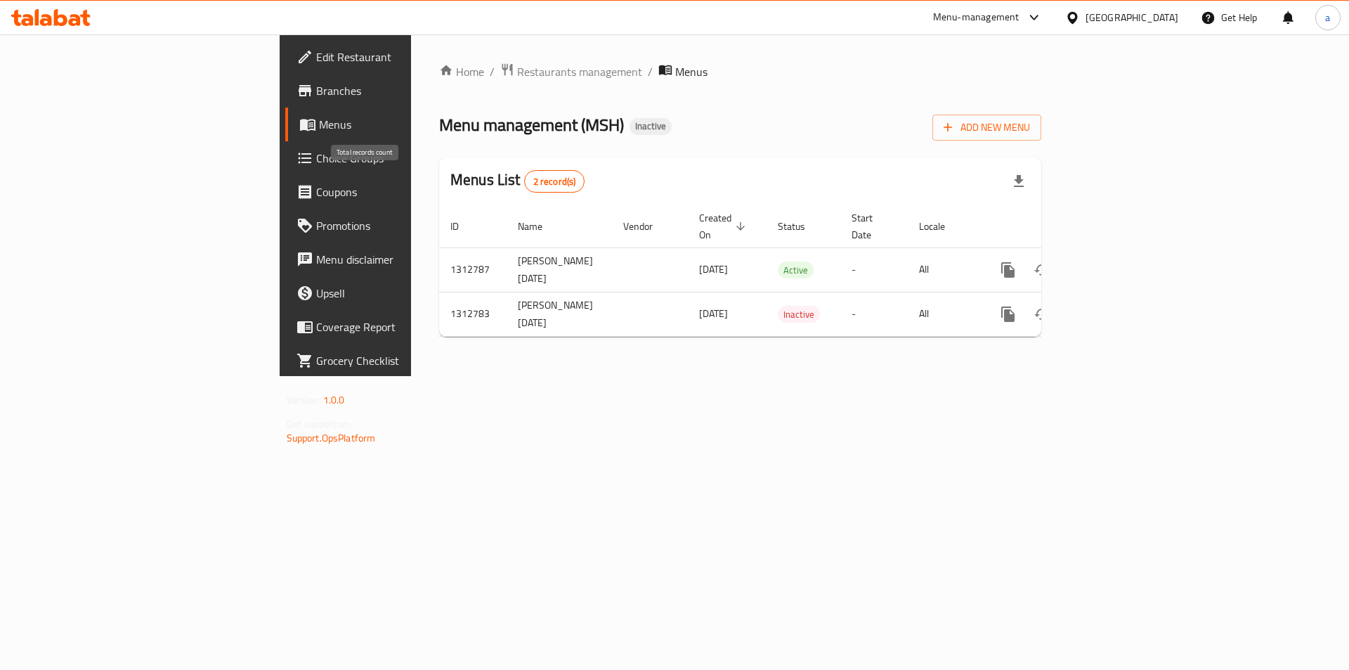
click at [525, 188] on span "2 record(s)" at bounding box center [555, 181] width 60 height 13
click at [514, 181] on div "Menus List 2 record(s)" at bounding box center [740, 181] width 602 height 48
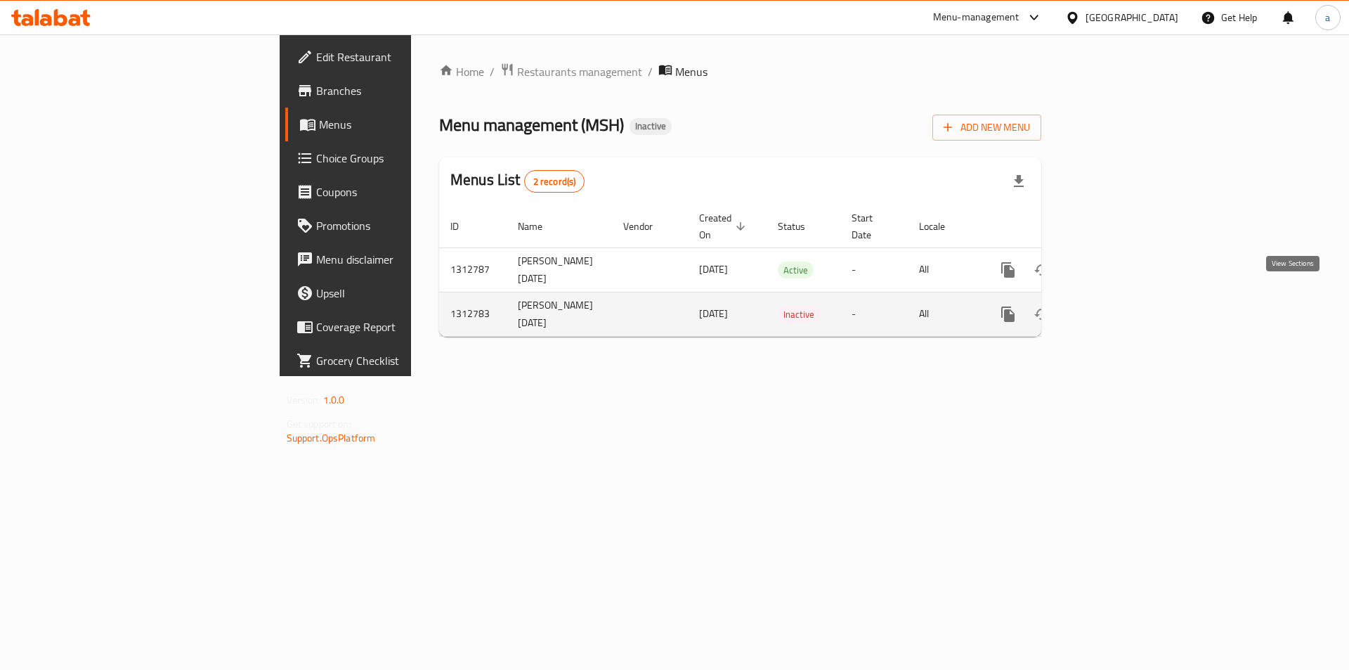
click at [1118, 306] on icon "enhanced table" at bounding box center [1109, 314] width 17 height 17
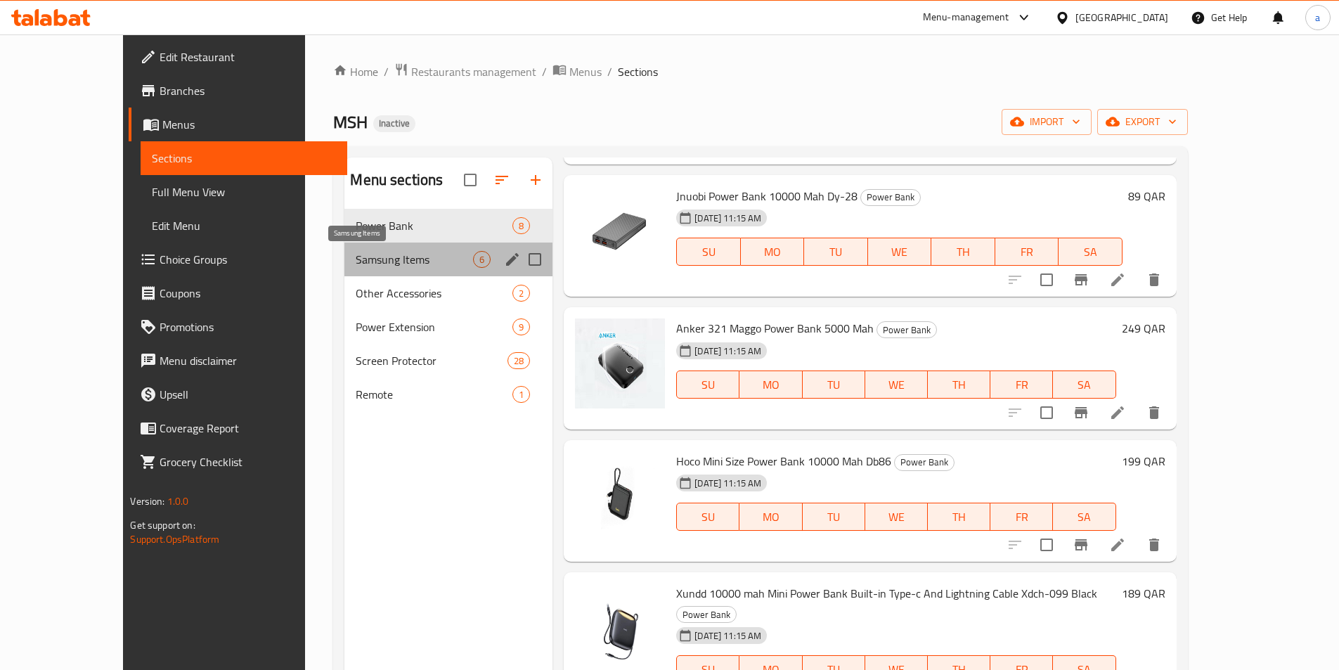
click at [396, 267] on span "Samsung Items" at bounding box center [414, 259] width 117 height 17
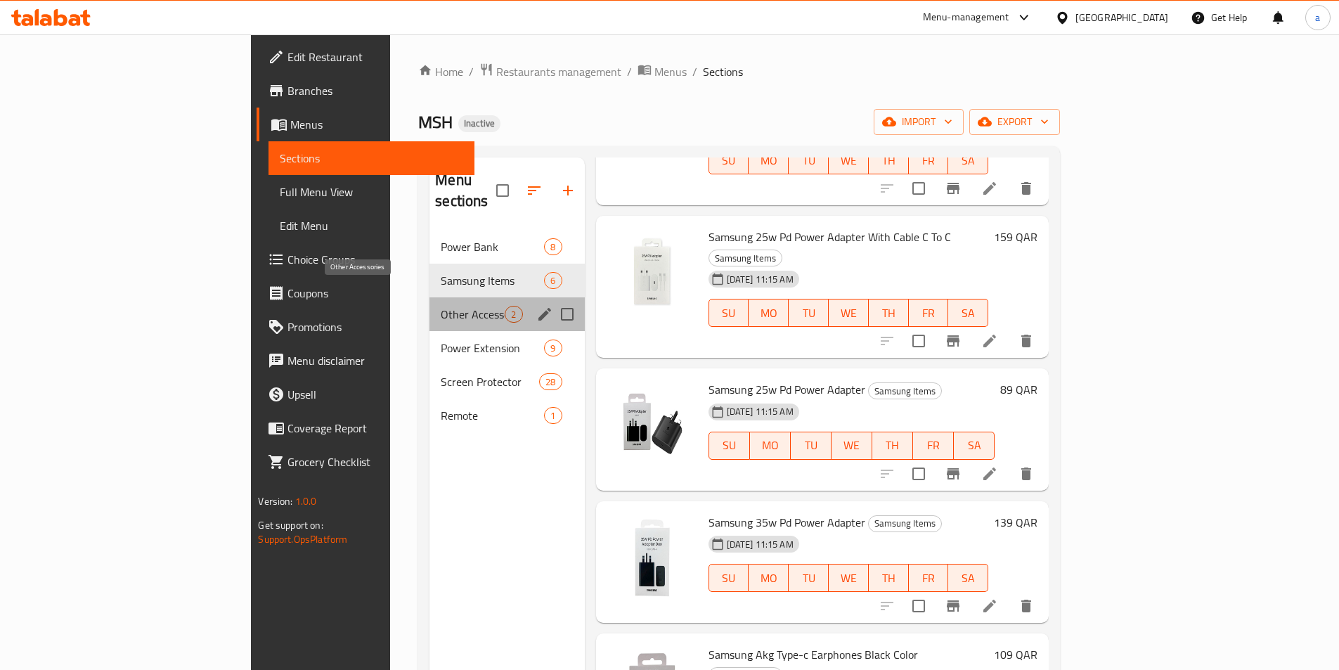
click at [441, 306] on span "Other Accessories" at bounding box center [473, 314] width 64 height 17
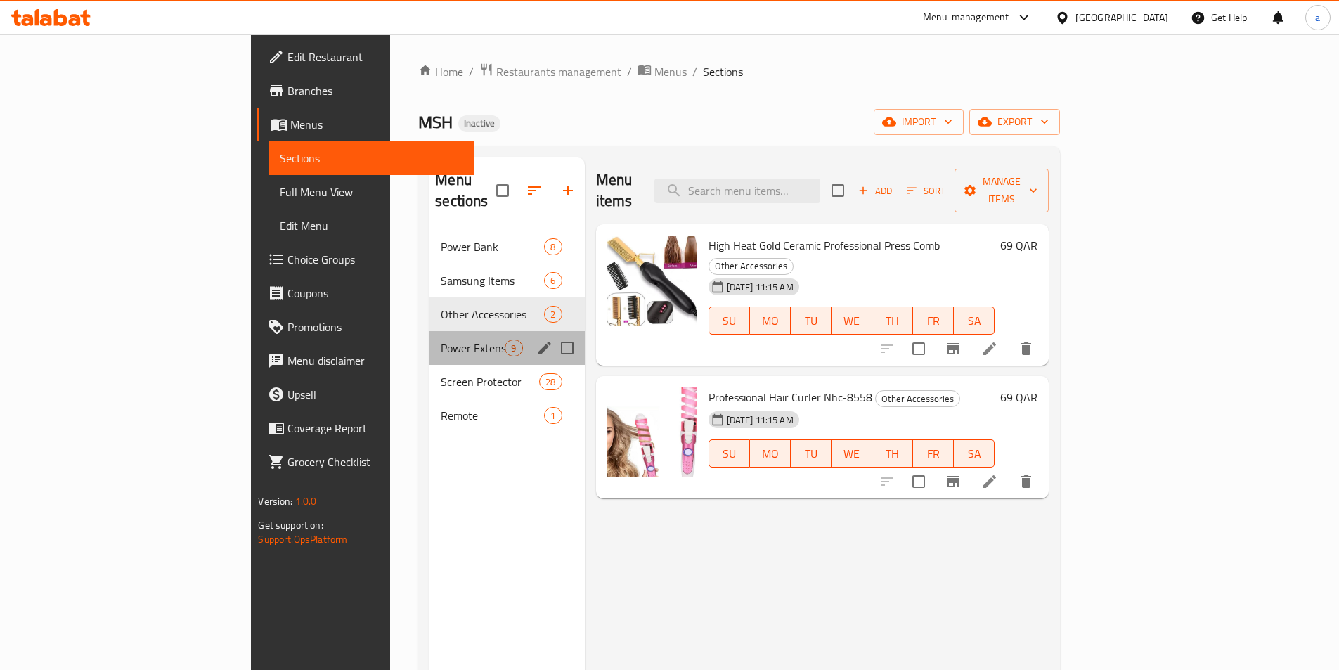
click at [429, 331] on div "Power Extension 9" at bounding box center [506, 348] width 155 height 34
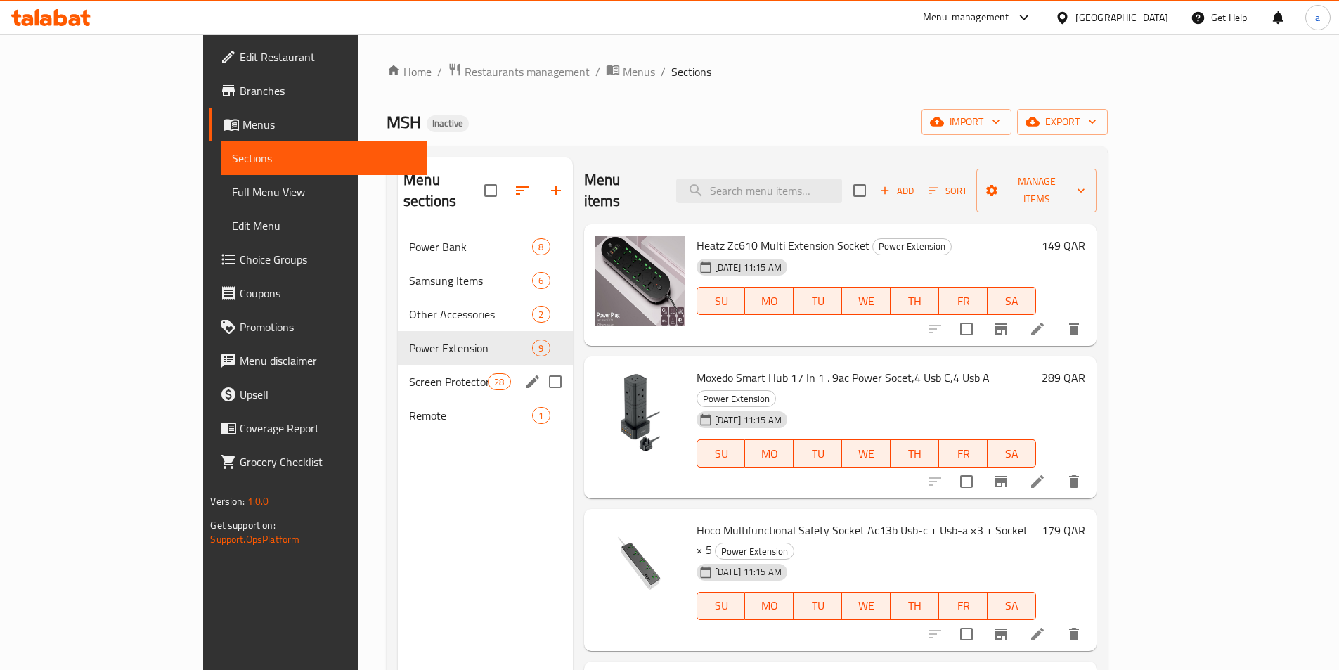
click at [398, 365] on div "Screen Protector 28" at bounding box center [485, 382] width 175 height 34
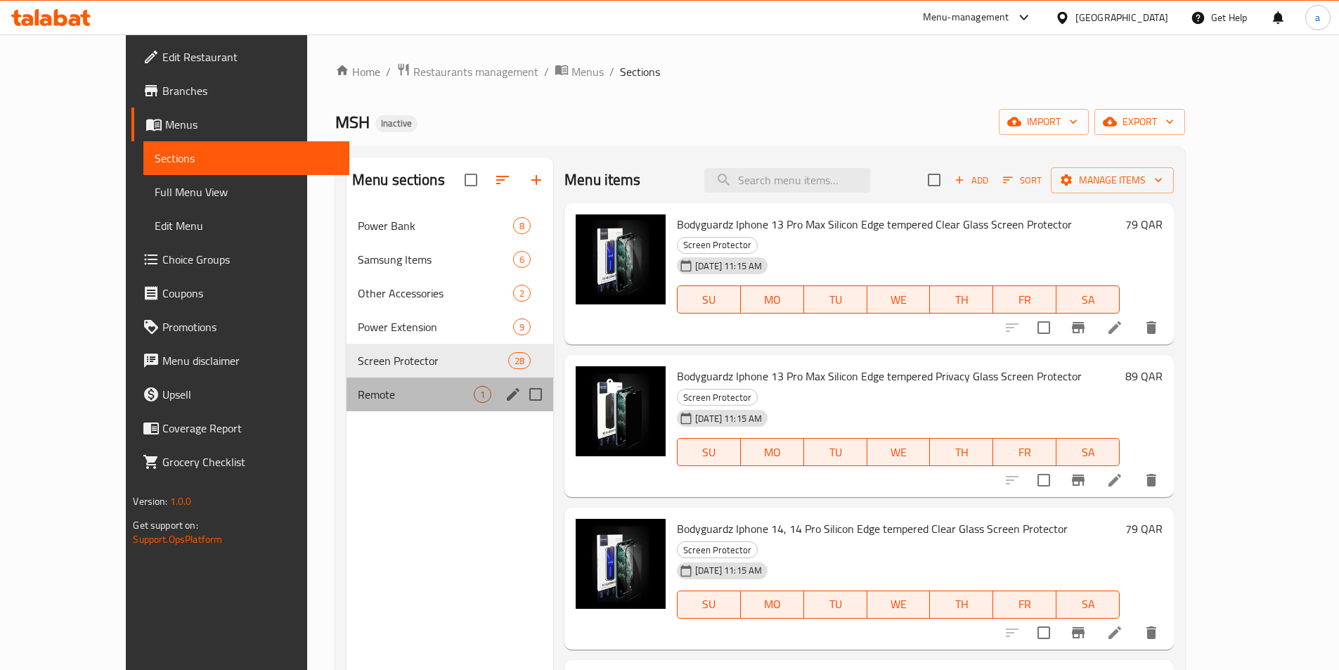
click at [360, 401] on span "Remote" at bounding box center [416, 394] width 116 height 17
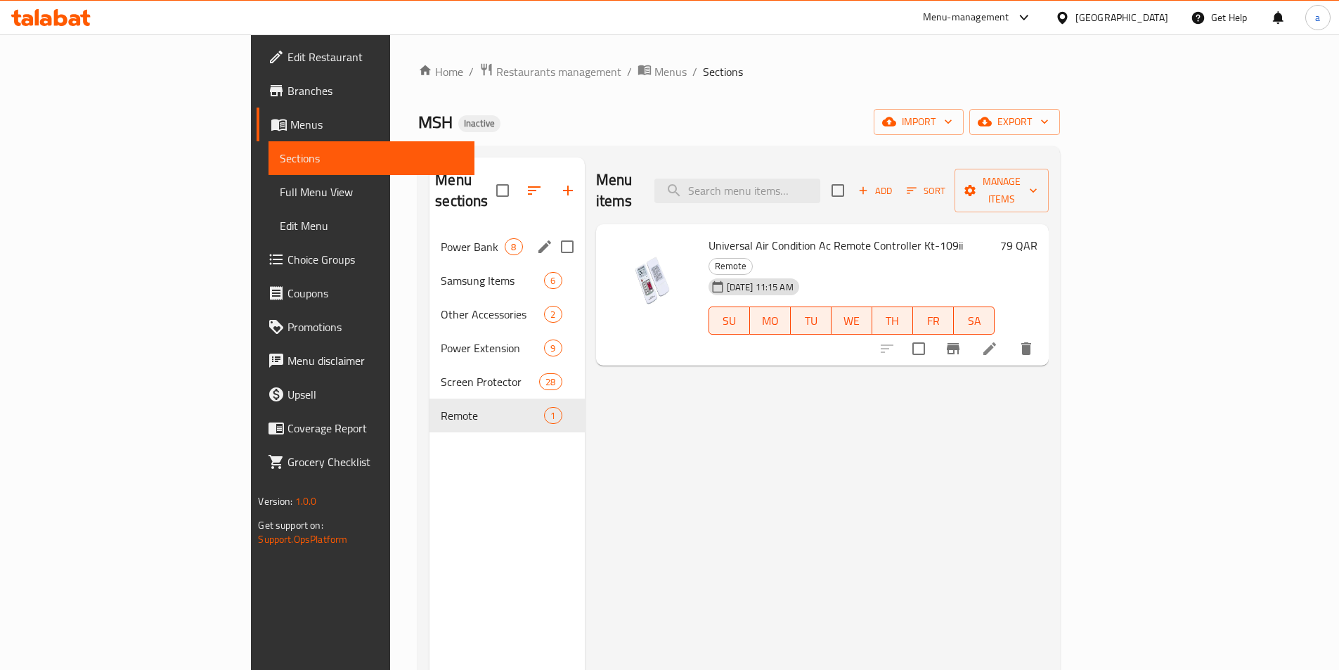
click at [429, 230] on div "Power Bank 8" at bounding box center [506, 247] width 155 height 34
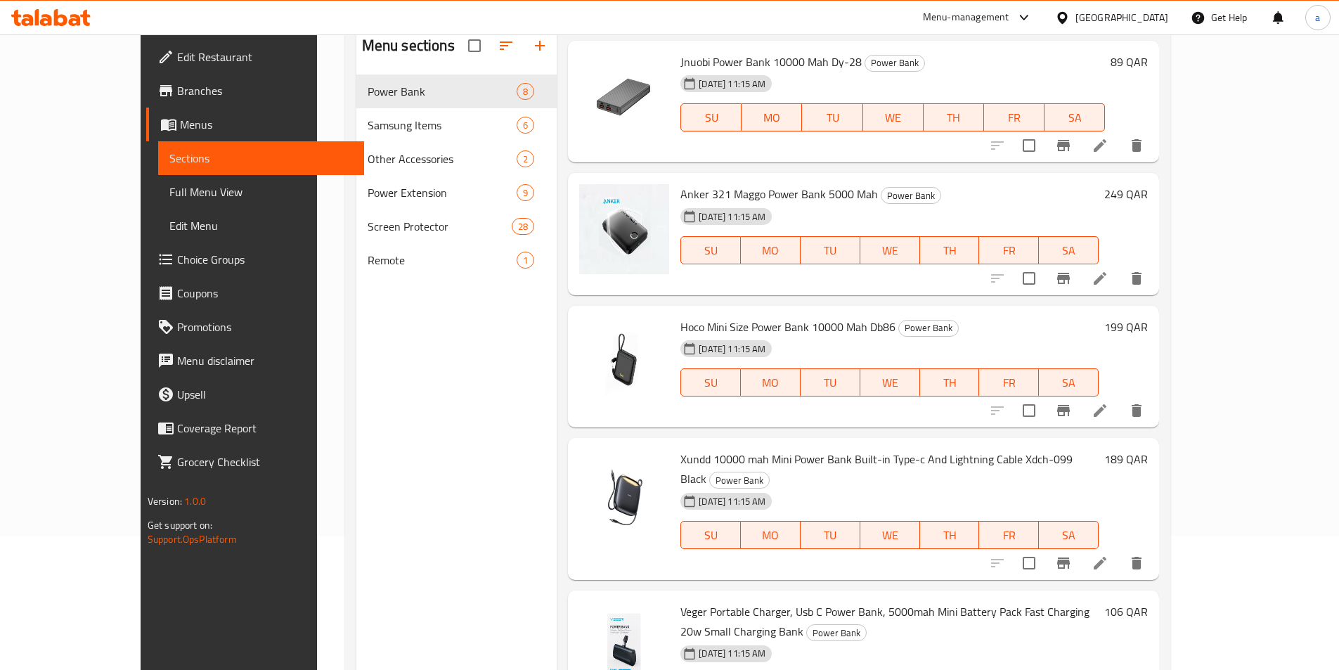
scroll to position [9, 0]
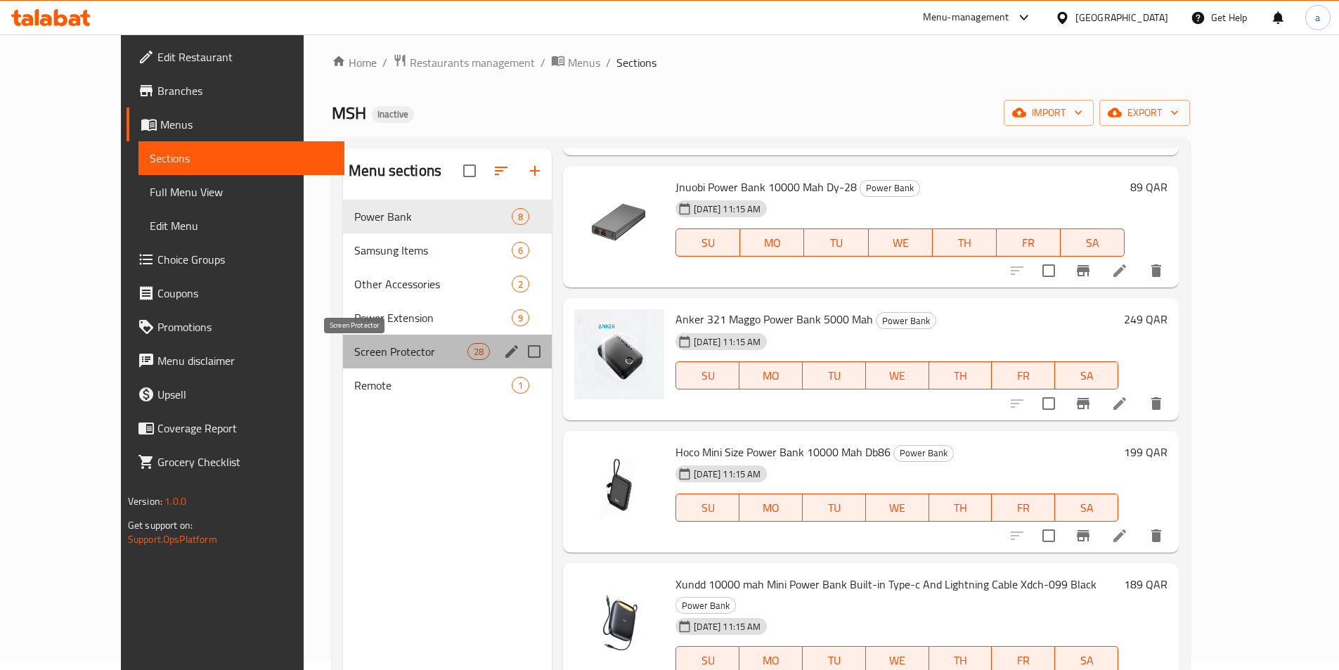
click at [354, 345] on span "Screen Protector" at bounding box center [410, 351] width 113 height 17
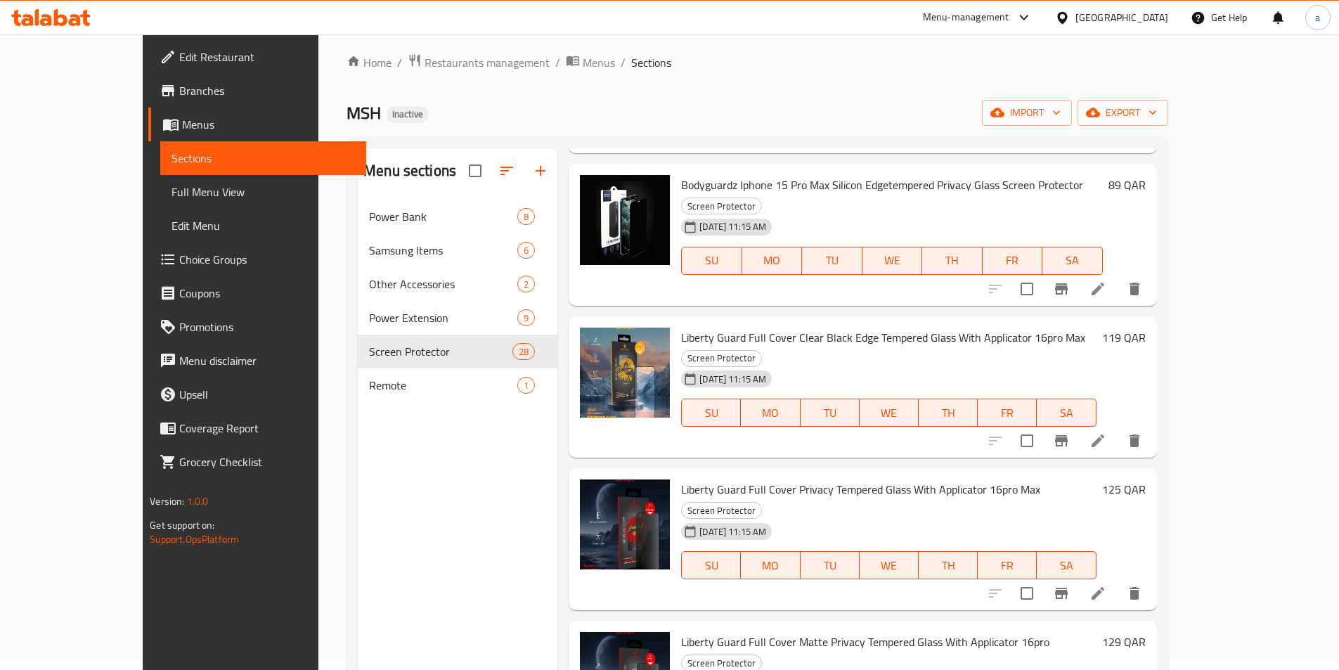
scroll to position [3045, 0]
